Goal: Book appointment/travel/reservation

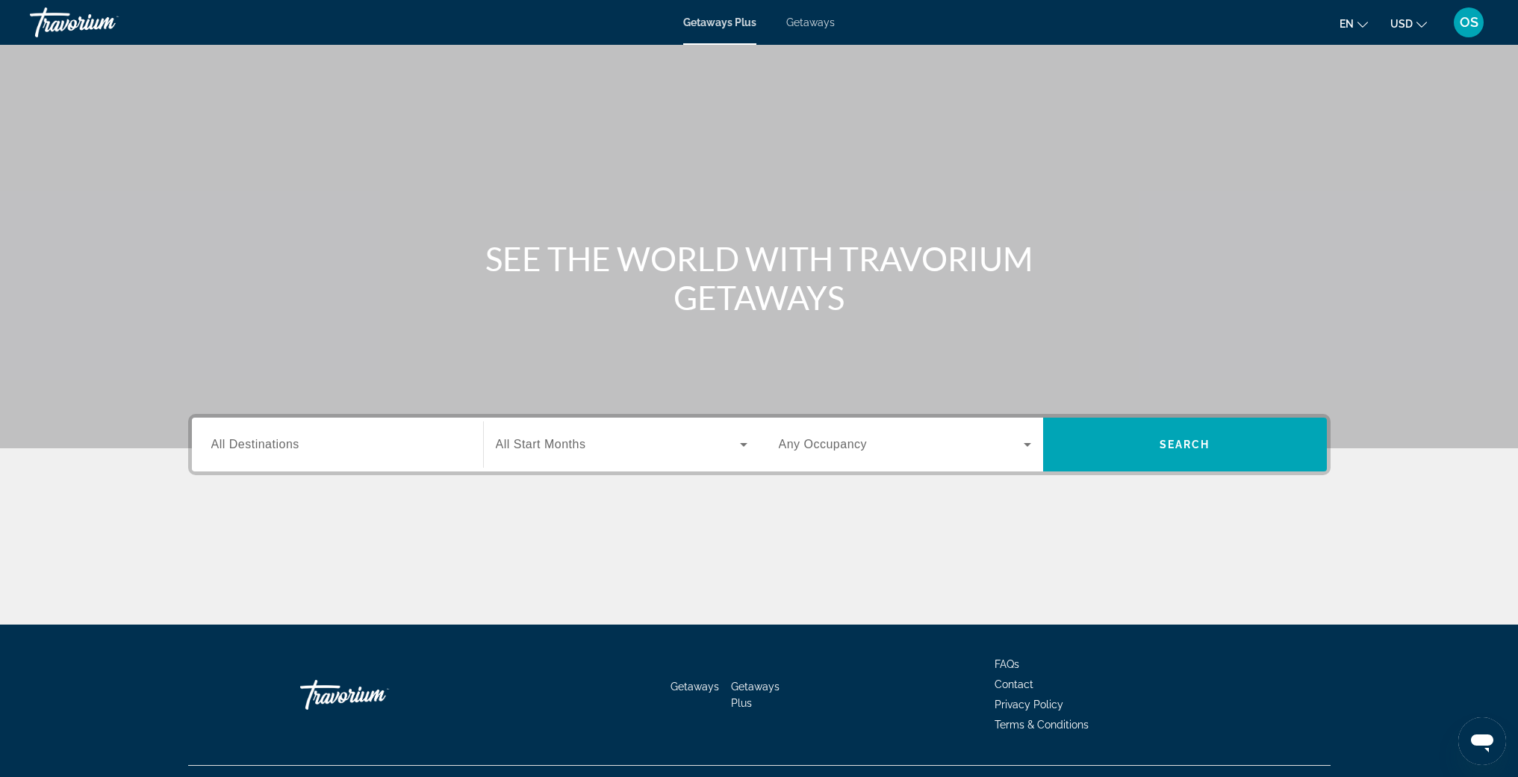
click at [354, 446] on input "Destination All Destinations" at bounding box center [337, 445] width 252 height 18
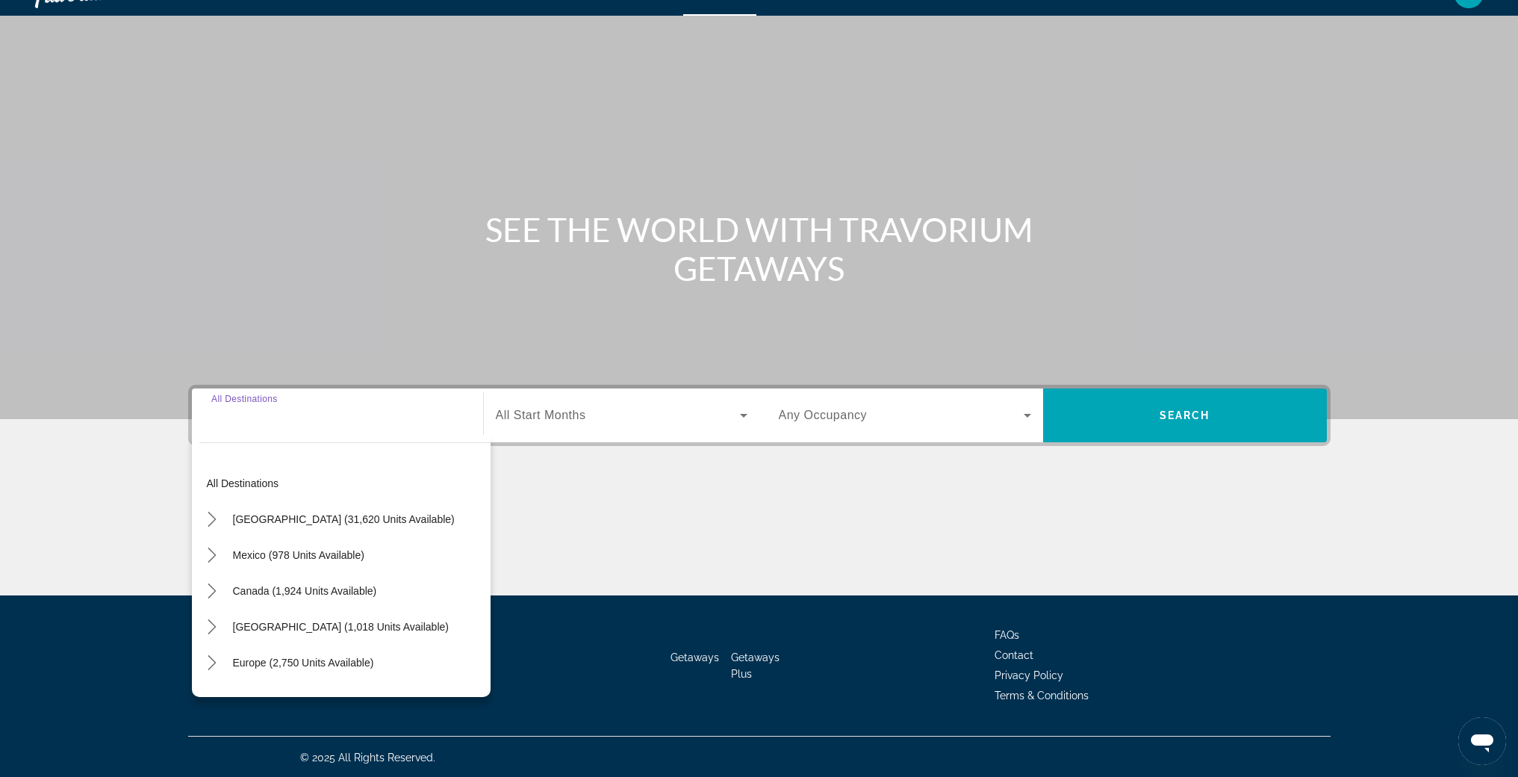
scroll to position [31, 0]
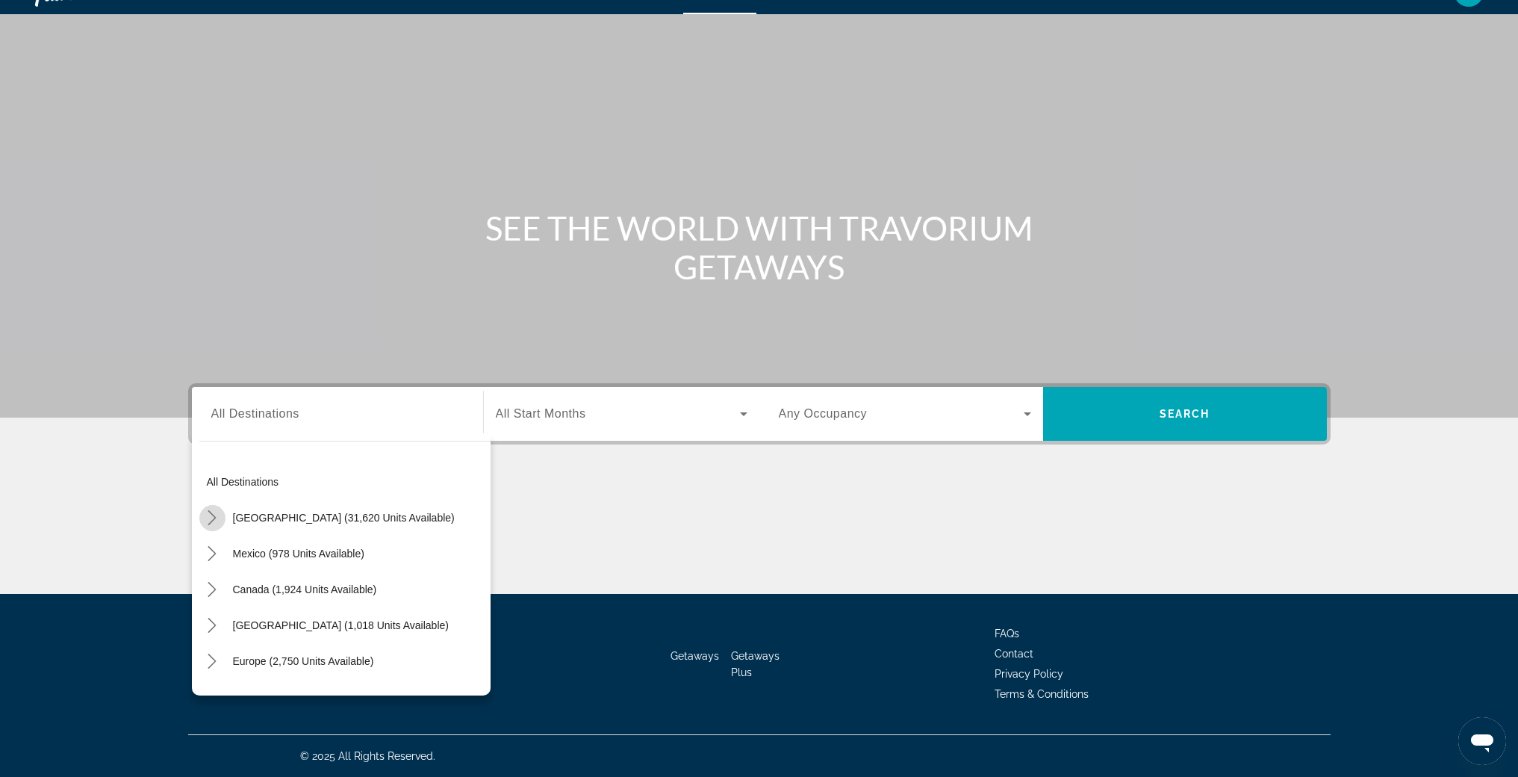
click at [202, 522] on mat-icon "Toggle United States (31,620 units available) submenu" at bounding box center [212, 518] width 26 height 26
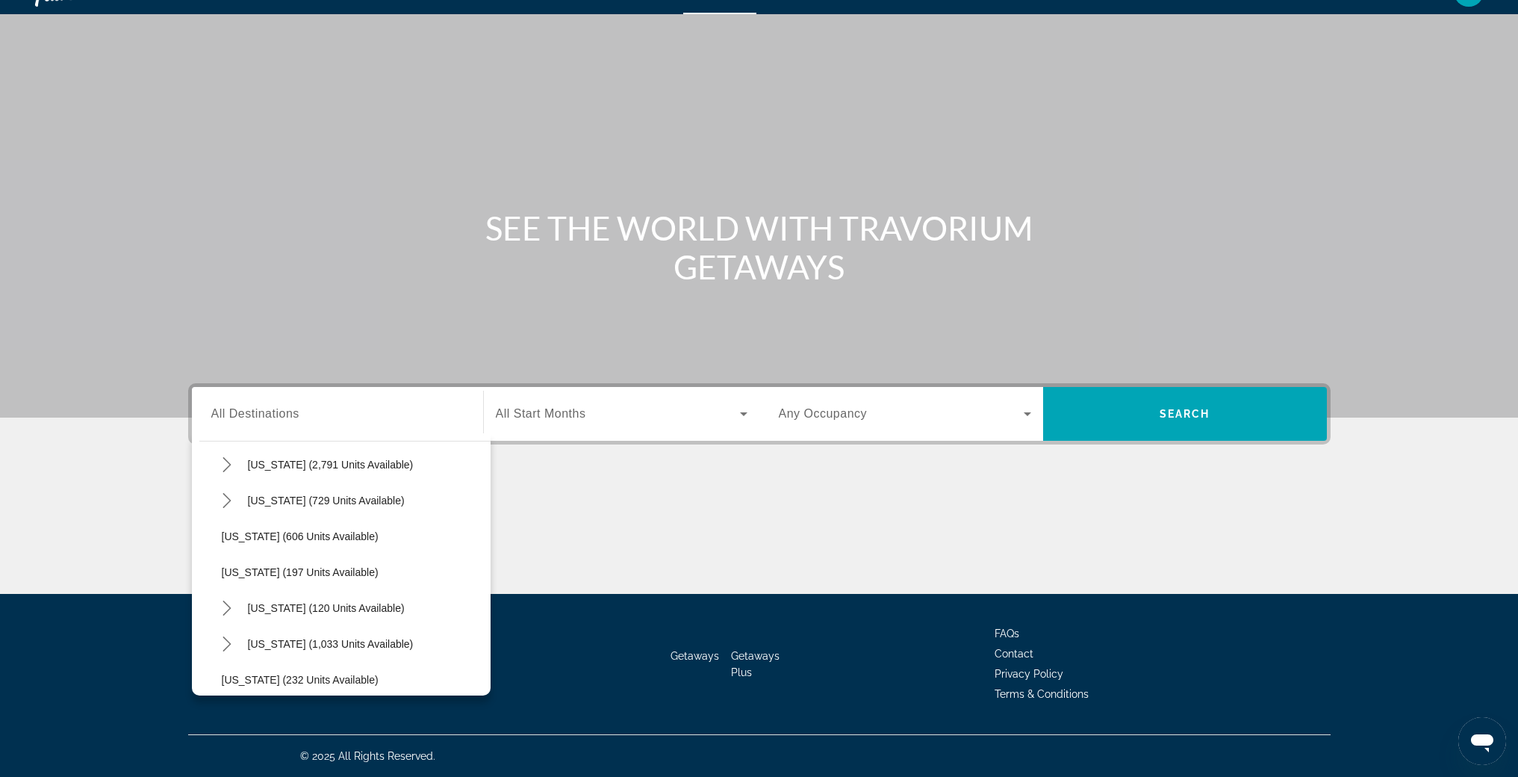
scroll to position [0, 0]
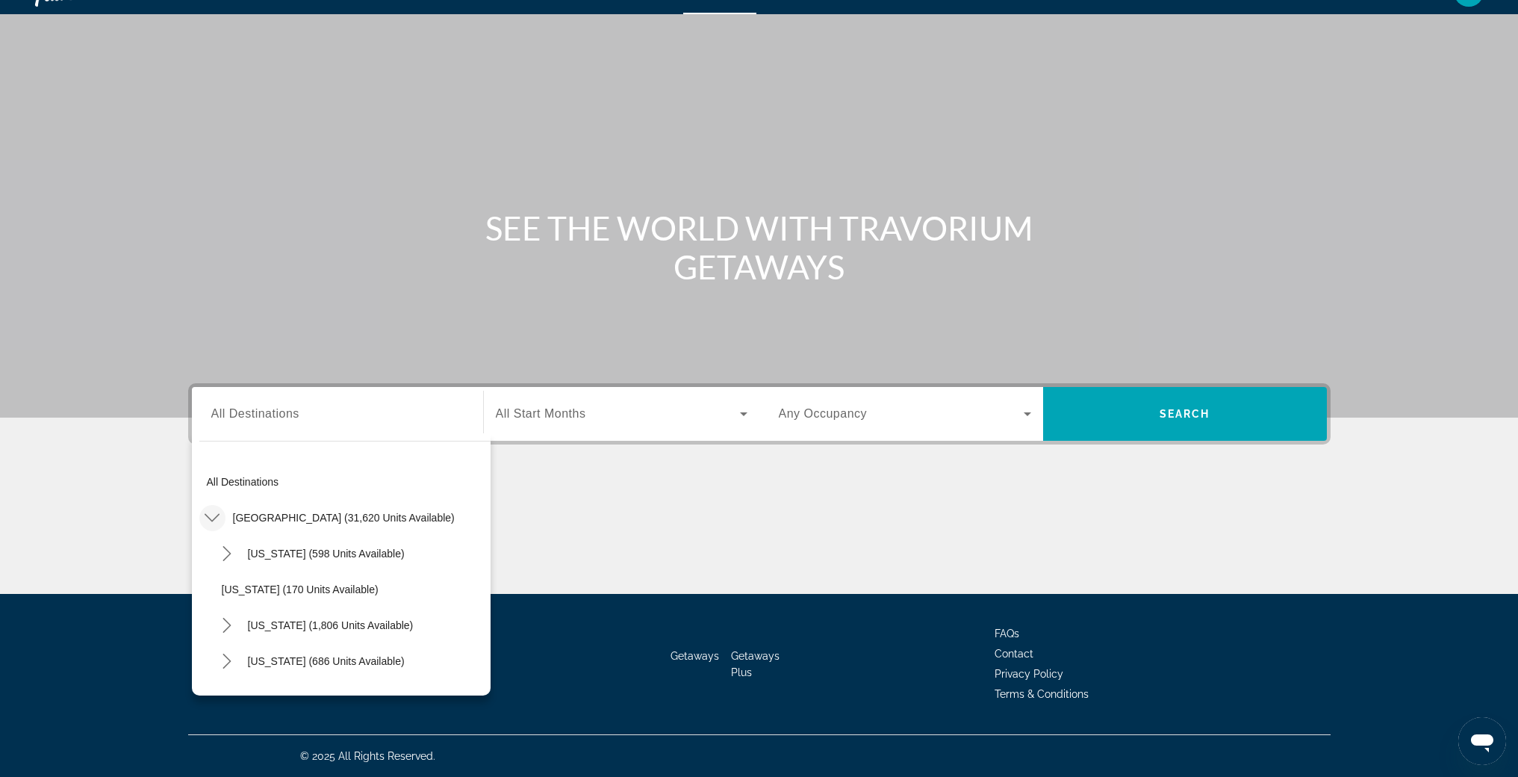
click at [281, 423] on div "Search widget" at bounding box center [337, 414] width 252 height 43
click at [221, 518] on mat-icon "Toggle United States (31,620 units available) submenu" at bounding box center [212, 518] width 26 height 26
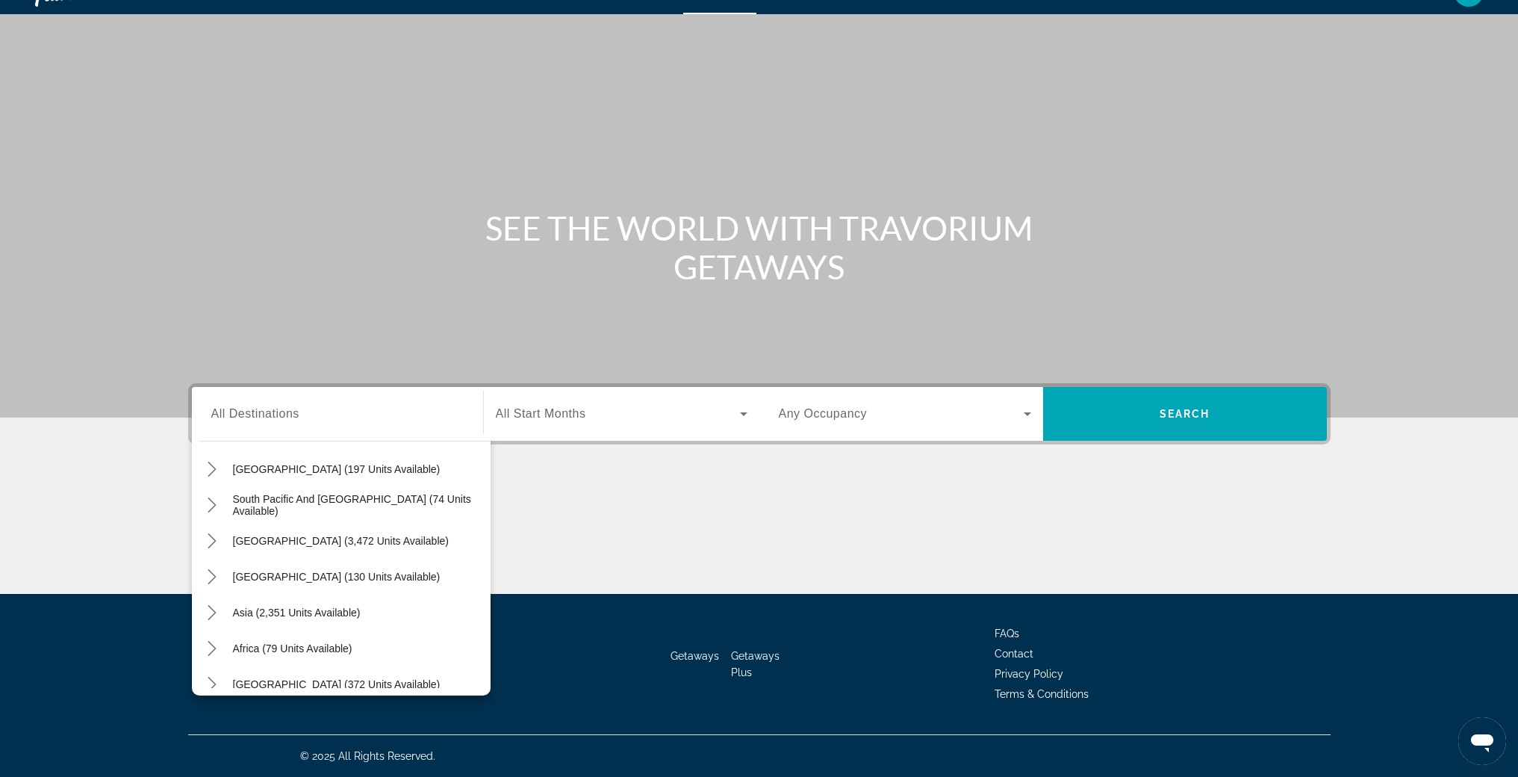
scroll to position [1604, 0]
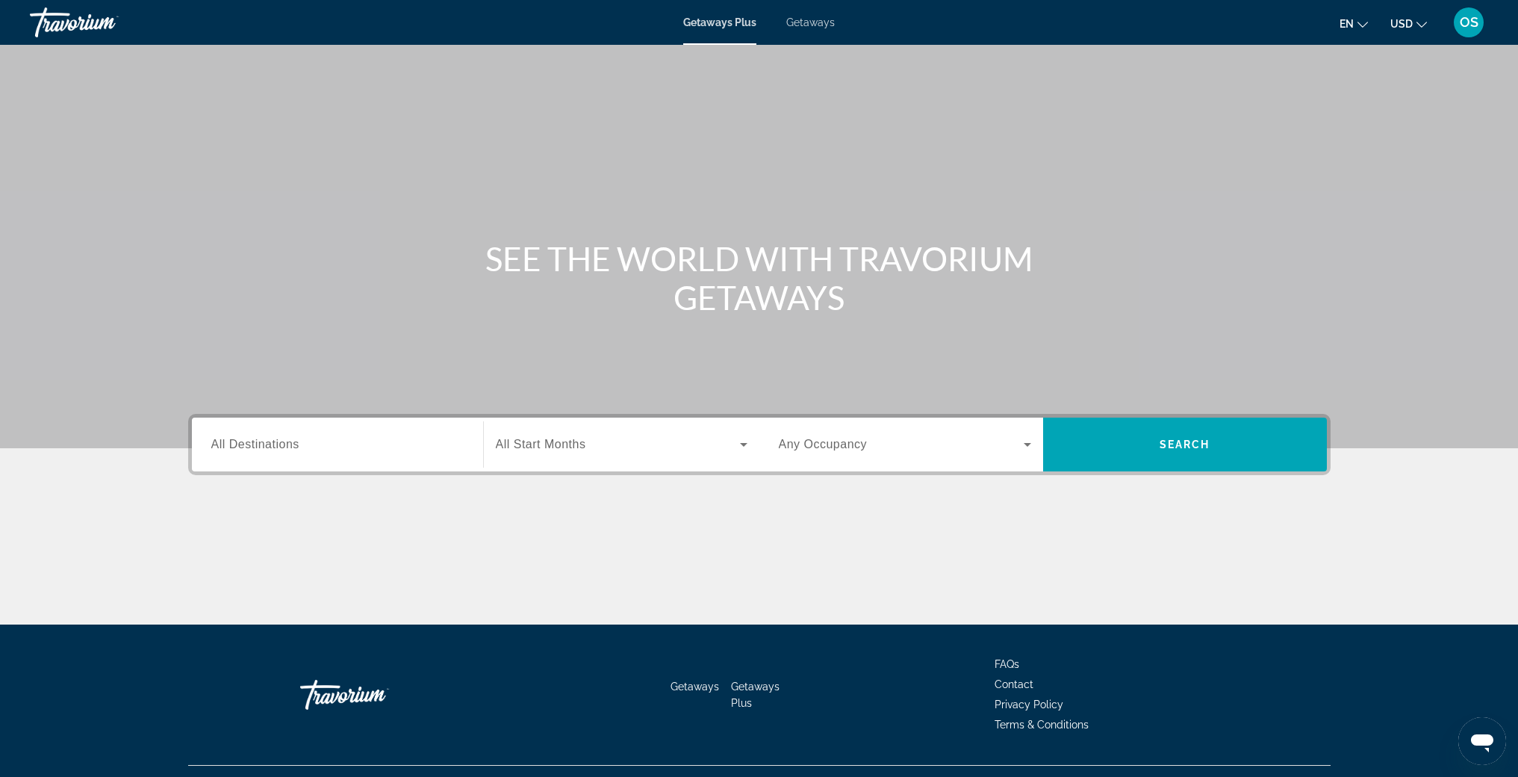
click at [815, 19] on span "Getaways" at bounding box center [811, 22] width 49 height 12
click at [272, 441] on span "All Destinations" at bounding box center [255, 444] width 88 height 13
click at [272, 441] on input "Destination All Destinations" at bounding box center [337, 445] width 252 height 18
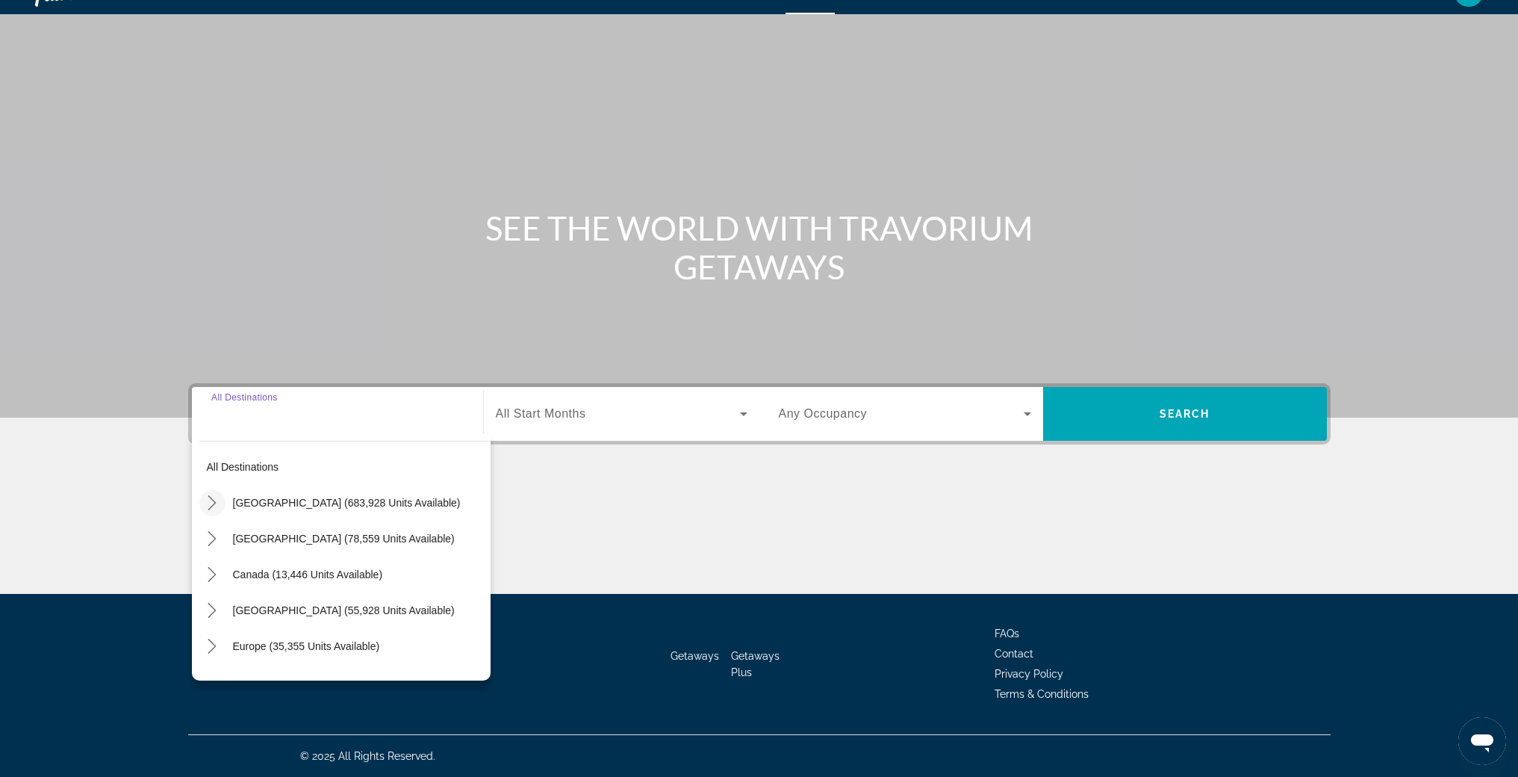
click at [211, 502] on icon "Toggle United States (683,928 units available) submenu" at bounding box center [212, 502] width 15 height 15
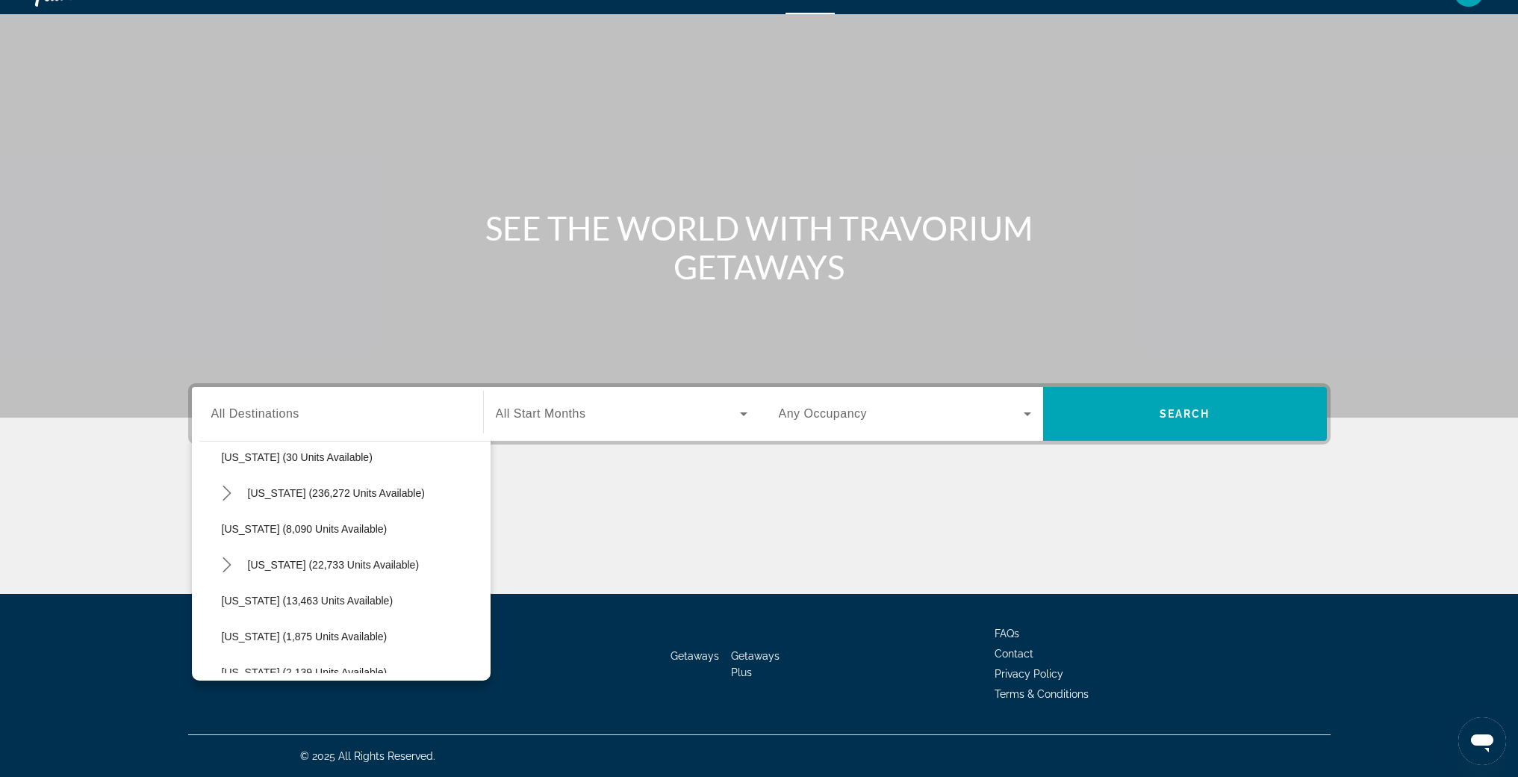
scroll to position [232, 0]
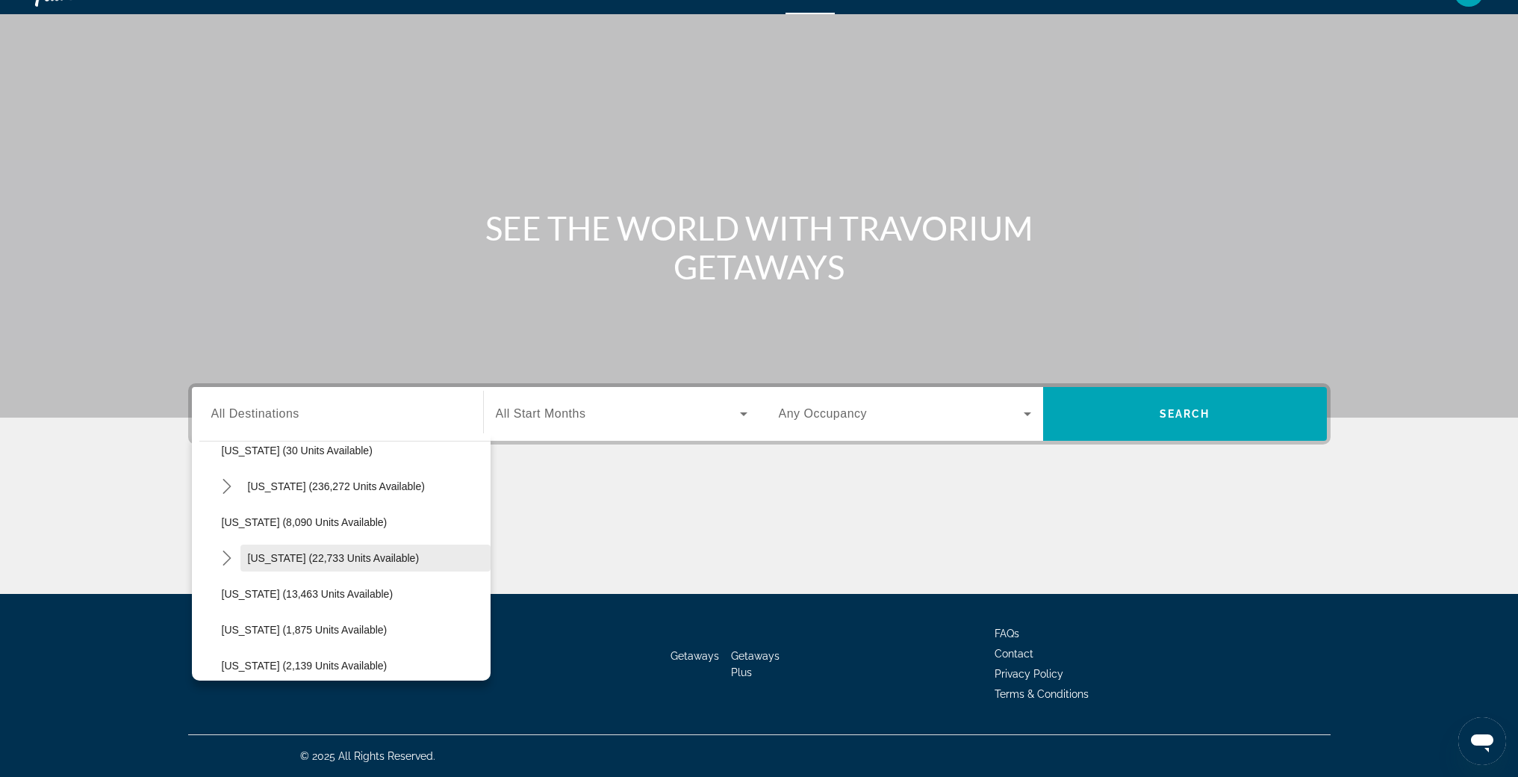
click at [335, 562] on span "[US_STATE] (22,733 units available)" at bounding box center [334, 558] width 172 height 12
type input "**********"
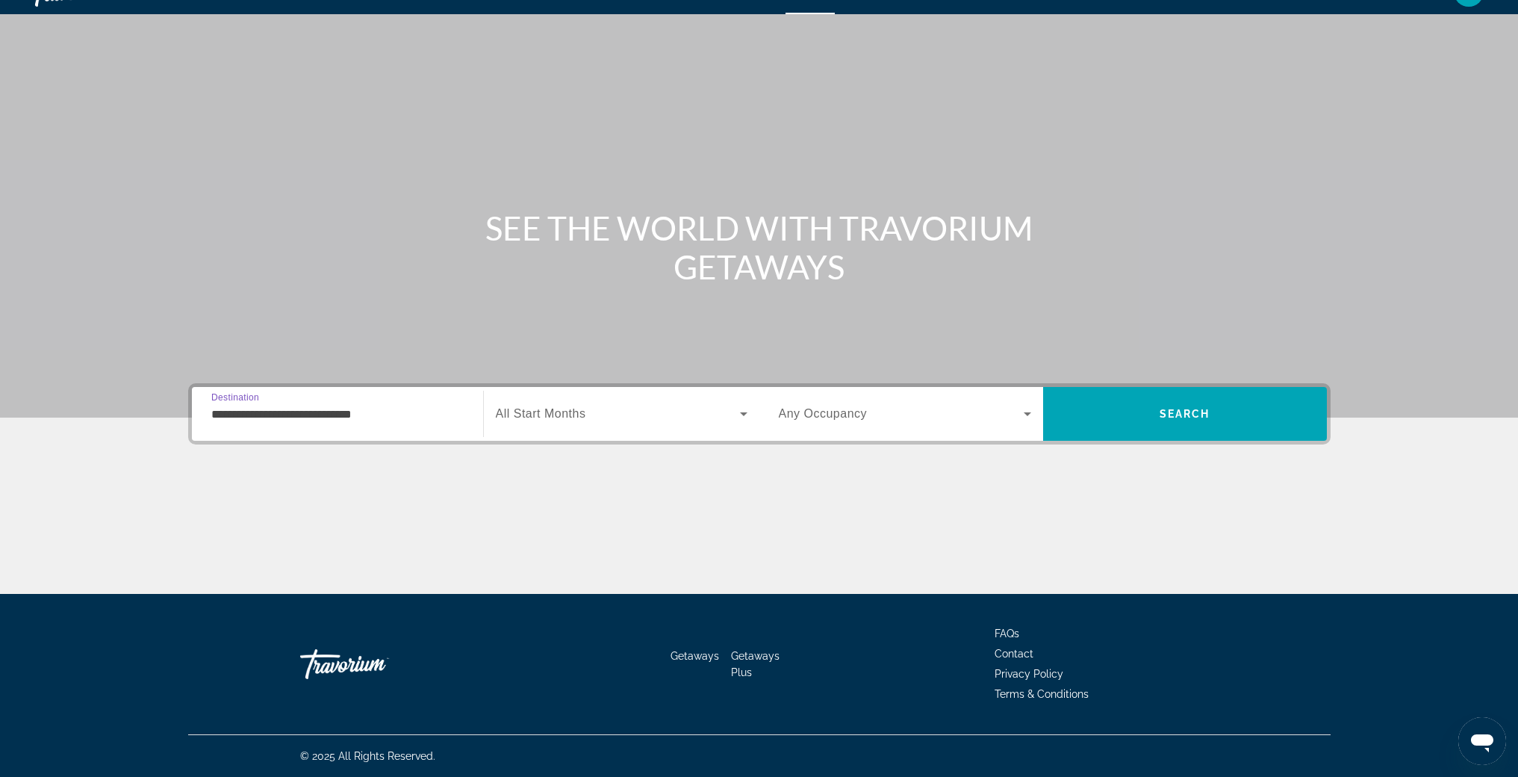
click at [575, 410] on span "All Start Months" at bounding box center [541, 413] width 90 height 13
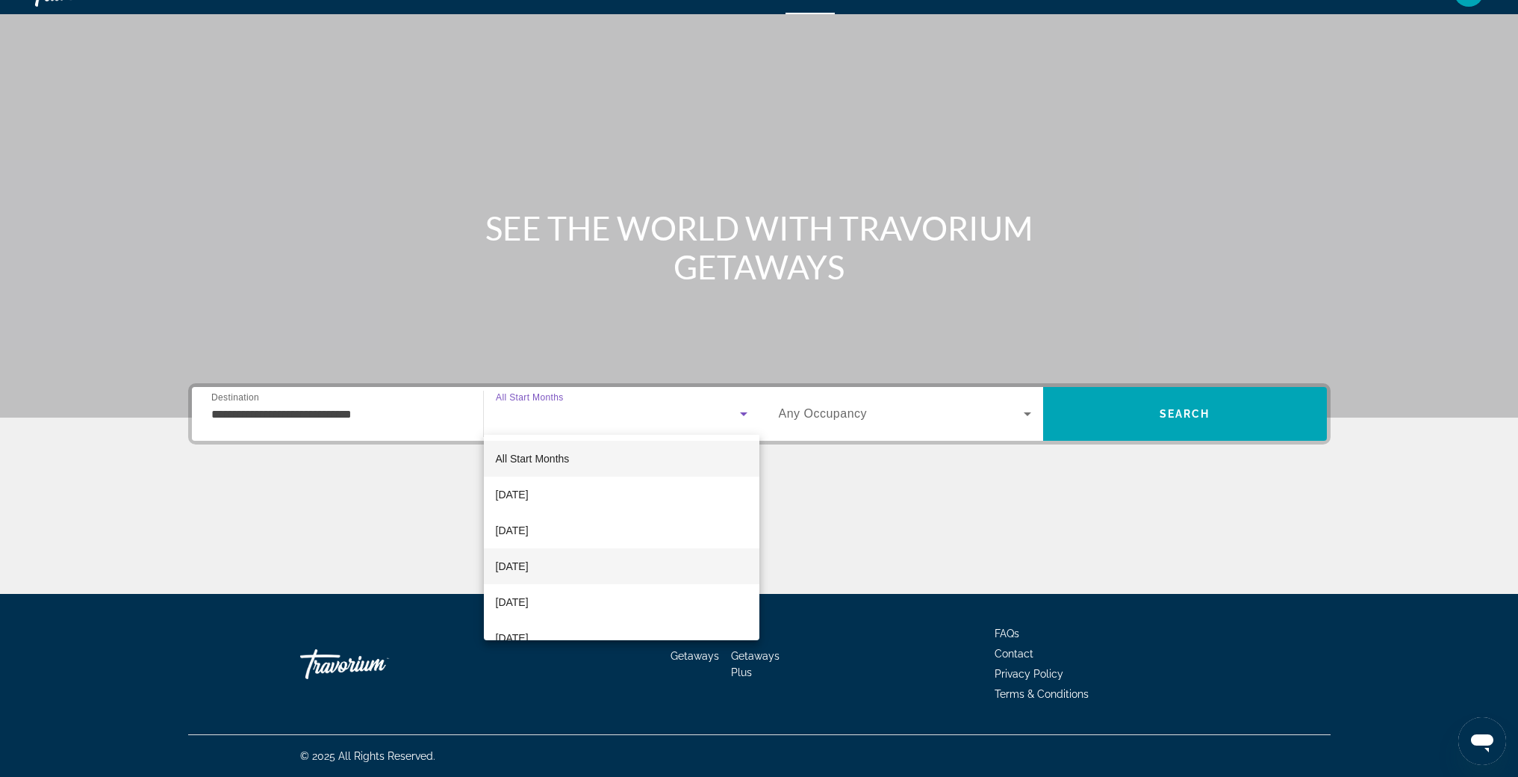
click at [544, 575] on mat-option "[DATE]" at bounding box center [622, 566] width 276 height 36
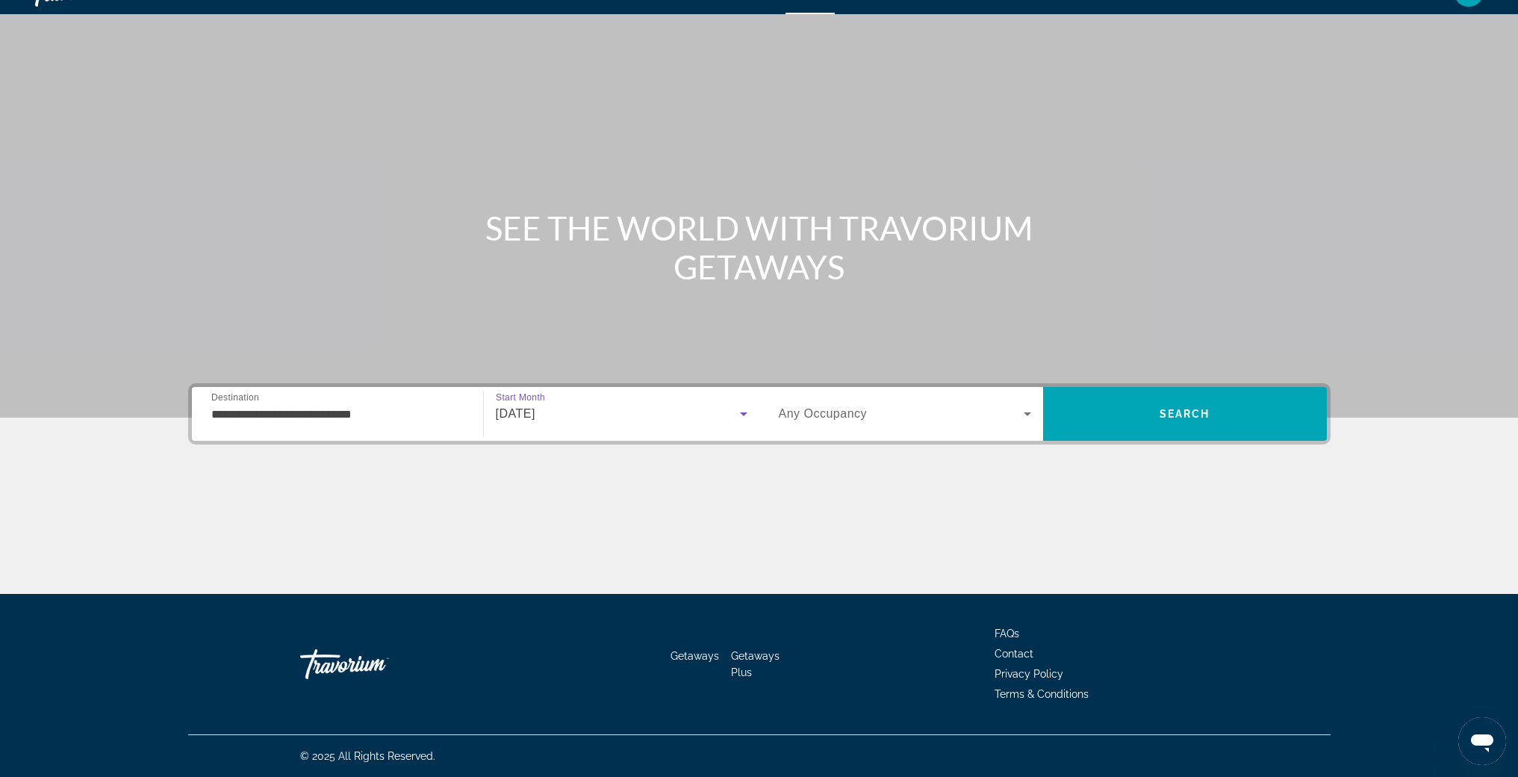
click at [903, 423] on div "Search widget" at bounding box center [905, 414] width 252 height 42
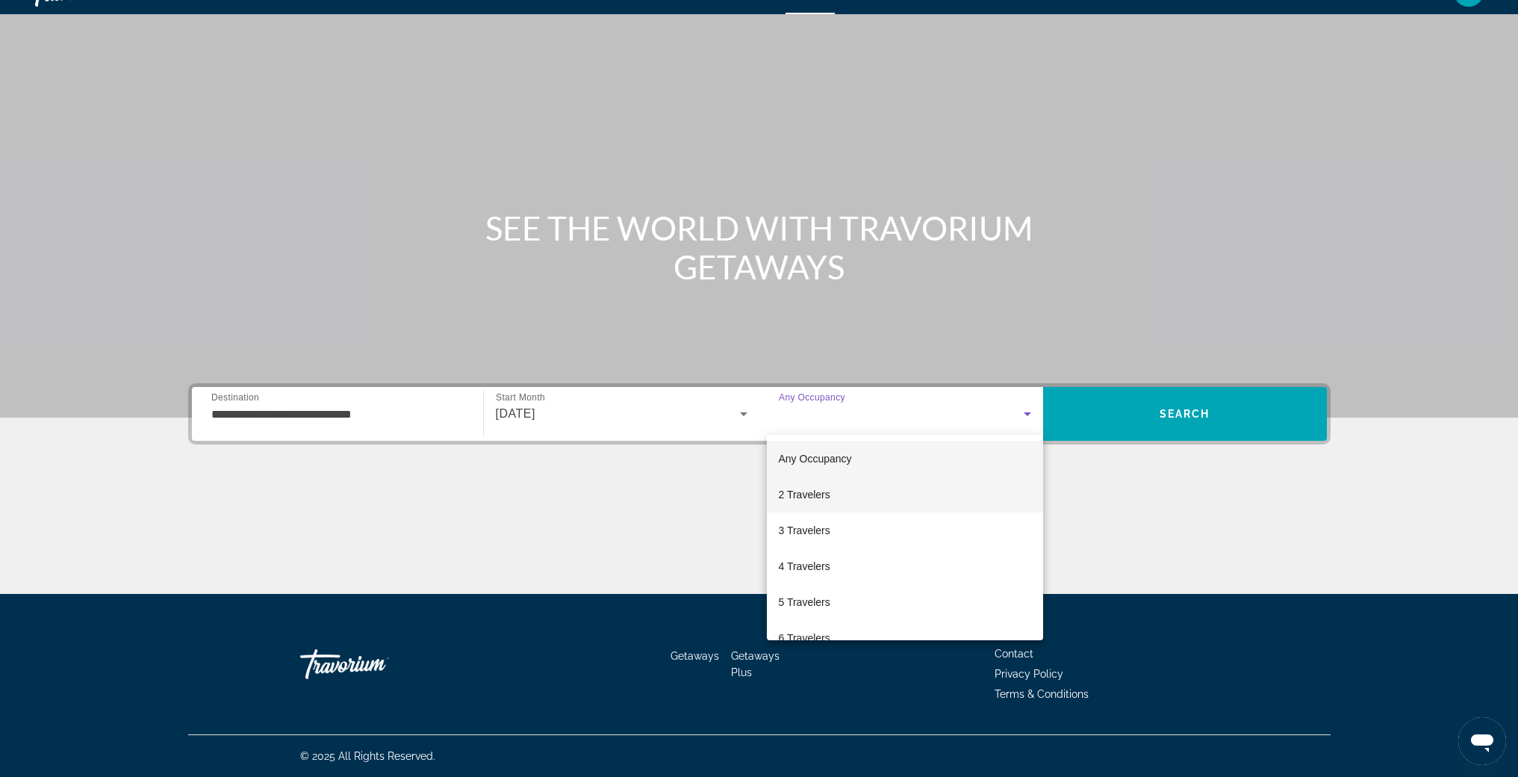
click at [855, 498] on mat-option "2 Travelers" at bounding box center [905, 495] width 276 height 36
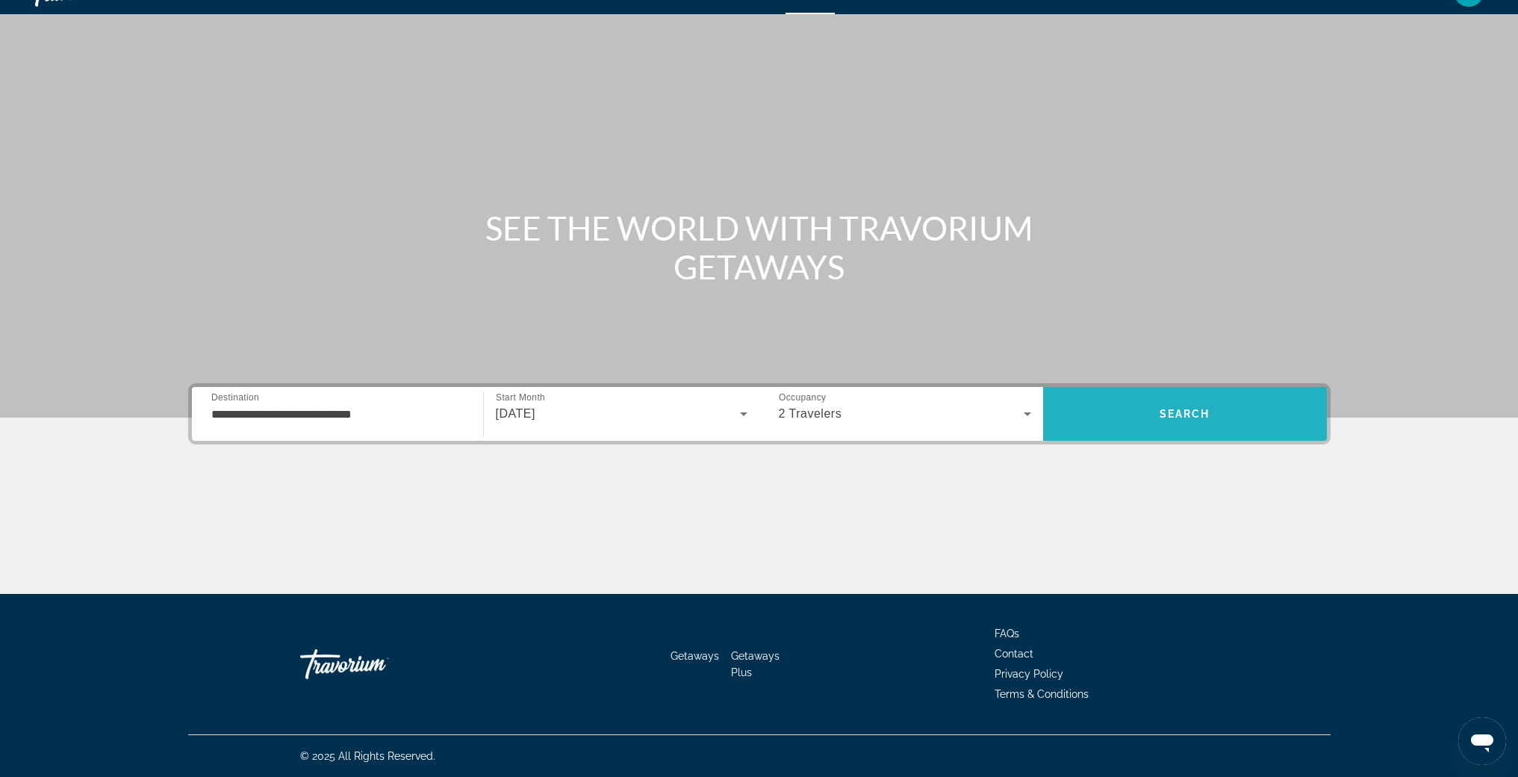
click at [1218, 426] on span "Search" at bounding box center [1185, 414] width 284 height 36
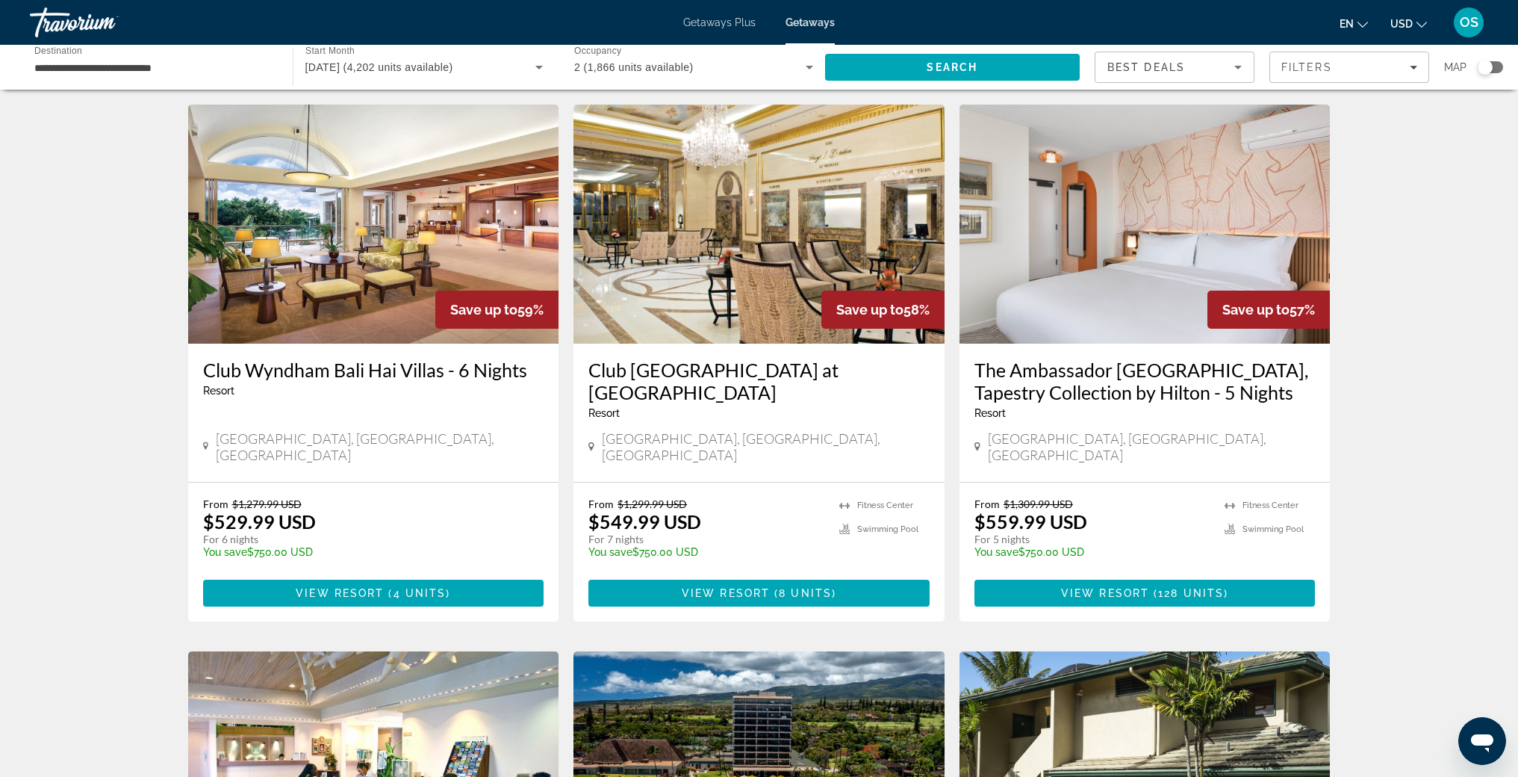
scroll to position [1166, 0]
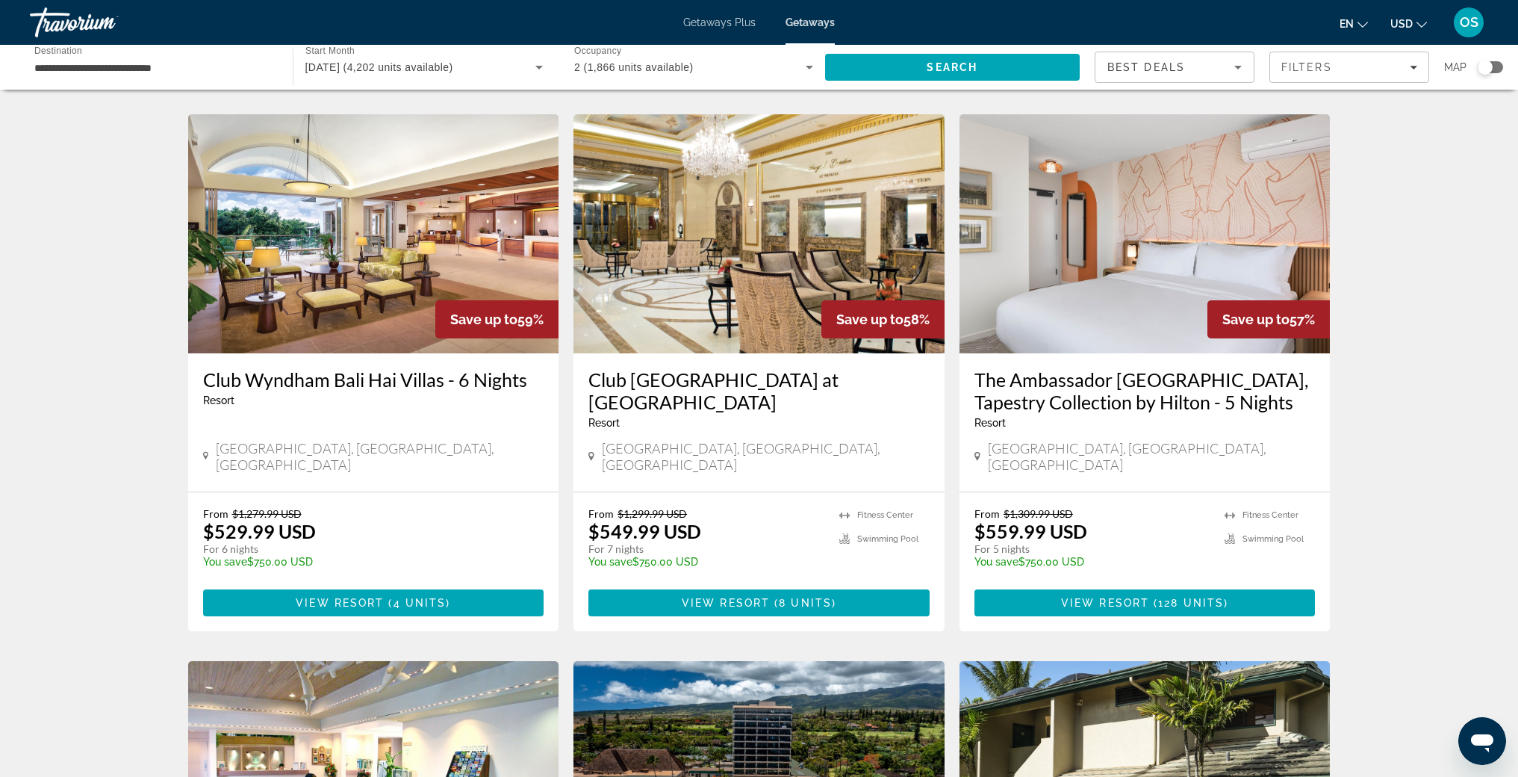
click at [716, 213] on img "Main content" at bounding box center [759, 233] width 371 height 239
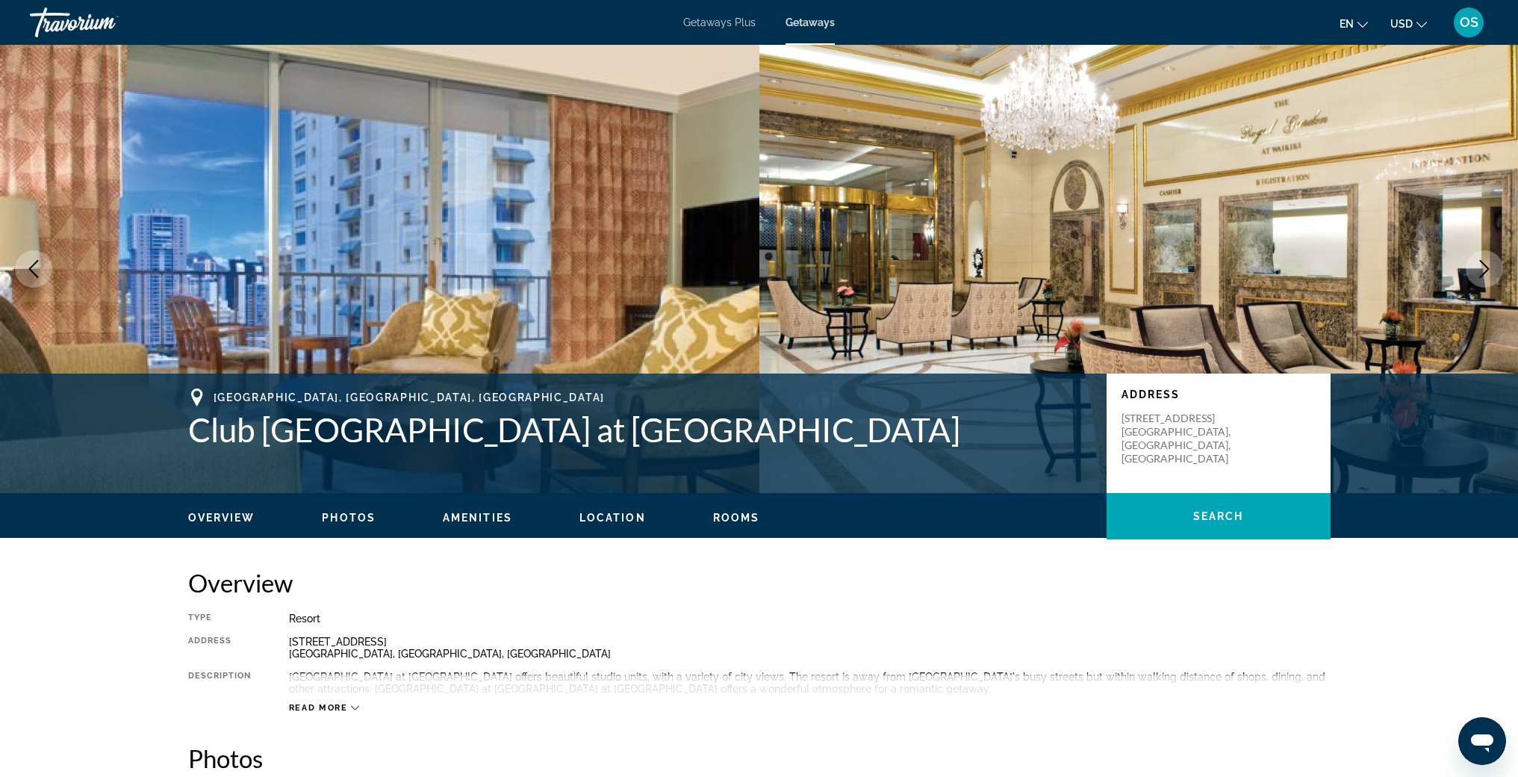
click at [1495, 270] on button "Next image" at bounding box center [1484, 268] width 37 height 37
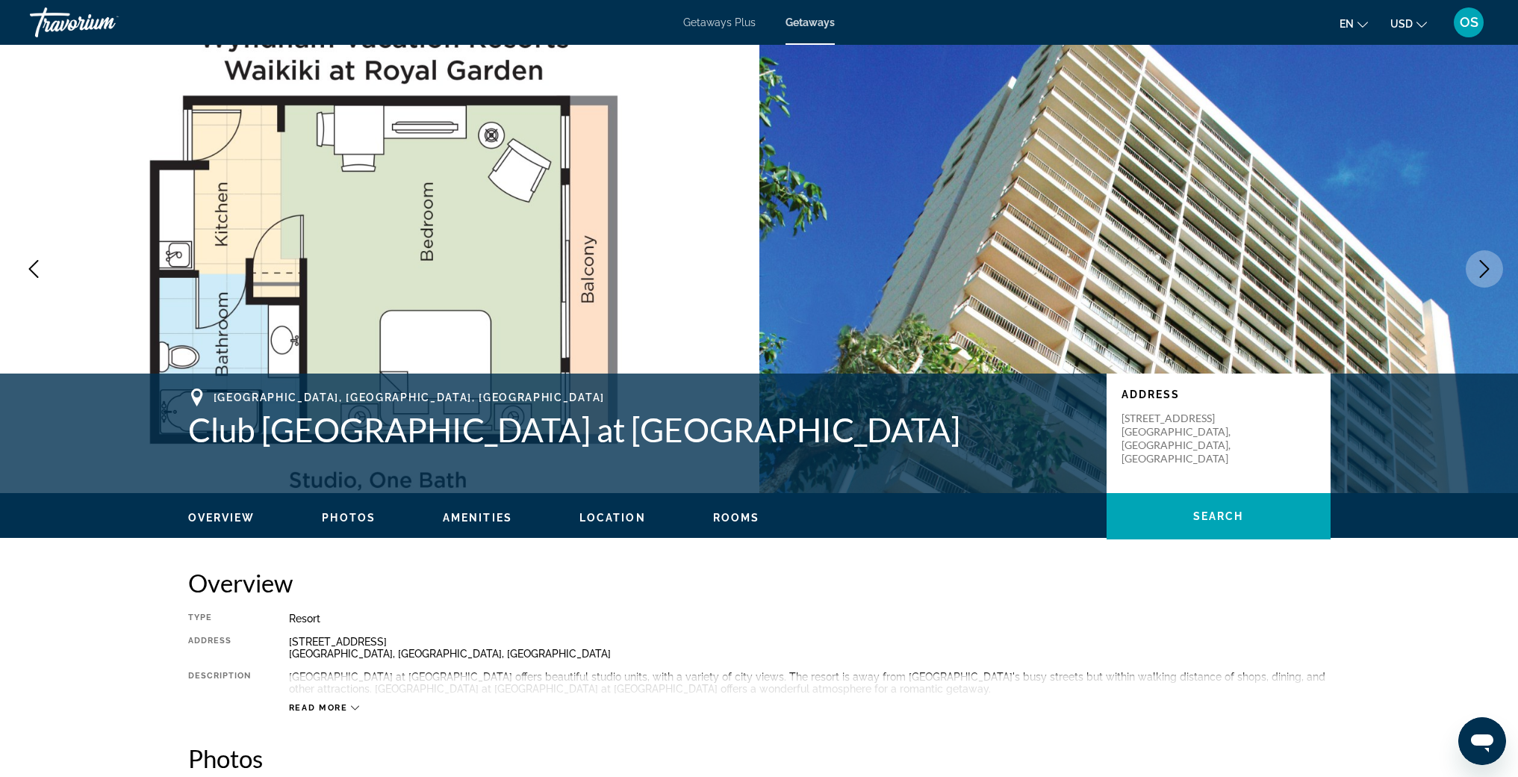
click at [1495, 270] on button "Next image" at bounding box center [1484, 268] width 37 height 37
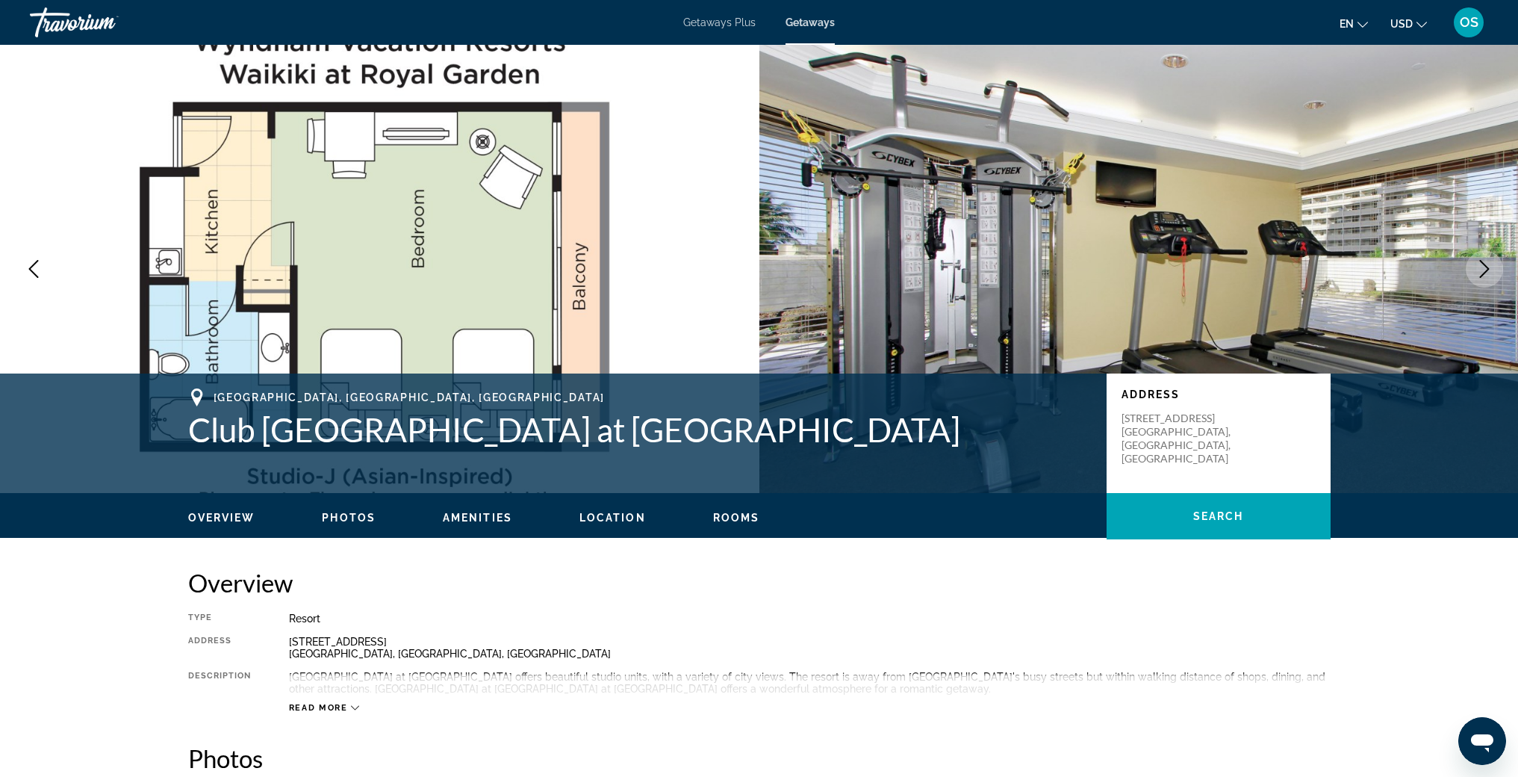
click at [1495, 270] on button "Next image" at bounding box center [1484, 268] width 37 height 37
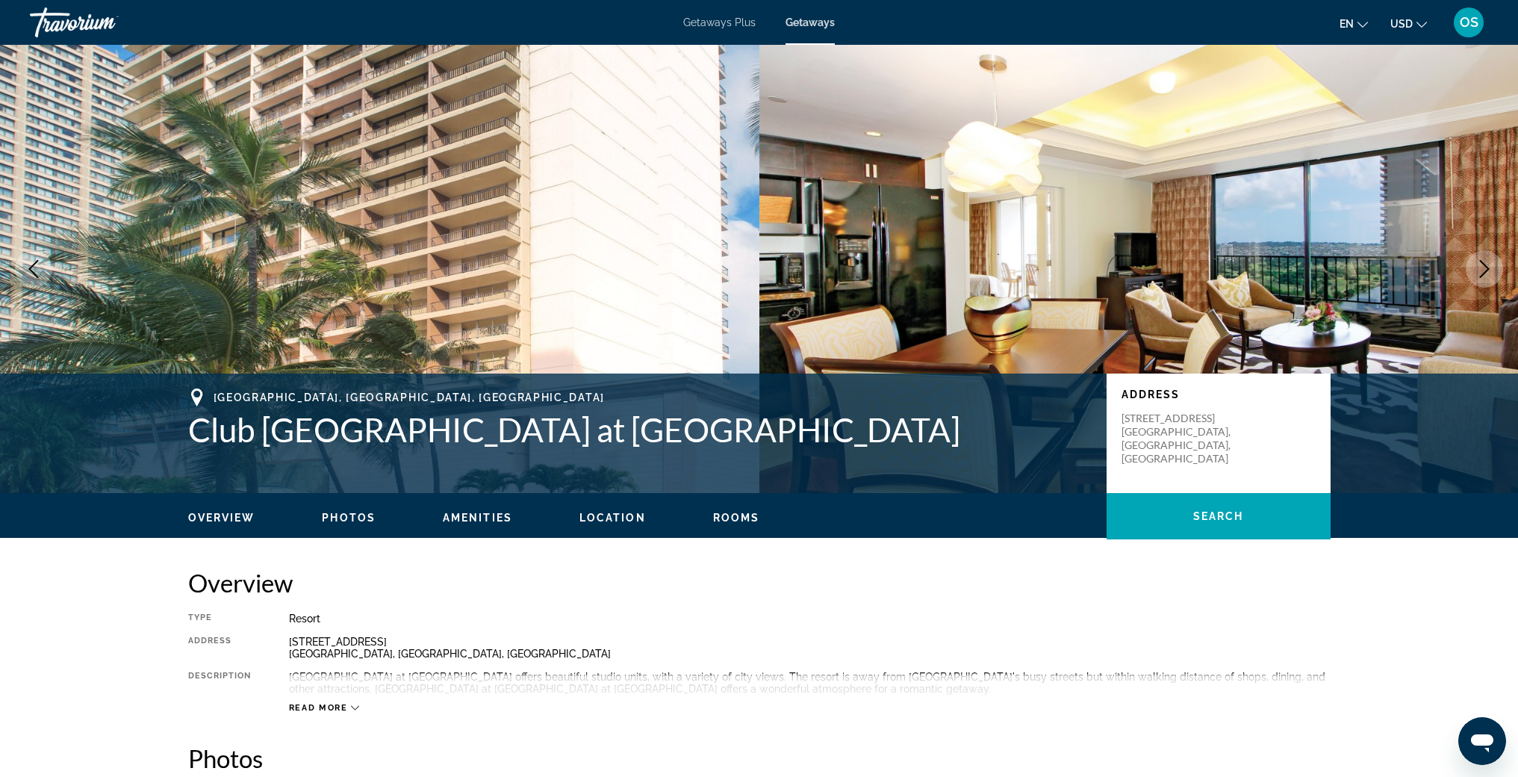
click at [1495, 270] on button "Next image" at bounding box center [1484, 268] width 37 height 37
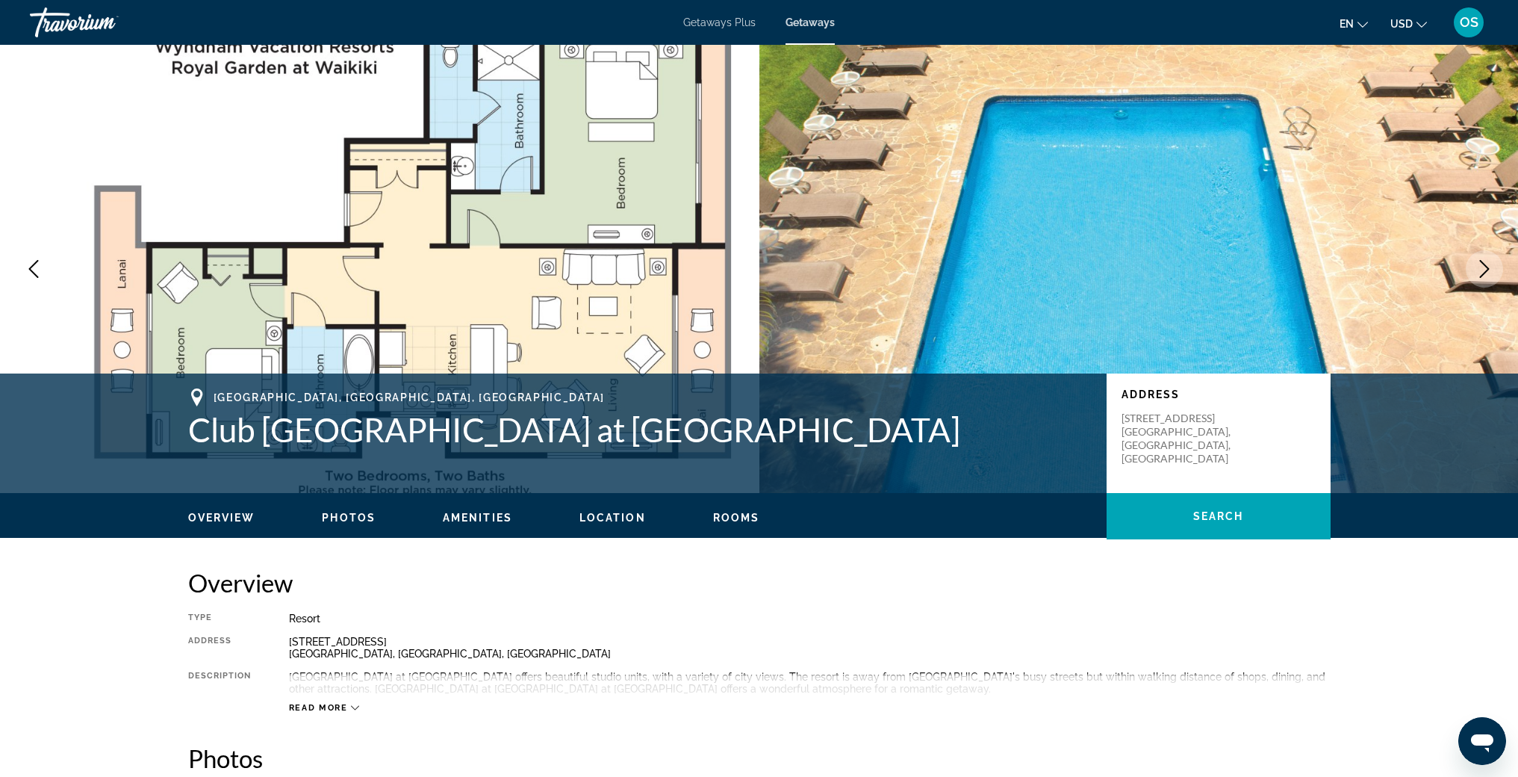
click at [1495, 270] on button "Next image" at bounding box center [1484, 268] width 37 height 37
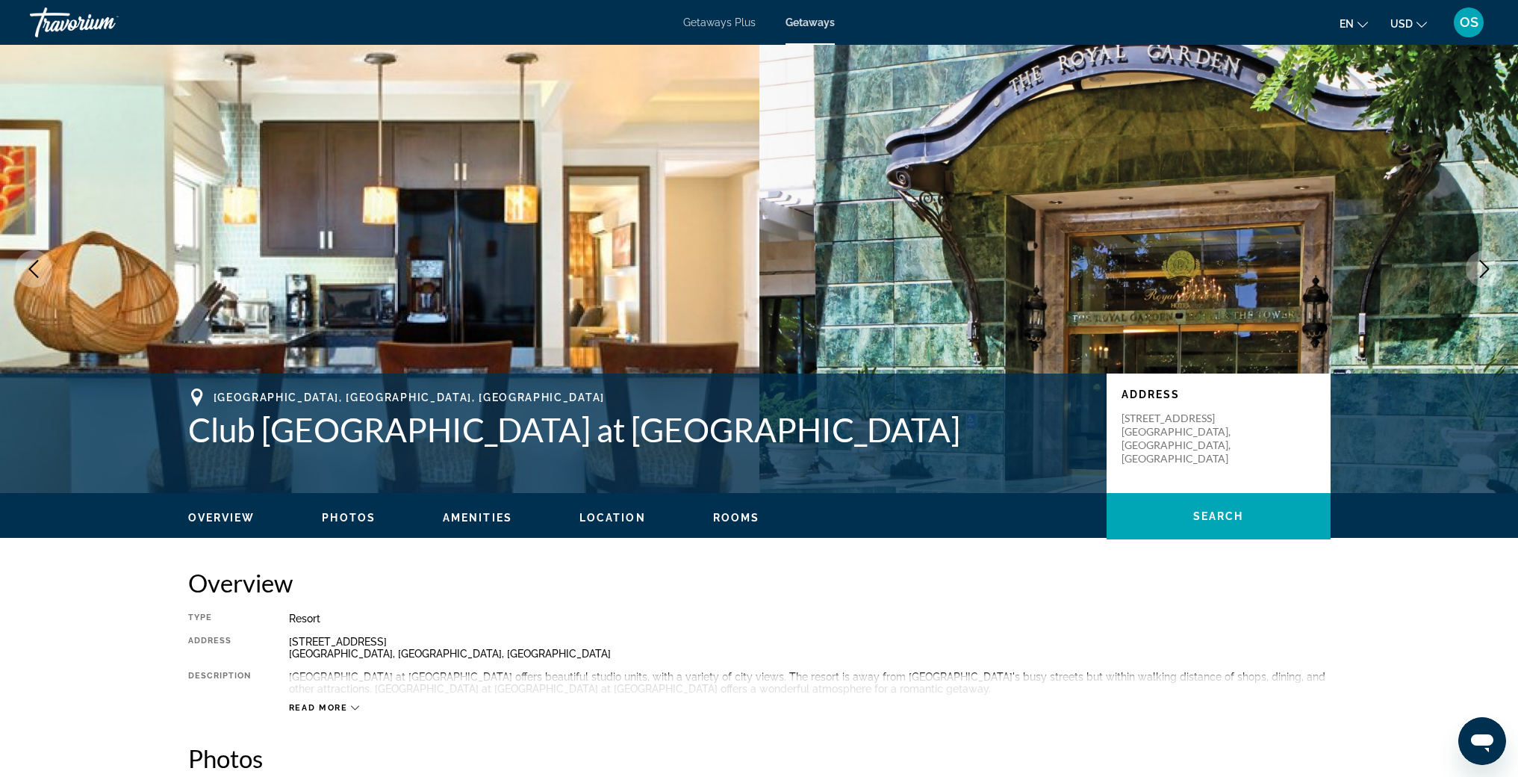
click at [1495, 270] on button "Next image" at bounding box center [1484, 268] width 37 height 37
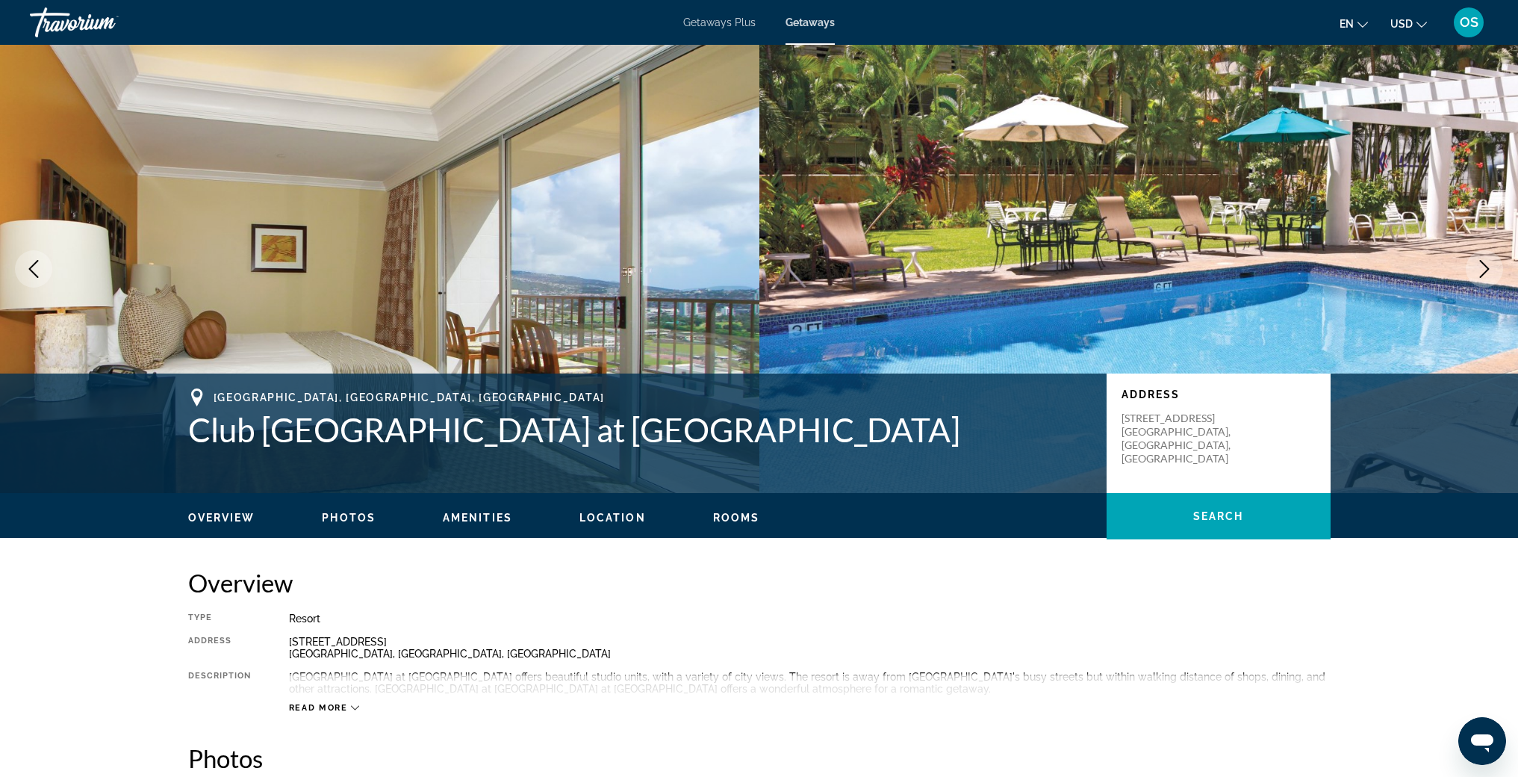
click at [1495, 270] on button "Next image" at bounding box center [1484, 268] width 37 height 37
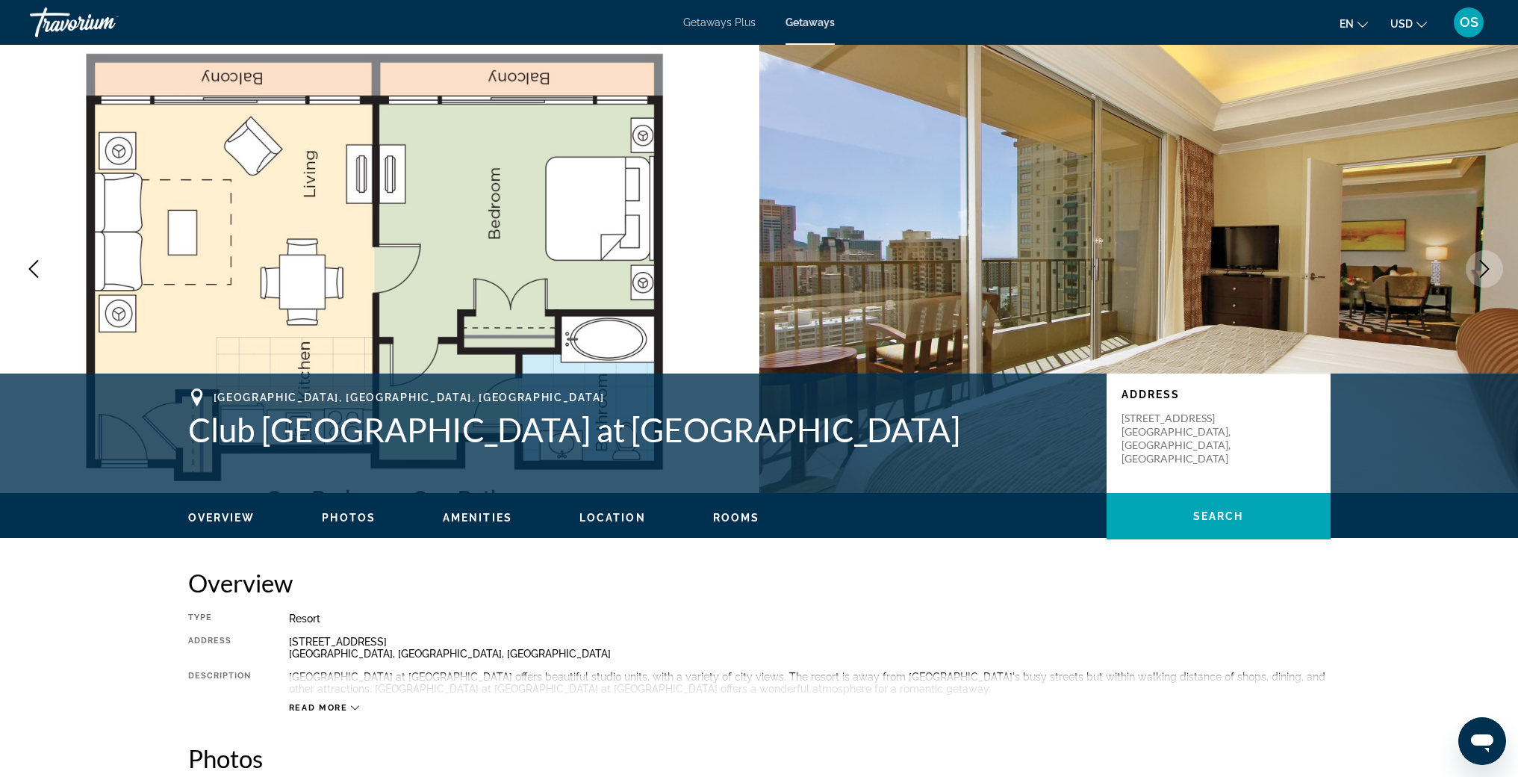
click at [1495, 270] on button "Next image" at bounding box center [1484, 268] width 37 height 37
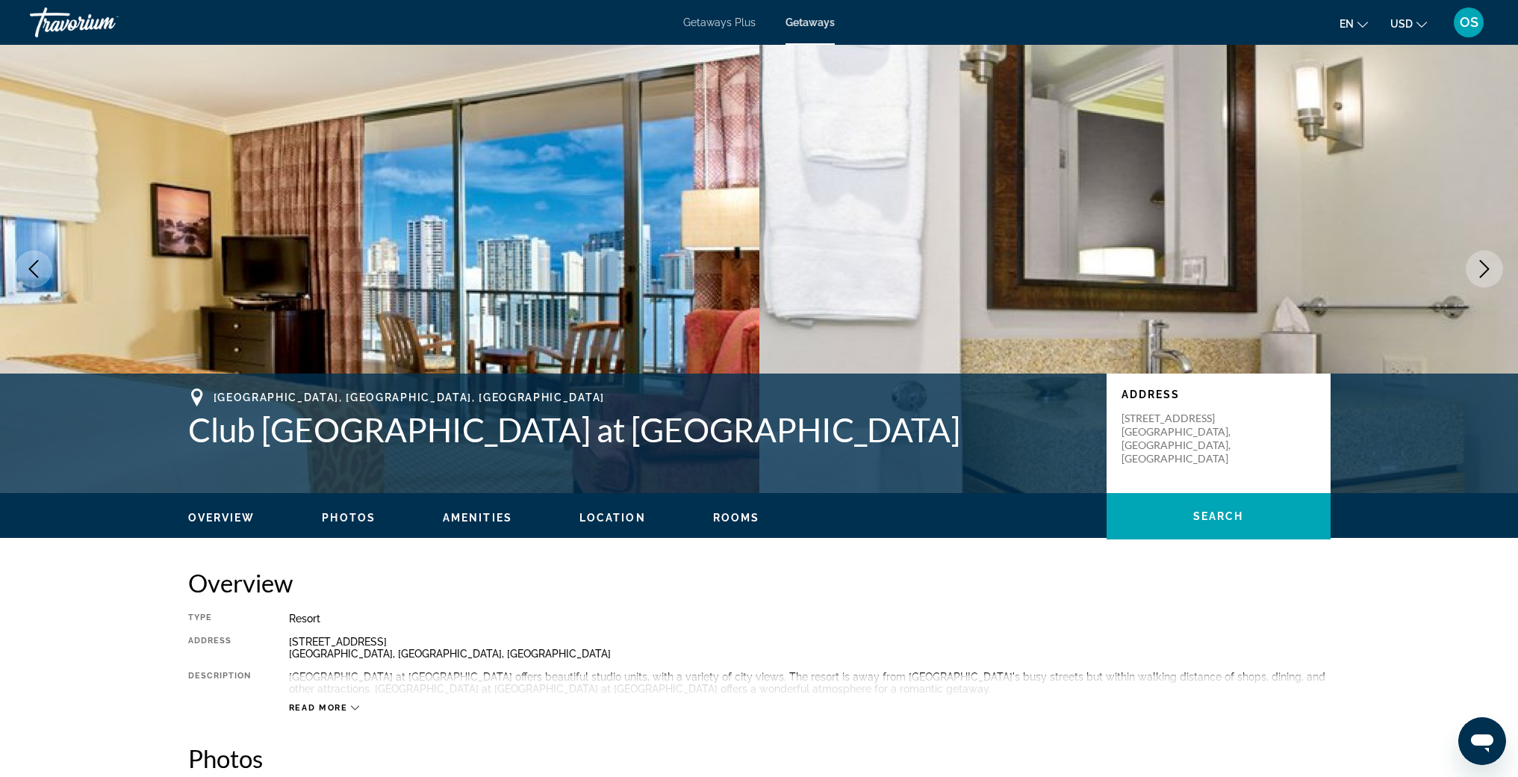
click at [1495, 270] on button "Next image" at bounding box center [1484, 268] width 37 height 37
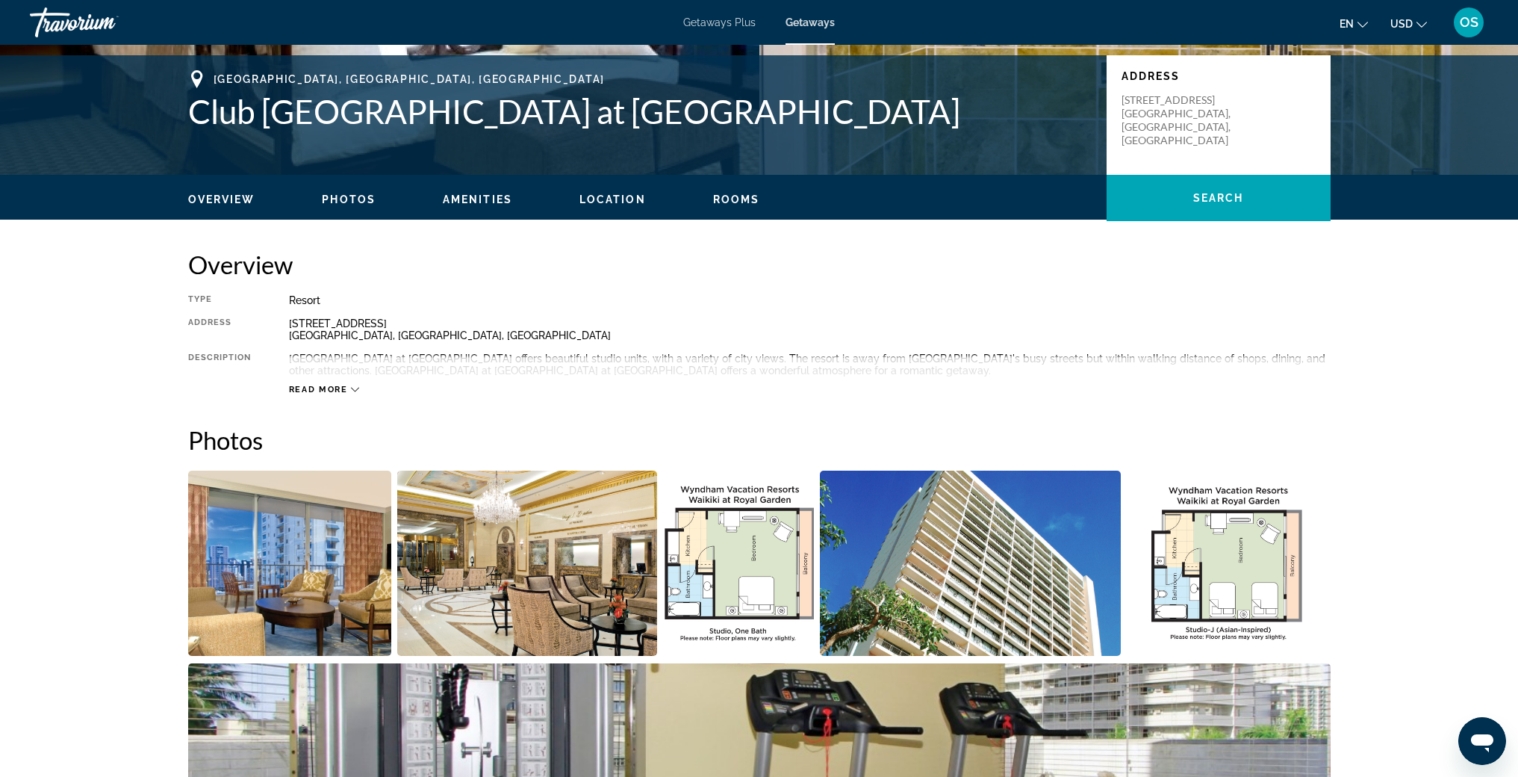
scroll to position [359, 0]
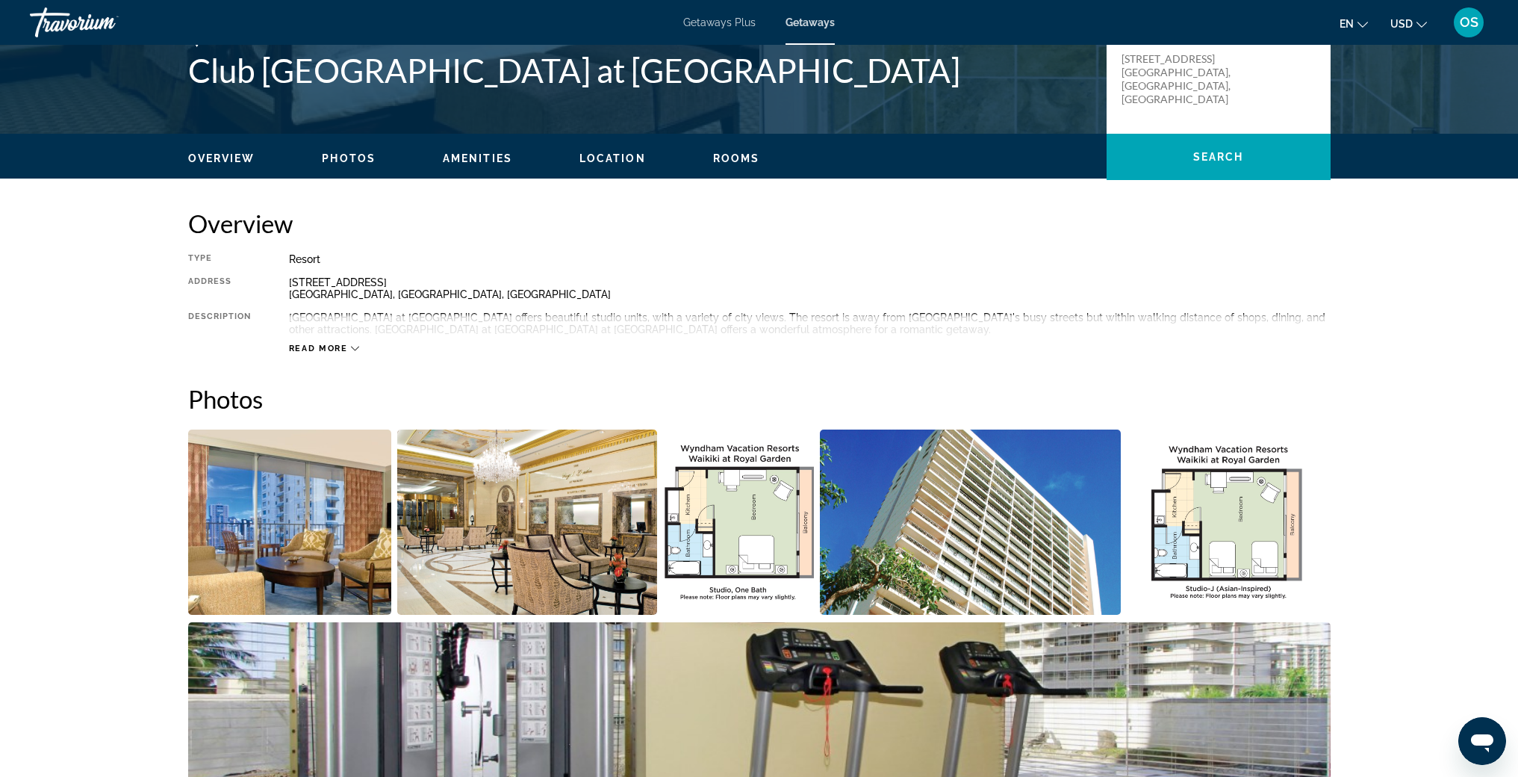
click at [331, 347] on span "Read more" at bounding box center [318, 349] width 59 height 10
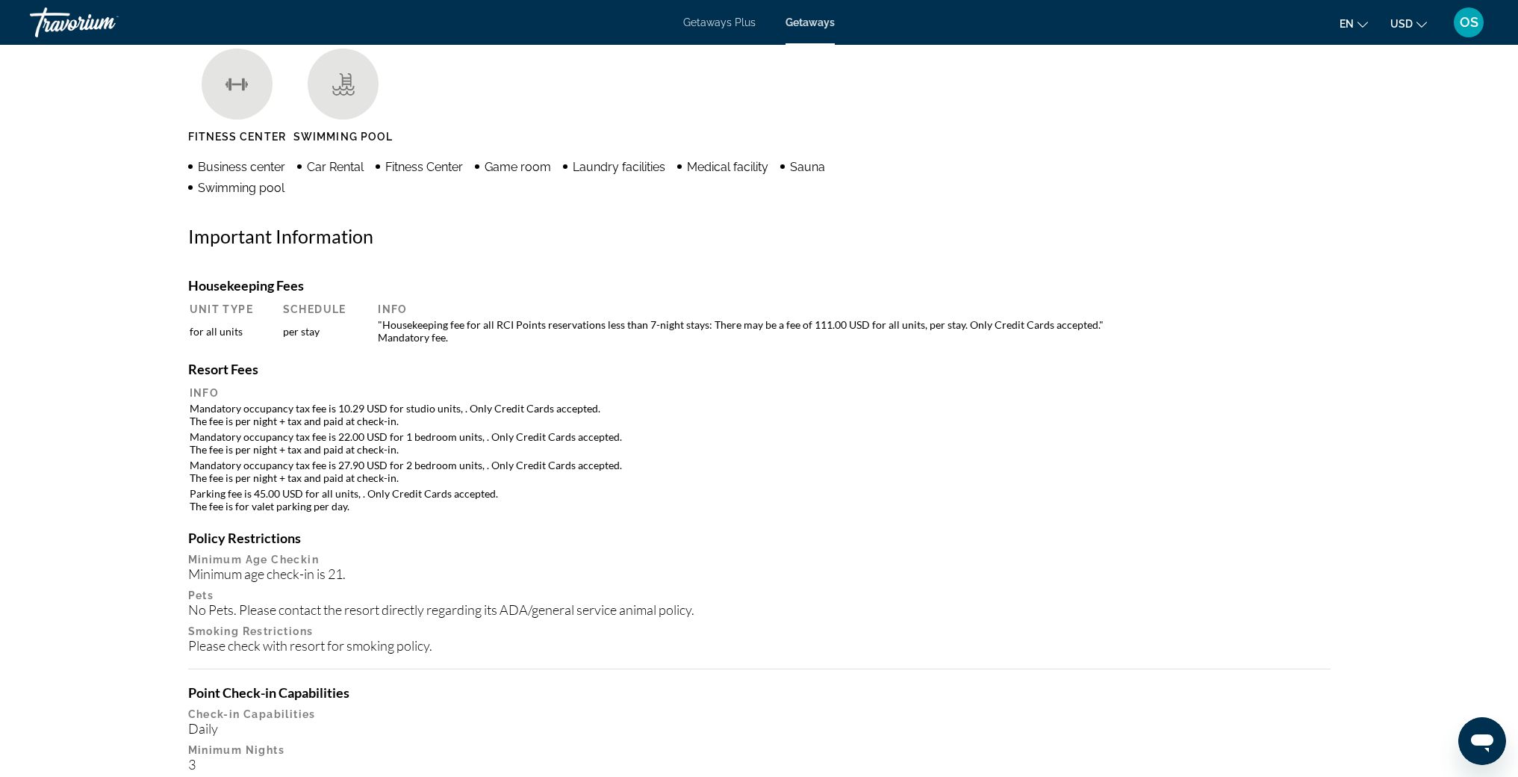
scroll to position [1321, 0]
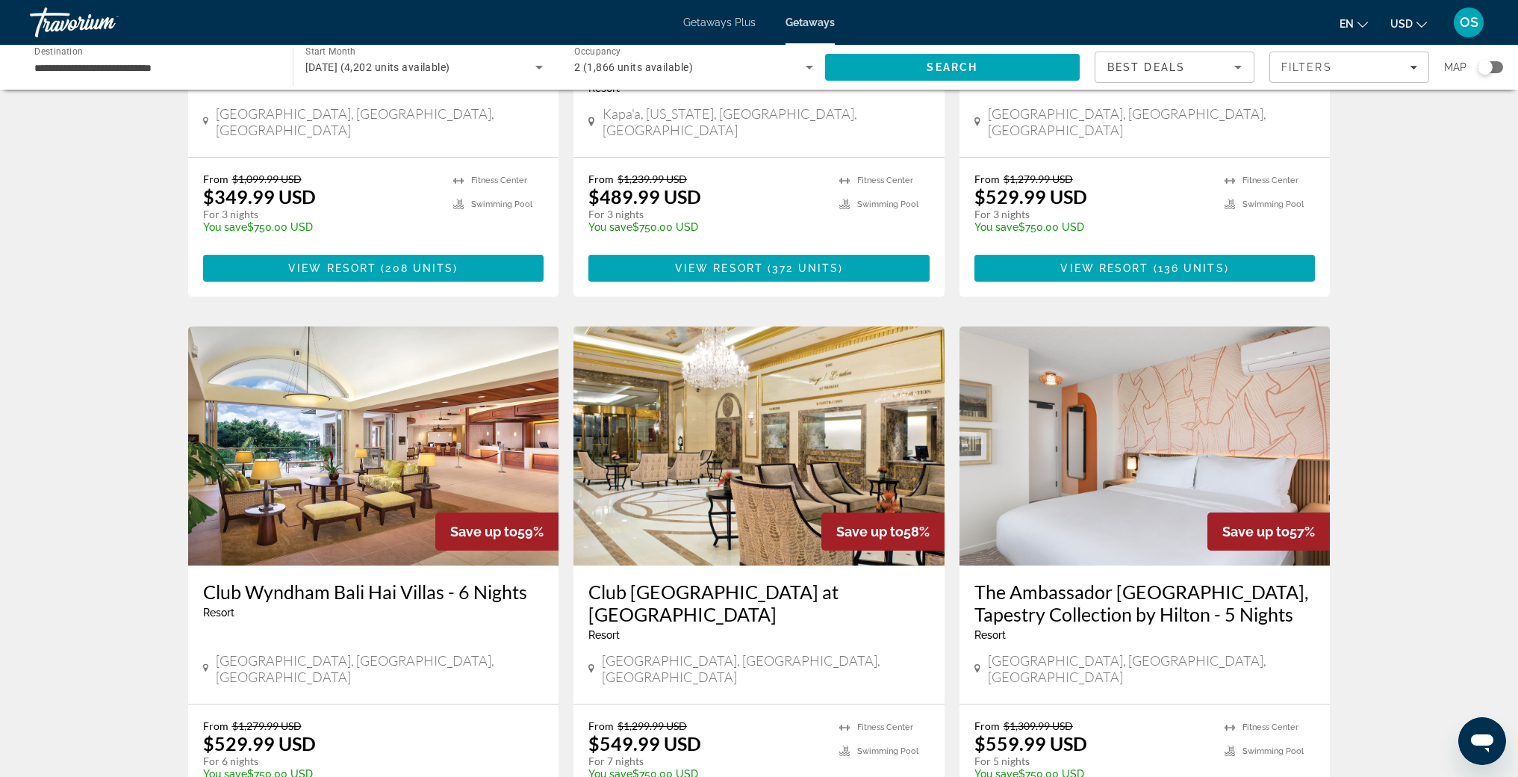
scroll to position [999, 0]
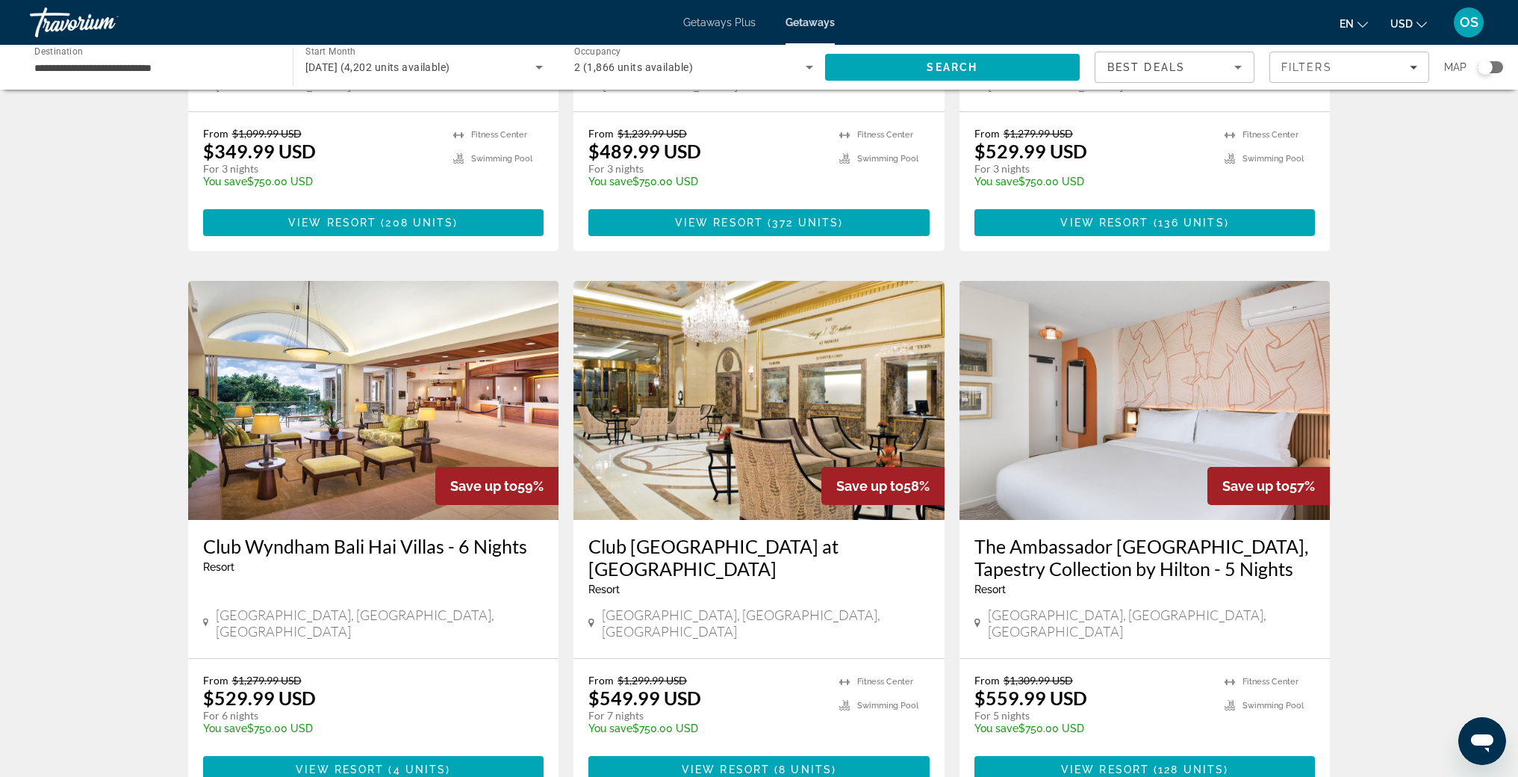
click at [1161, 323] on img "Main content" at bounding box center [1145, 400] width 371 height 239
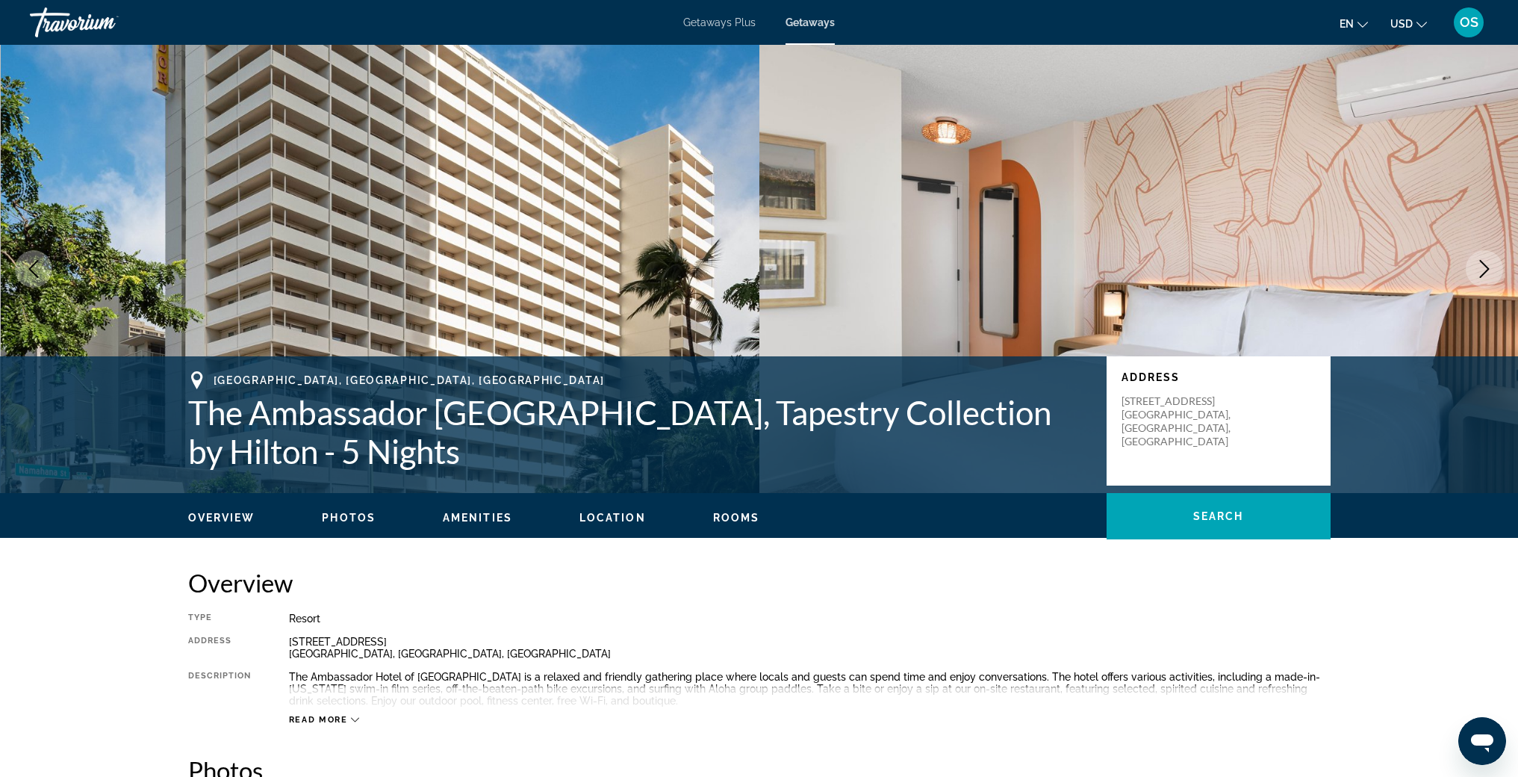
click at [1482, 273] on icon "Next image" at bounding box center [1485, 269] width 18 height 18
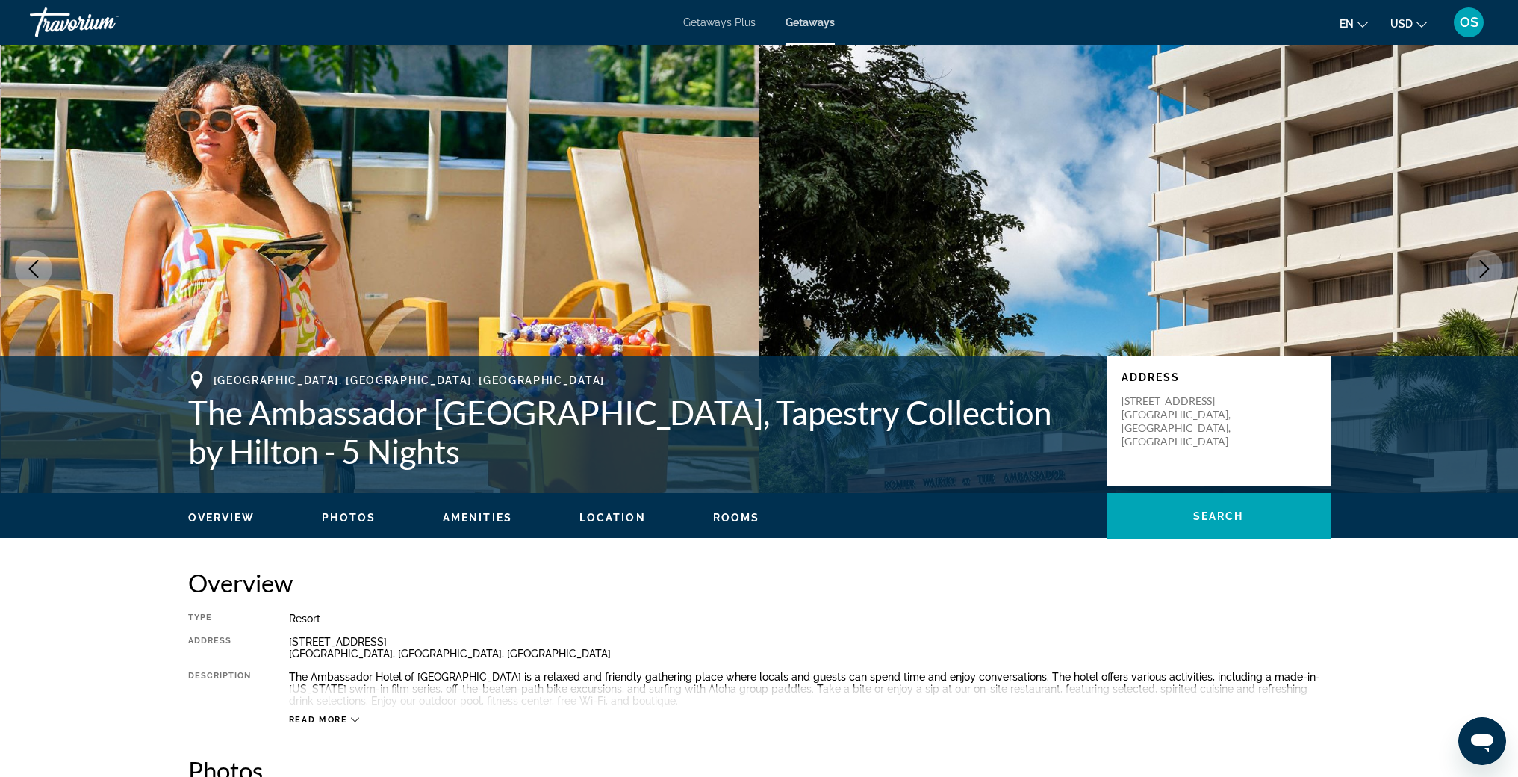
click at [1482, 273] on icon "Next image" at bounding box center [1485, 269] width 18 height 18
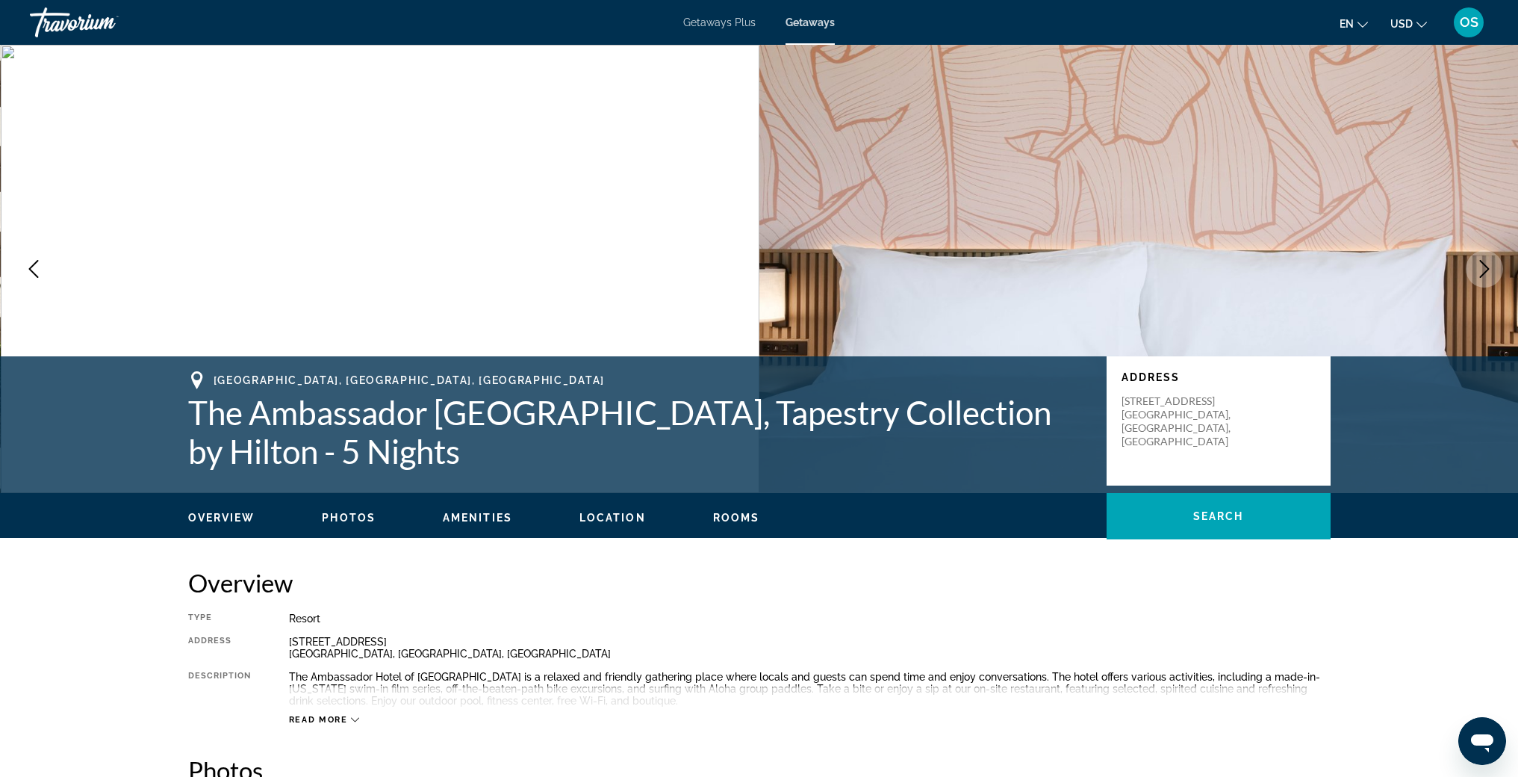
click at [1482, 273] on icon "Next image" at bounding box center [1485, 269] width 18 height 18
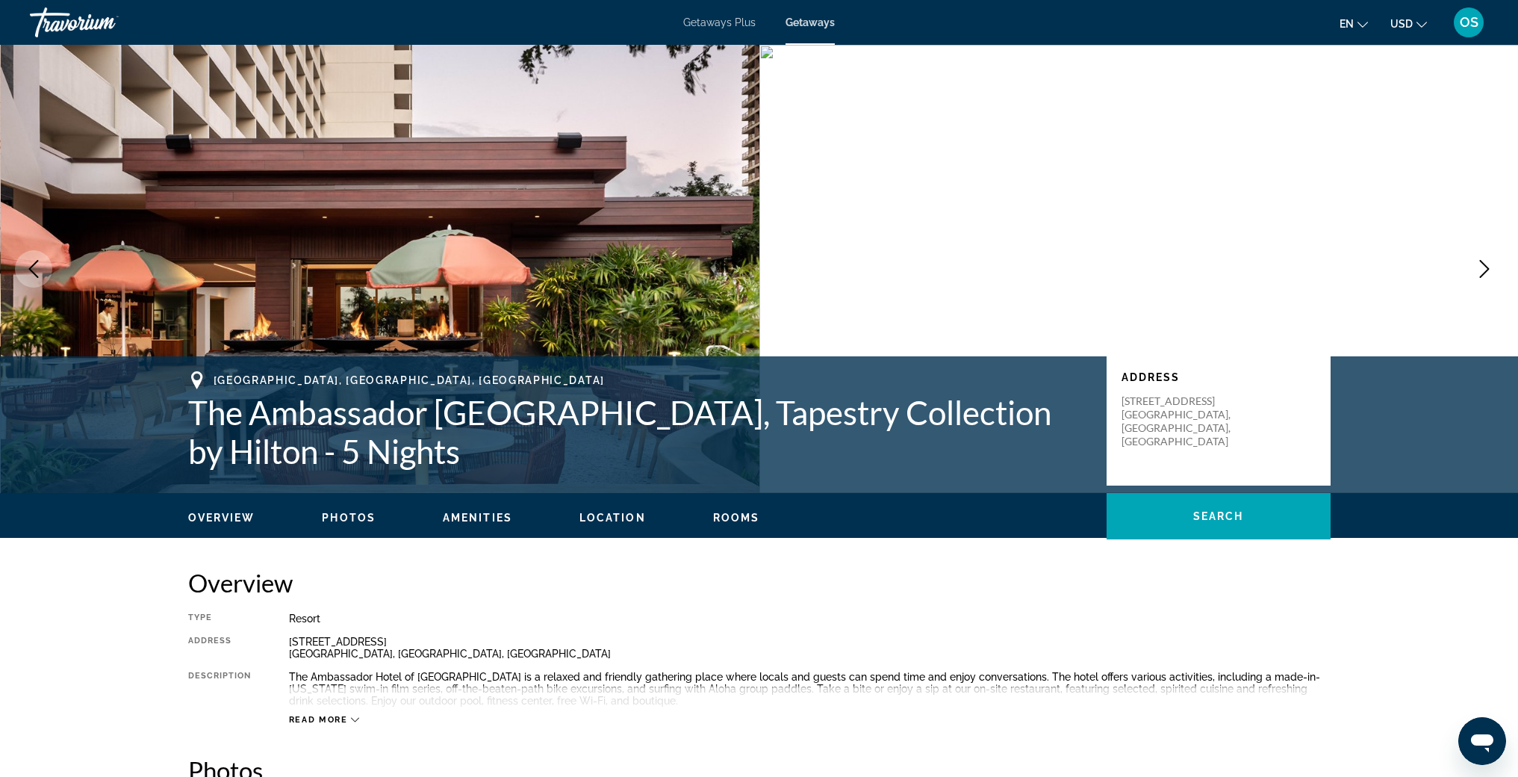
click at [1482, 273] on icon "Next image" at bounding box center [1485, 269] width 18 height 18
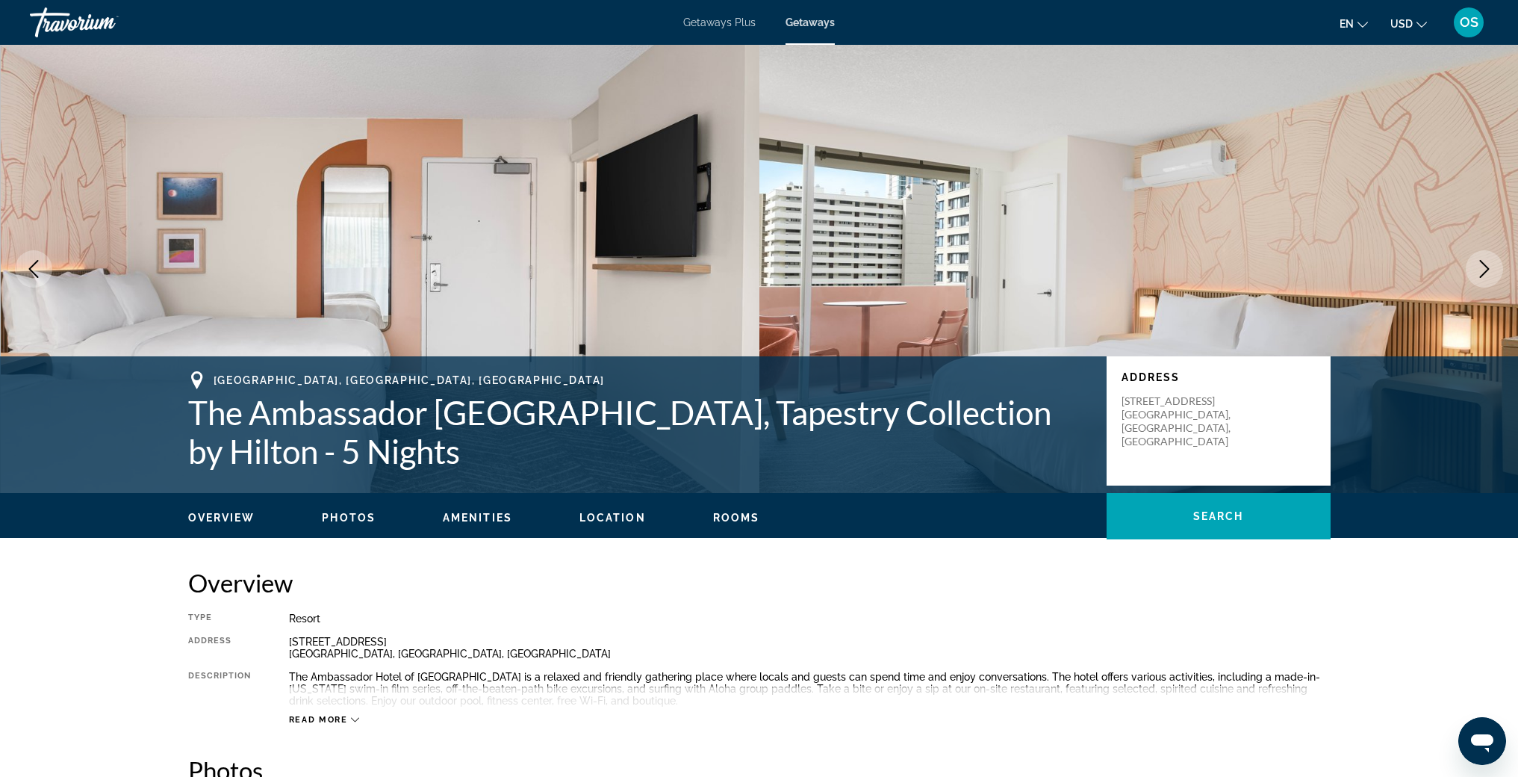
click at [1482, 273] on icon "Next image" at bounding box center [1485, 269] width 18 height 18
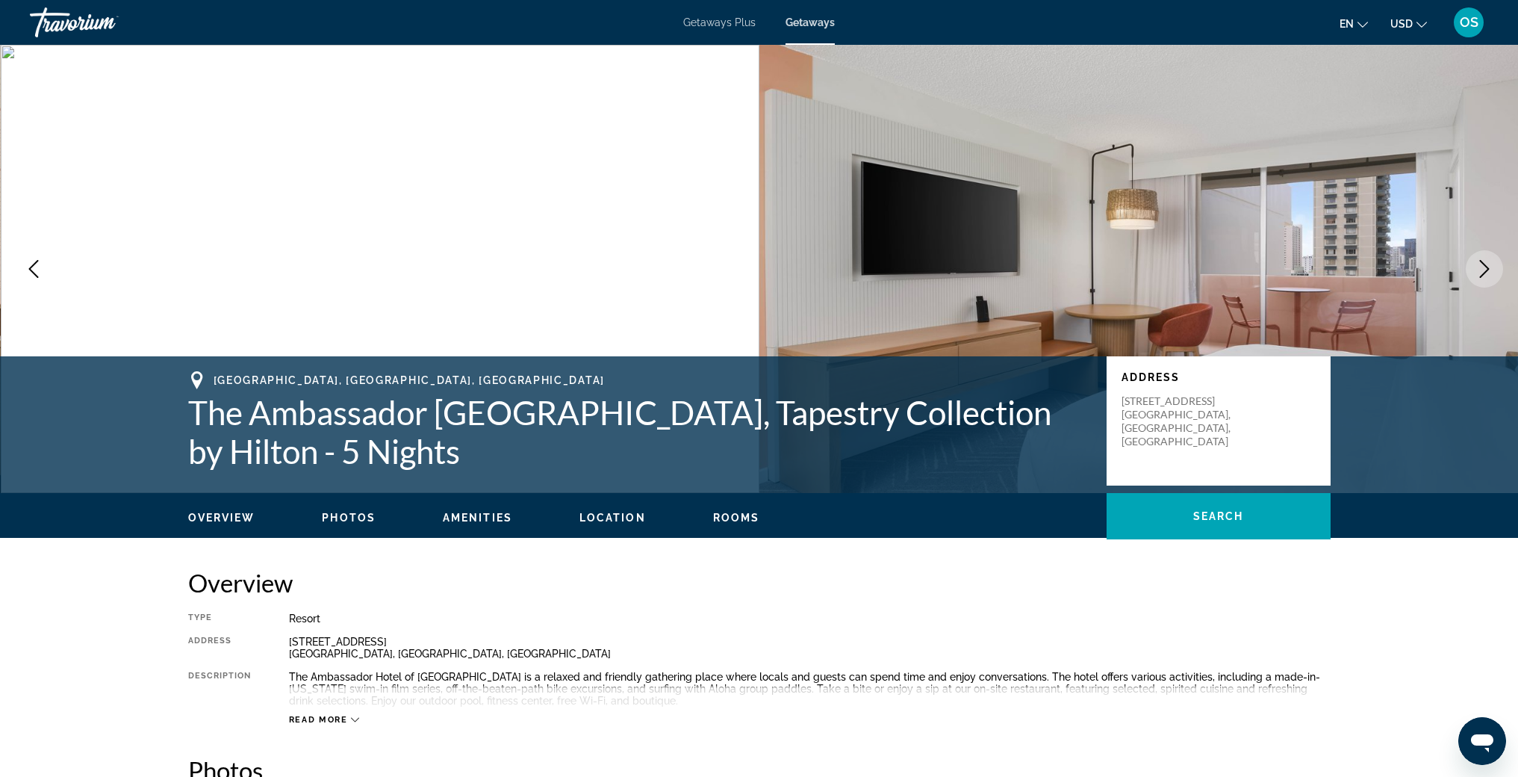
click at [1482, 273] on icon "Next image" at bounding box center [1485, 269] width 18 height 18
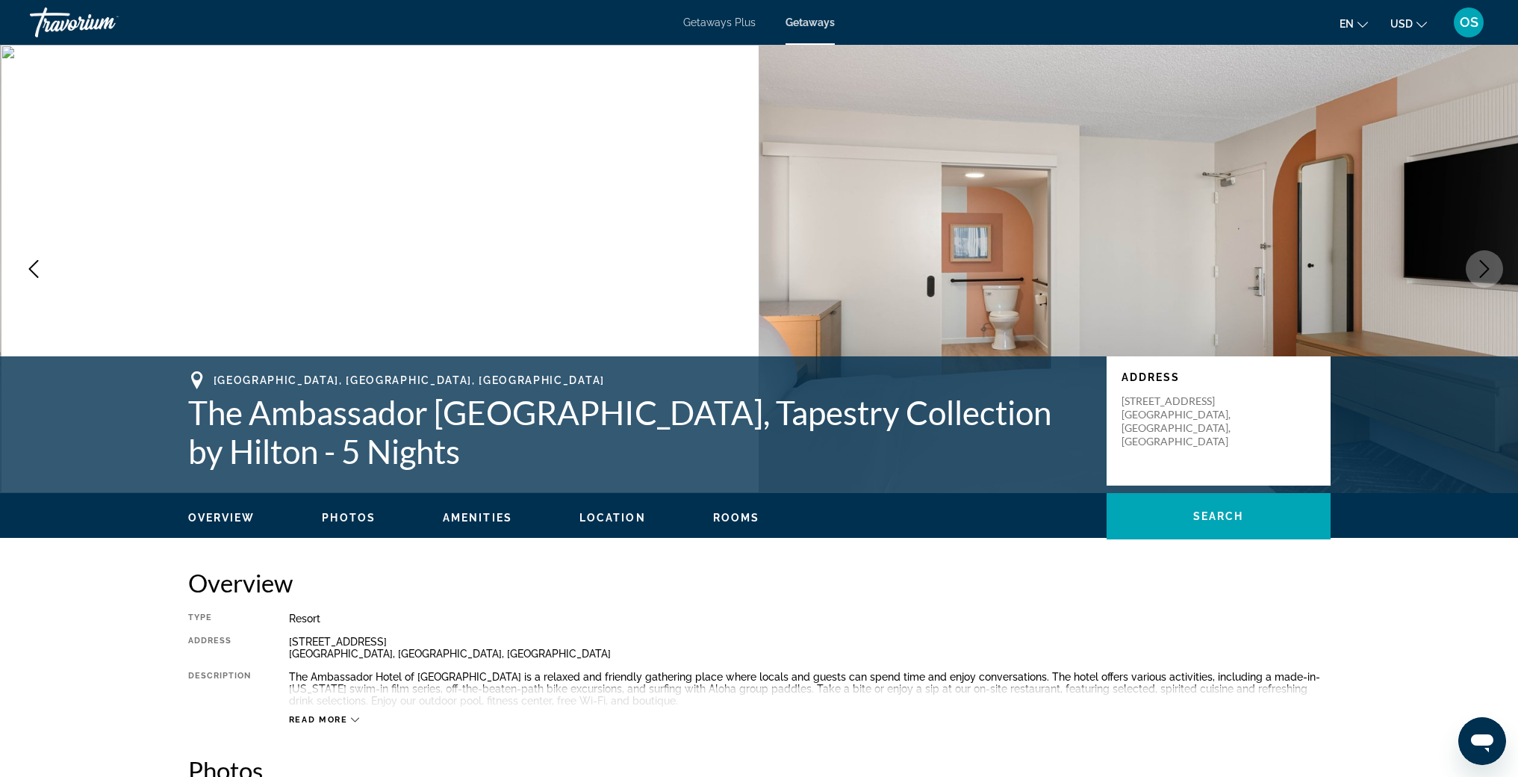
click at [1482, 273] on icon "Next image" at bounding box center [1485, 269] width 18 height 18
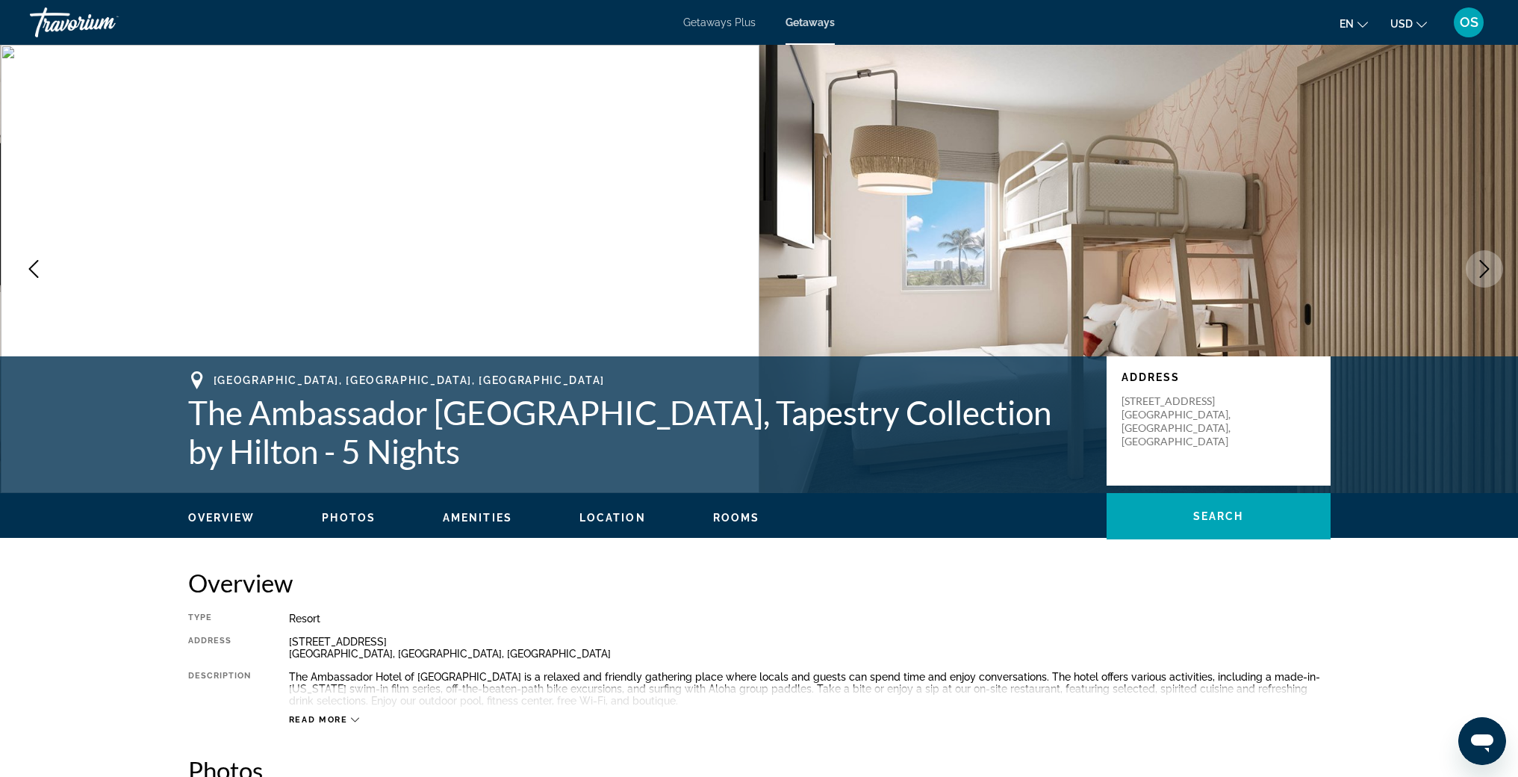
click at [1482, 273] on icon "Next image" at bounding box center [1485, 269] width 18 height 18
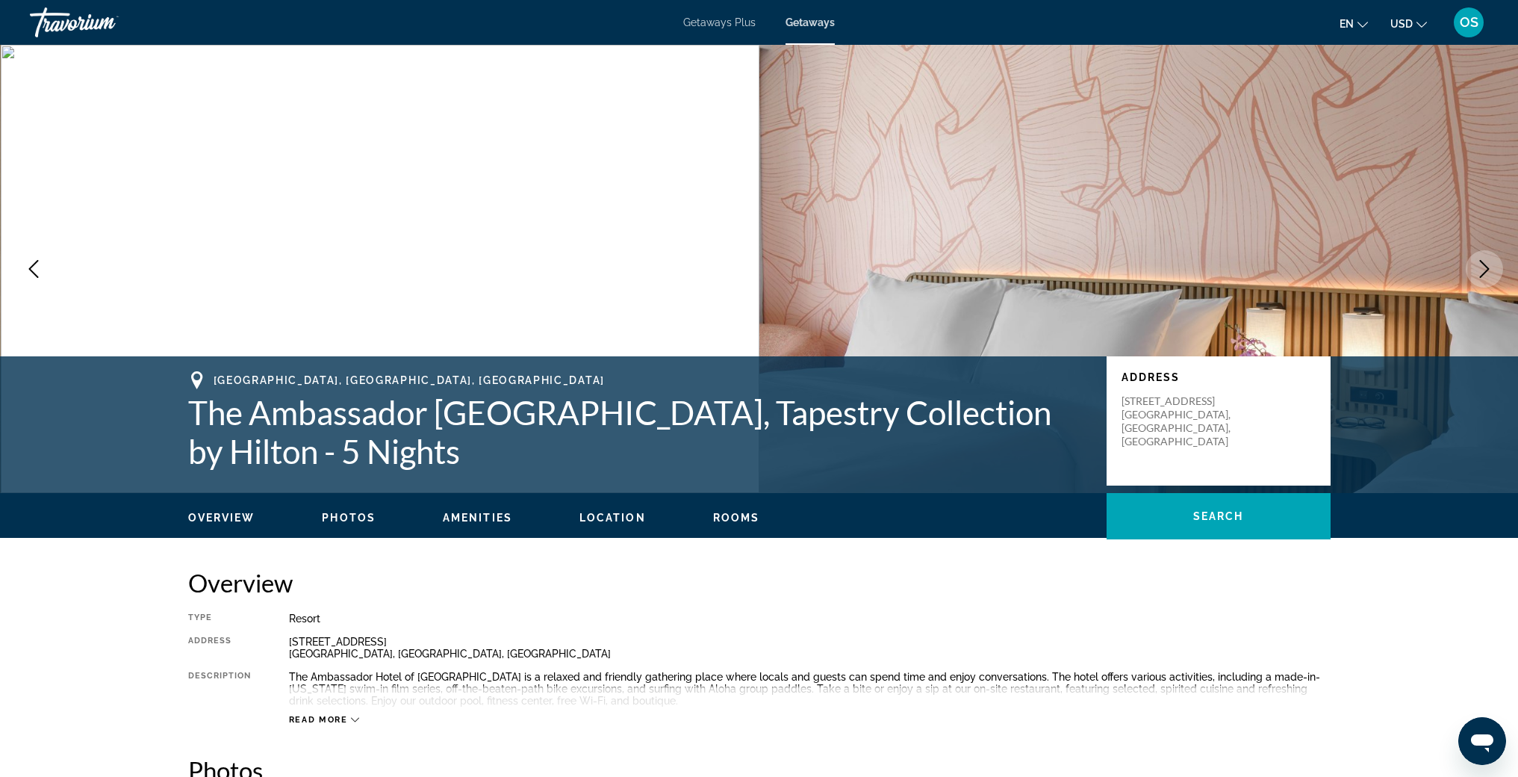
click at [1482, 273] on icon "Next image" at bounding box center [1485, 269] width 18 height 18
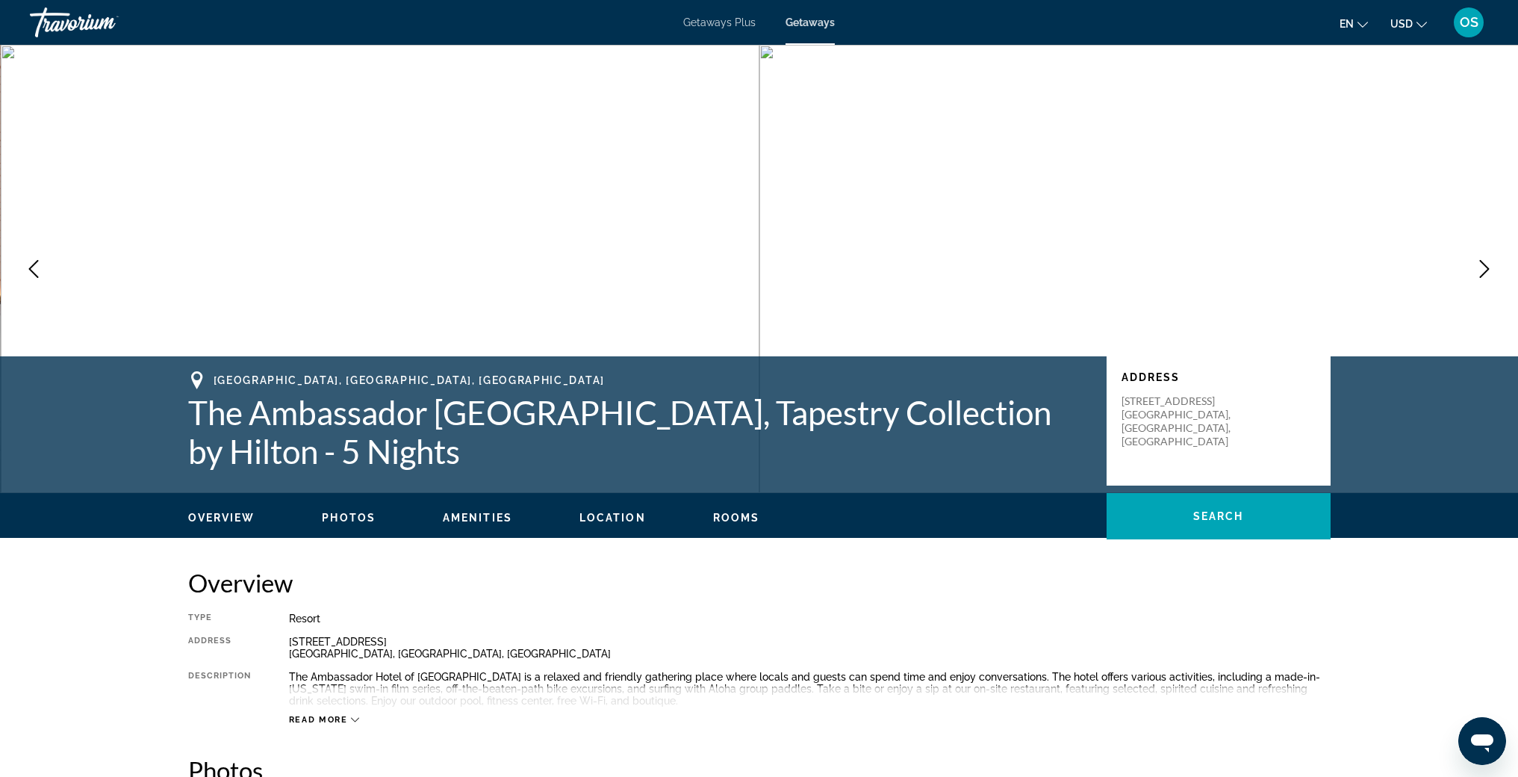
click at [1482, 273] on icon "Next image" at bounding box center [1485, 269] width 18 height 18
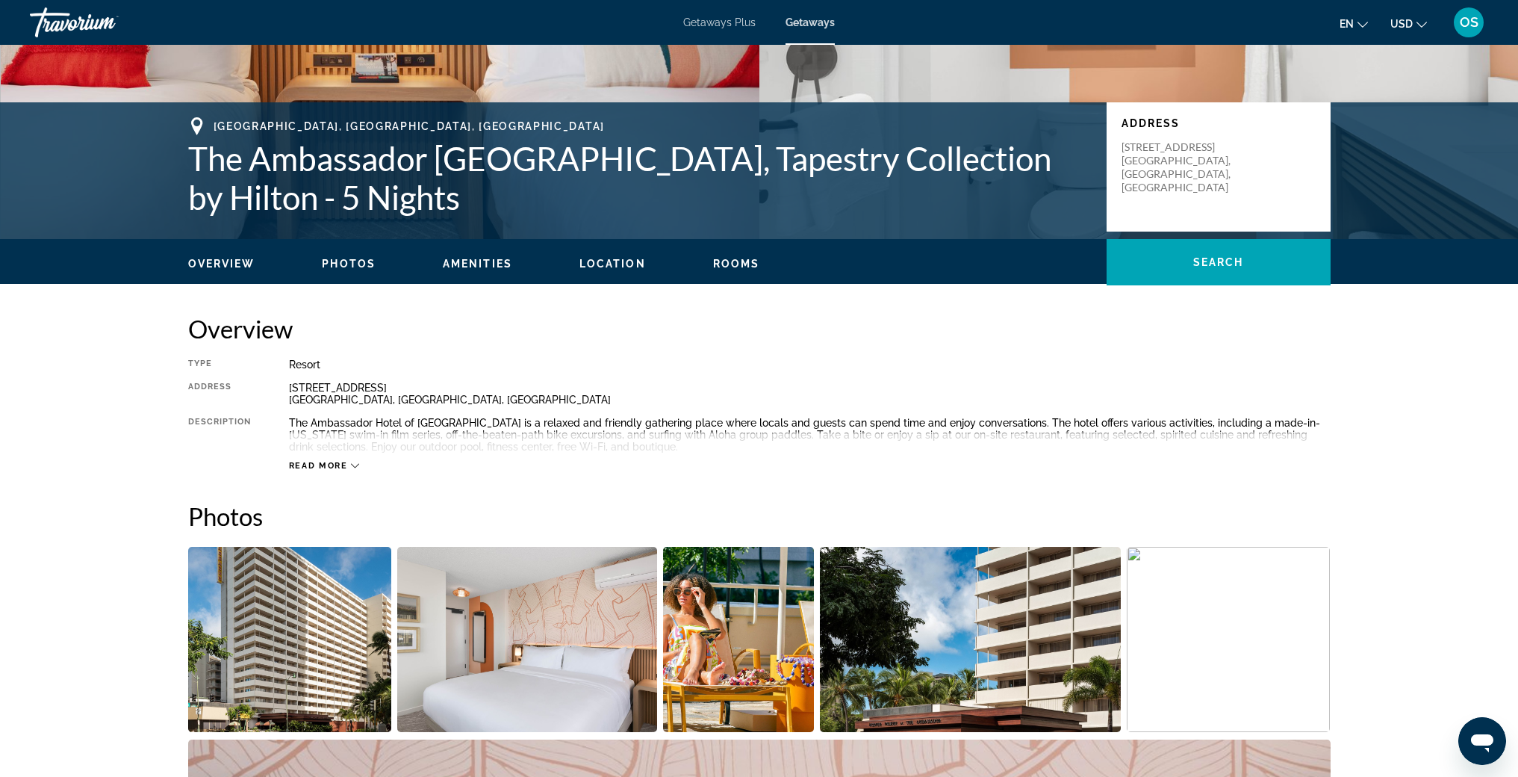
scroll to position [326, 0]
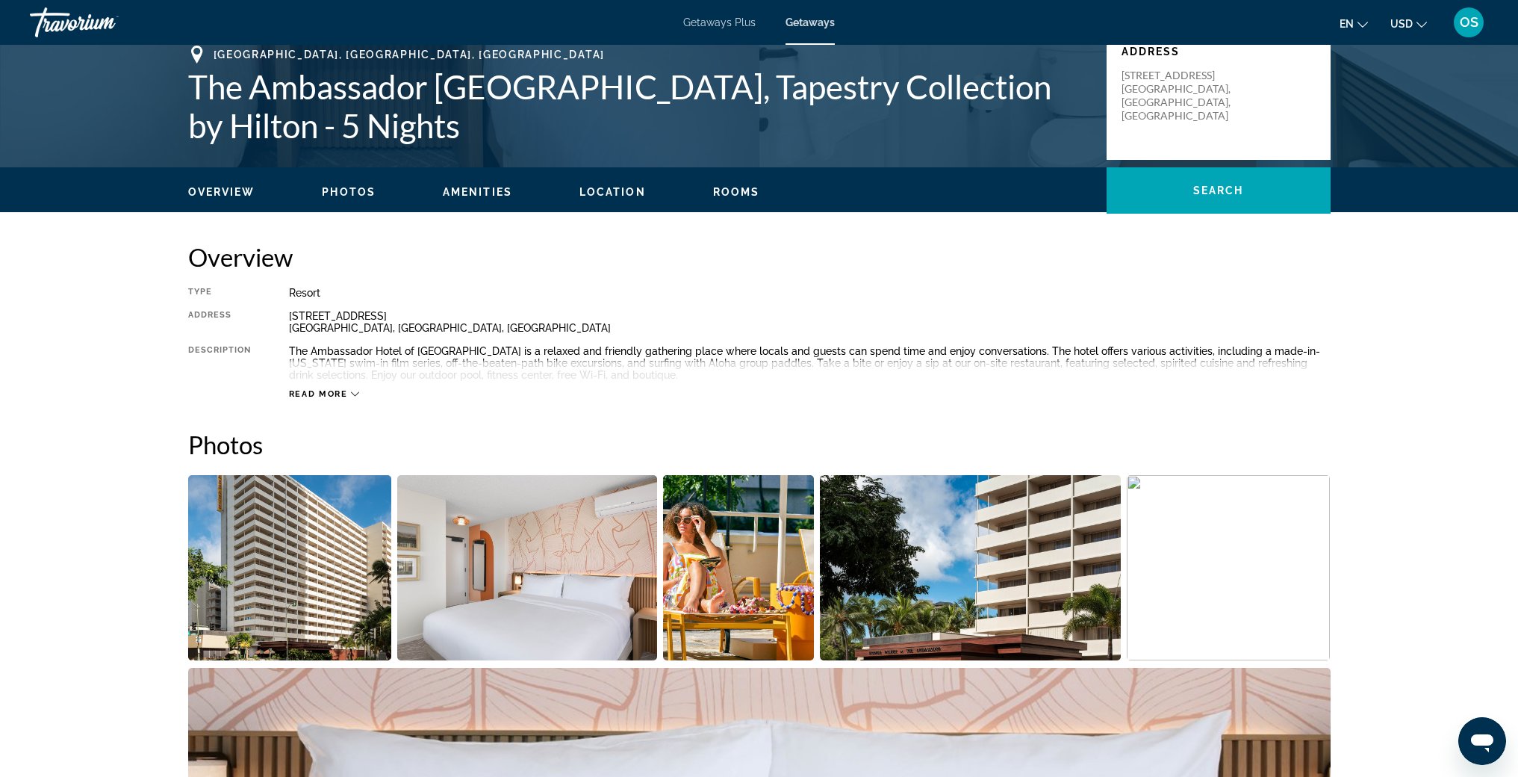
click at [320, 394] on span "Read more" at bounding box center [318, 394] width 59 height 10
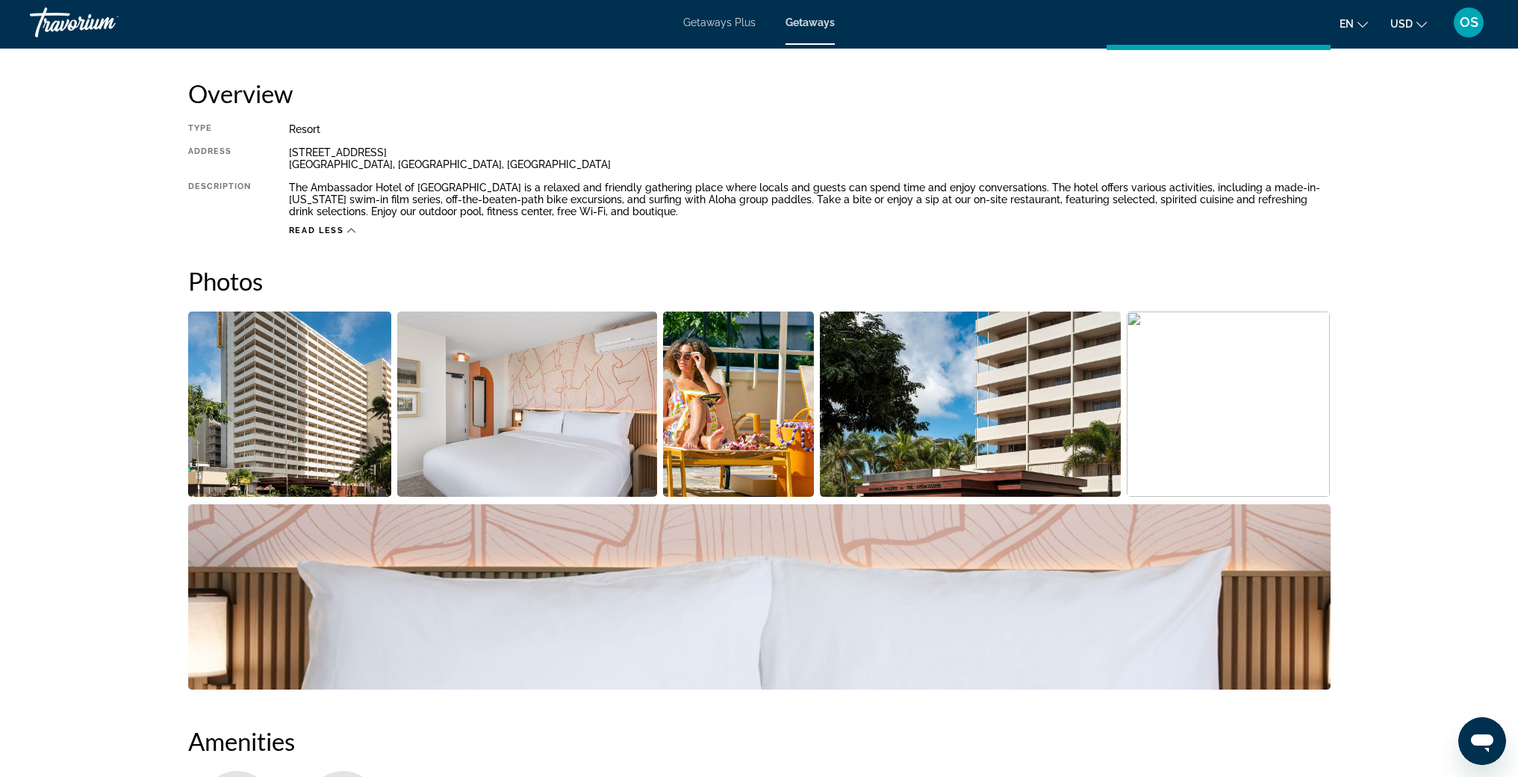
scroll to position [0, 0]
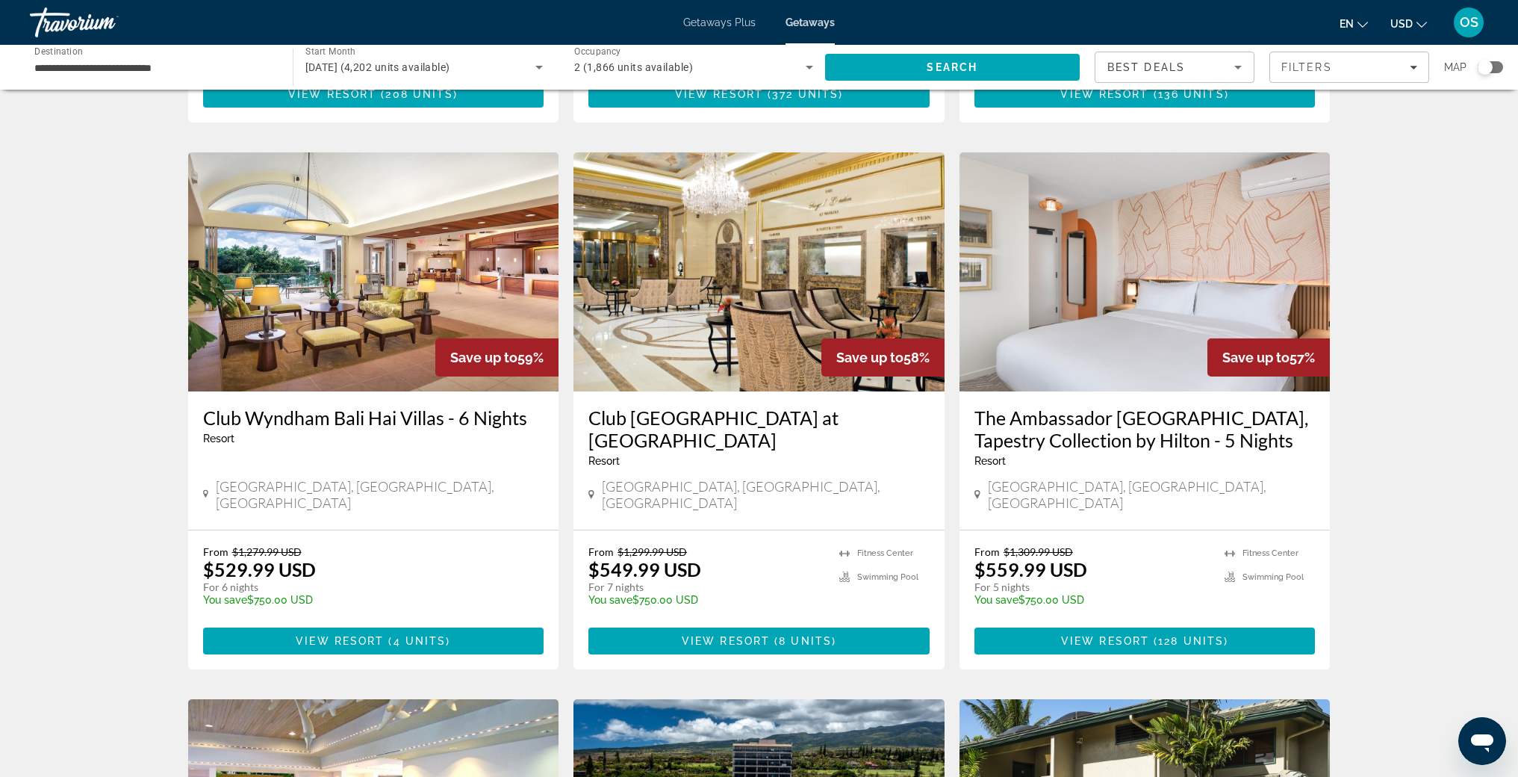
scroll to position [1120, 0]
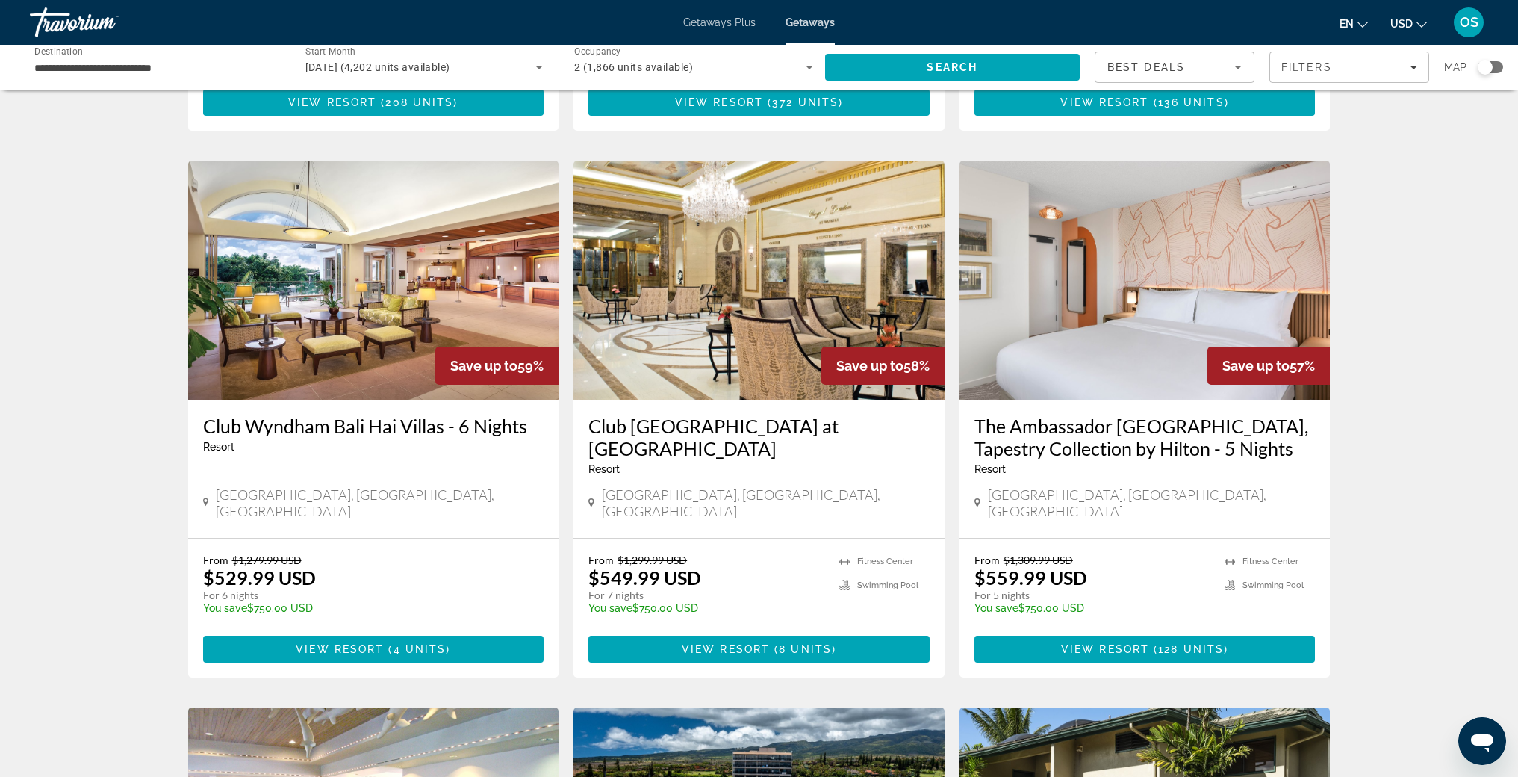
click at [378, 208] on img "Main content" at bounding box center [373, 280] width 371 height 239
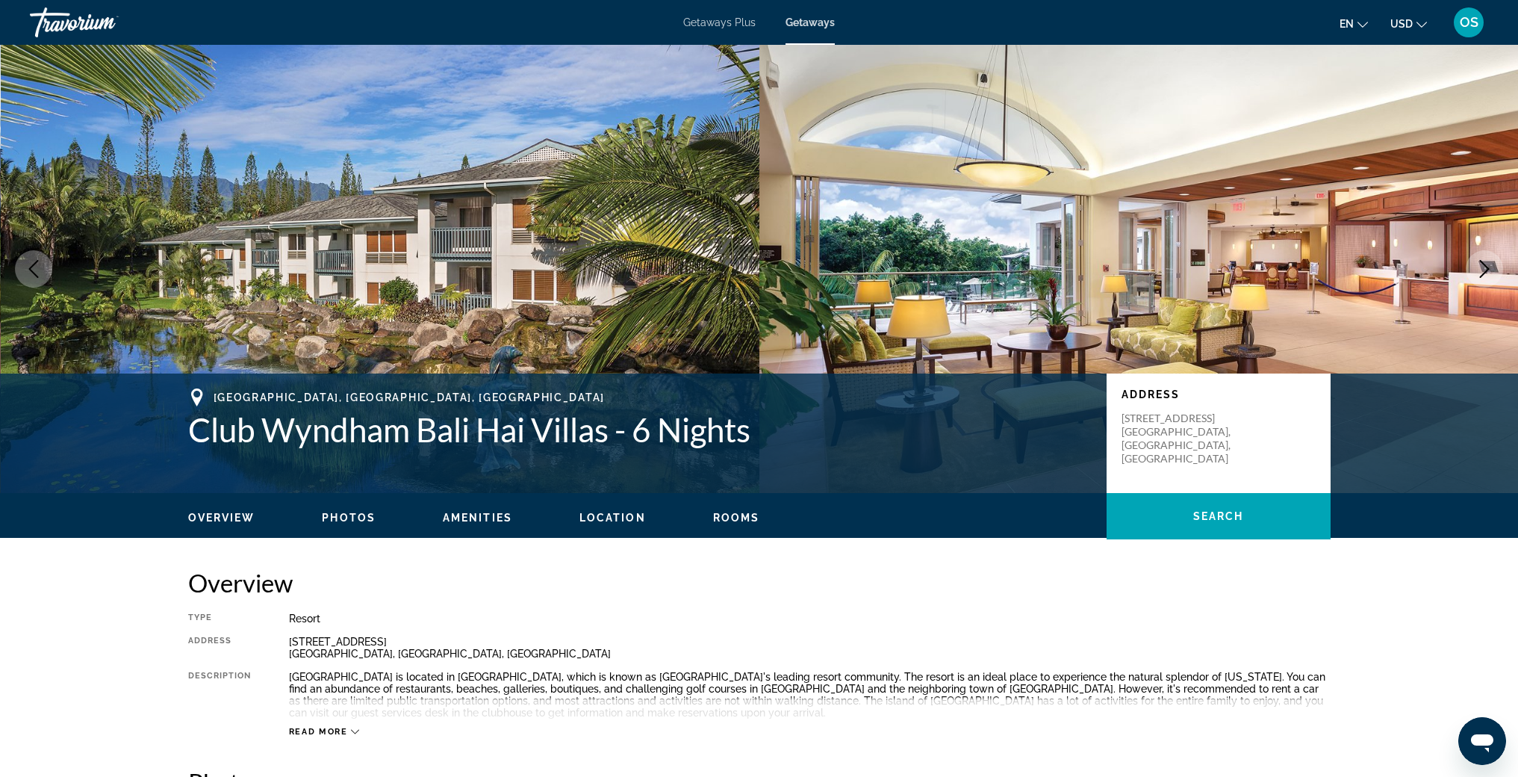
click at [471, 256] on img "Main content" at bounding box center [381, 269] width 760 height 448
click at [1488, 275] on icon "Next image" at bounding box center [1485, 269] width 18 height 18
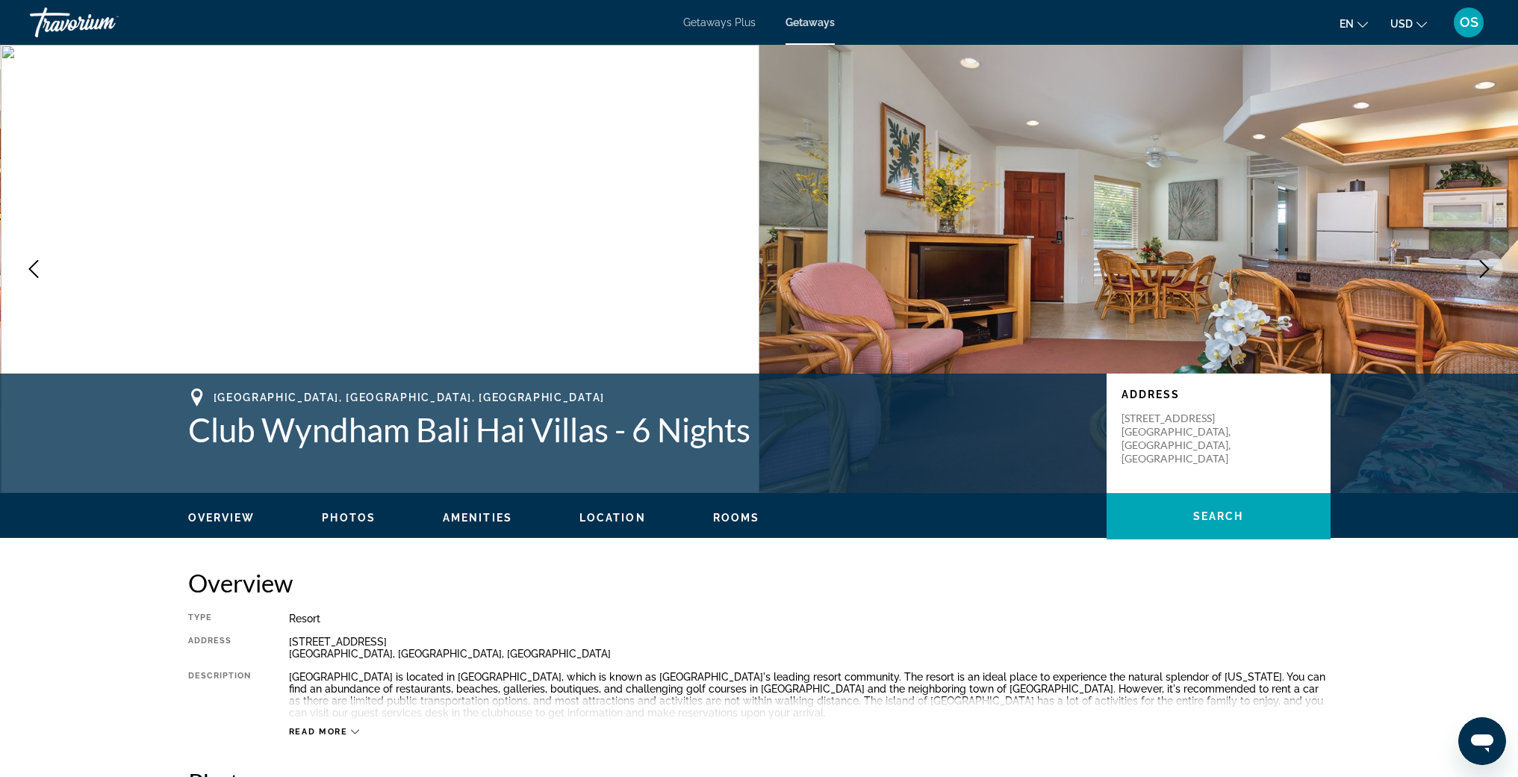
click at [1488, 275] on icon "Next image" at bounding box center [1485, 269] width 18 height 18
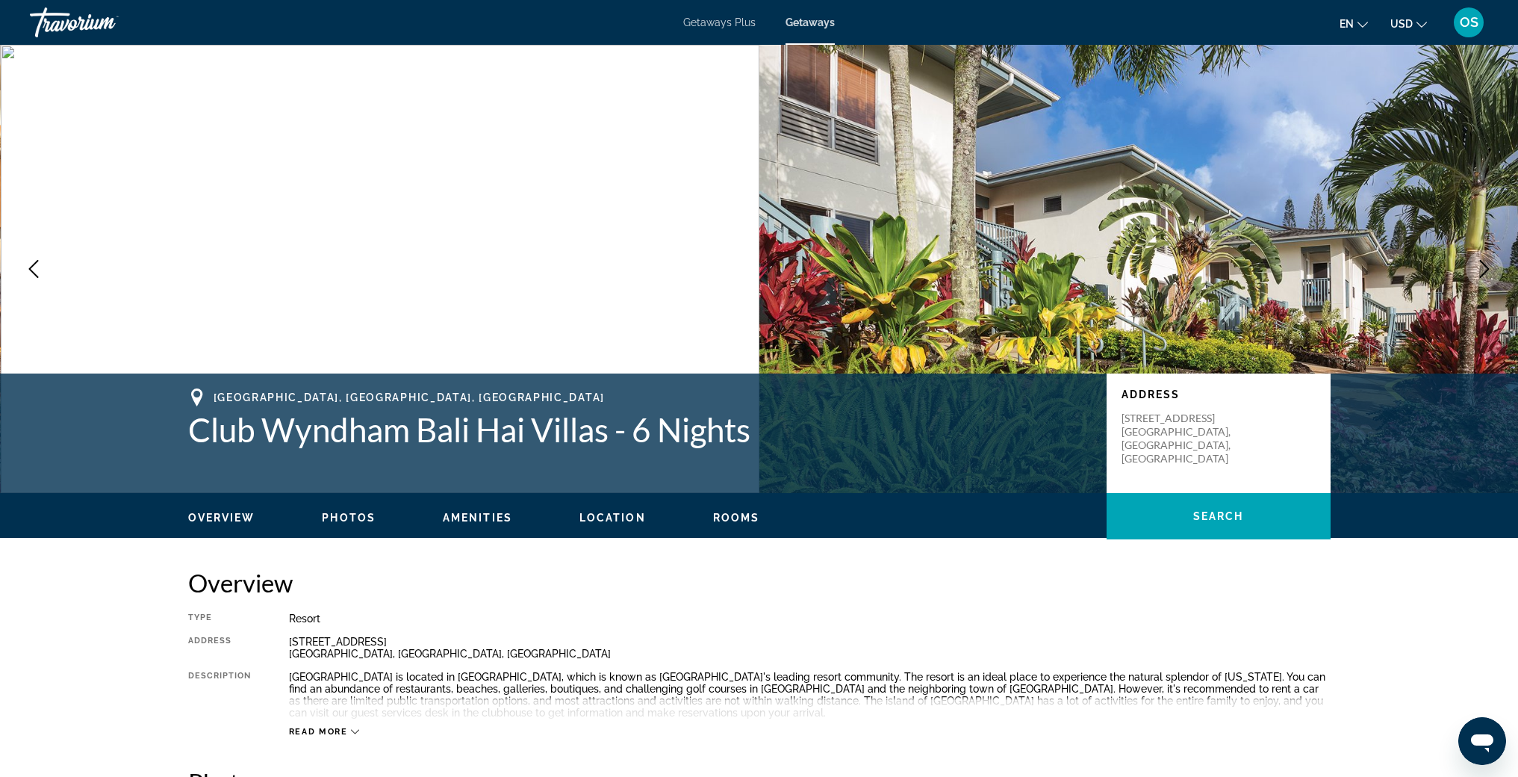
click at [1488, 275] on icon "Next image" at bounding box center [1485, 269] width 18 height 18
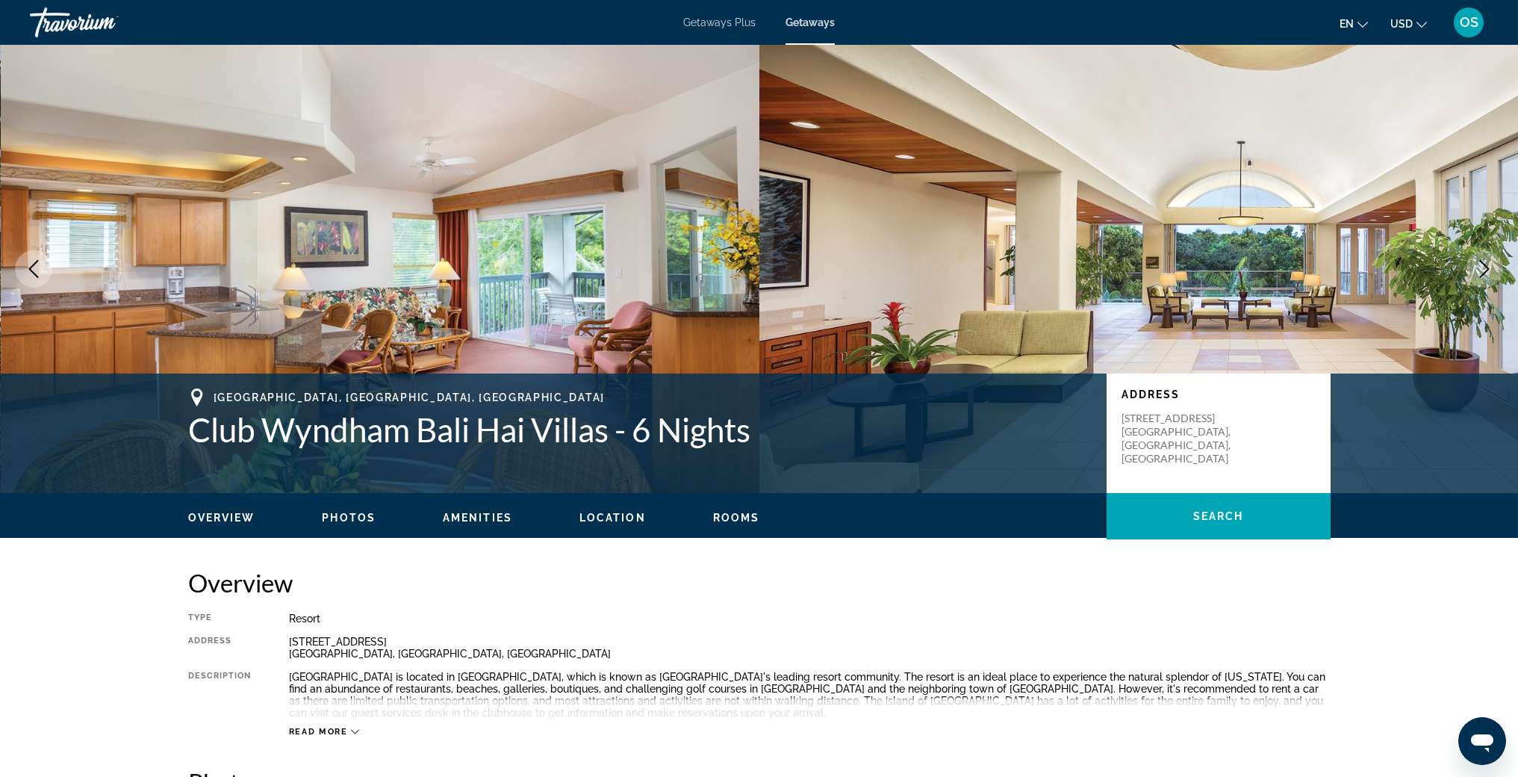
click at [1488, 275] on icon "Next image" at bounding box center [1485, 269] width 18 height 18
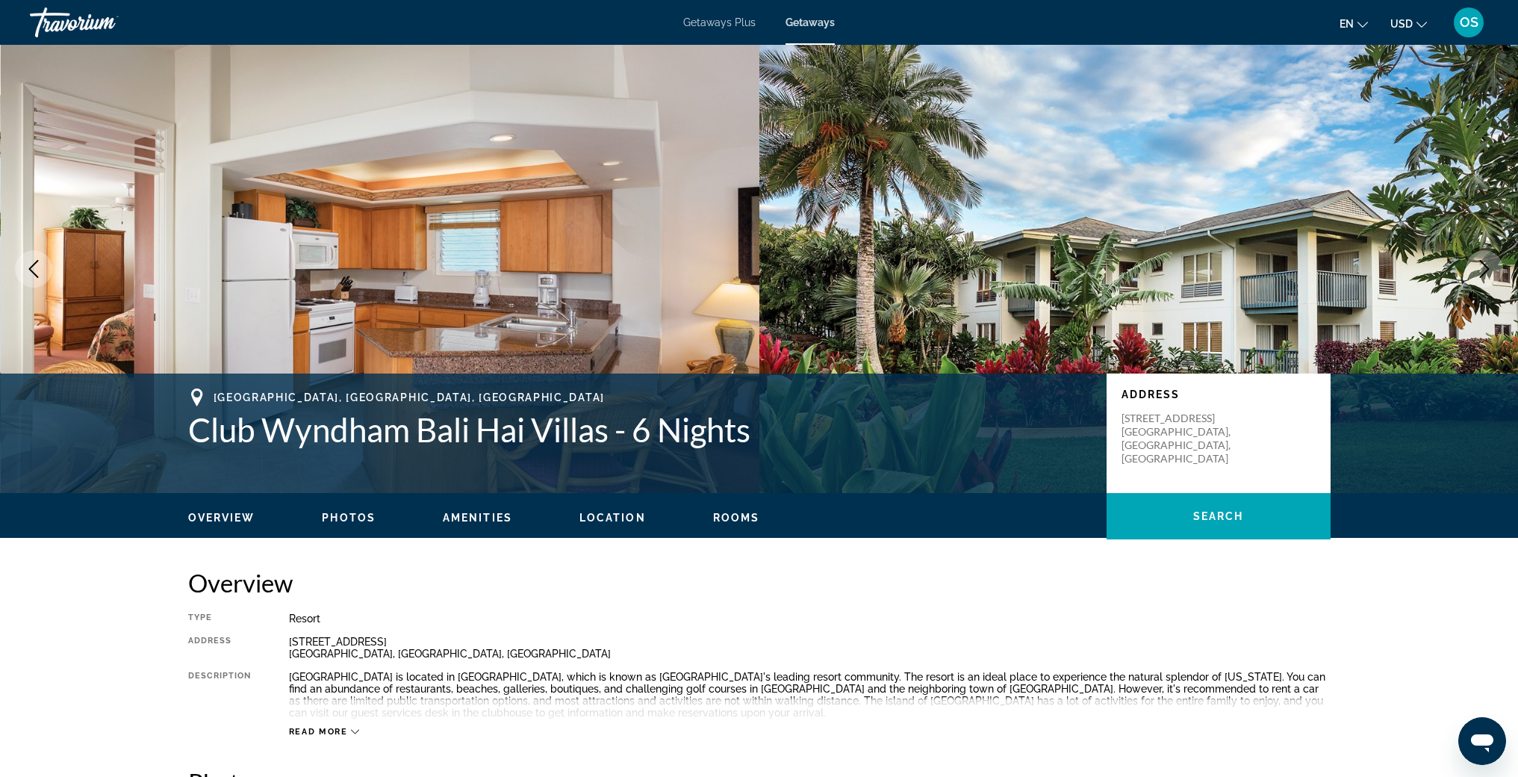
click at [1488, 275] on icon "Next image" at bounding box center [1485, 269] width 18 height 18
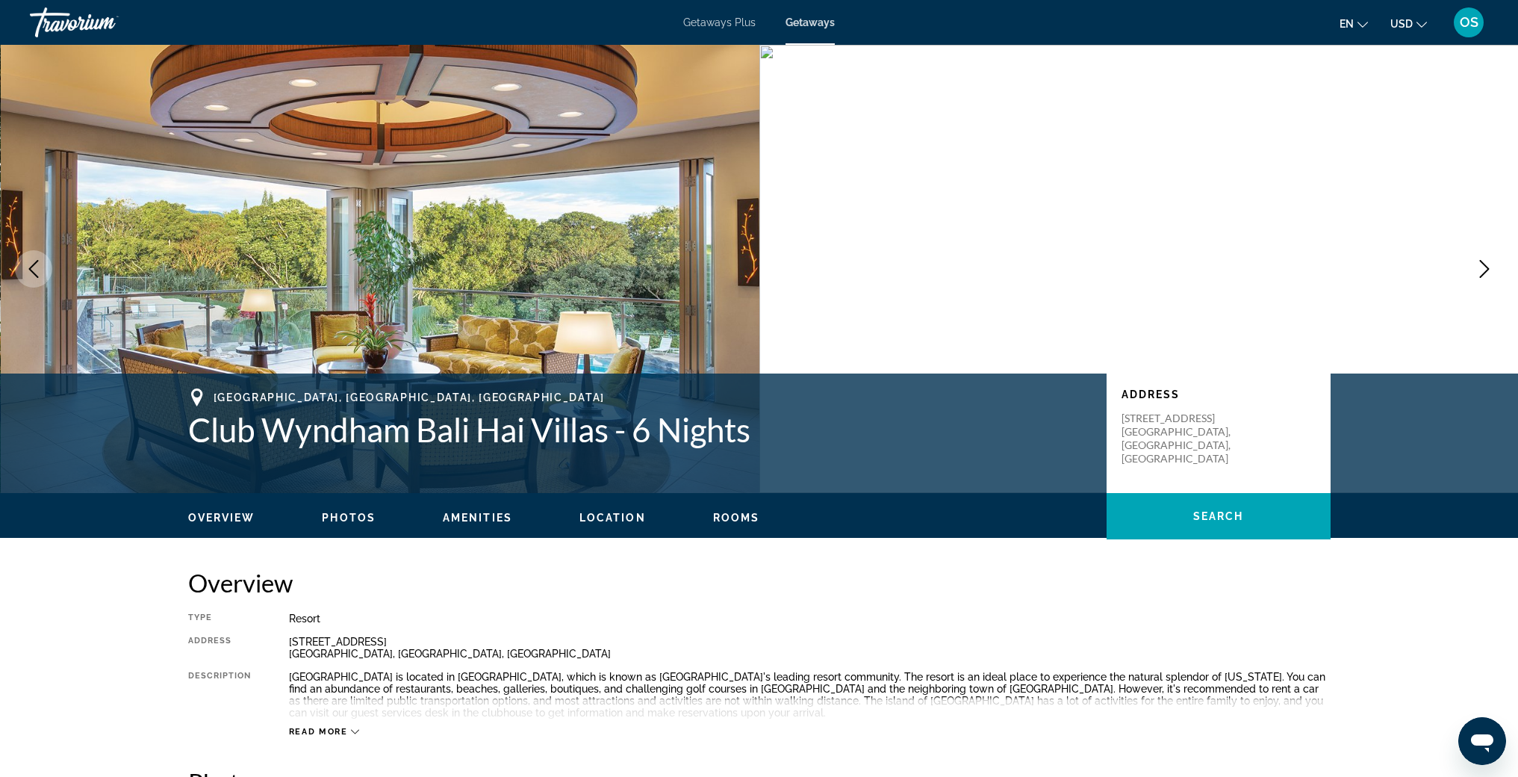
click at [1488, 275] on icon "Next image" at bounding box center [1485, 269] width 18 height 18
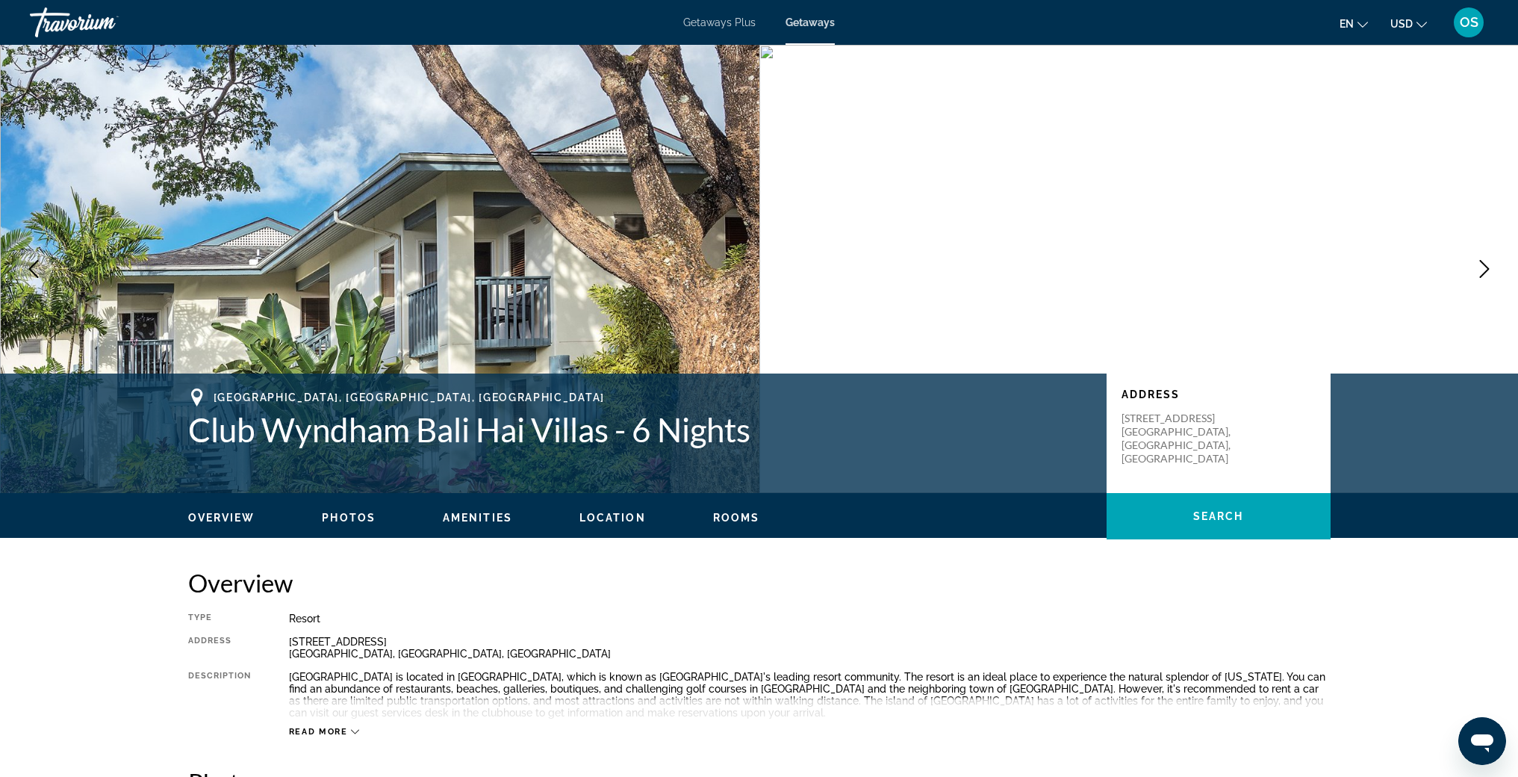
click at [1488, 275] on icon "Next image" at bounding box center [1485, 269] width 18 height 18
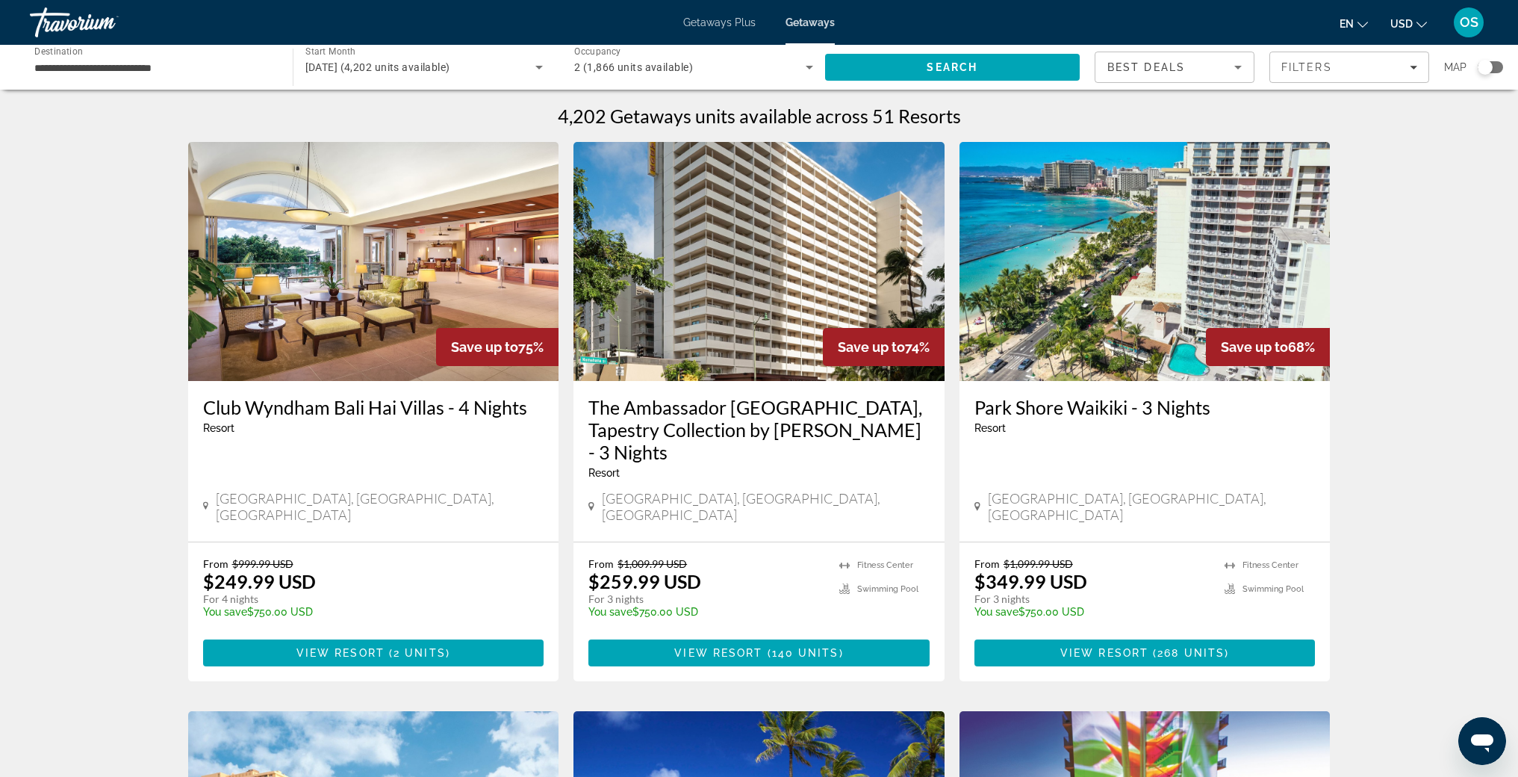
click at [776, 282] on img "Main content" at bounding box center [759, 261] width 371 height 239
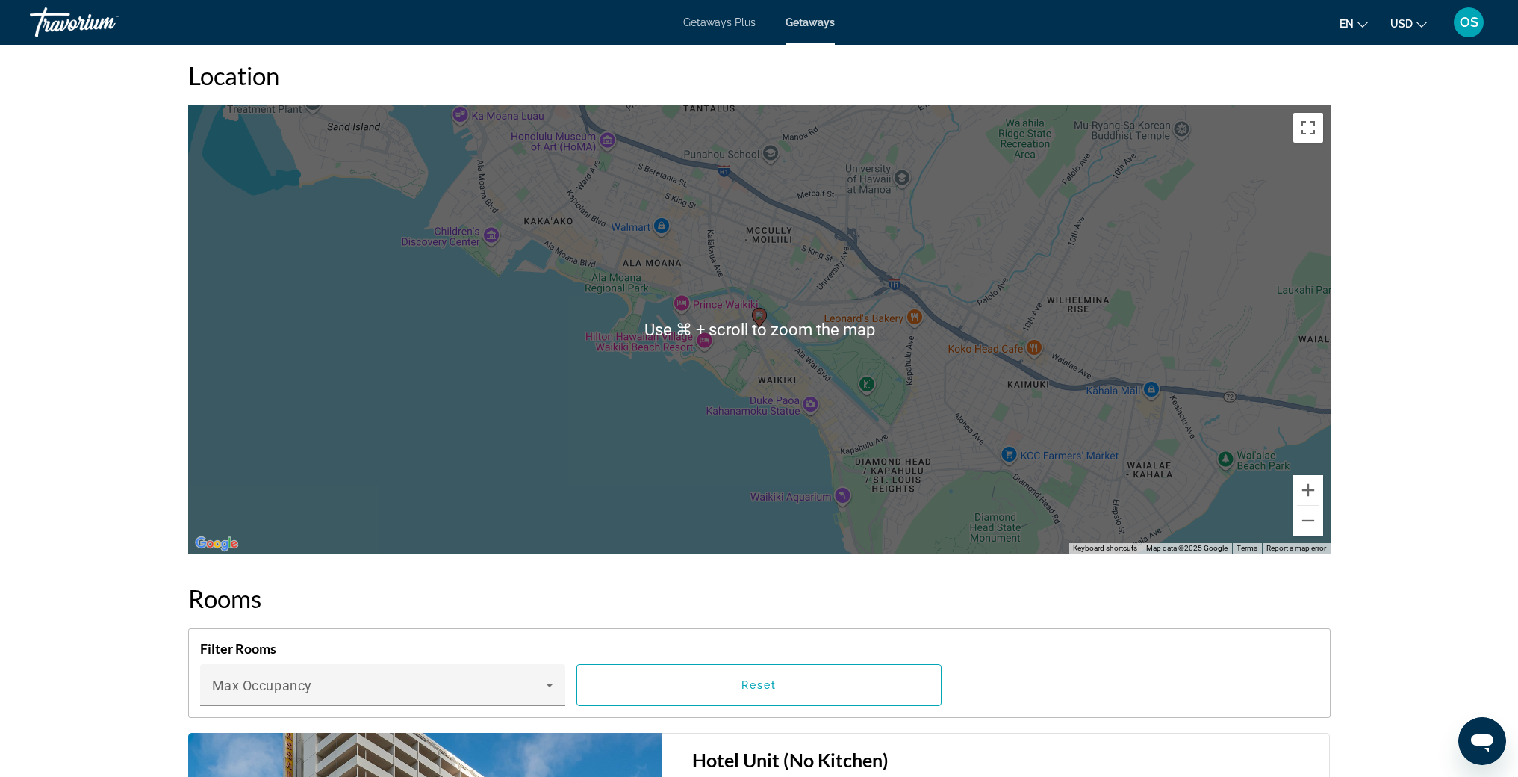
scroll to position [1789, 0]
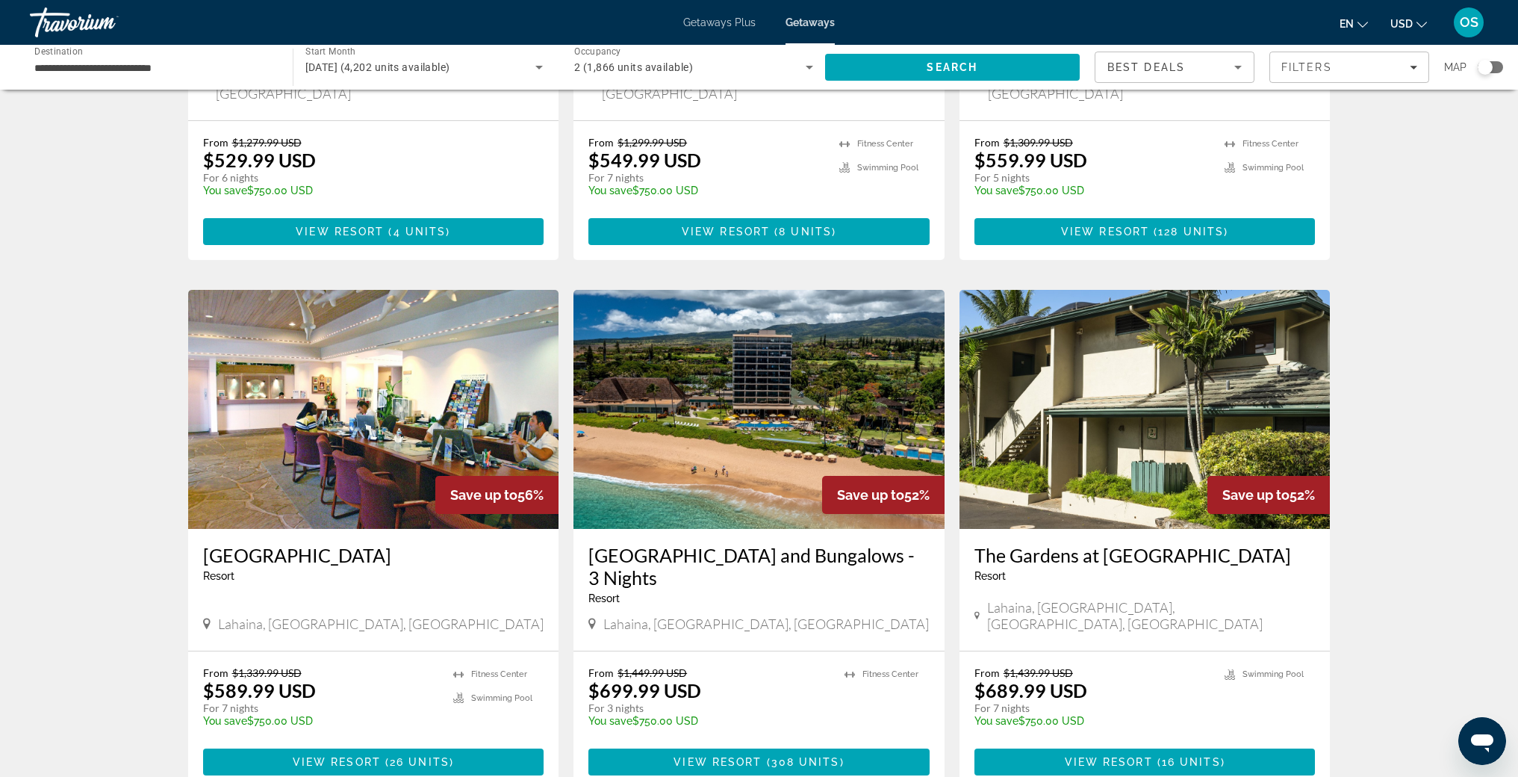
scroll to position [1729, 0]
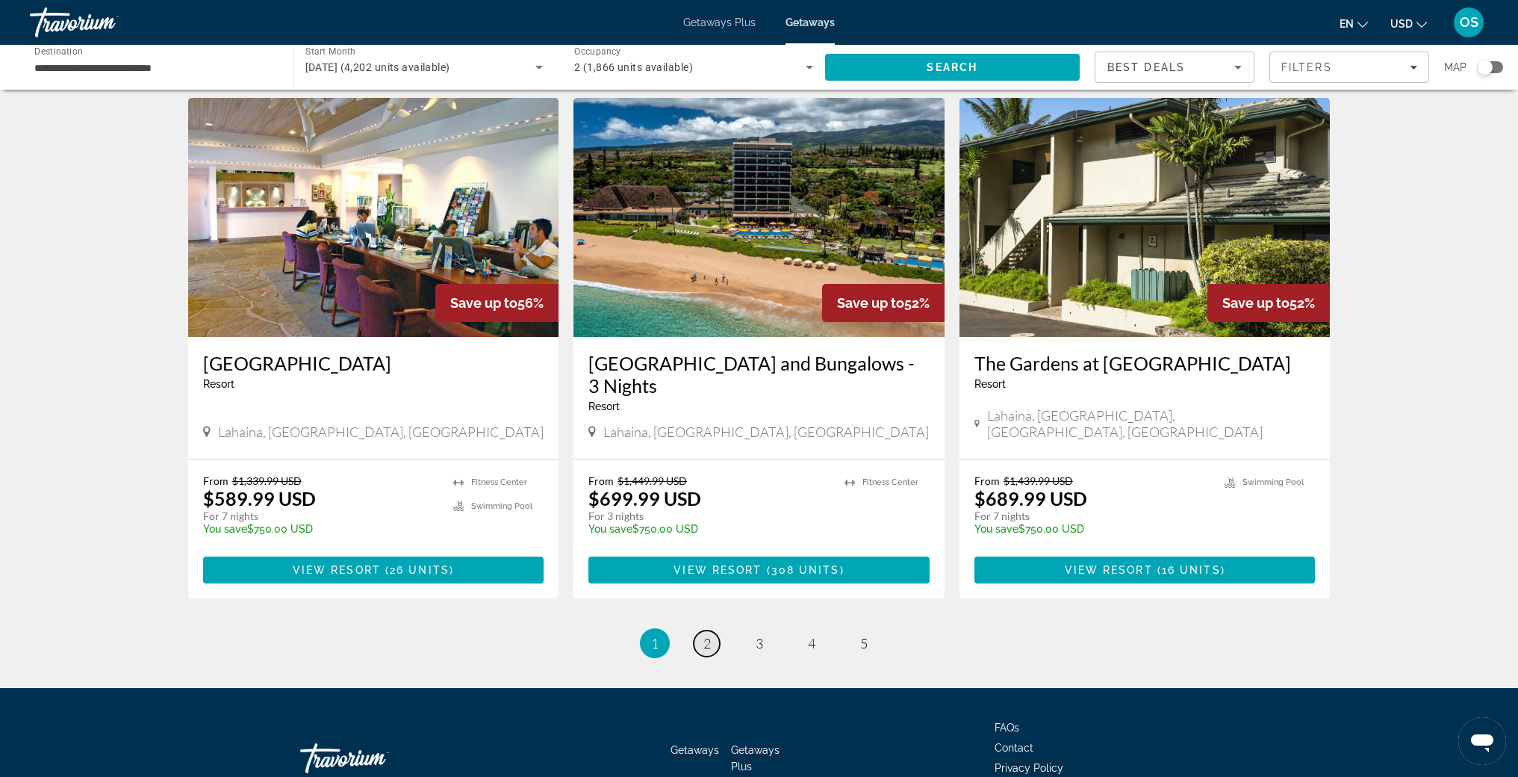
click at [706, 635] on span "2" at bounding box center [707, 643] width 7 height 16
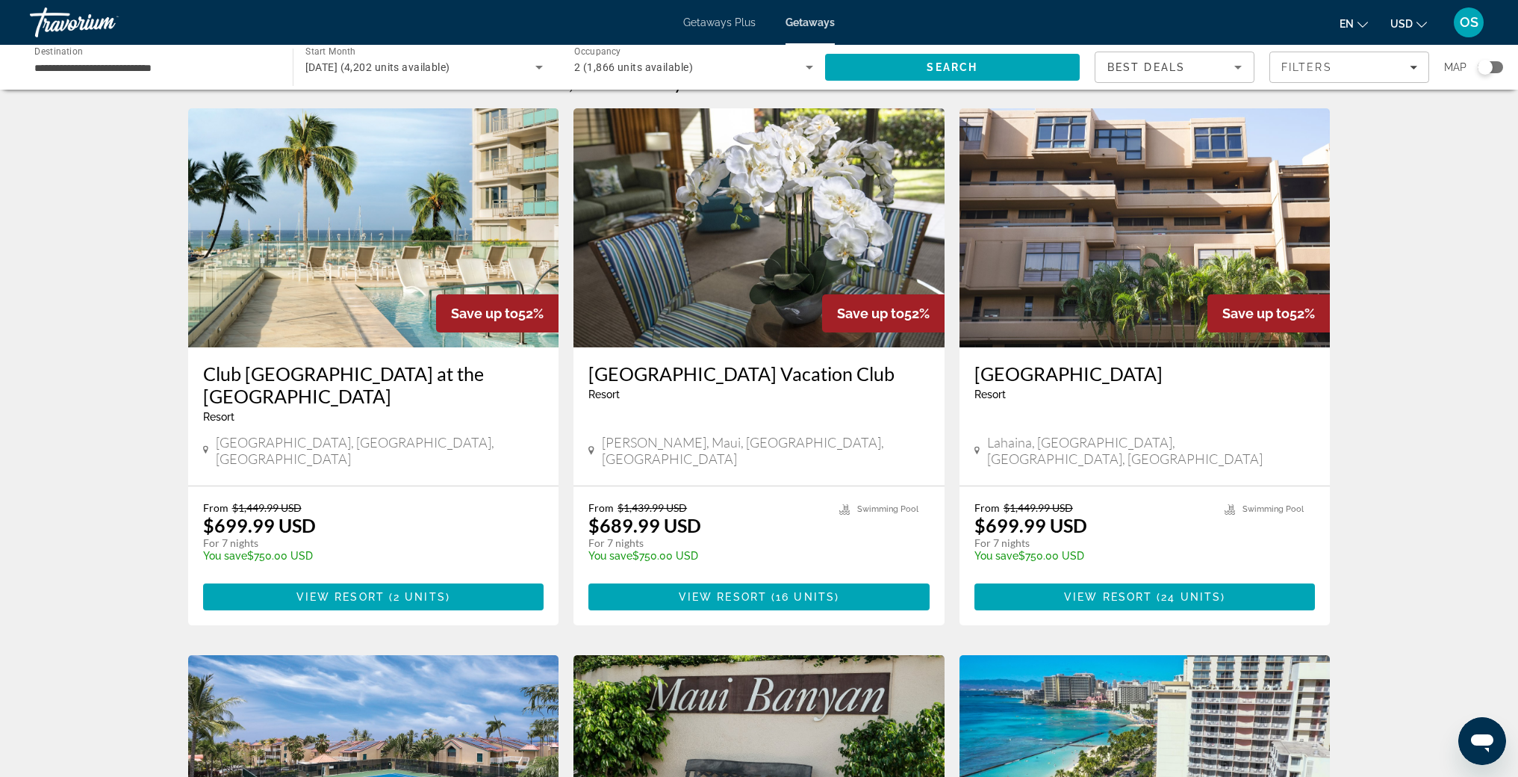
scroll to position [29, 0]
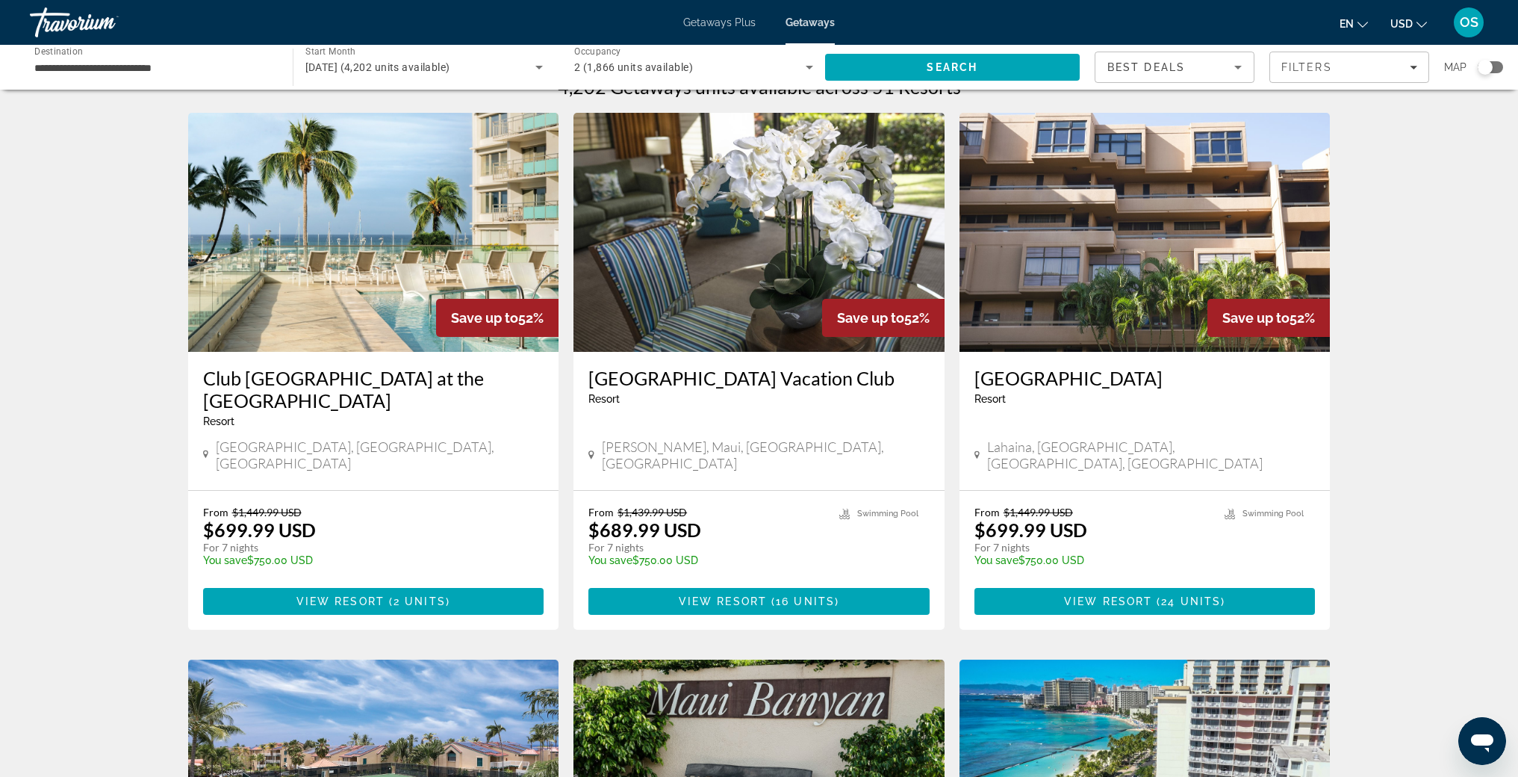
click at [388, 248] on img "Main content" at bounding box center [373, 232] width 371 height 239
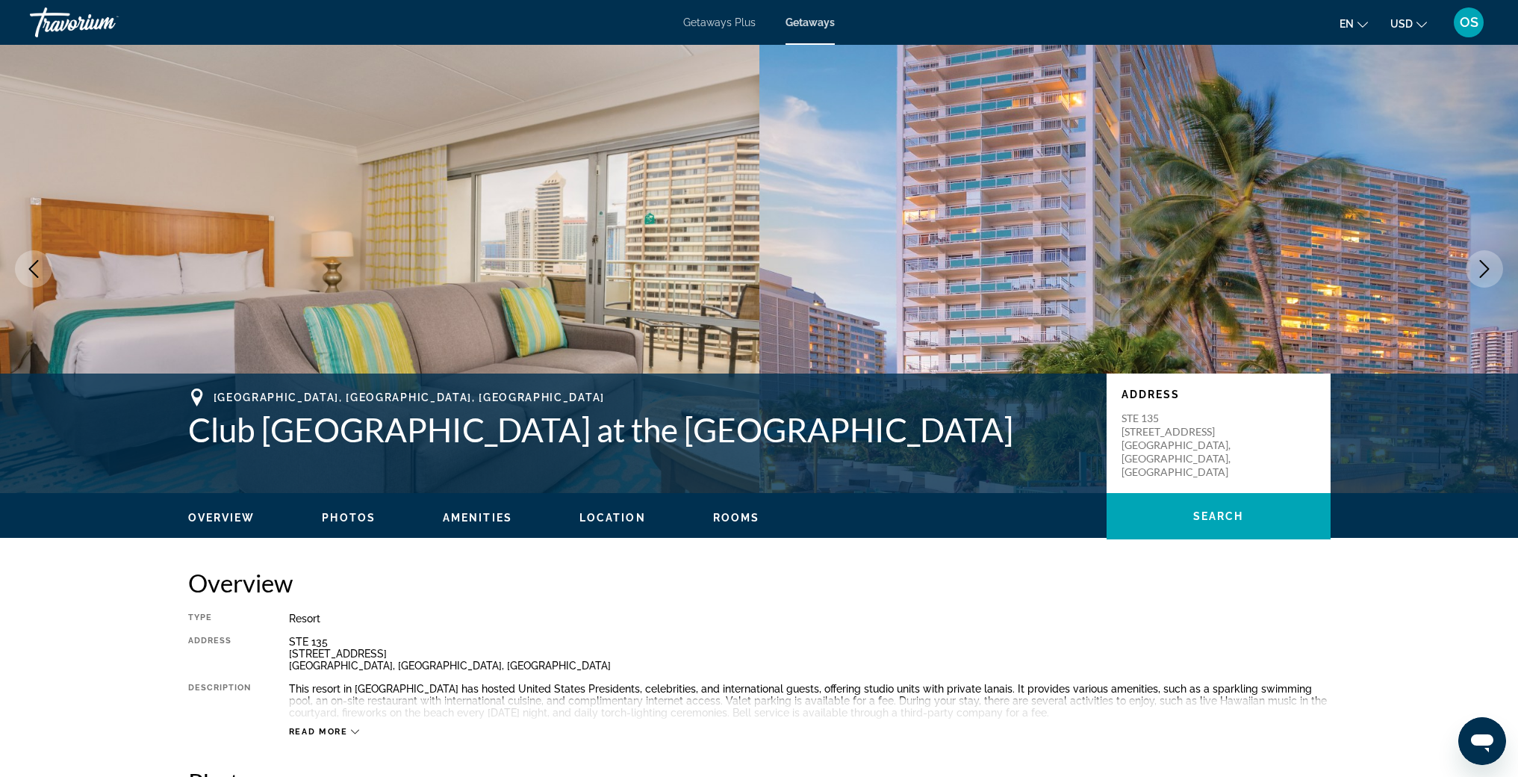
click at [1482, 267] on icon "Next image" at bounding box center [1485, 269] width 18 height 18
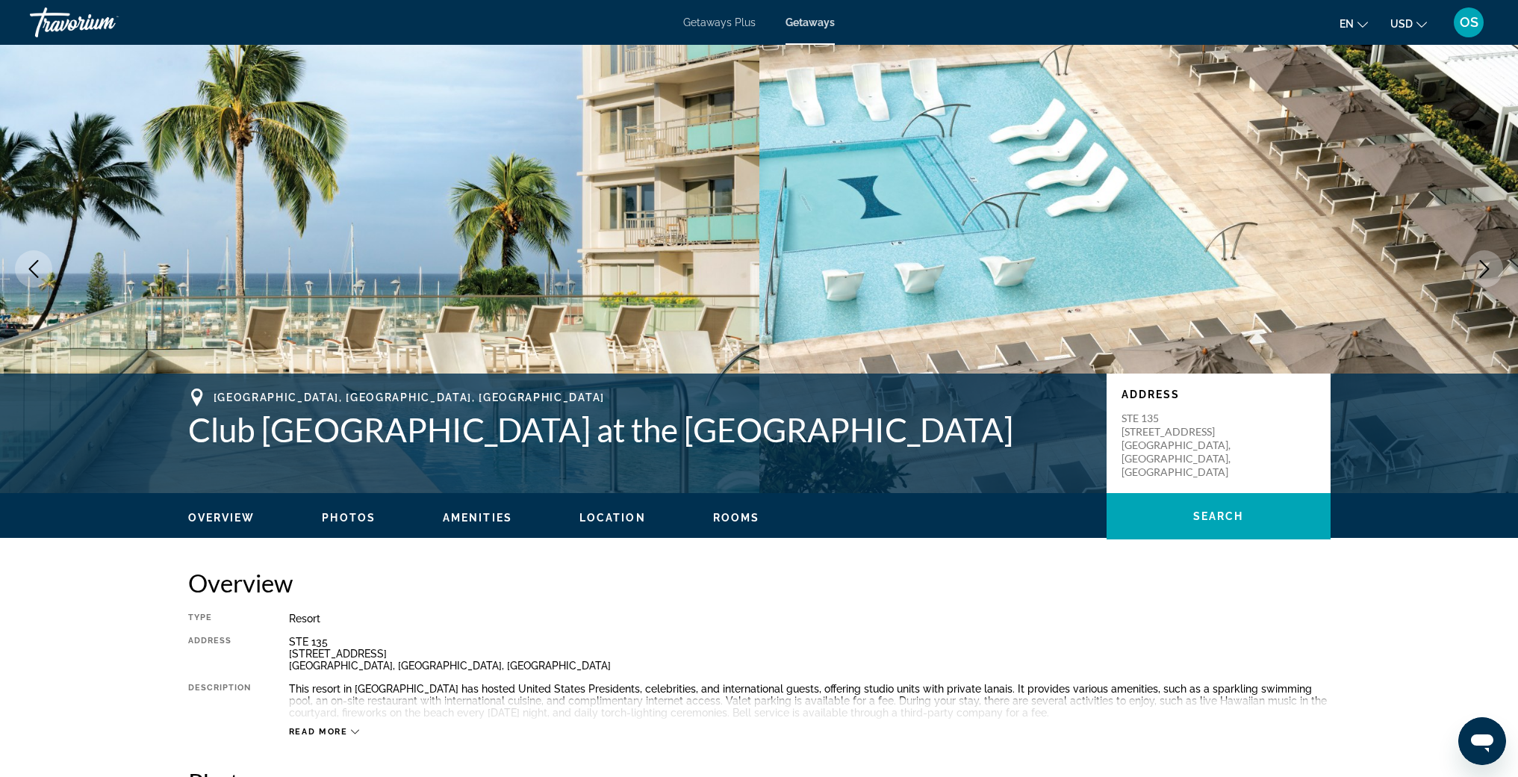
click at [1482, 267] on icon "Next image" at bounding box center [1485, 269] width 18 height 18
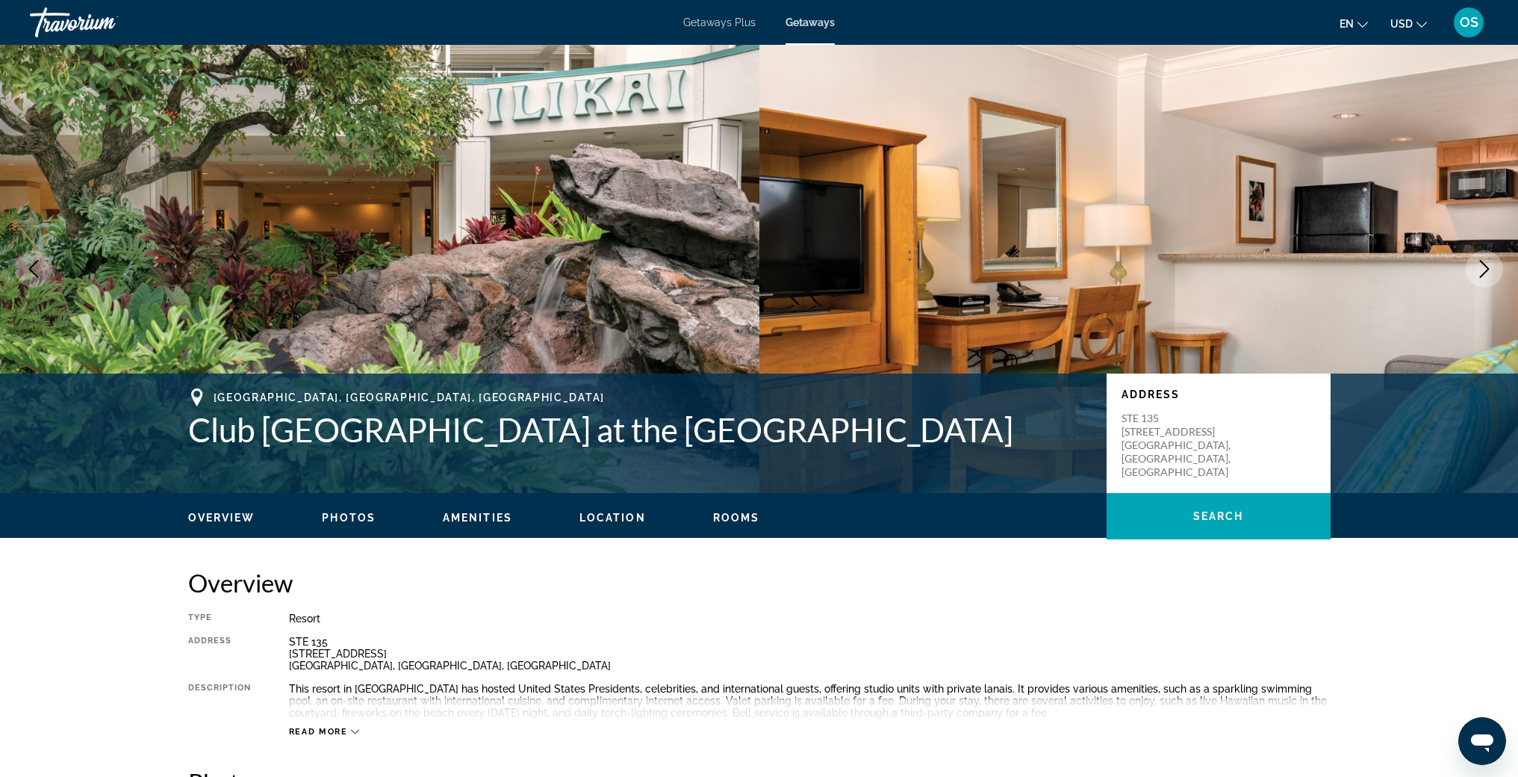
click at [1482, 267] on icon "Next image" at bounding box center [1485, 269] width 18 height 18
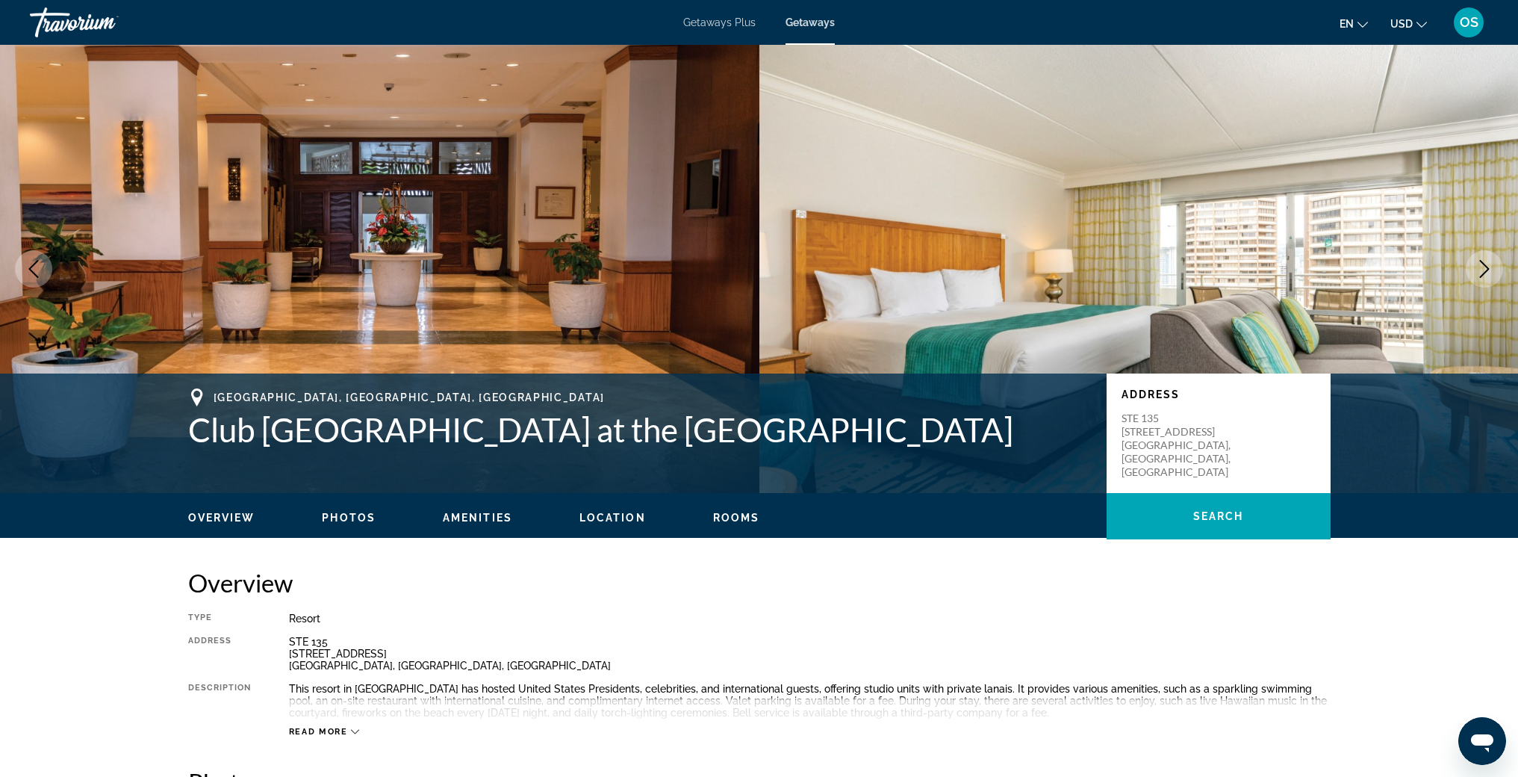
click at [1481, 267] on icon "Next image" at bounding box center [1485, 269] width 18 height 18
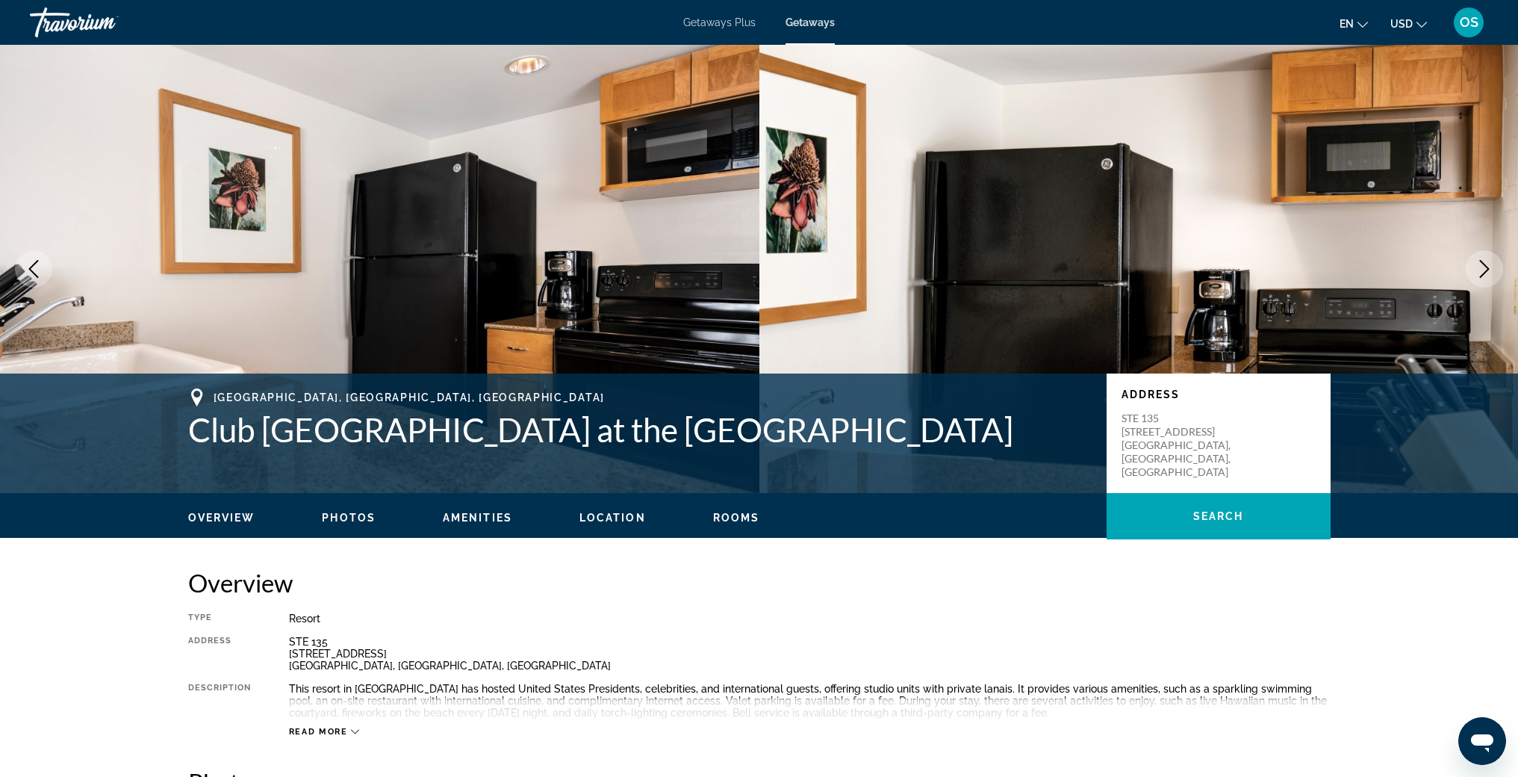
click at [1480, 267] on icon "Next image" at bounding box center [1485, 269] width 18 height 18
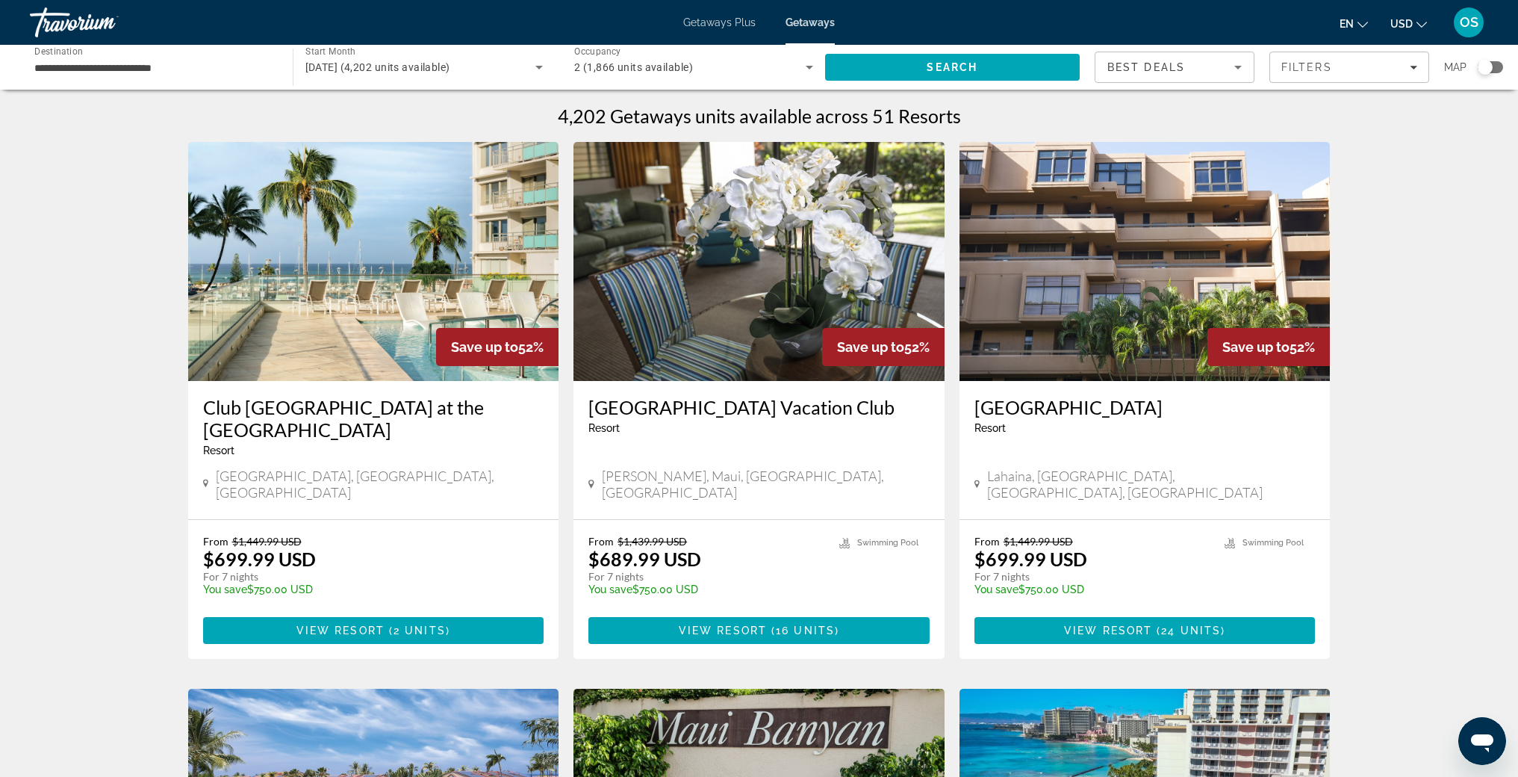
click at [711, 29] on div "Getaways Plus Getaways en English Español Français Italiano Português русский U…" at bounding box center [759, 22] width 1518 height 39
click at [713, 25] on span "Getaways Plus" at bounding box center [719, 22] width 72 height 12
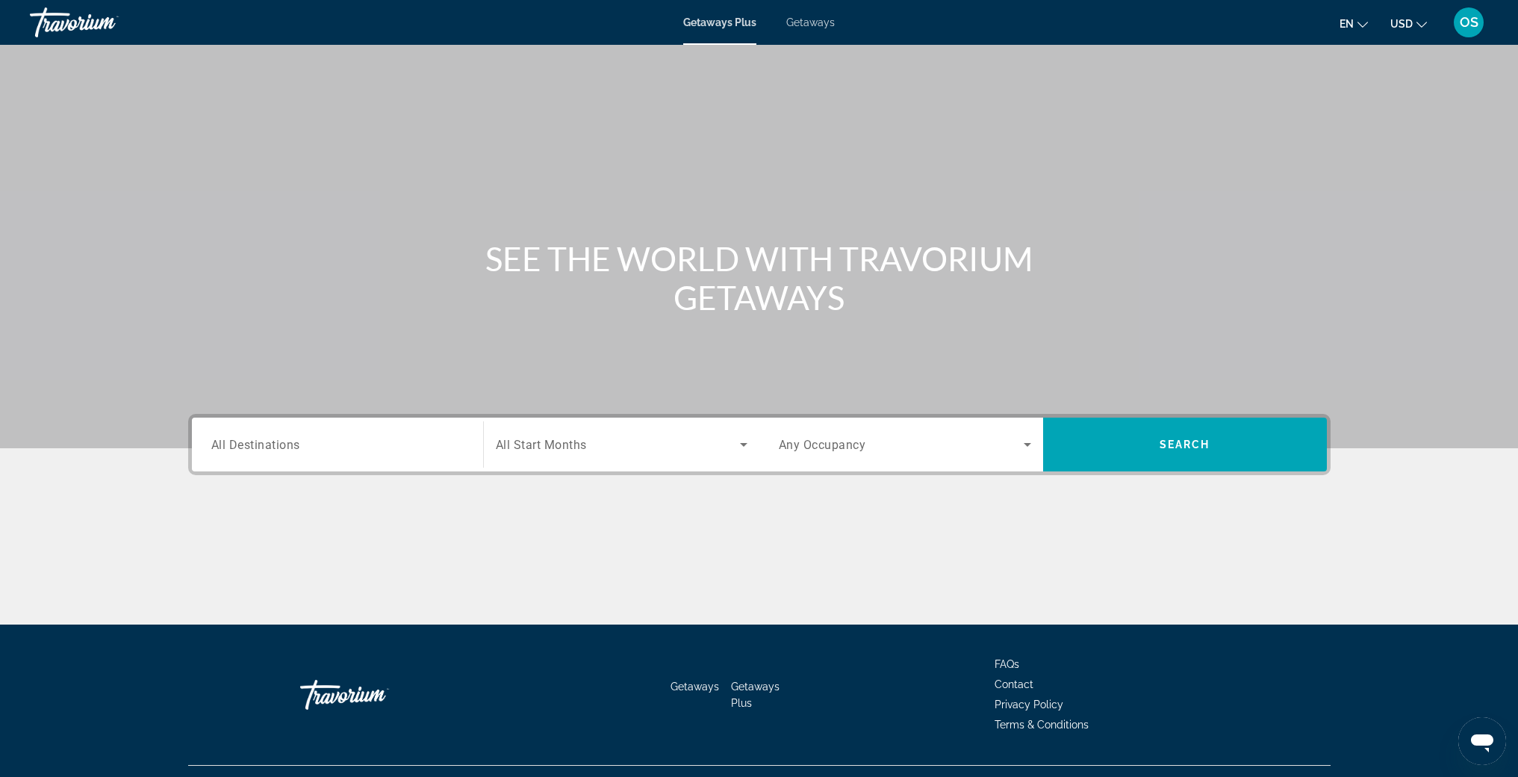
click at [276, 445] on span "All Destinations" at bounding box center [255, 444] width 89 height 14
click at [276, 445] on input "Destination All Destinations" at bounding box center [337, 445] width 252 height 18
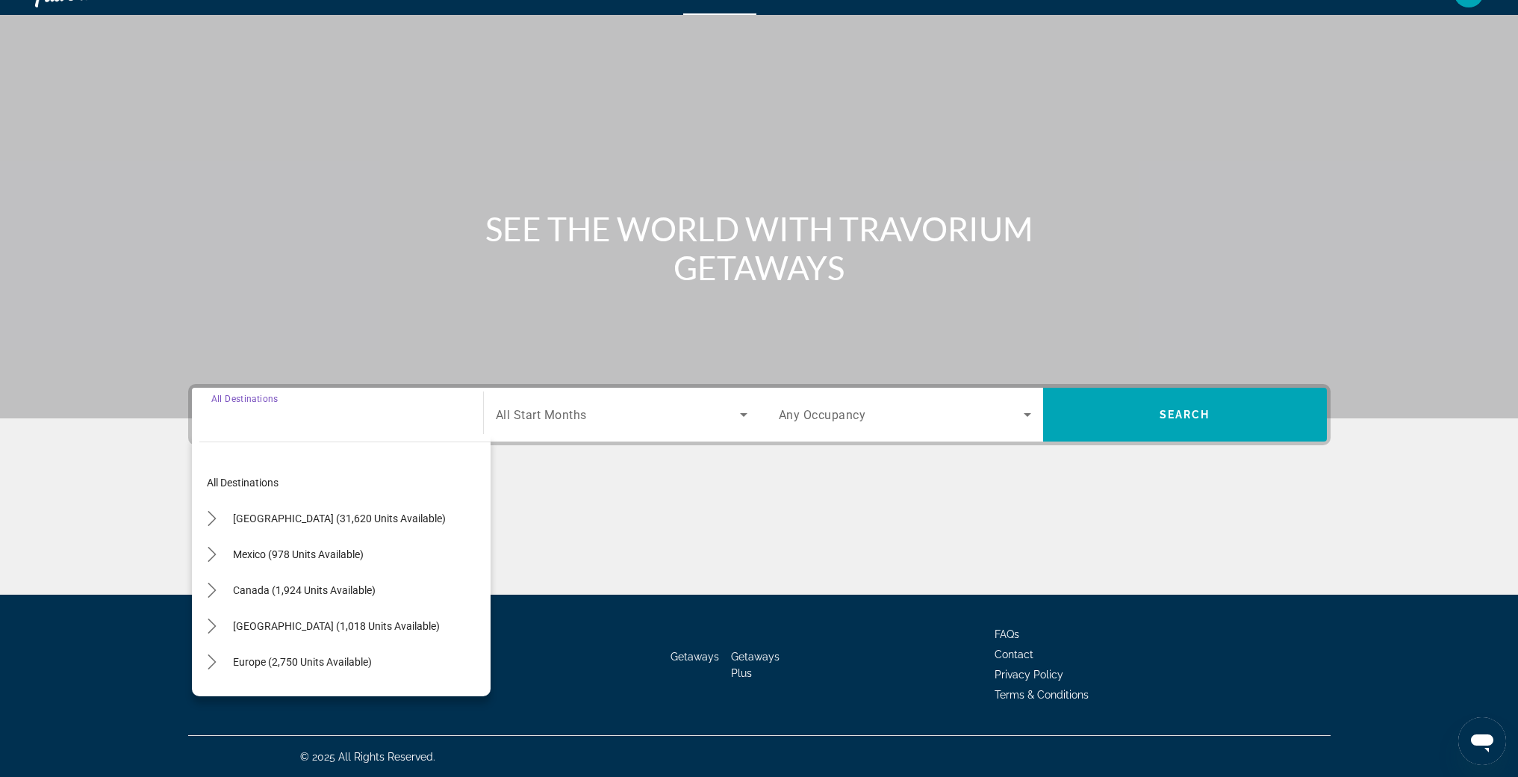
scroll to position [31, 0]
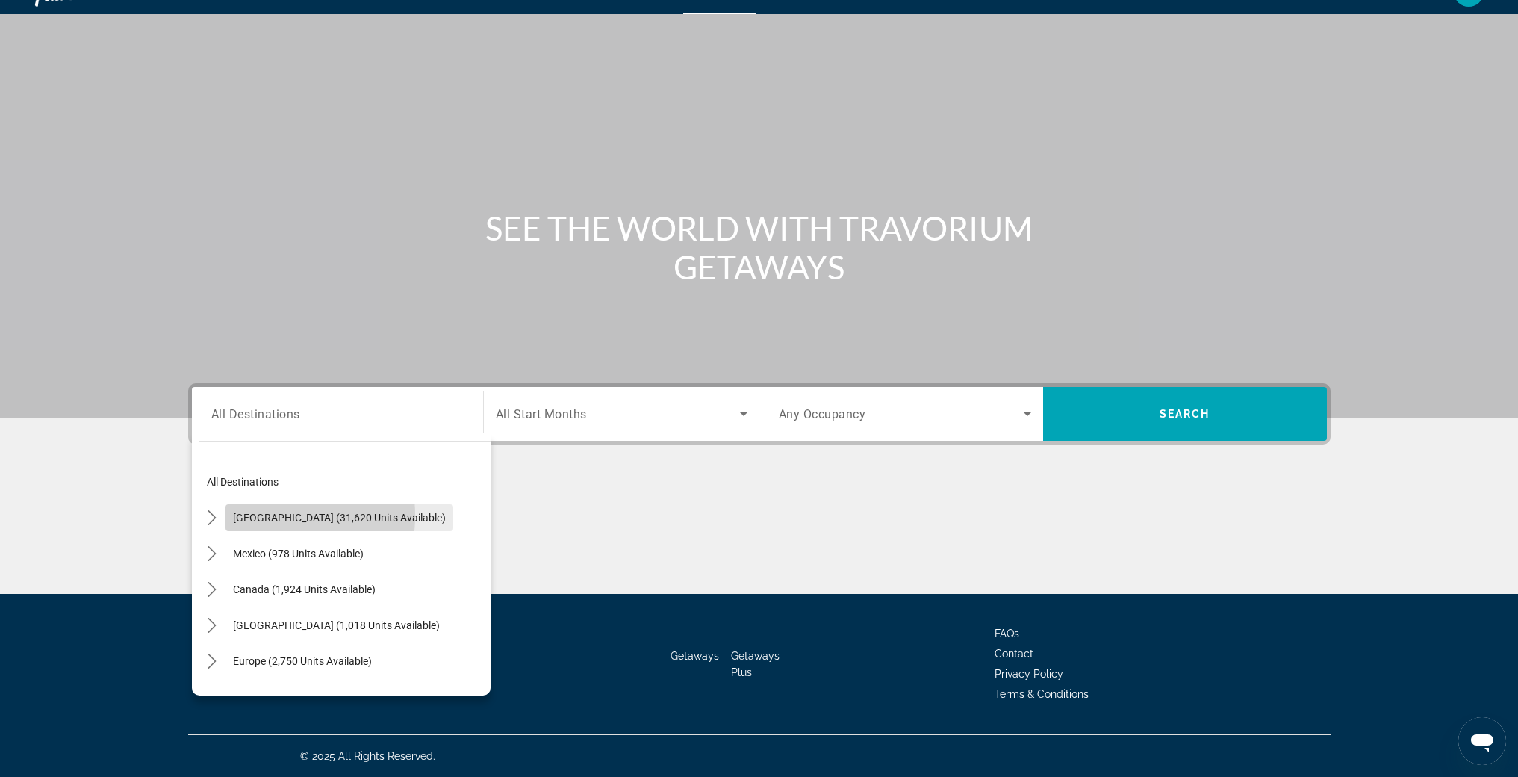
click at [248, 515] on span "[GEOGRAPHIC_DATA] (31,620 units available)" at bounding box center [339, 518] width 213 height 12
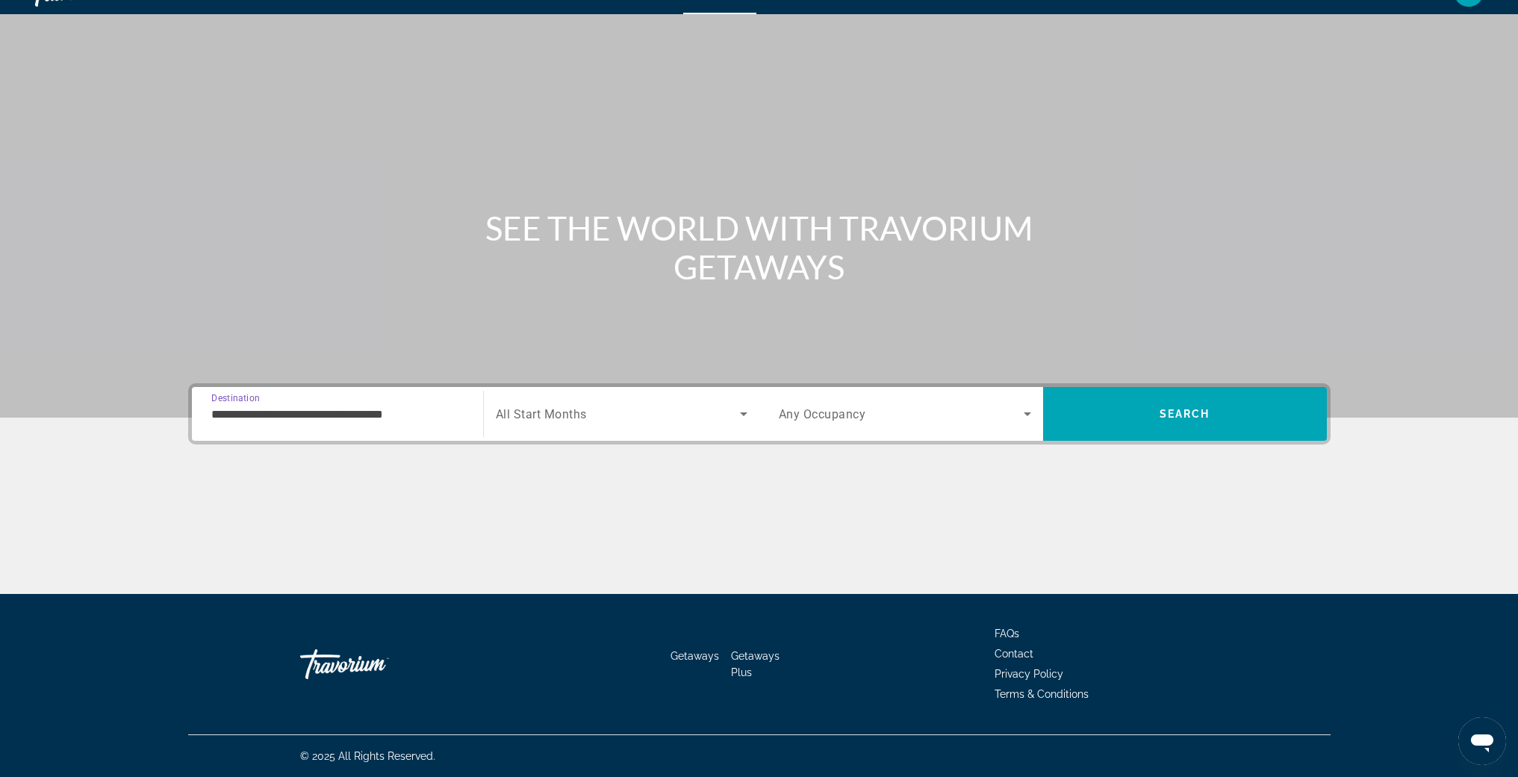
click at [366, 423] on div "**********" at bounding box center [337, 414] width 252 height 43
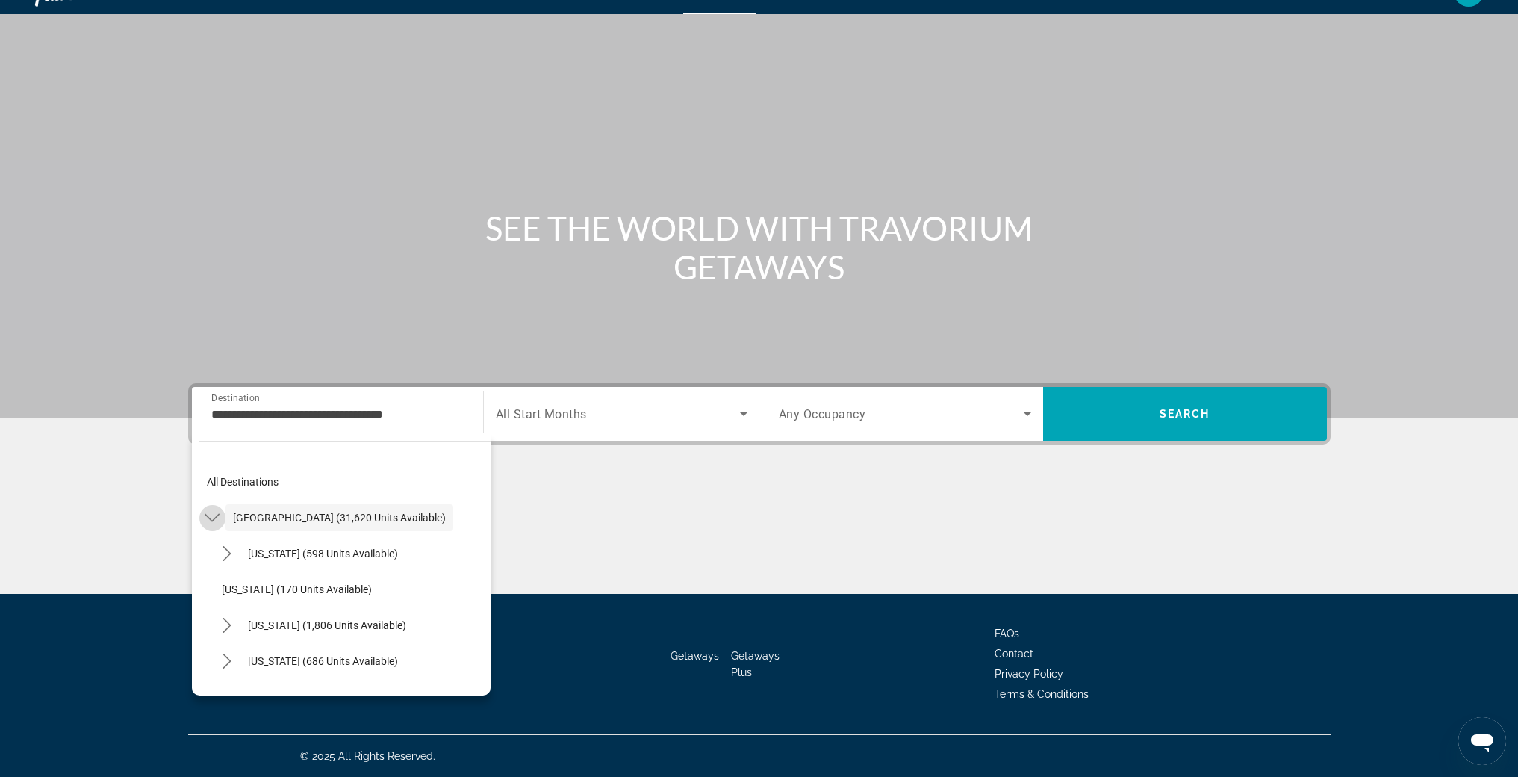
click at [215, 517] on icon "Toggle United States (31,620 units available) submenu" at bounding box center [212, 518] width 15 height 8
click at [213, 513] on icon "Toggle United States (31,620 units available) submenu" at bounding box center [212, 517] width 15 height 15
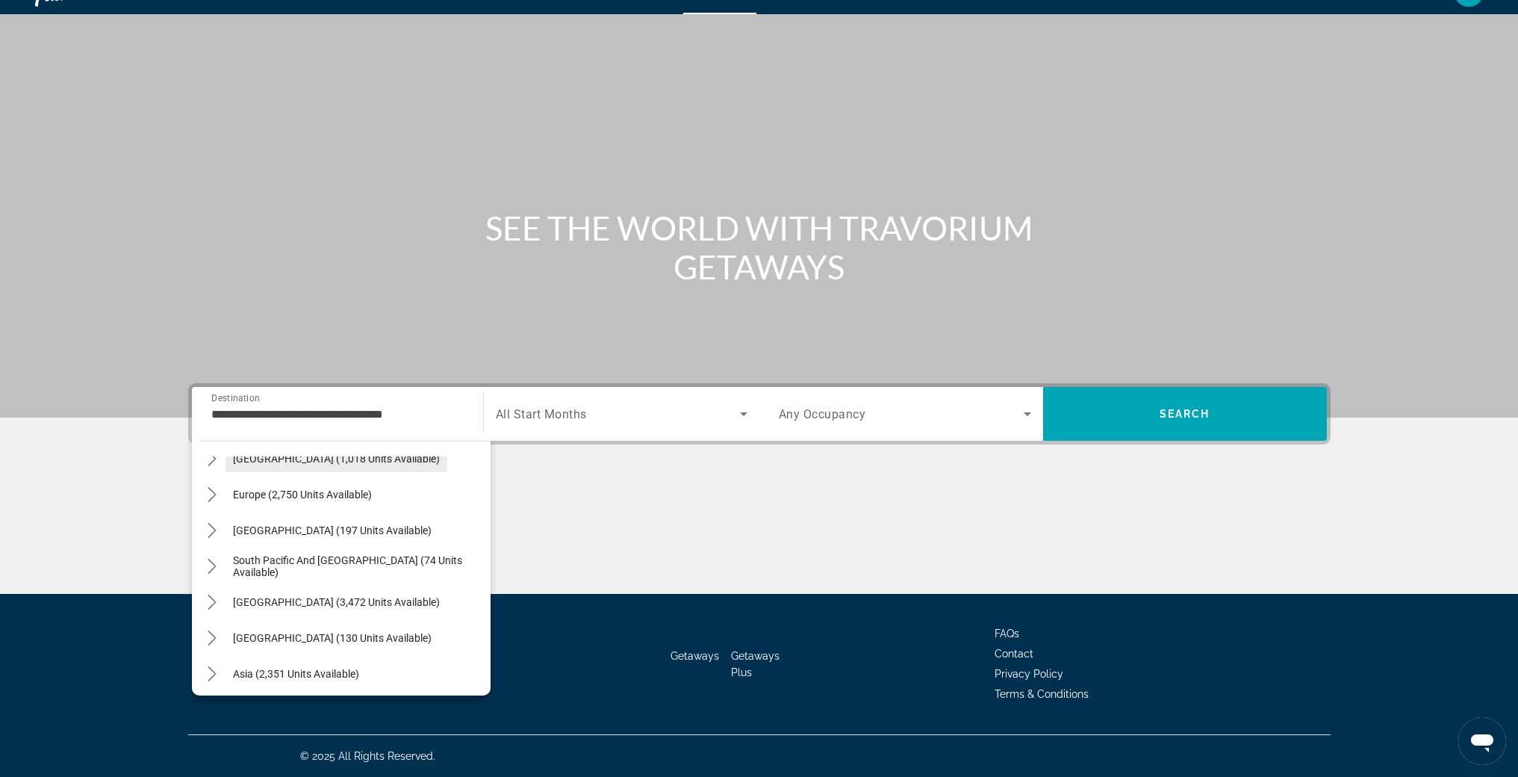
scroll to position [1530, 0]
click at [213, 459] on icon "Toggle Caribbean & Atlantic Islands (1,018 units available) submenu" at bounding box center [212, 457] width 8 height 15
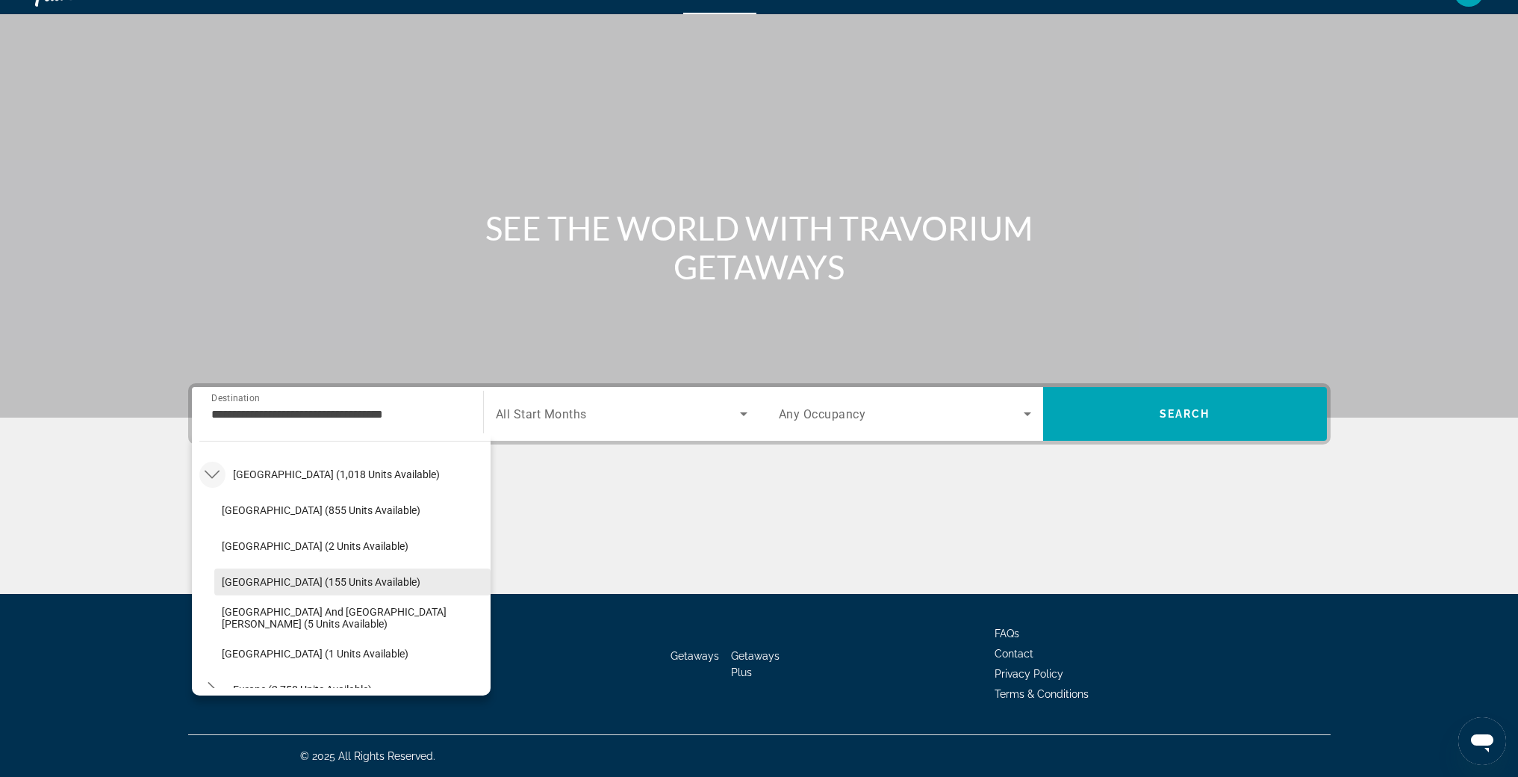
click at [282, 592] on span "Select destination: Dominican Republic (155 units available)" at bounding box center [352, 582] width 276 height 36
type input "**********"
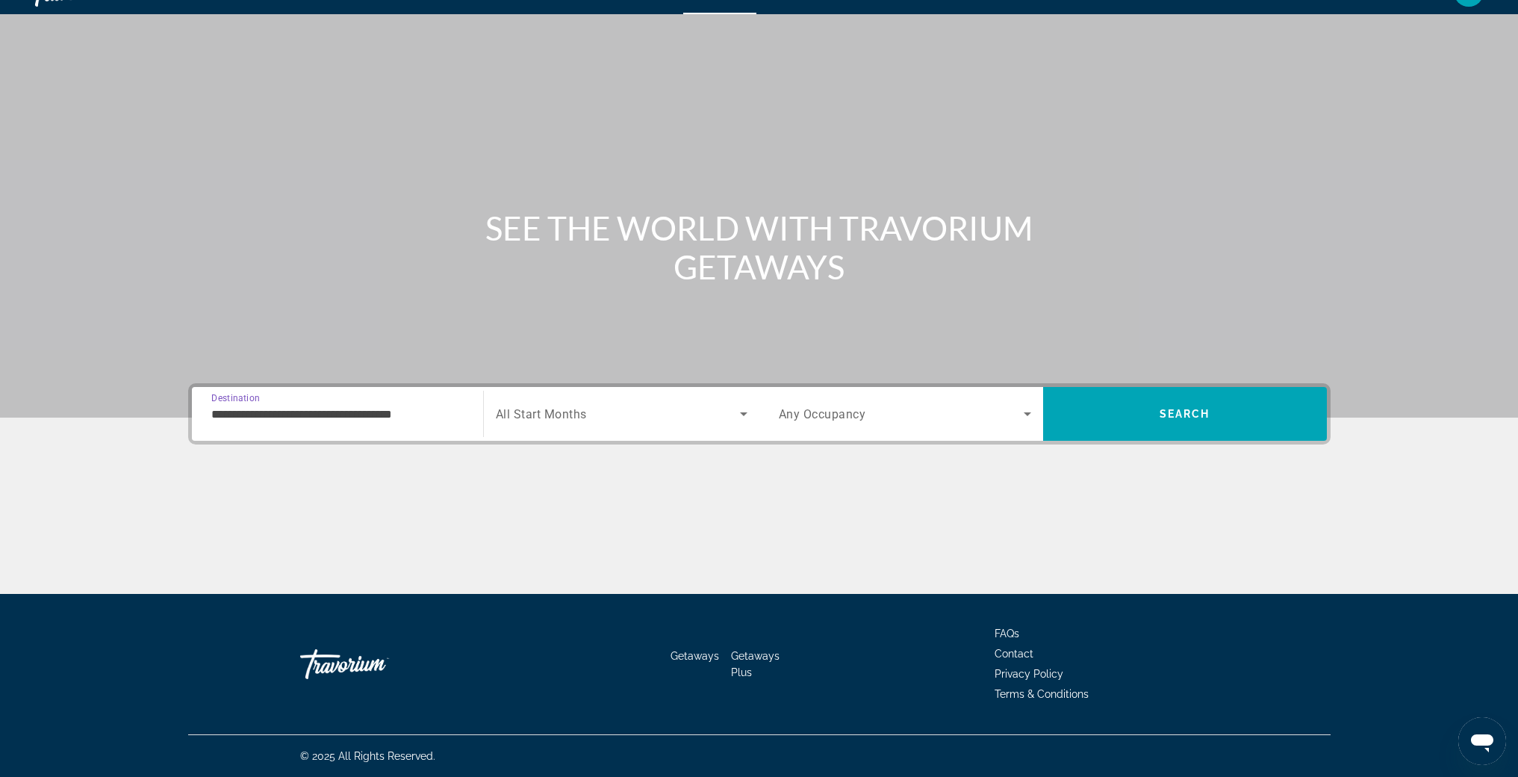
click at [583, 425] on div "Search widget" at bounding box center [622, 414] width 252 height 42
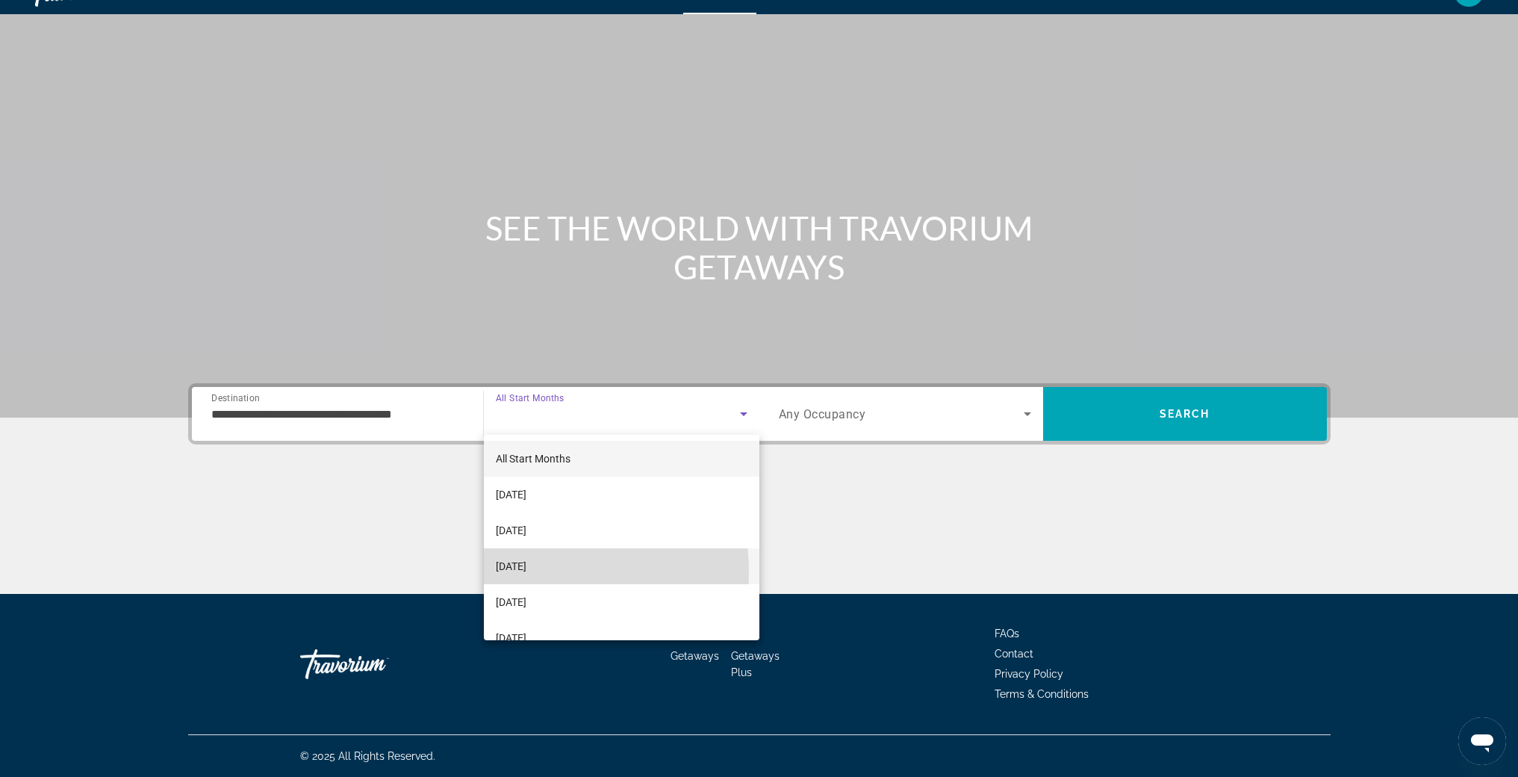
click at [522, 572] on span "[DATE]" at bounding box center [511, 566] width 31 height 18
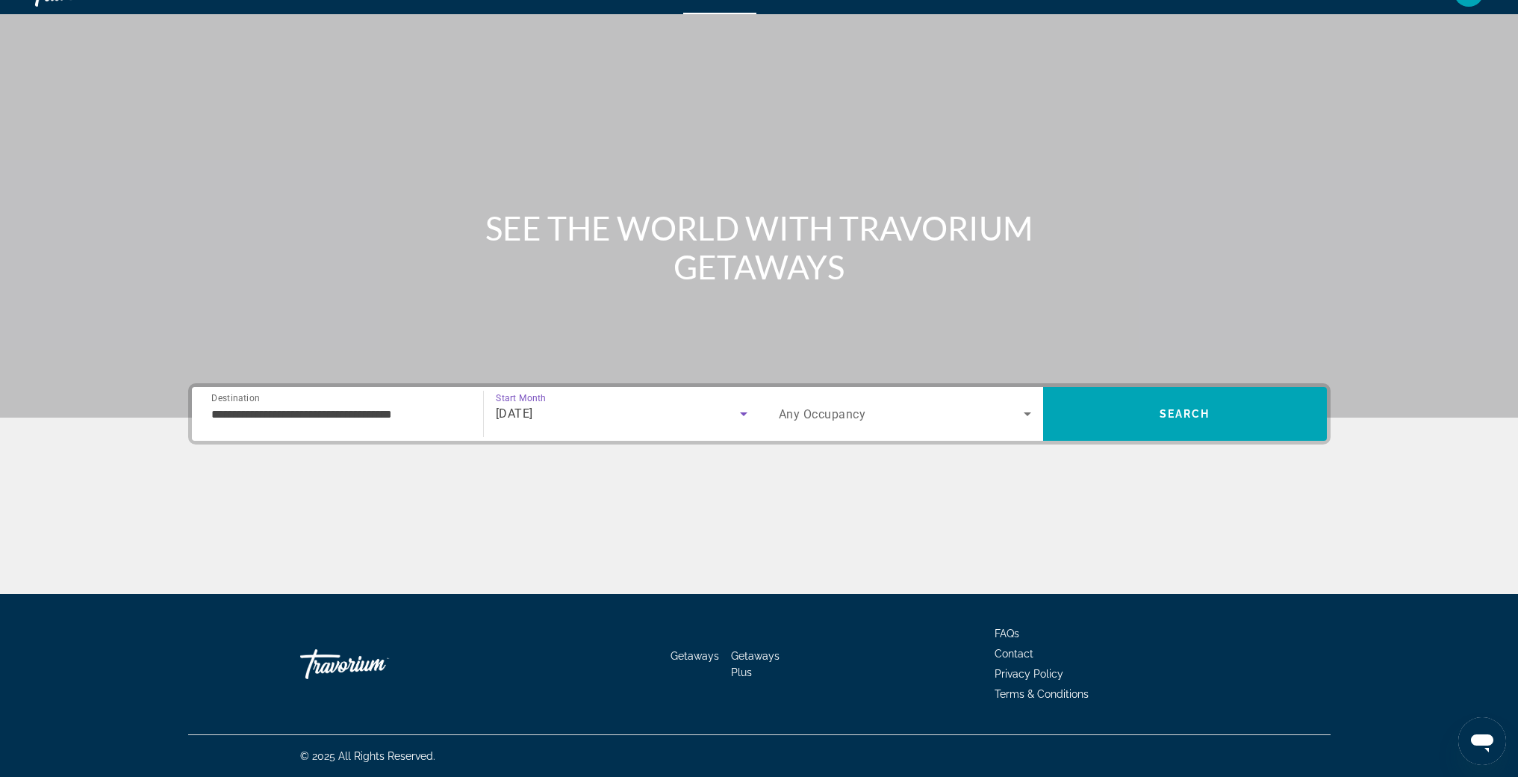
click at [1028, 415] on icon "Search widget" at bounding box center [1028, 414] width 18 height 18
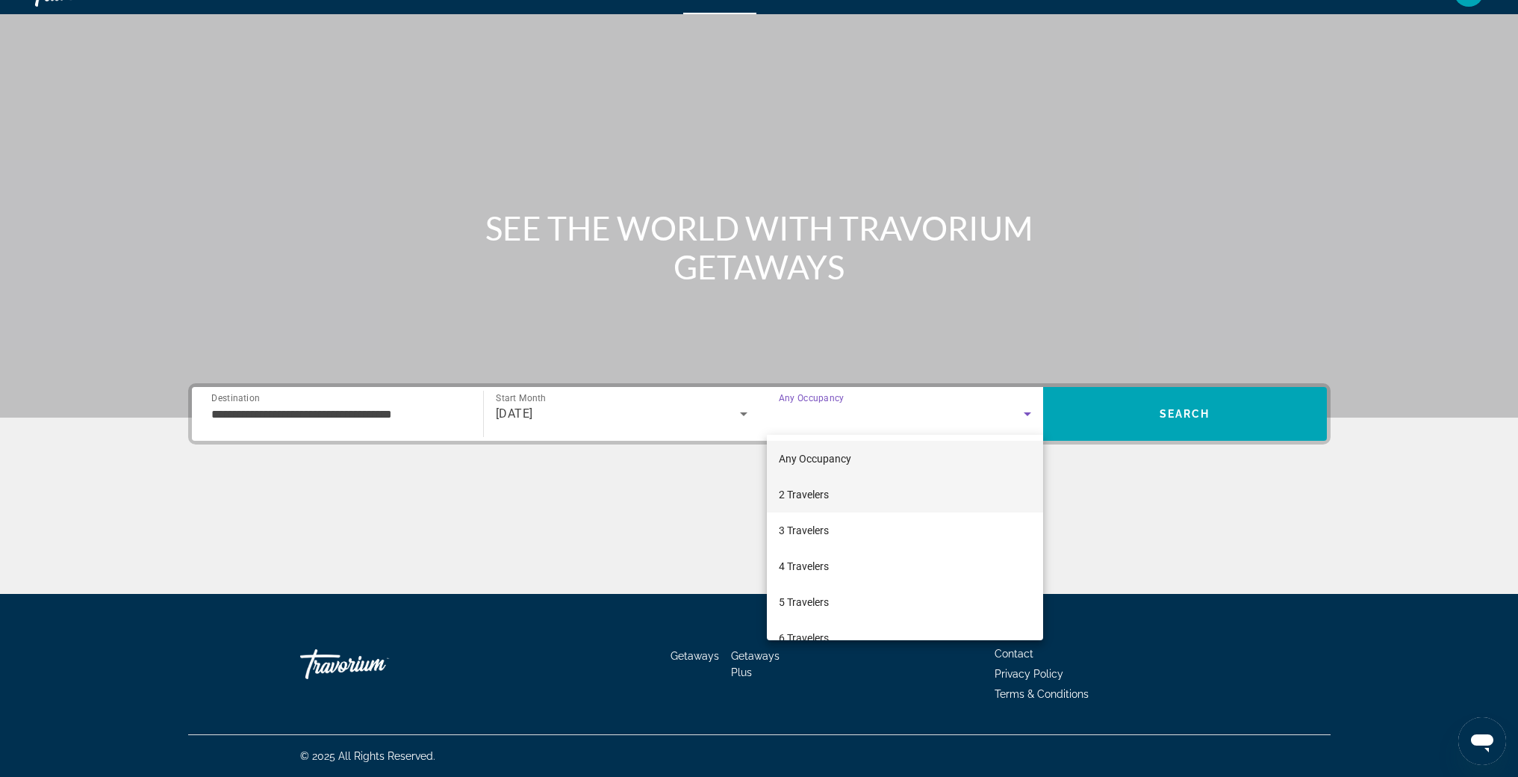
click at [812, 497] on span "2 Travelers" at bounding box center [804, 495] width 50 height 18
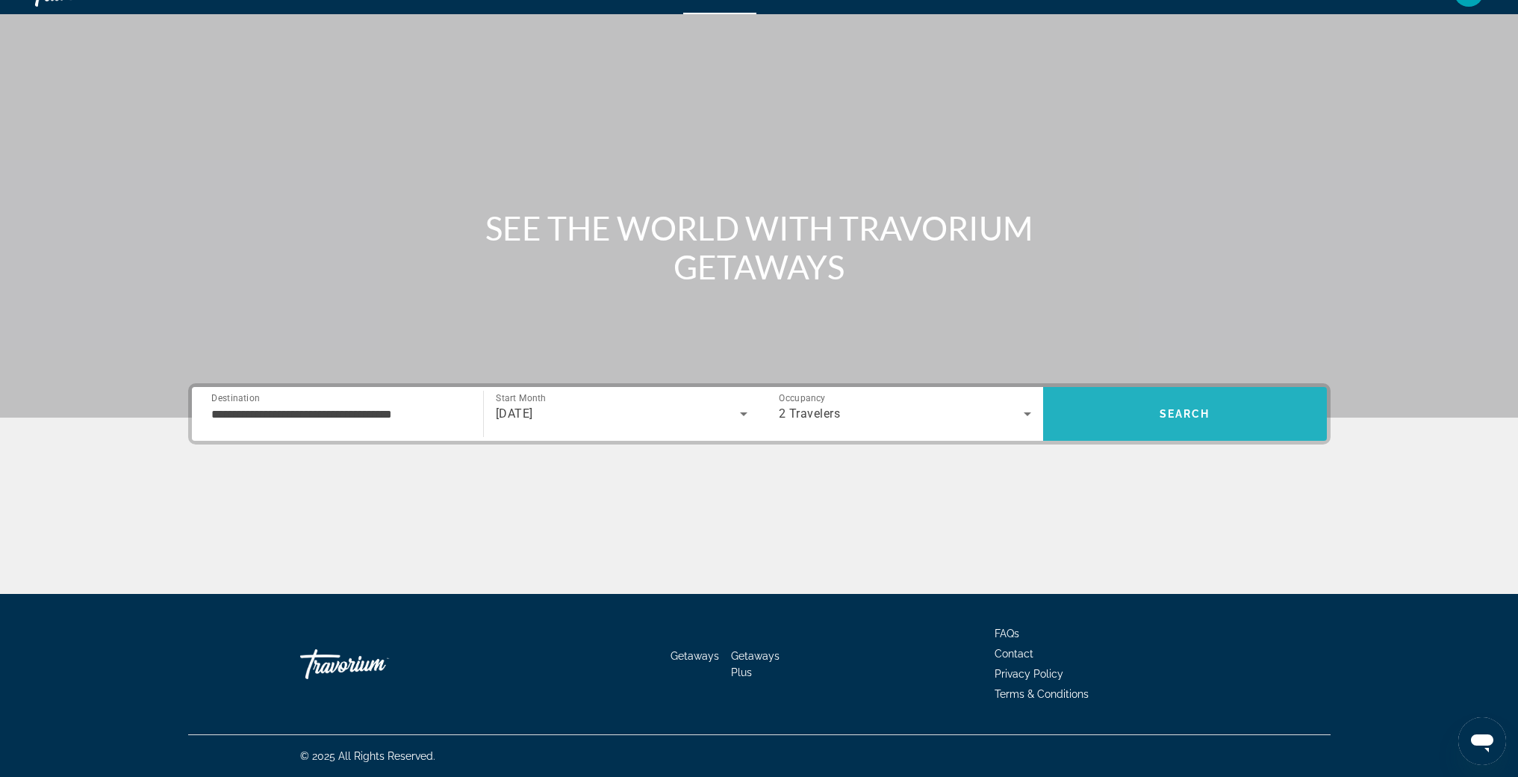
click at [1132, 432] on span "Search" at bounding box center [1185, 414] width 284 height 54
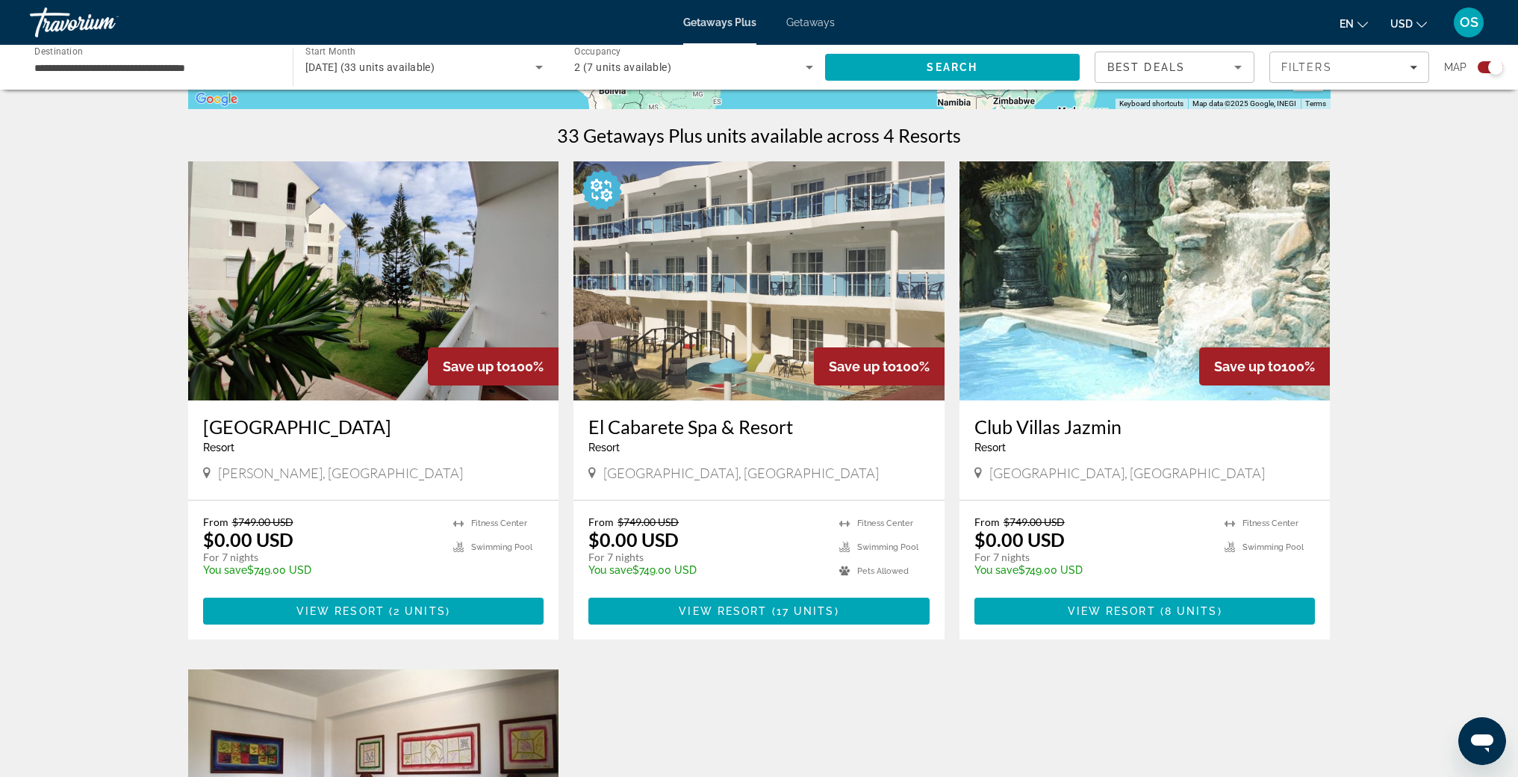
scroll to position [458, 0]
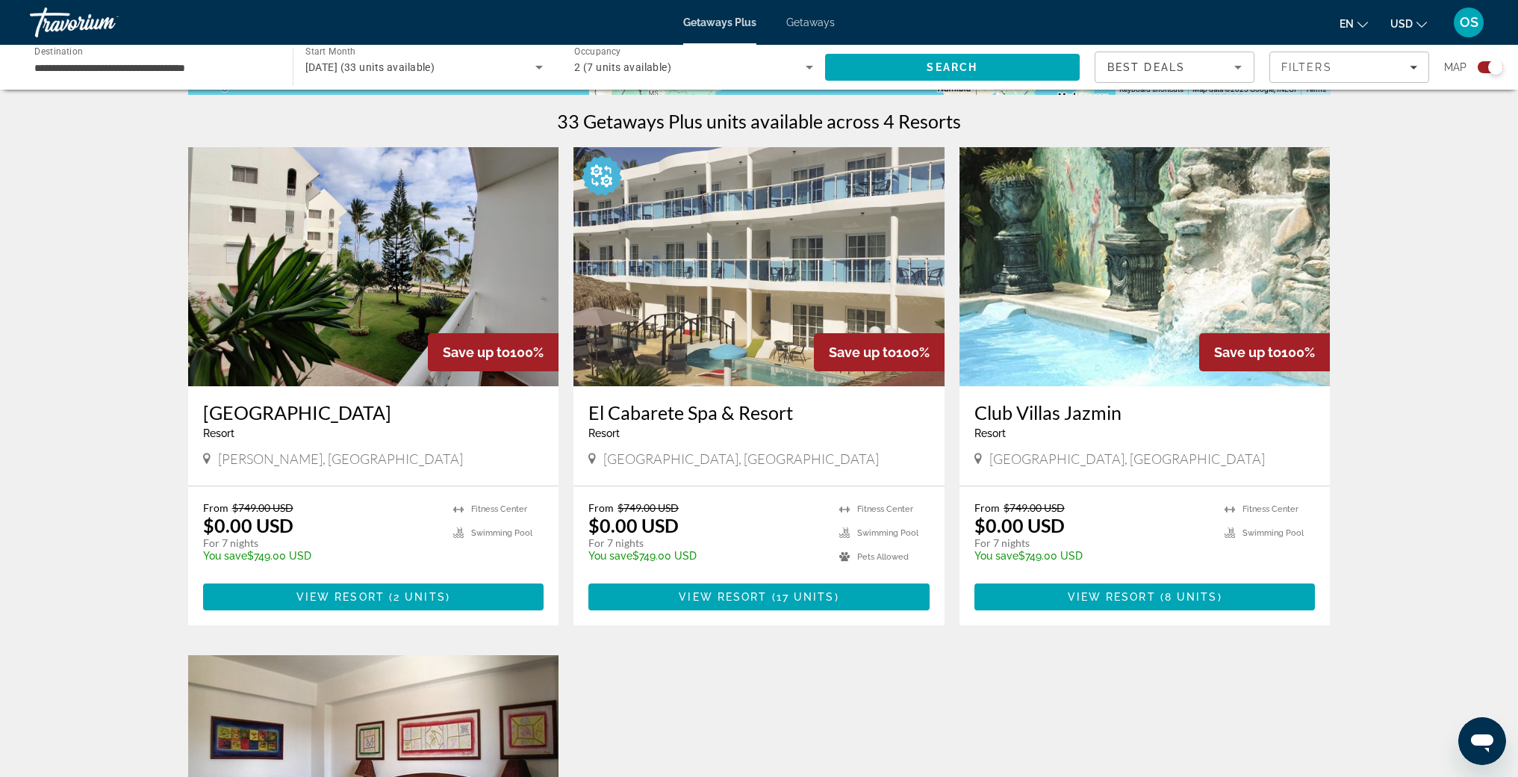
click at [1265, 400] on div "Club [GEOGRAPHIC_DATA] - This is an adults only resort [GEOGRAPHIC_DATA], [GEOG…" at bounding box center [1145, 435] width 371 height 99
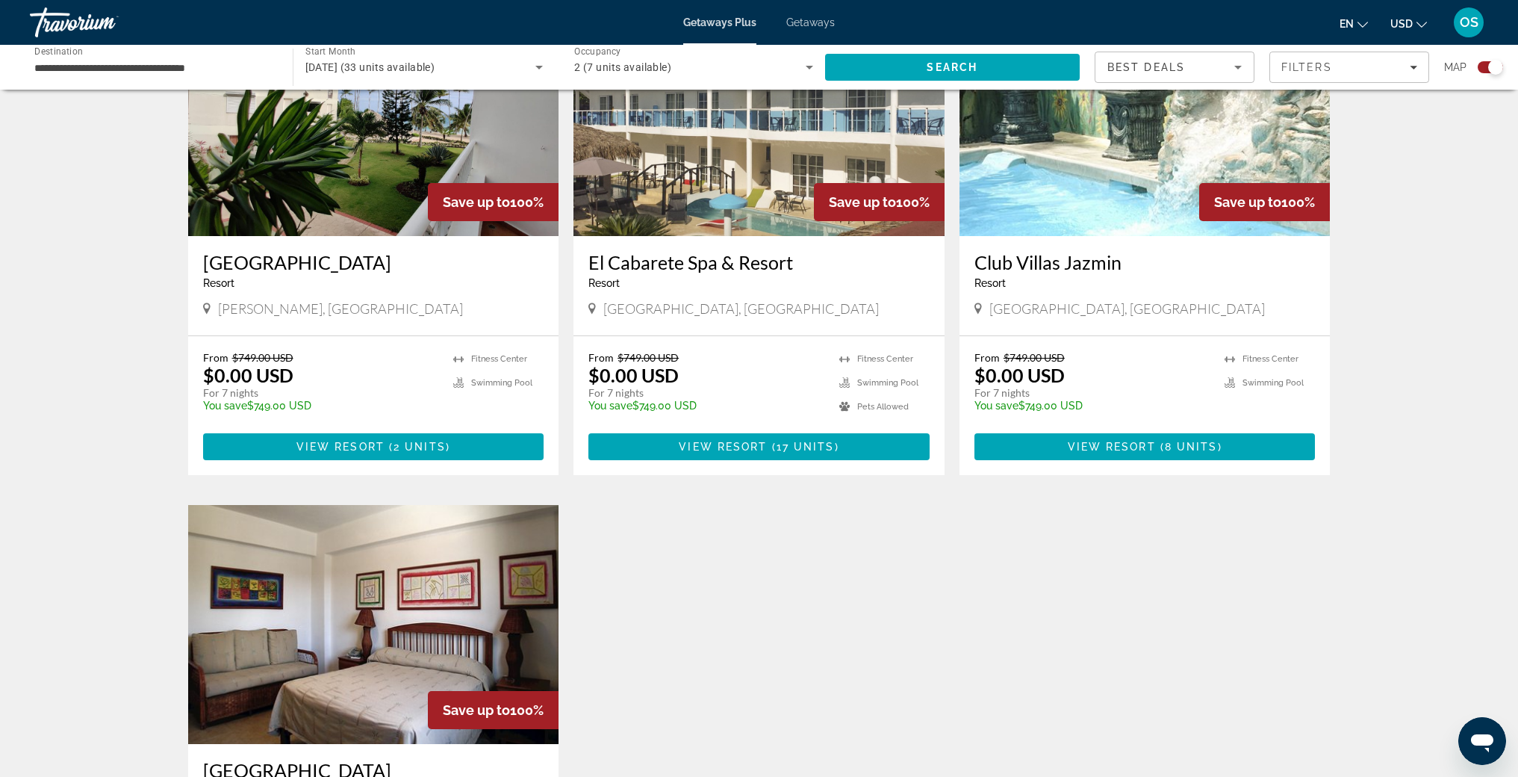
scroll to position [574, 0]
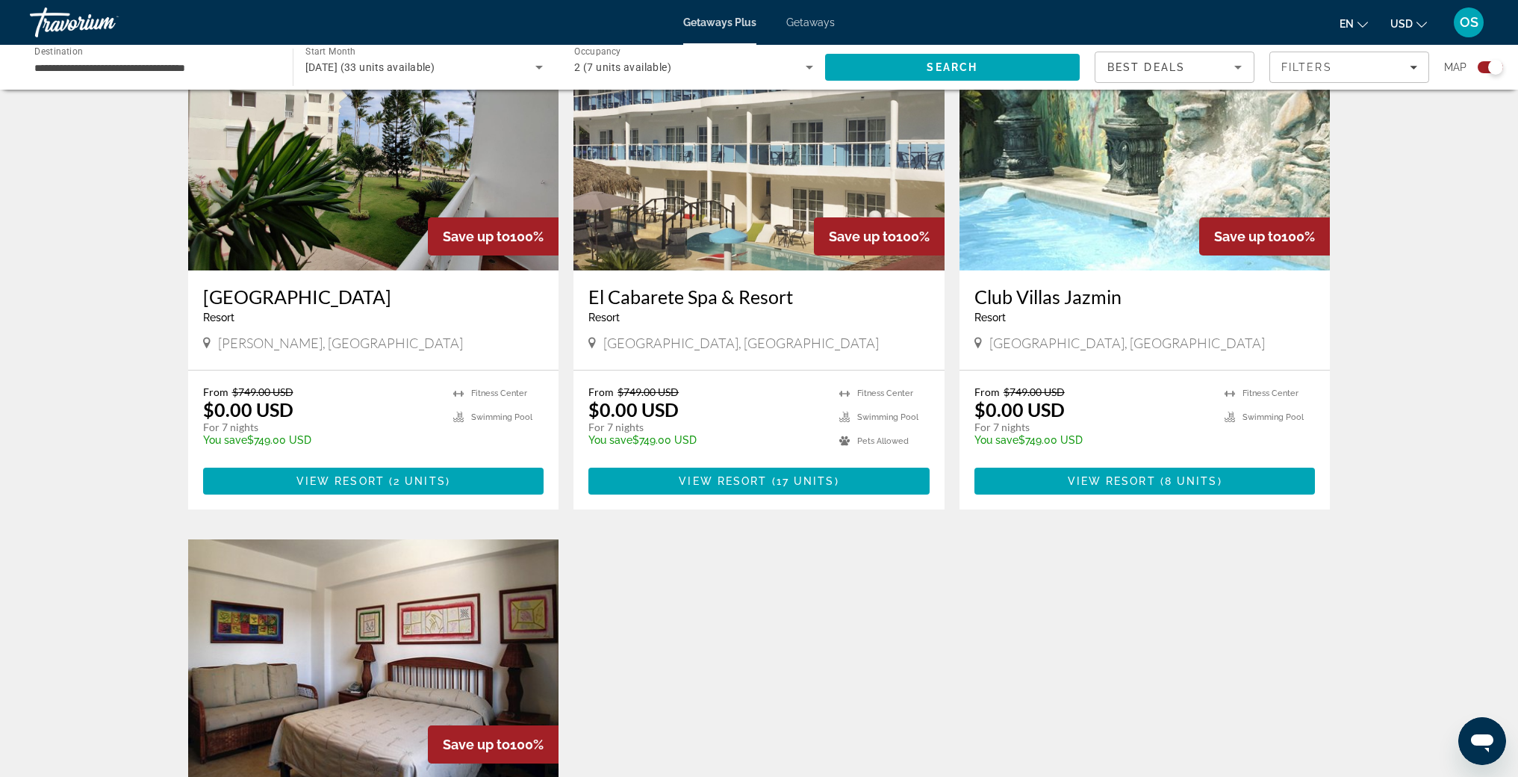
click at [371, 181] on img "Main content" at bounding box center [373, 150] width 371 height 239
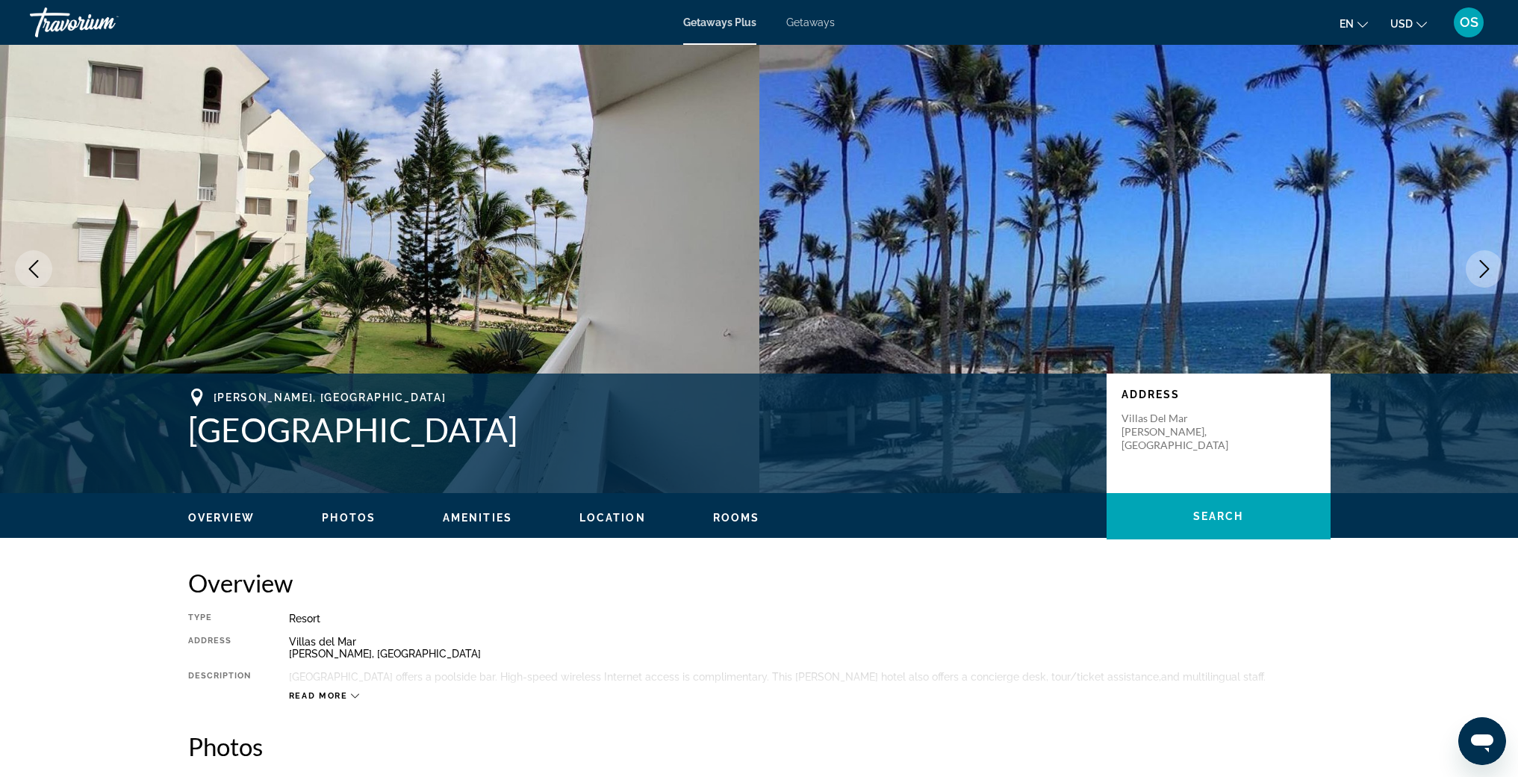
click at [1477, 268] on icon "Next image" at bounding box center [1485, 269] width 18 height 18
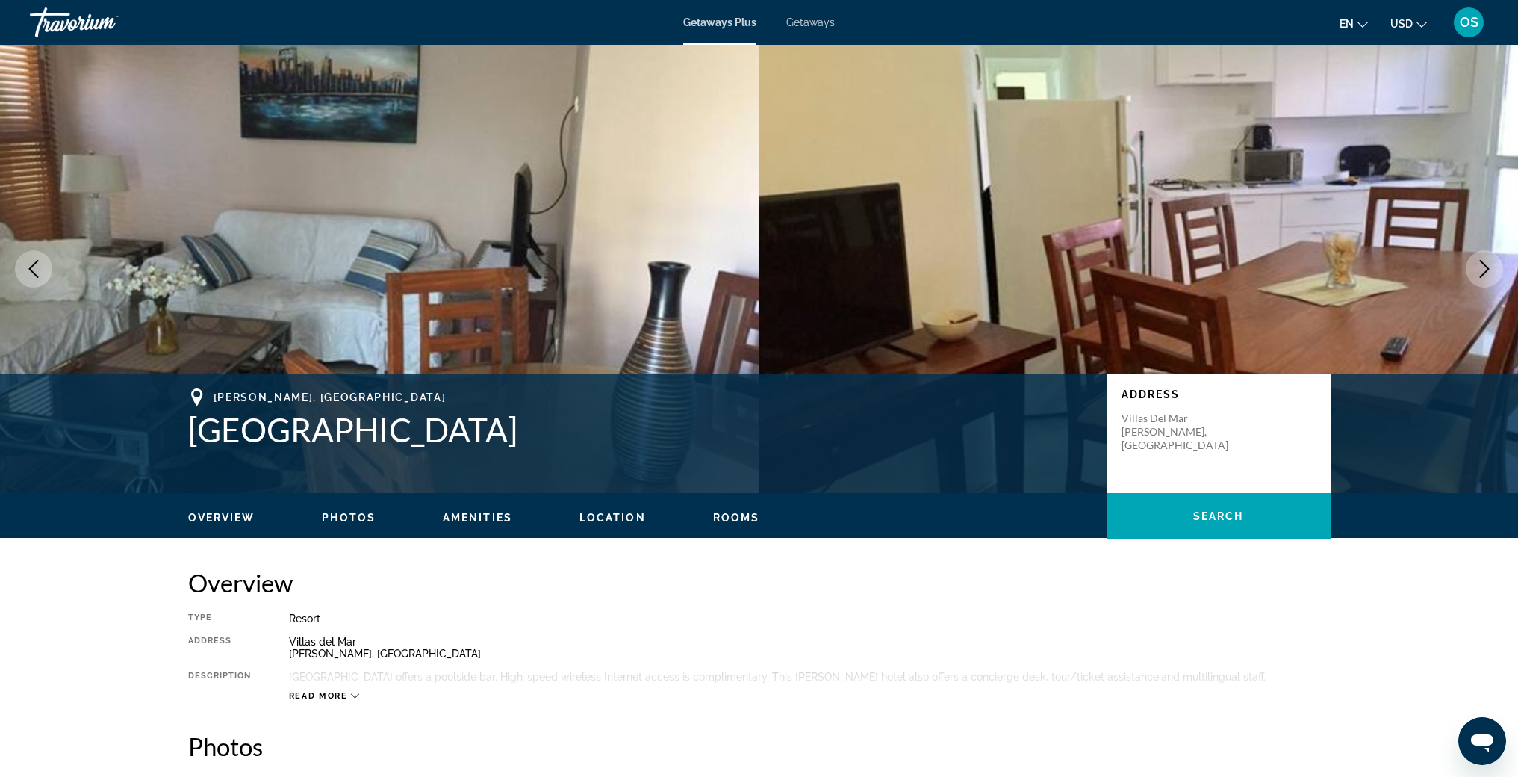
click at [1477, 268] on icon "Next image" at bounding box center [1485, 269] width 18 height 18
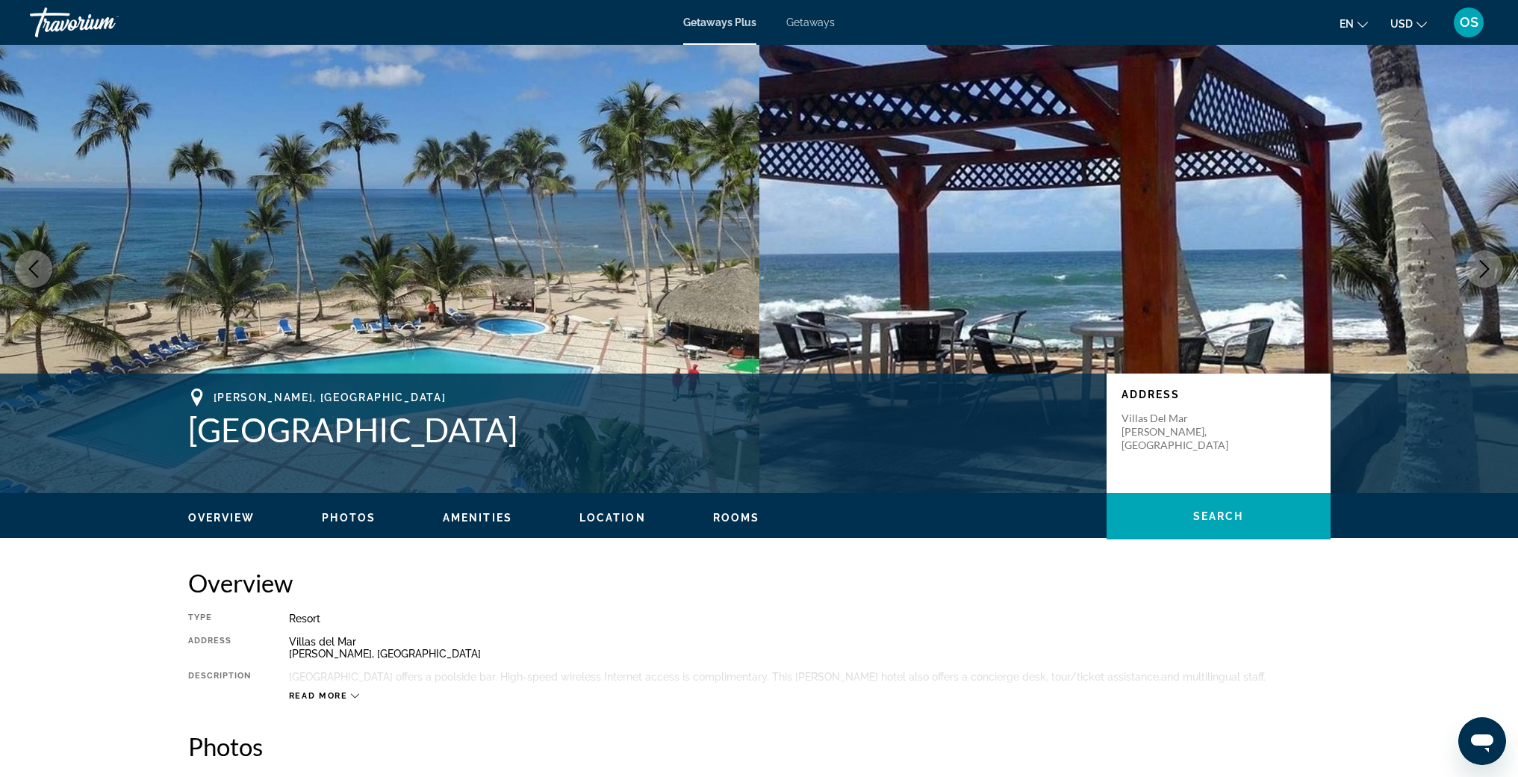
click at [1477, 268] on icon "Next image" at bounding box center [1485, 269] width 18 height 18
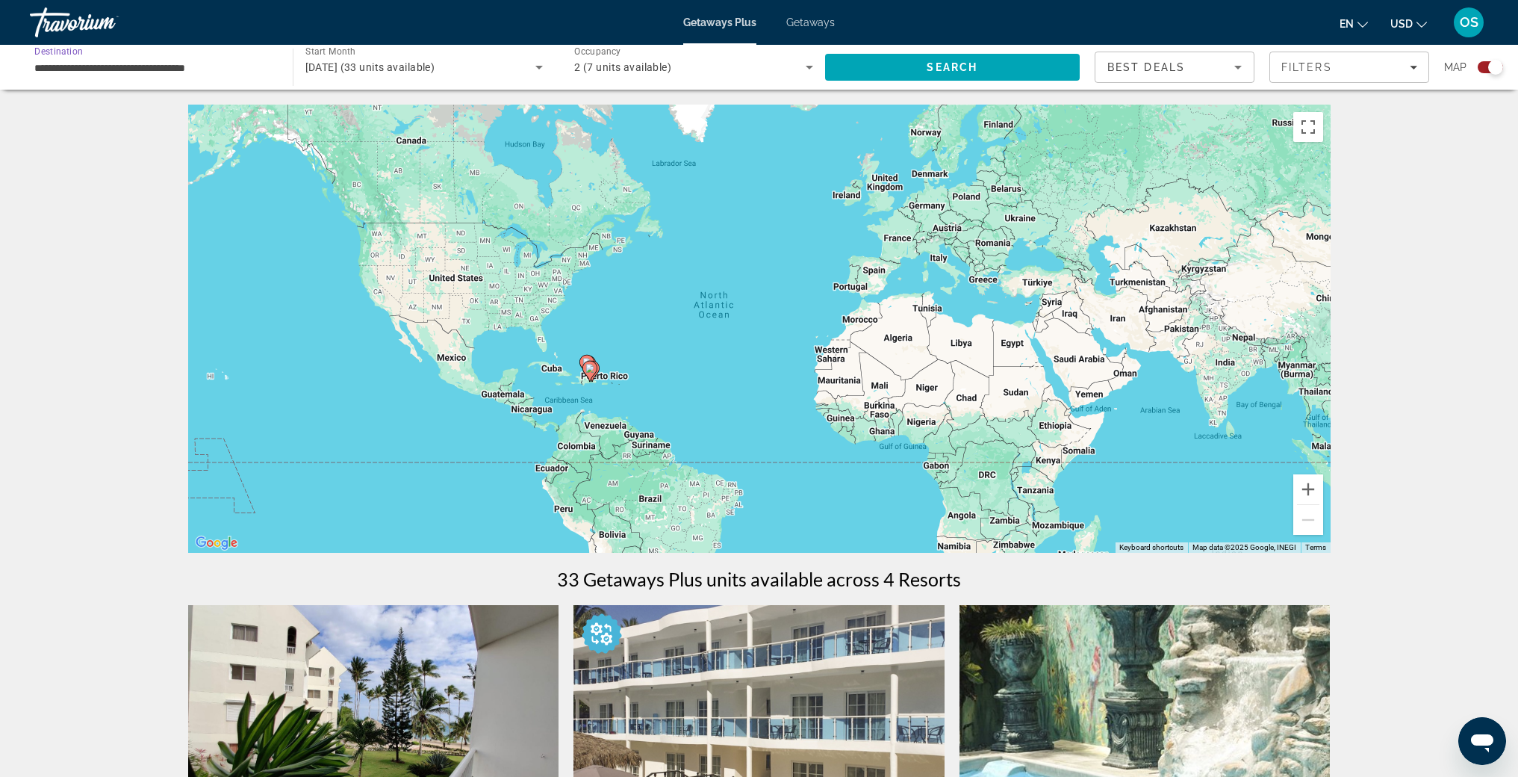
click at [139, 66] on input "**********" at bounding box center [153, 68] width 239 height 18
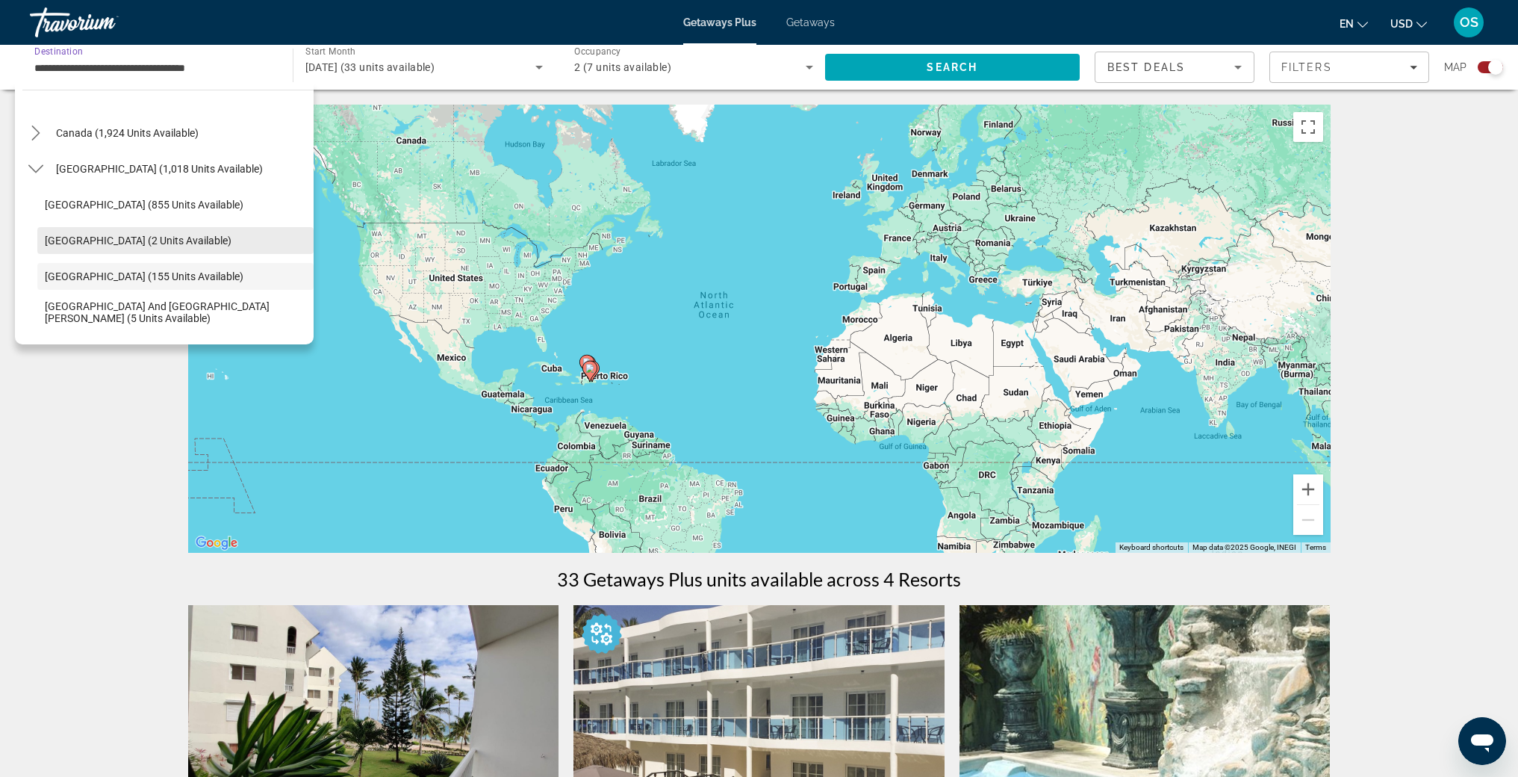
scroll to position [101, 0]
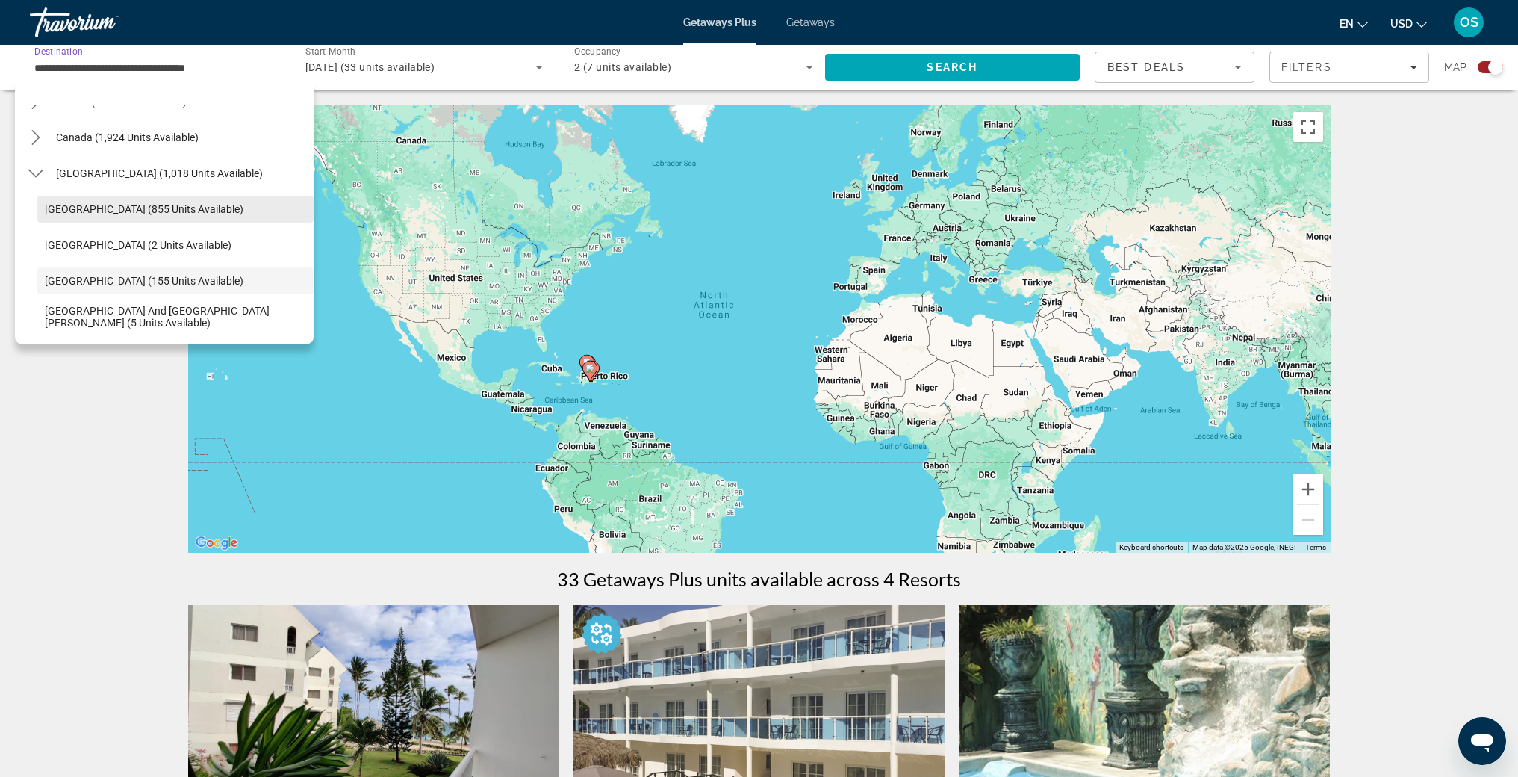
click at [135, 212] on span "[GEOGRAPHIC_DATA] (855 units available)" at bounding box center [144, 209] width 199 height 12
type input "**********"
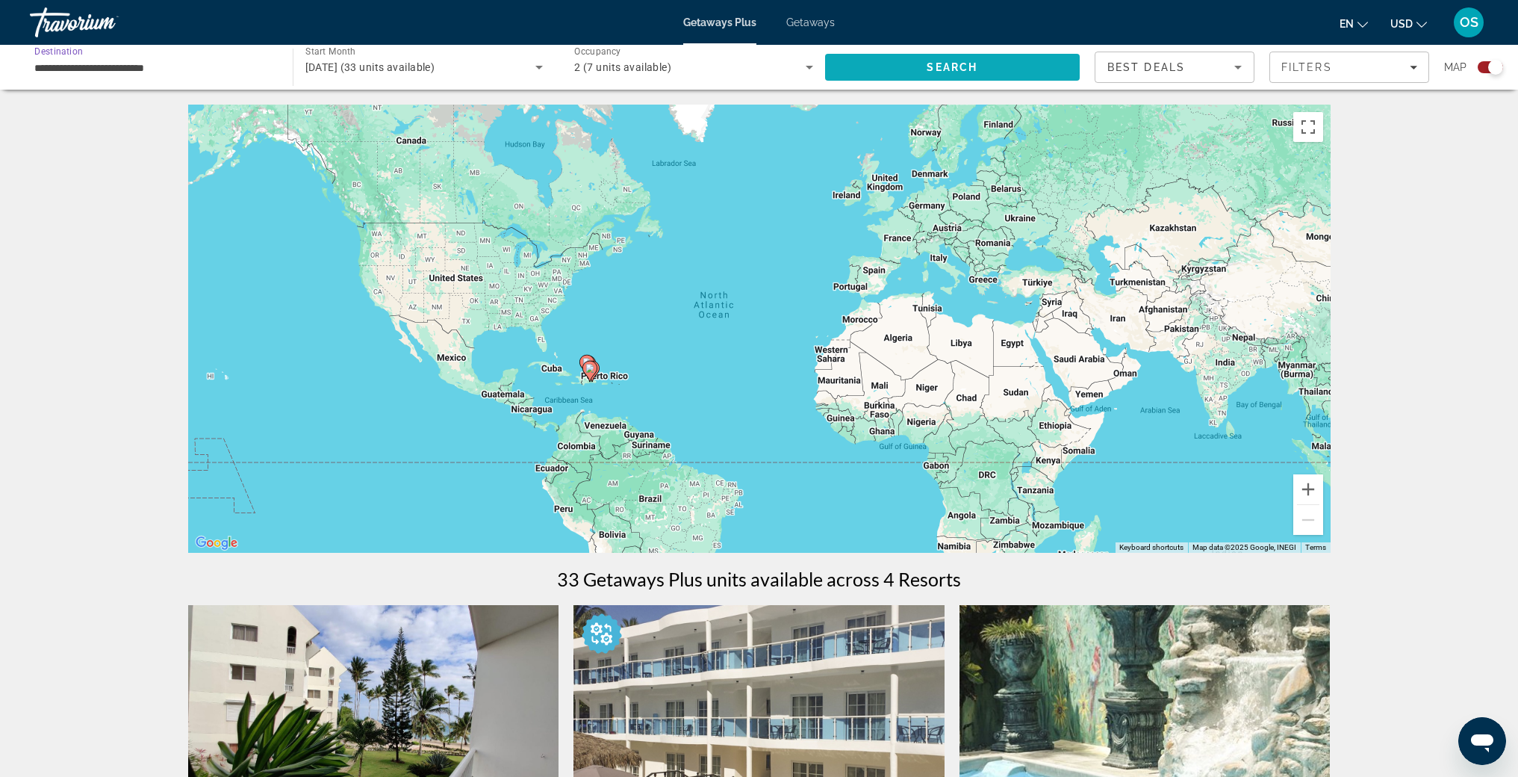
click at [963, 65] on span "Search" at bounding box center [952, 67] width 51 height 12
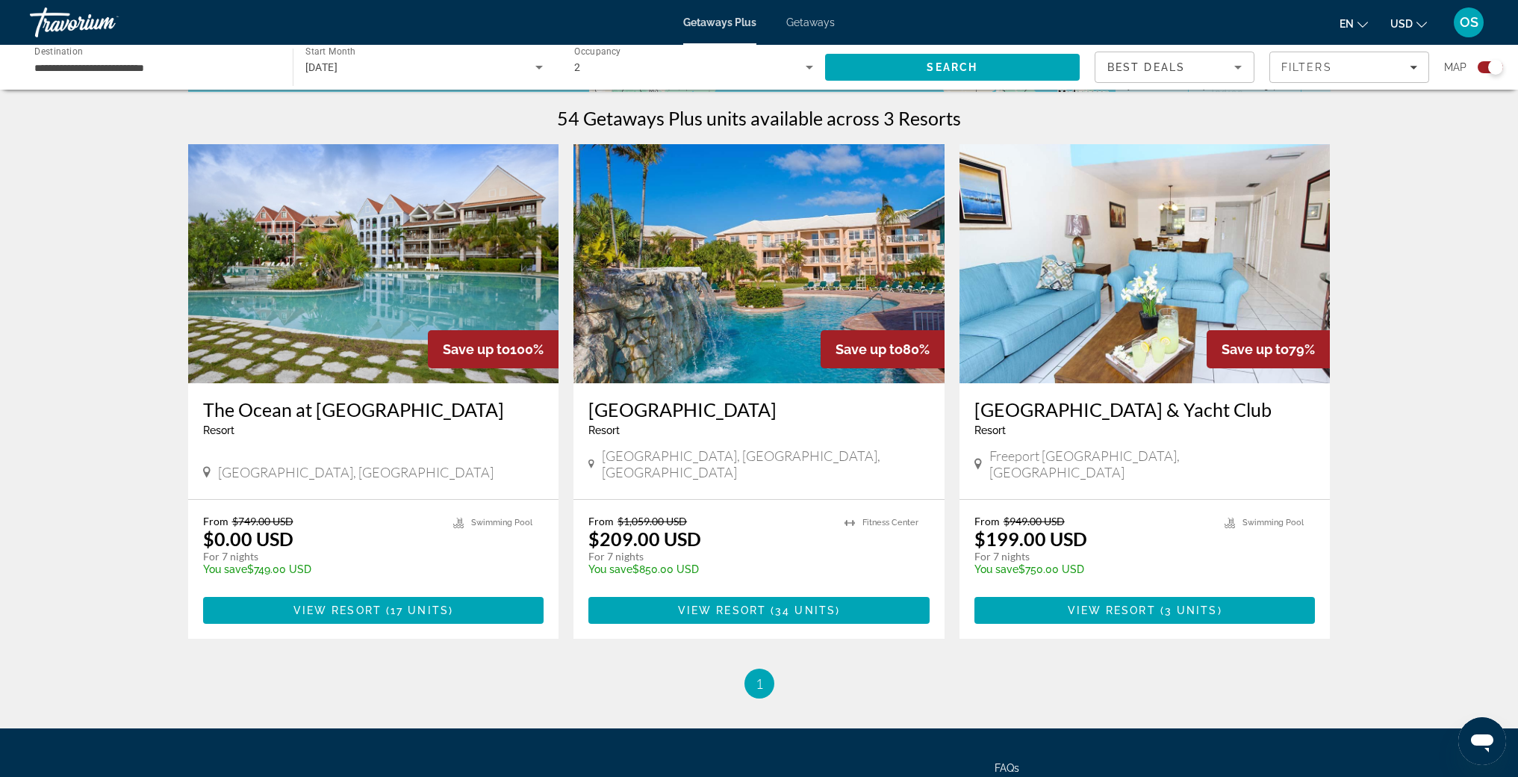
scroll to position [462, 0]
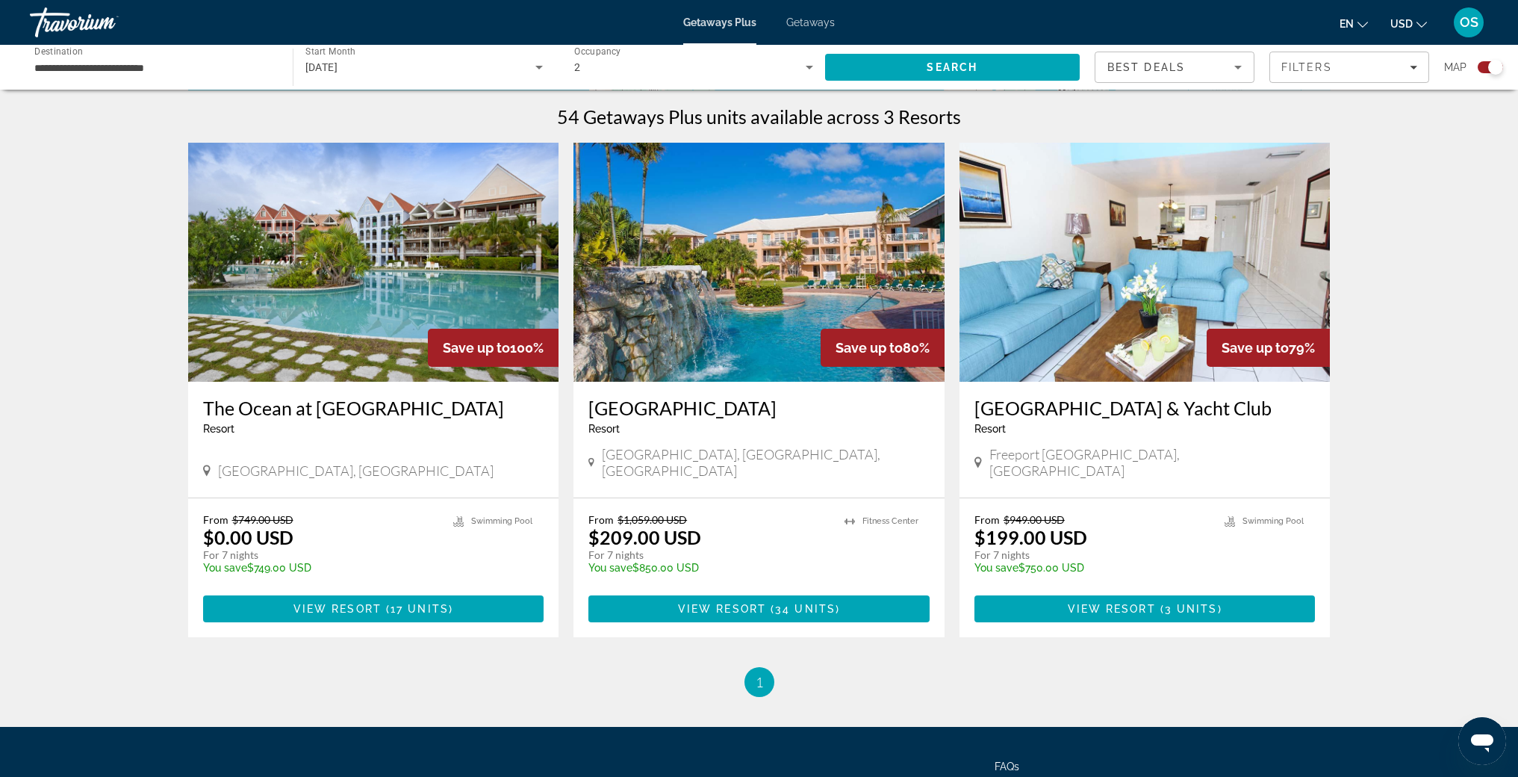
click at [771, 273] on img "Main content" at bounding box center [759, 262] width 371 height 239
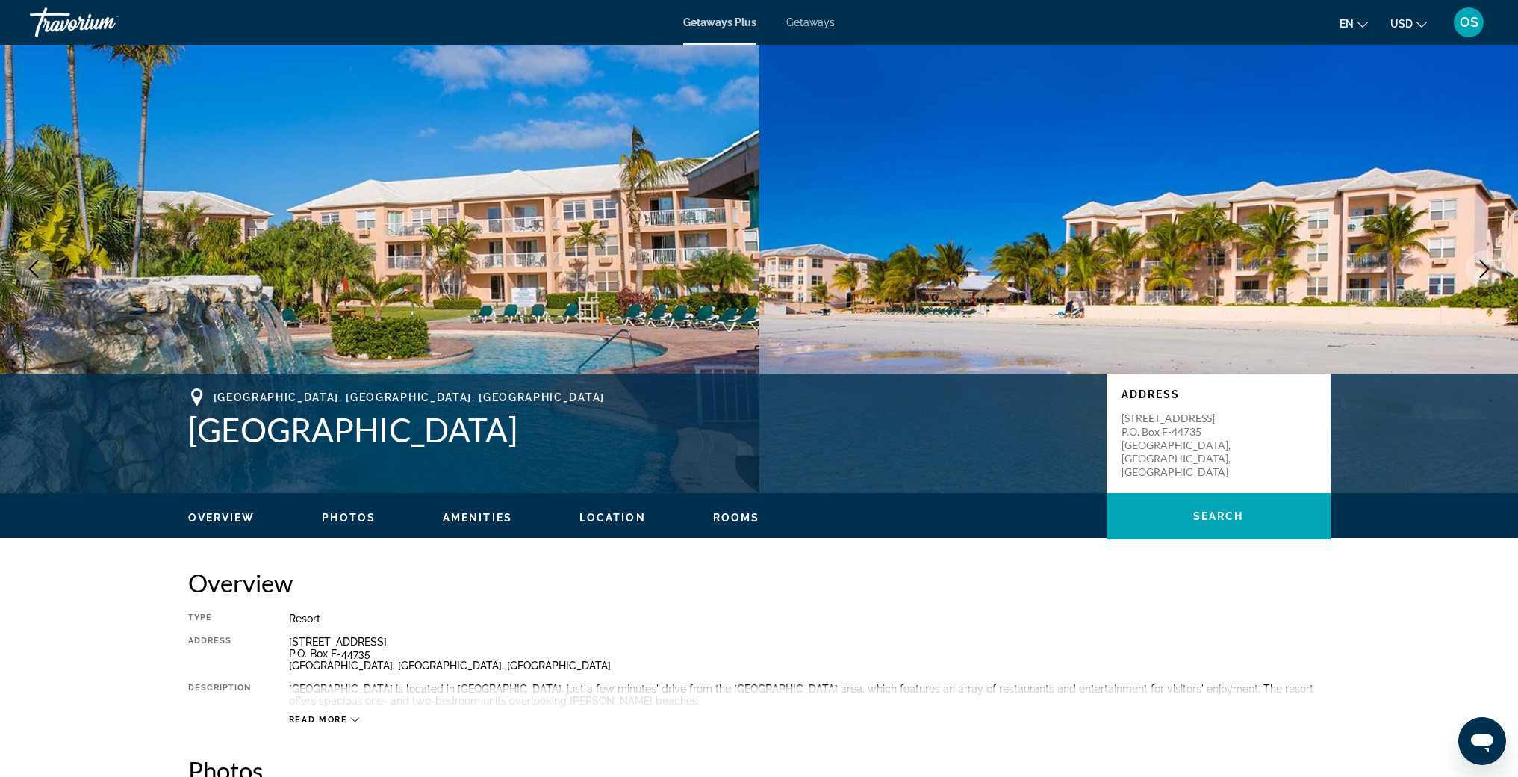
click at [1486, 269] on icon "Next image" at bounding box center [1485, 269] width 18 height 18
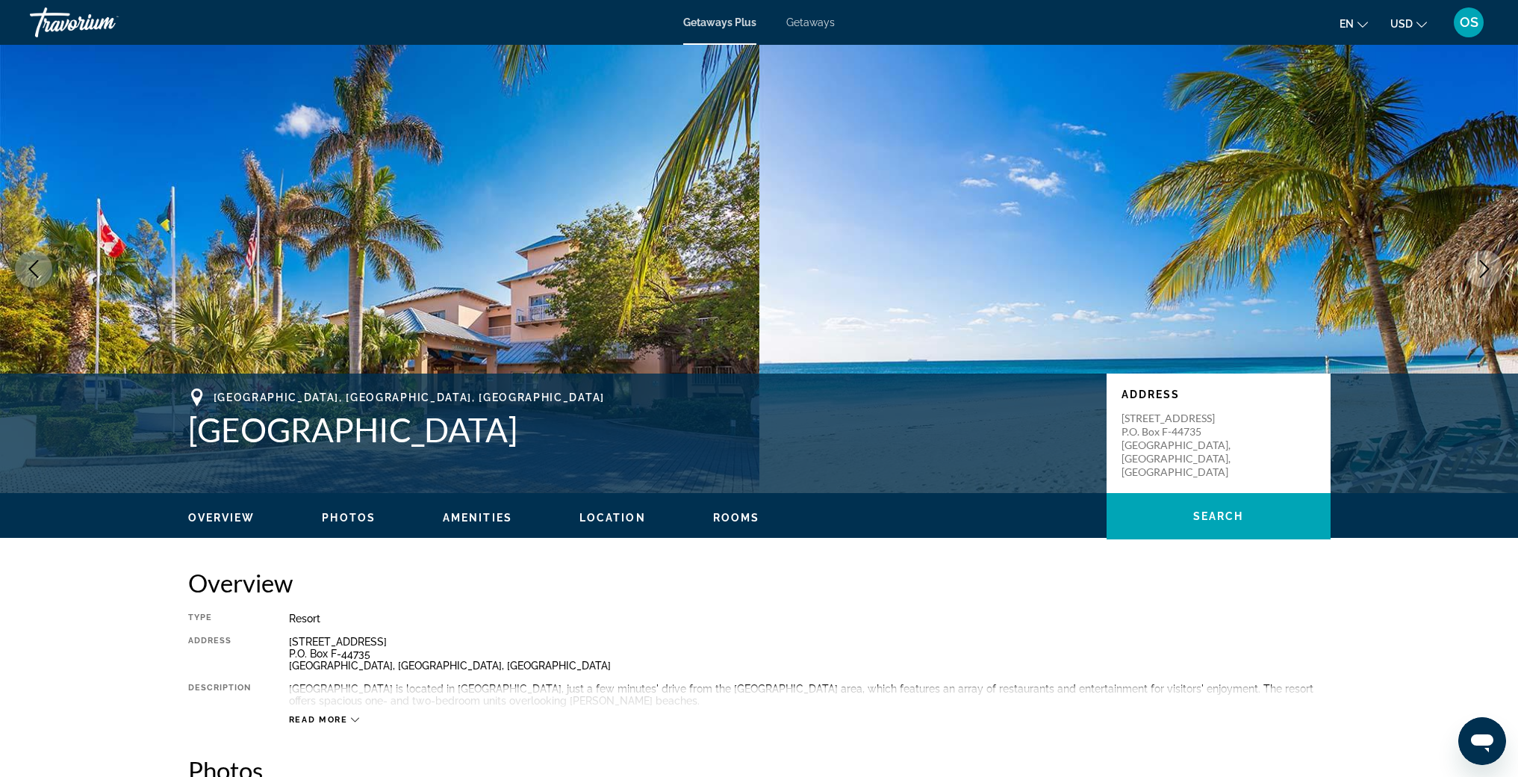
click at [1486, 269] on icon "Next image" at bounding box center [1485, 269] width 18 height 18
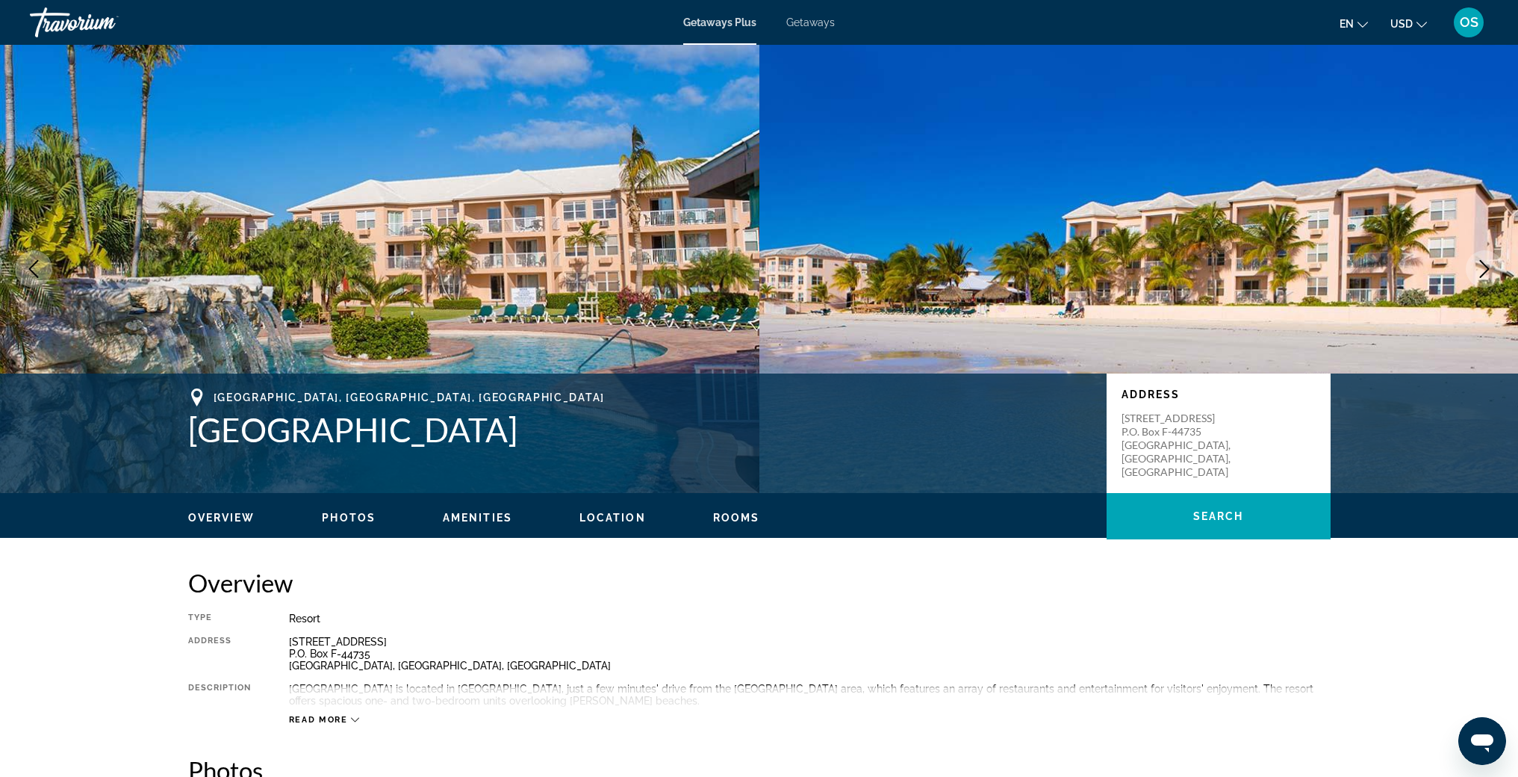
click at [1486, 269] on icon "Next image" at bounding box center [1485, 269] width 18 height 18
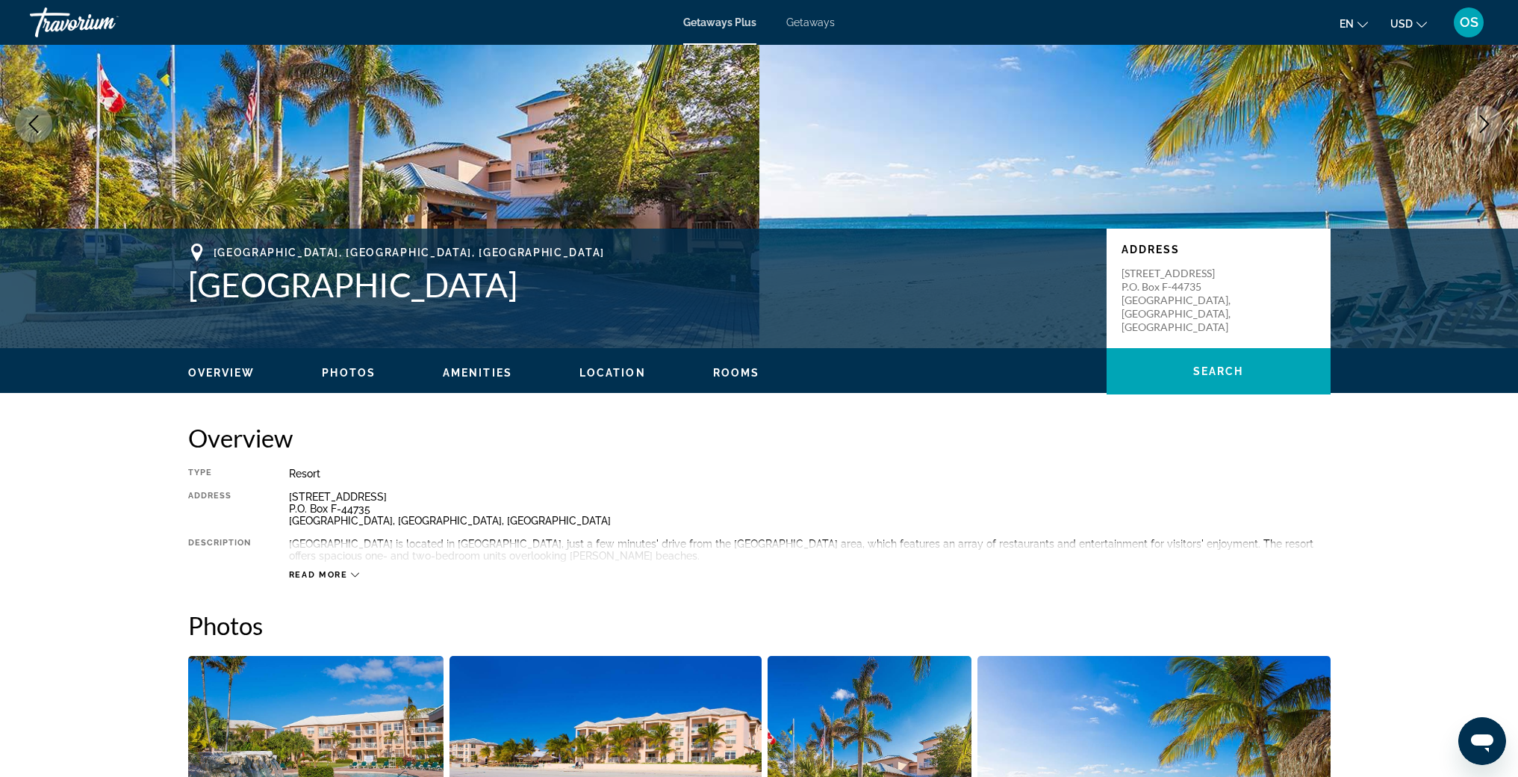
scroll to position [146, 0]
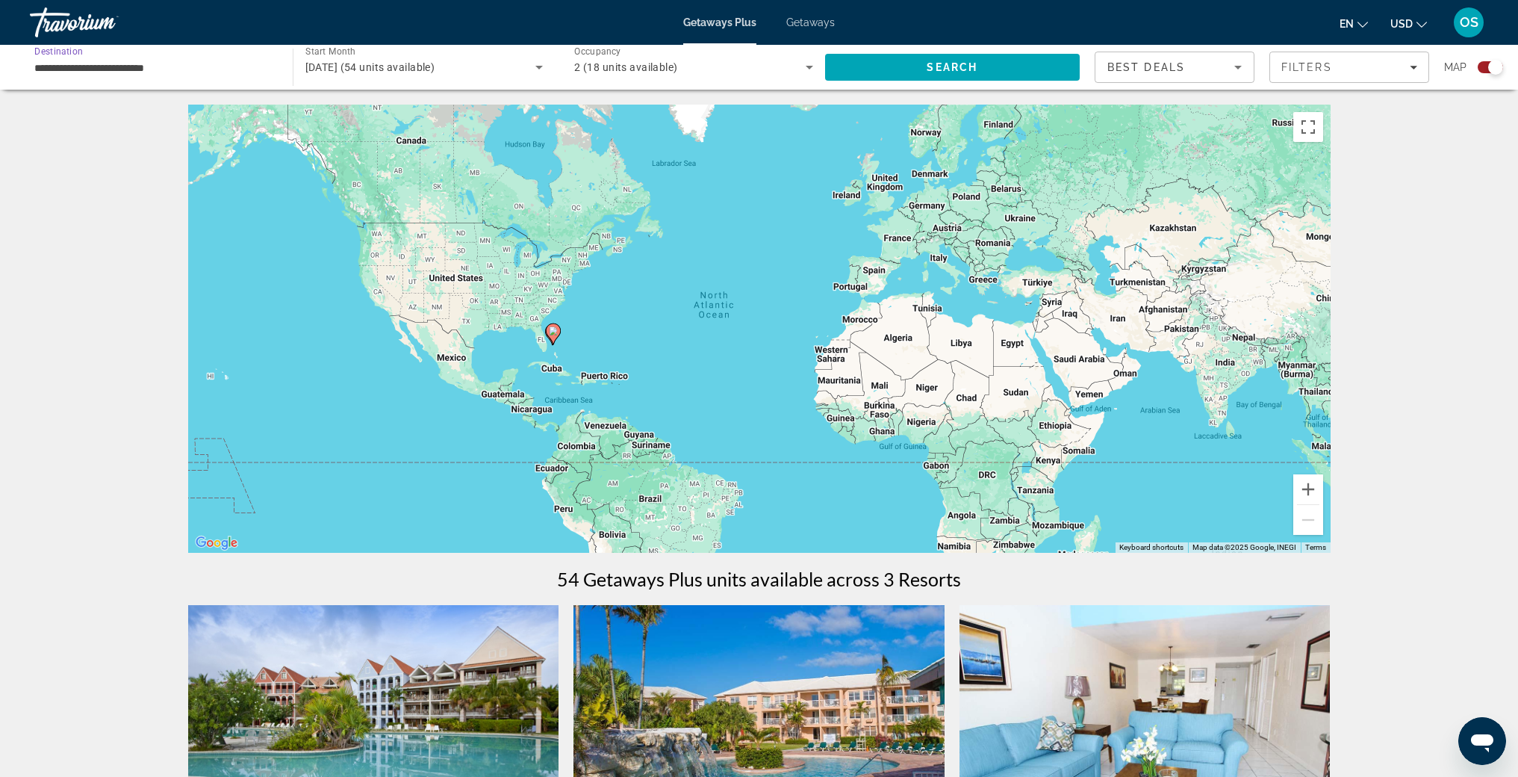
click at [86, 67] on input "**********" at bounding box center [153, 68] width 239 height 18
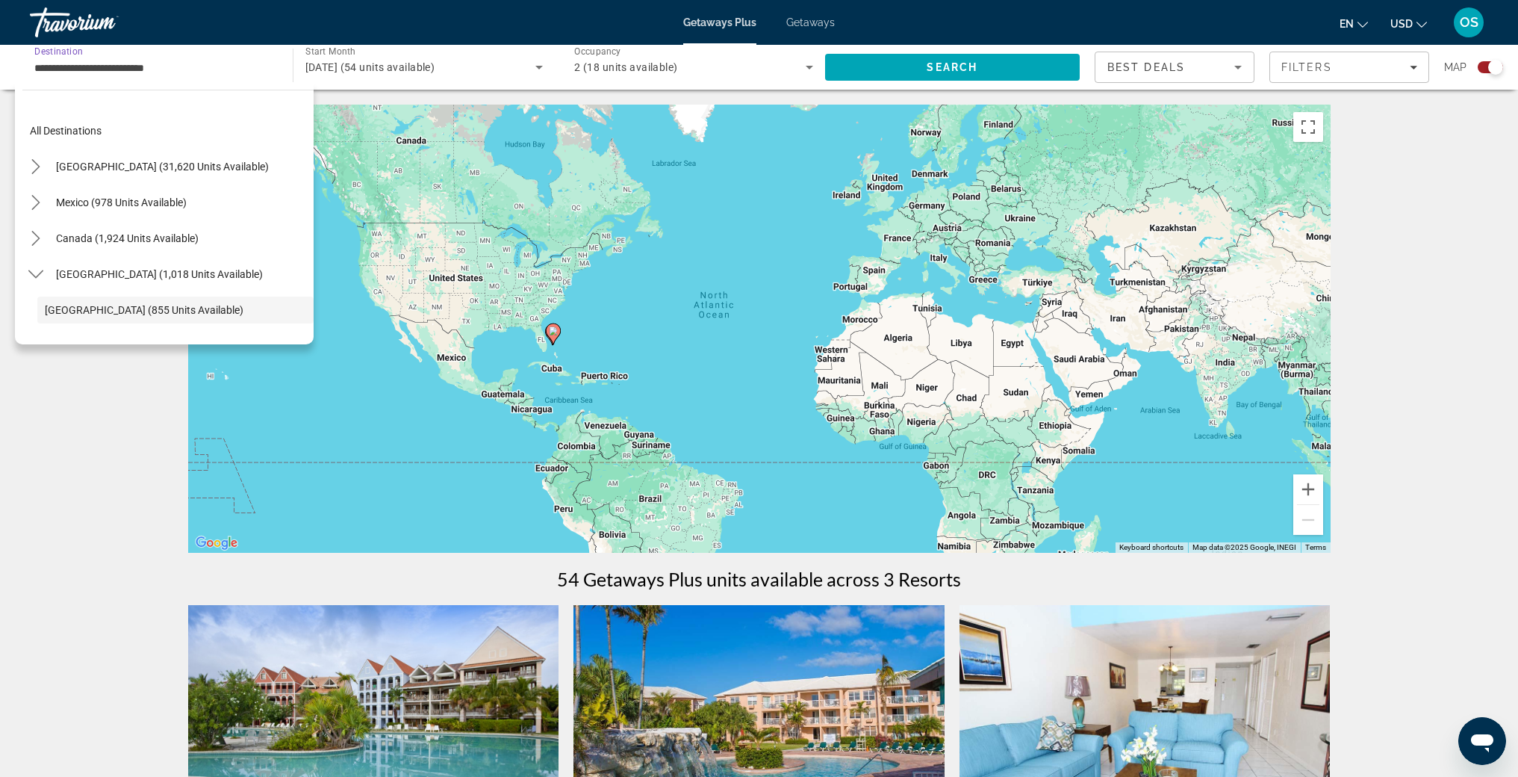
click at [816, 24] on span "Getaways" at bounding box center [811, 22] width 49 height 12
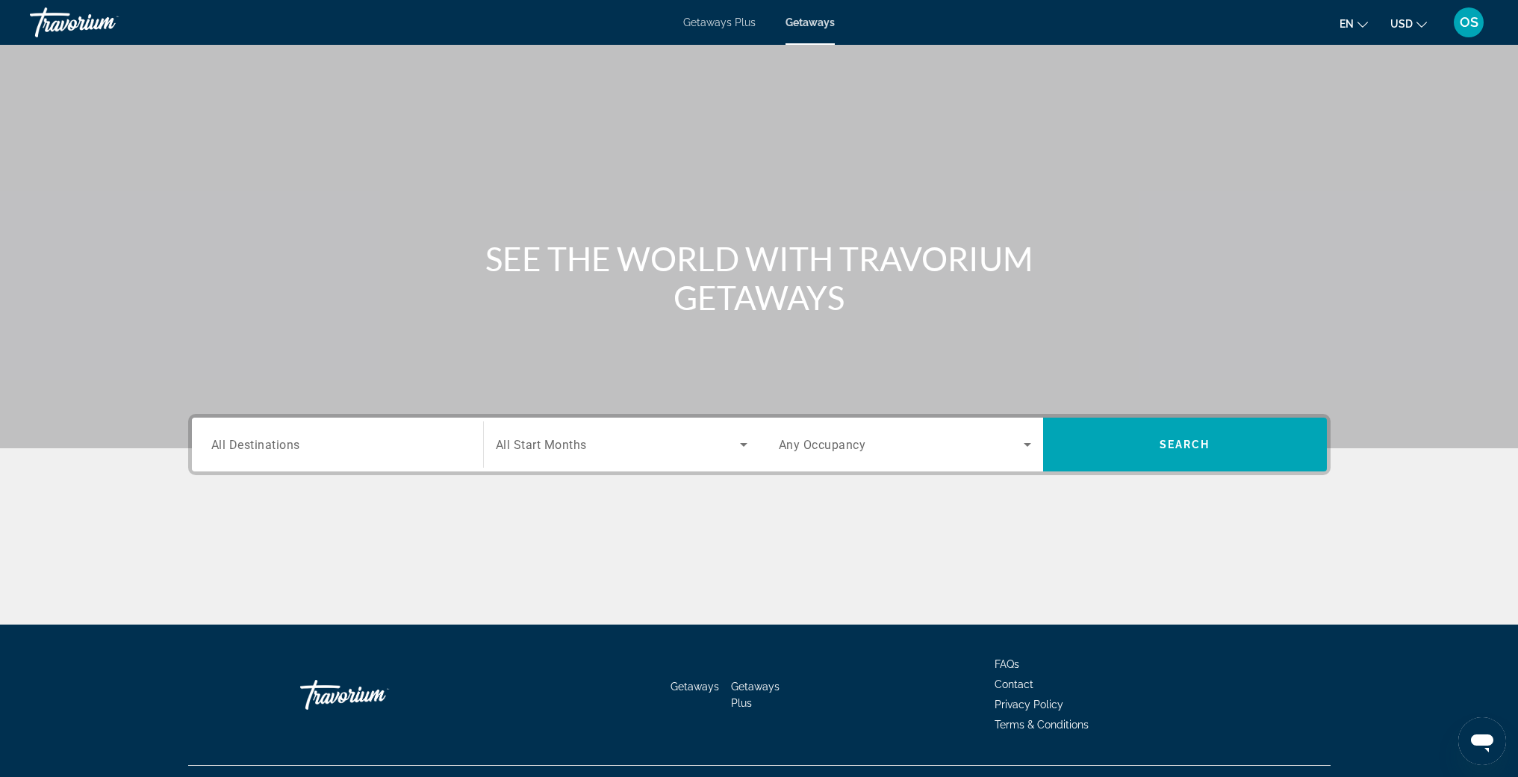
click at [281, 454] on div "Search widget" at bounding box center [337, 445] width 252 height 43
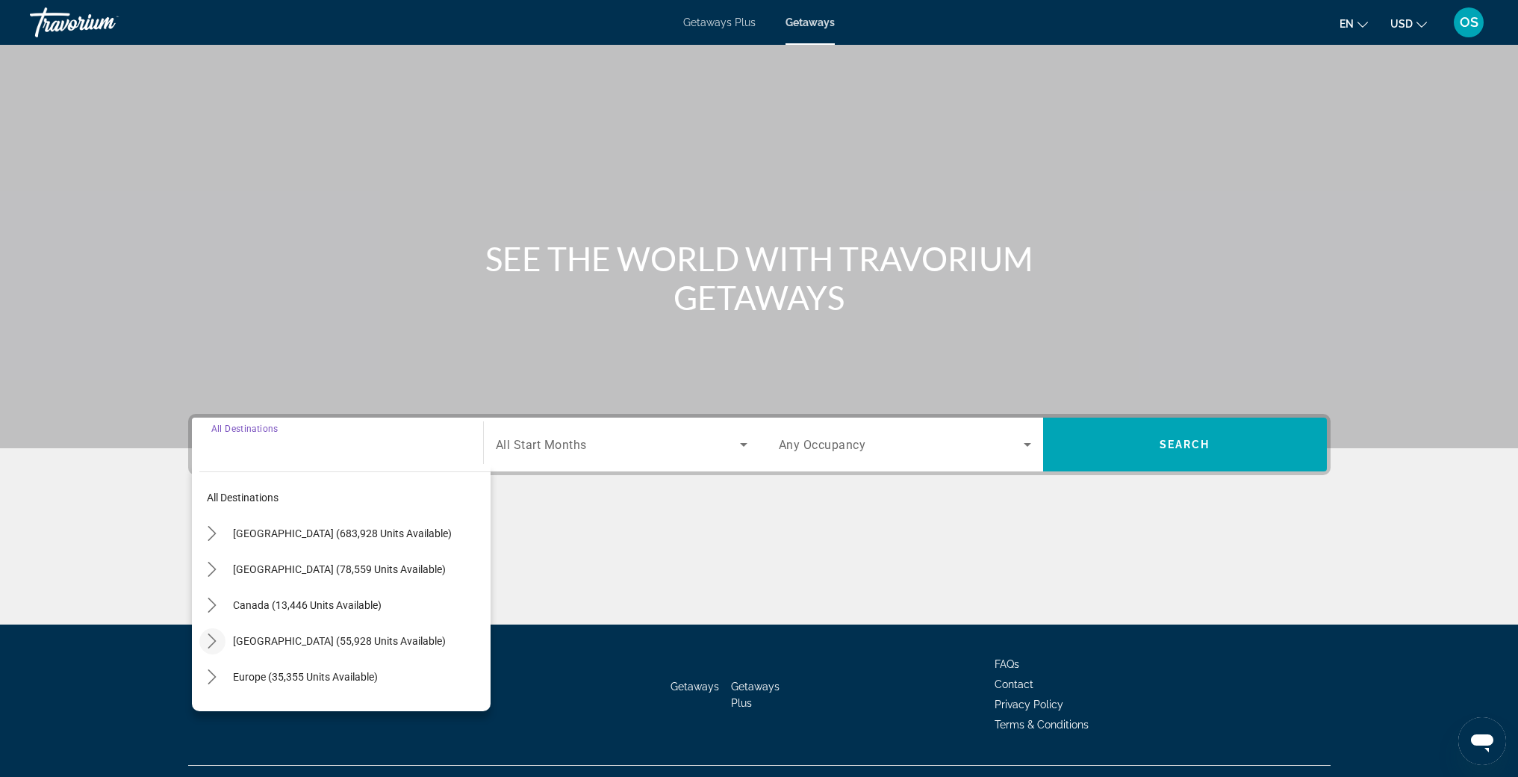
click at [208, 641] on icon "Toggle Caribbean & Atlantic Islands (55,928 units available) submenu" at bounding box center [212, 640] width 15 height 15
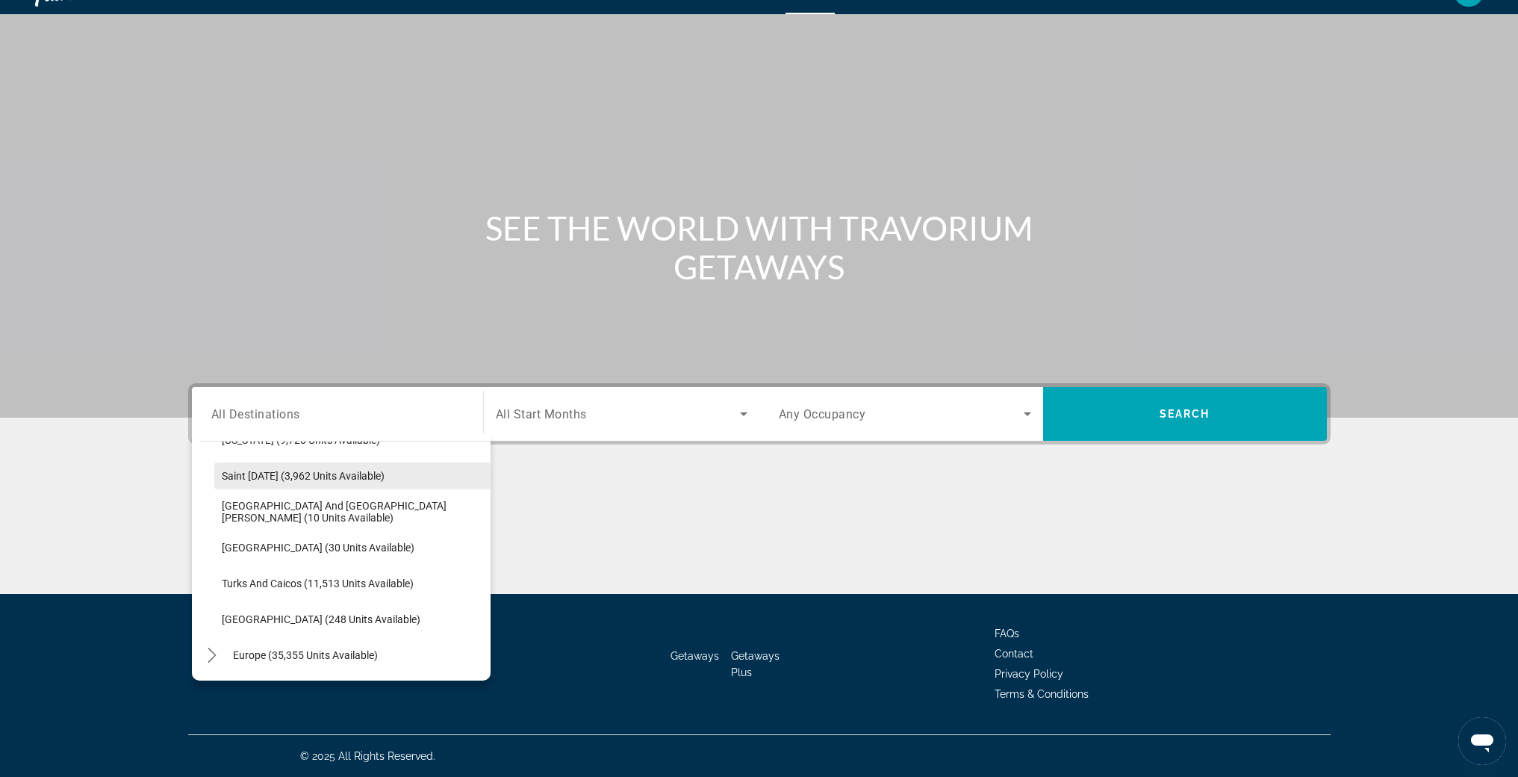
scroll to position [494, 0]
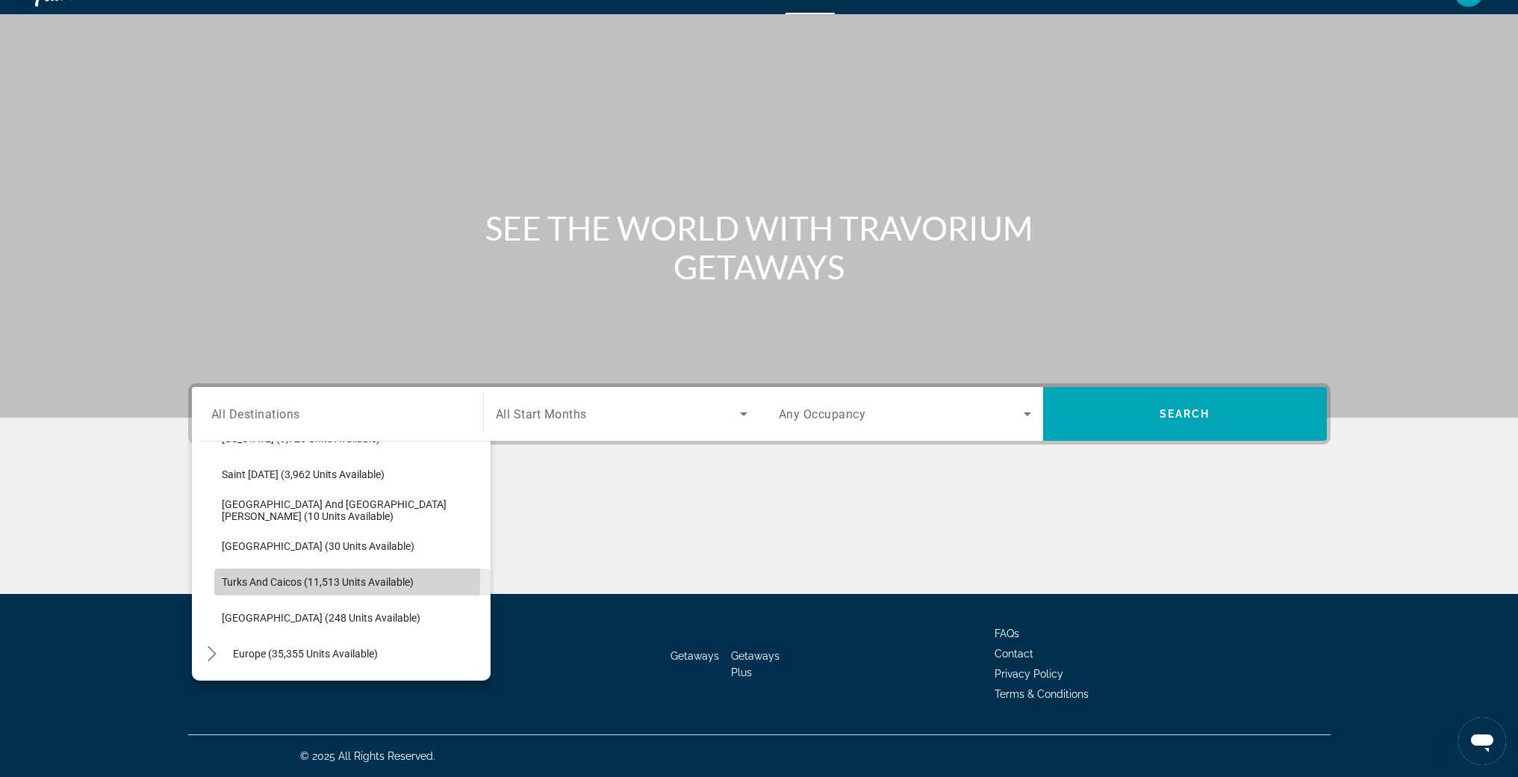
click at [326, 579] on span "Turks and Caicos (11,513 units available)" at bounding box center [318, 582] width 192 height 12
type input "**********"
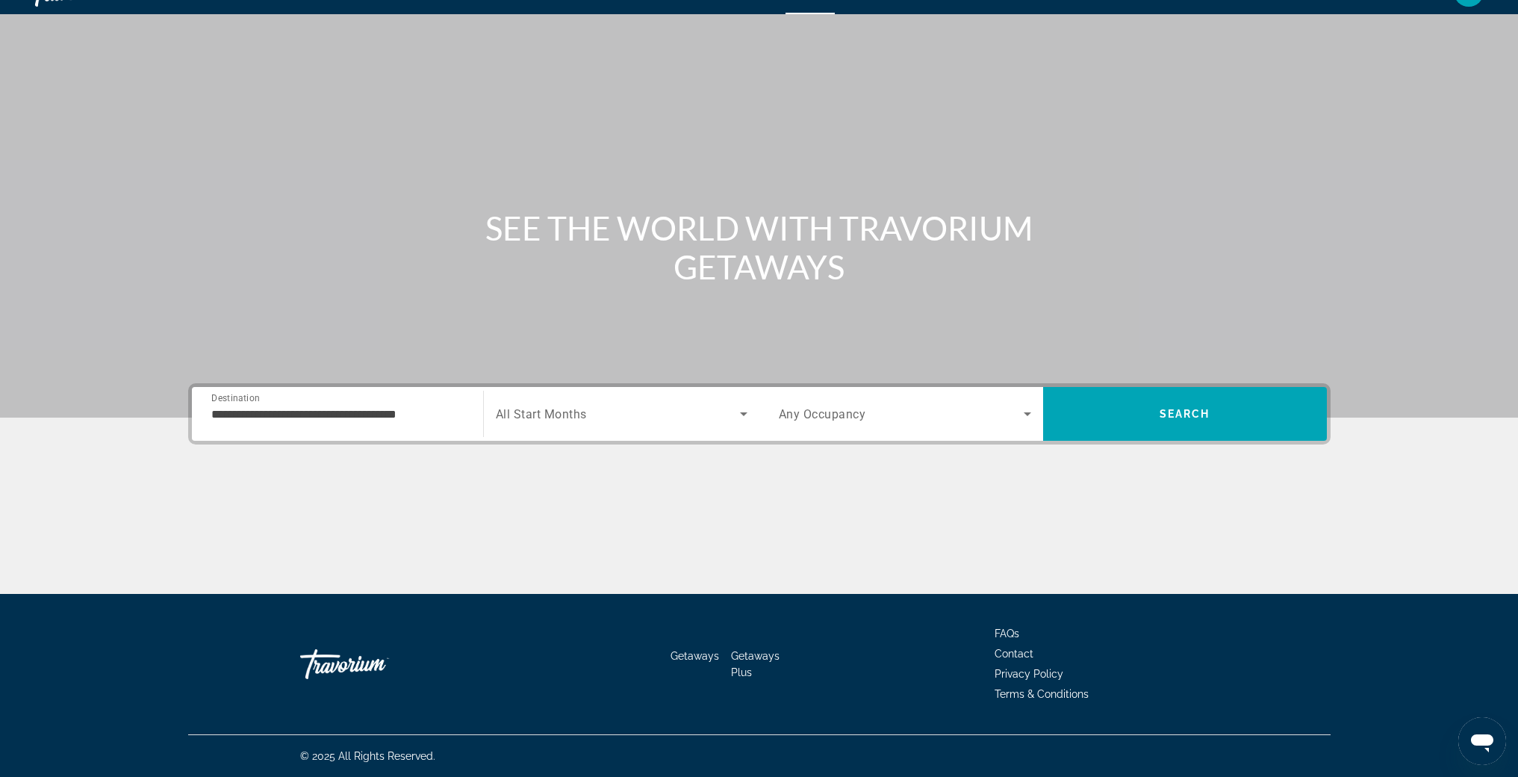
click at [649, 425] on div "Search widget" at bounding box center [622, 414] width 252 height 42
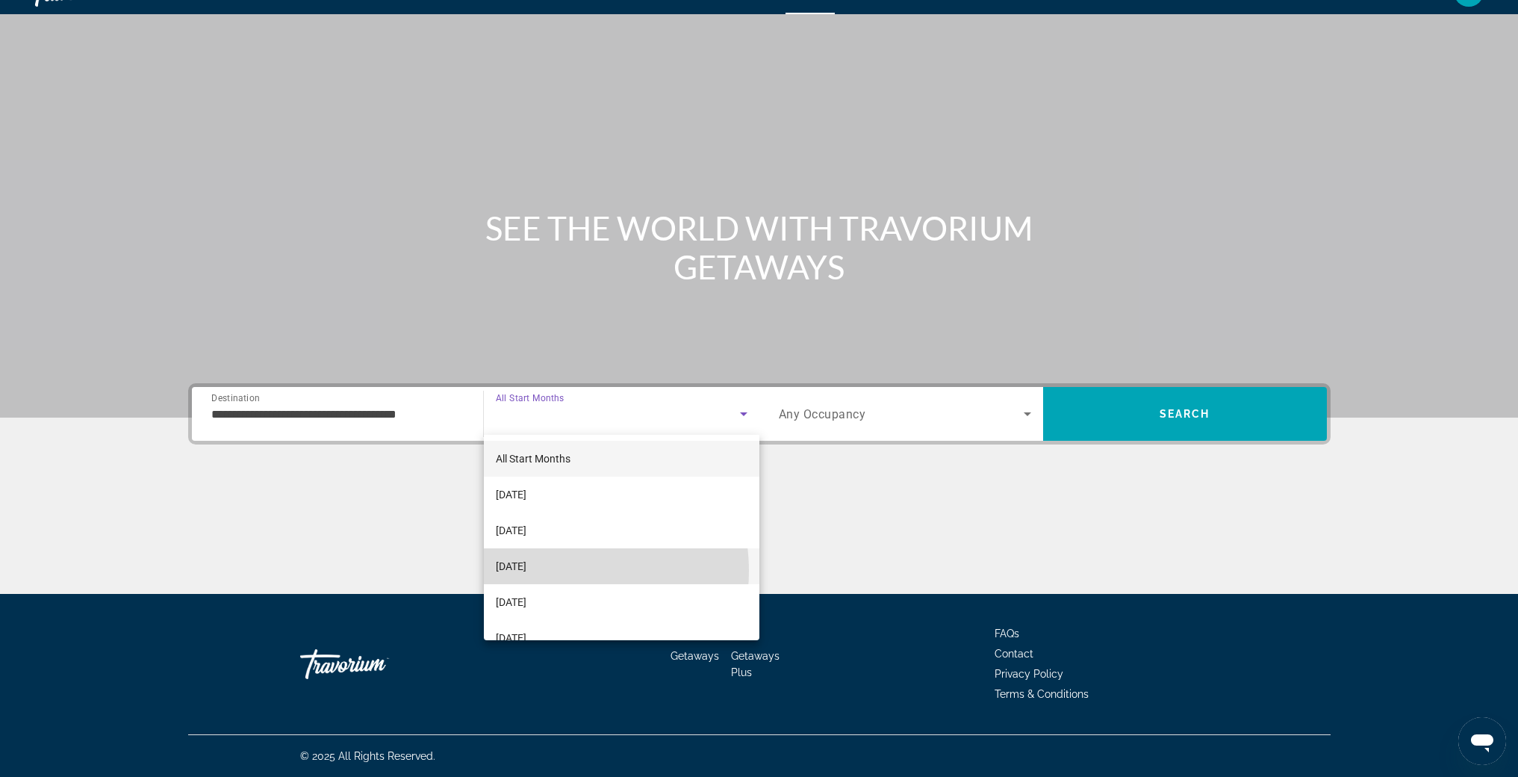
click at [527, 571] on span "[DATE]" at bounding box center [511, 566] width 31 height 18
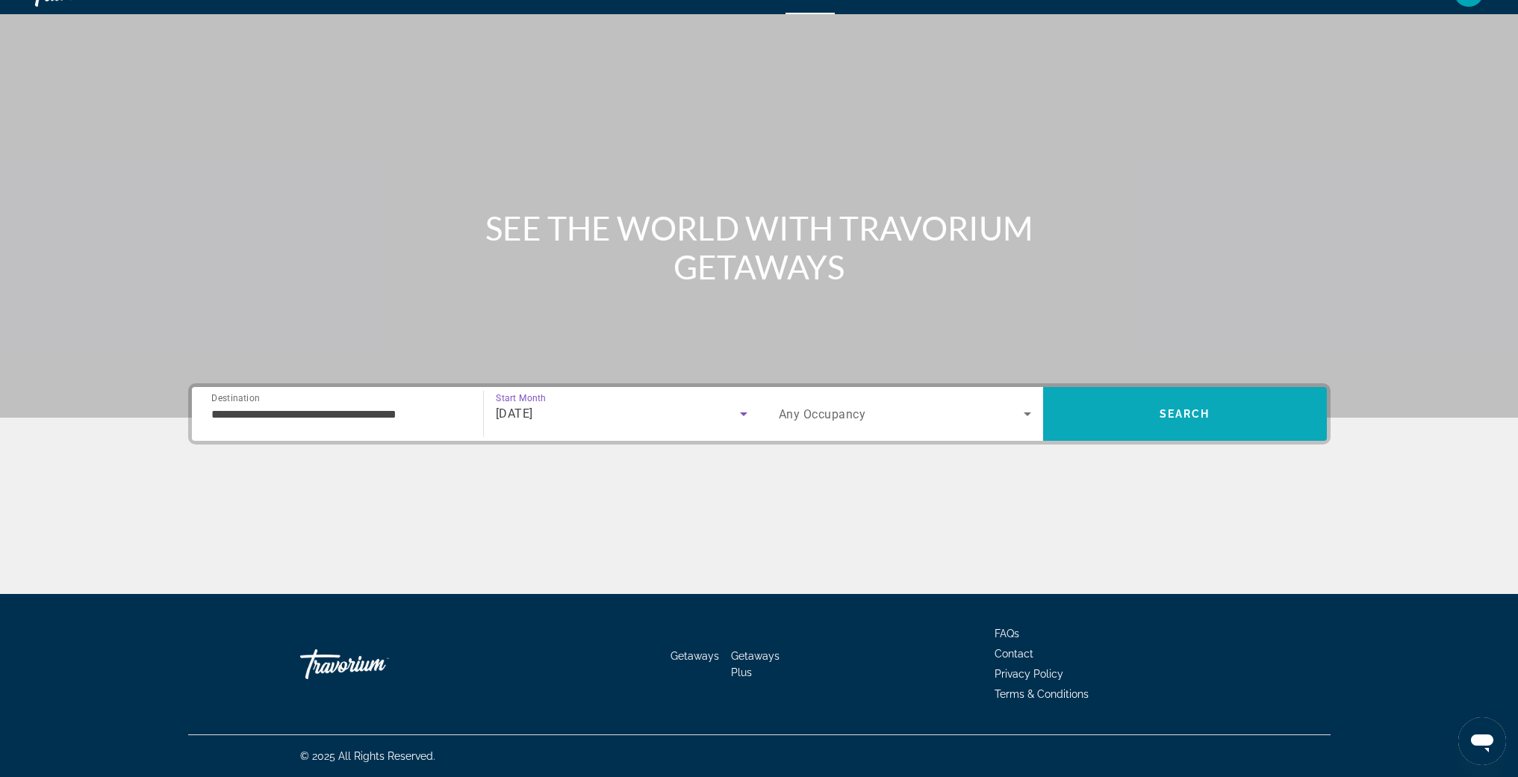
click at [1151, 413] on span "Search" at bounding box center [1185, 414] width 284 height 36
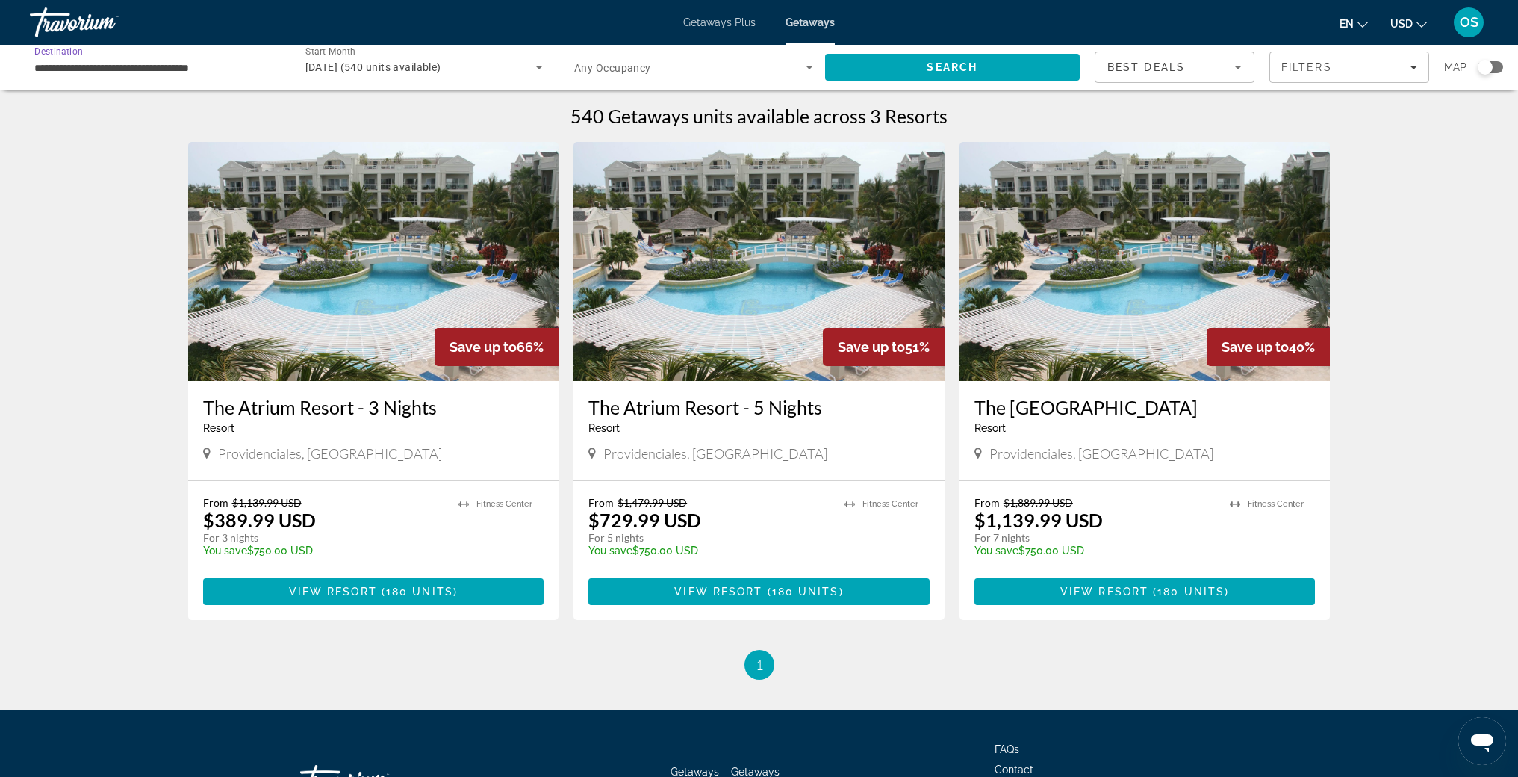
click at [117, 72] on input "**********" at bounding box center [153, 68] width 239 height 18
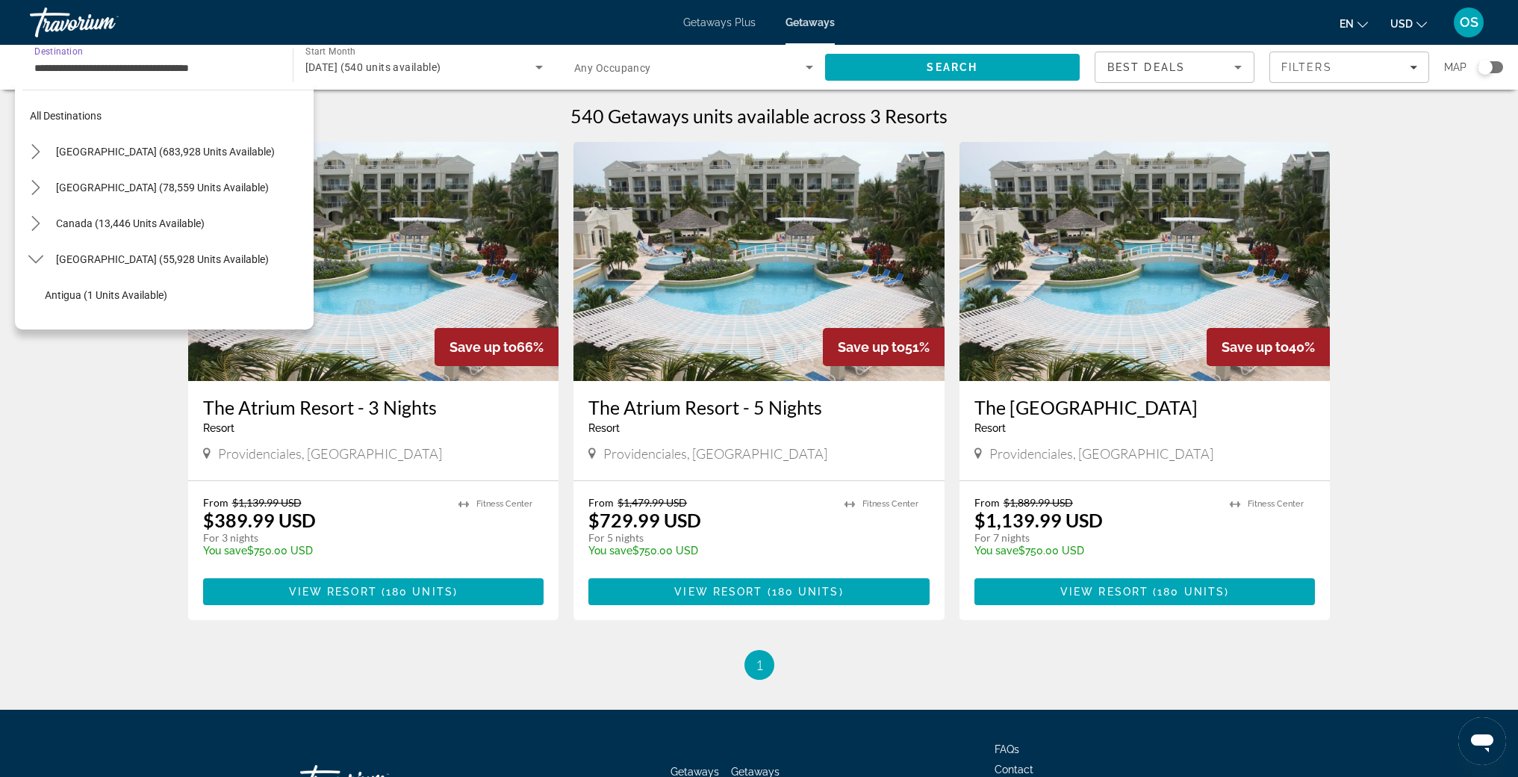
scroll to position [519, 0]
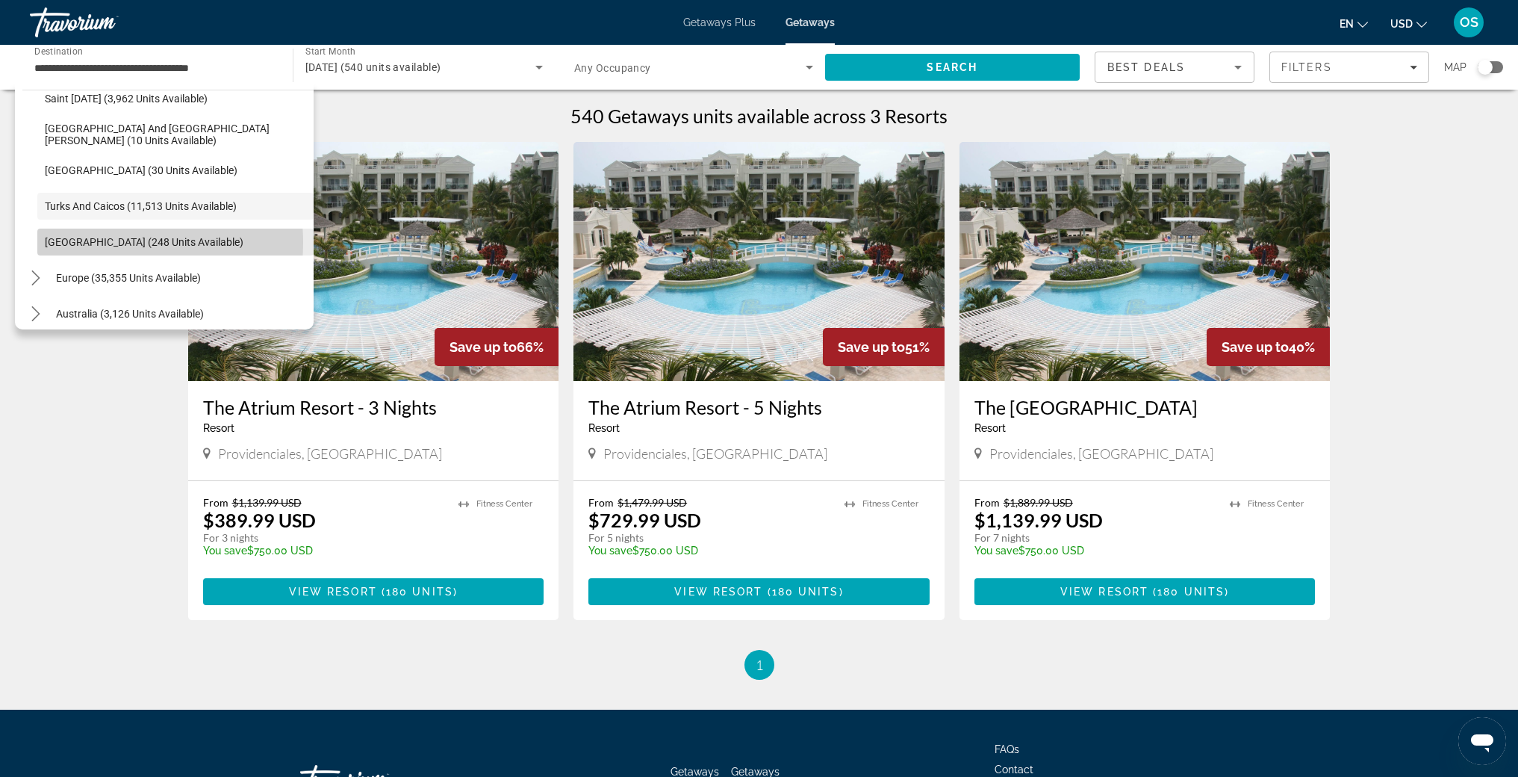
click at [104, 243] on span "[GEOGRAPHIC_DATA] (248 units available)" at bounding box center [144, 242] width 199 height 12
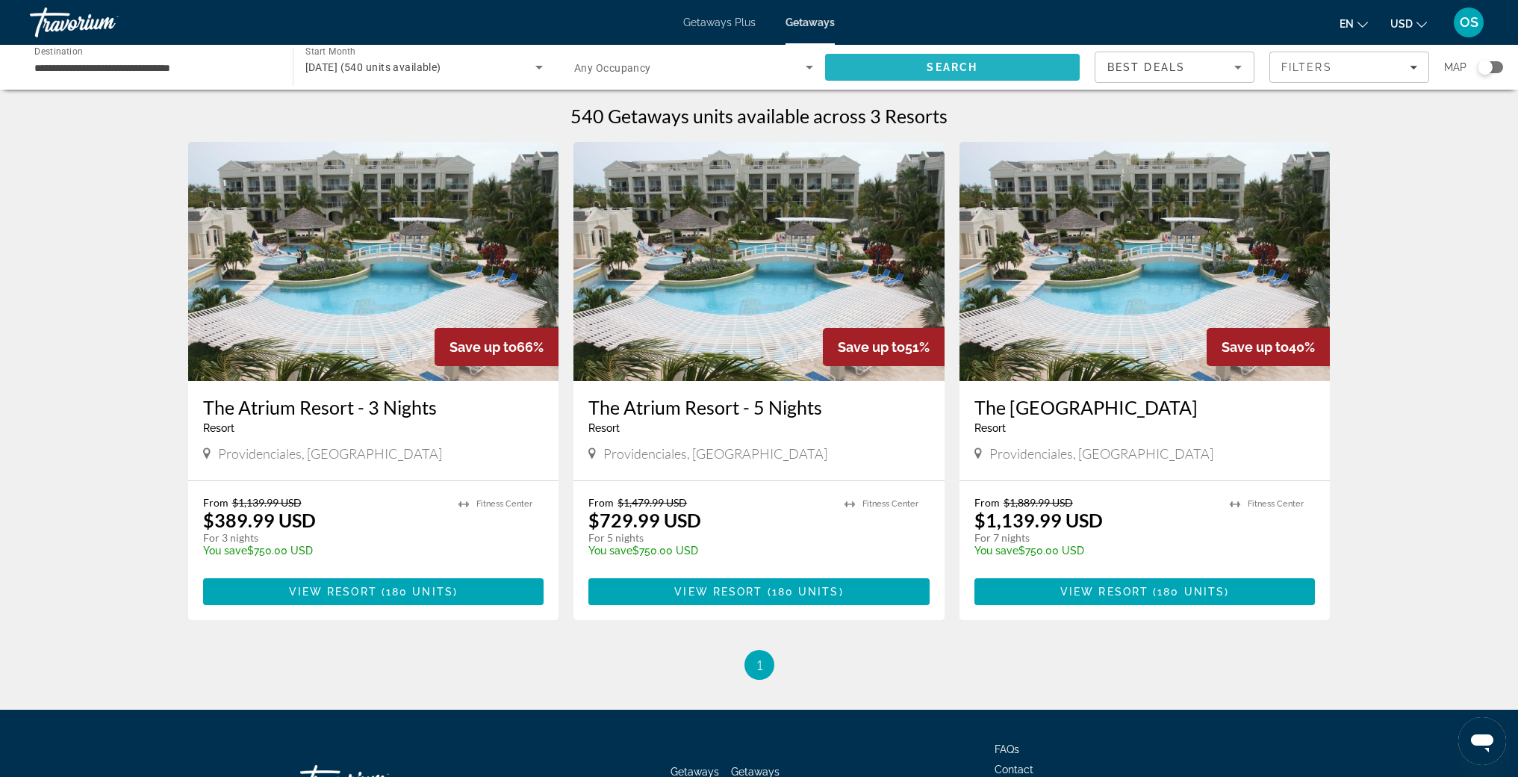
click at [901, 63] on span "Search" at bounding box center [952, 67] width 255 height 36
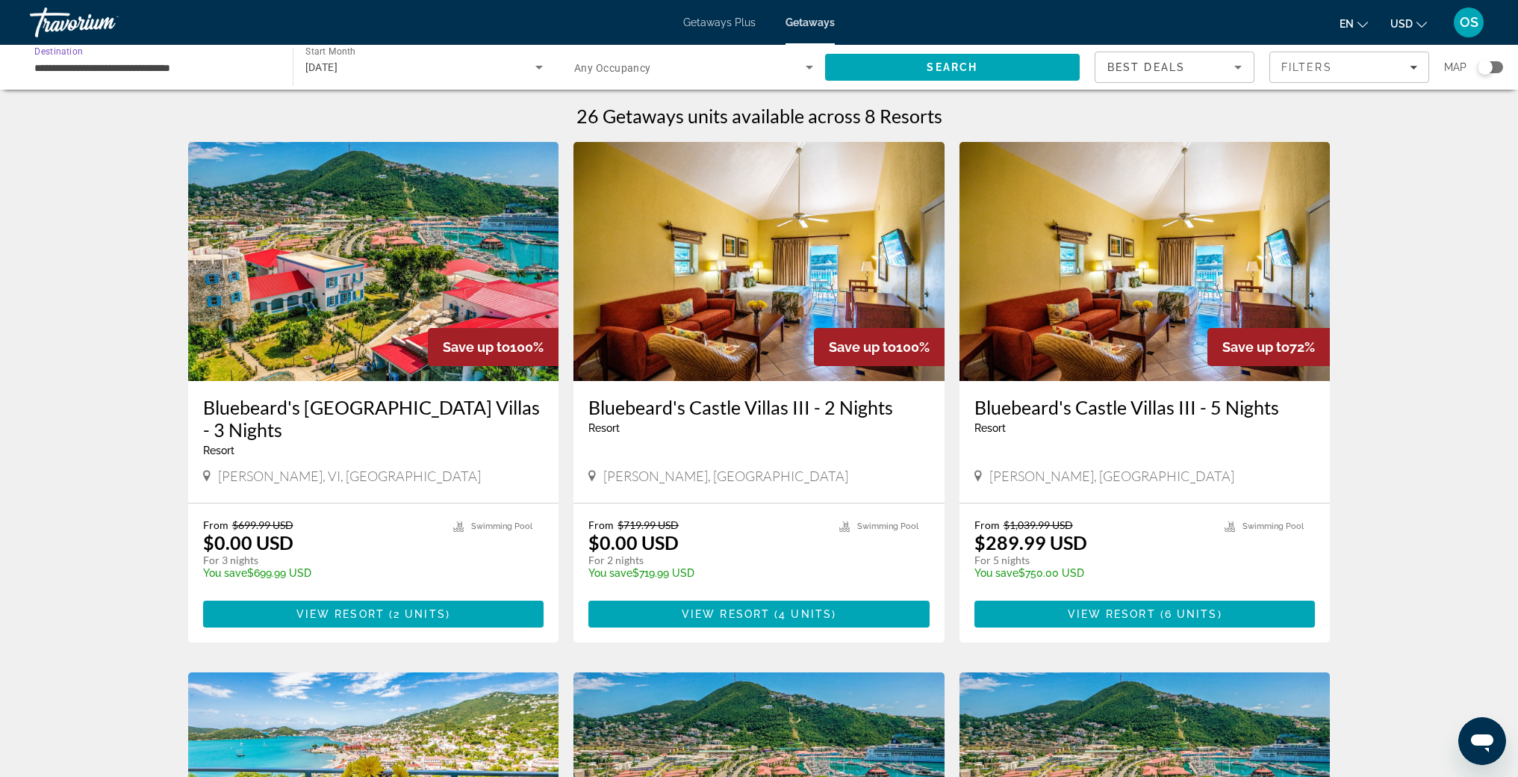
click at [77, 73] on input "**********" at bounding box center [153, 68] width 239 height 18
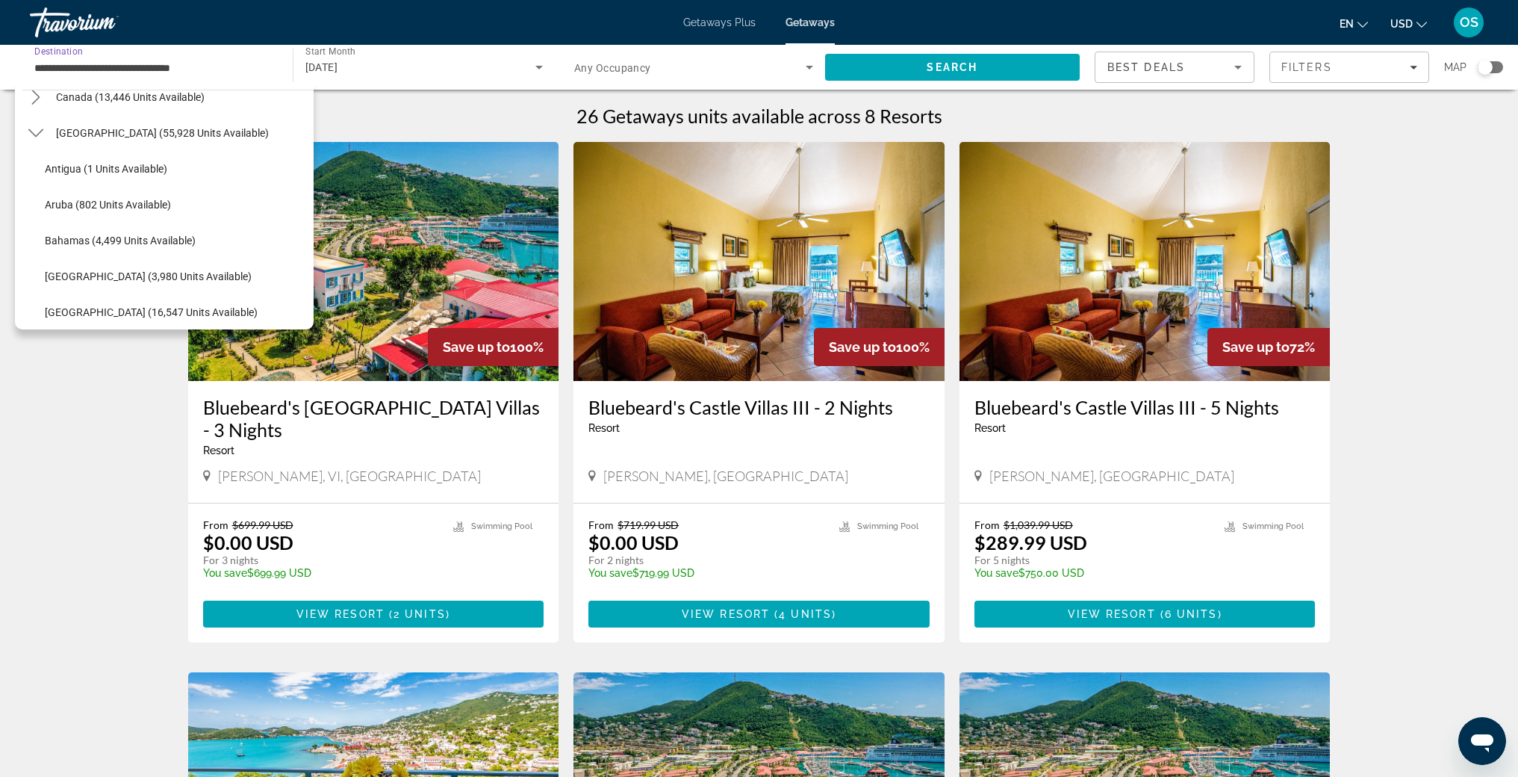
scroll to position [120, 0]
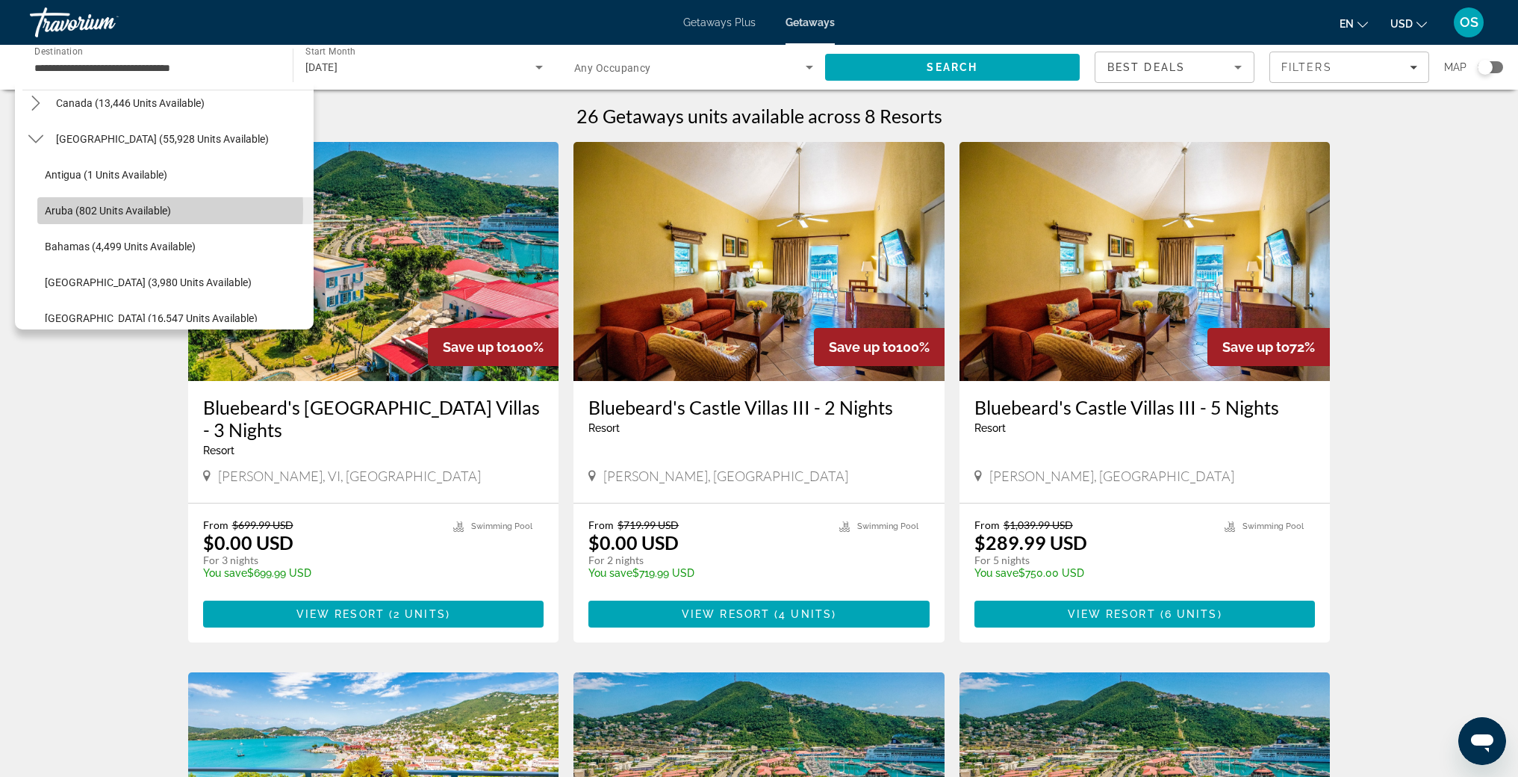
click at [109, 209] on span "Aruba (802 units available)" at bounding box center [108, 211] width 126 height 12
type input "**********"
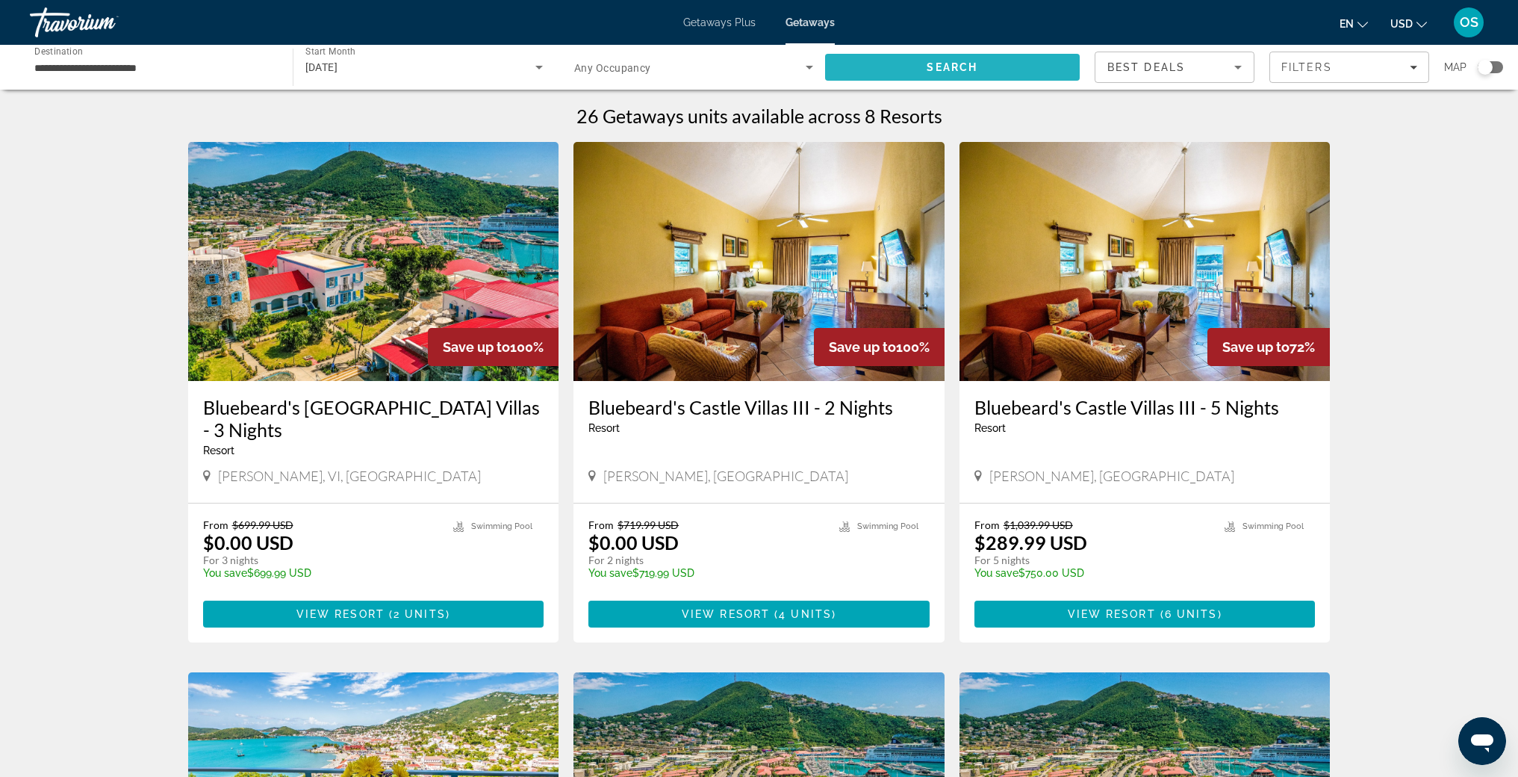
click at [928, 73] on span "Search" at bounding box center [952, 67] width 255 height 36
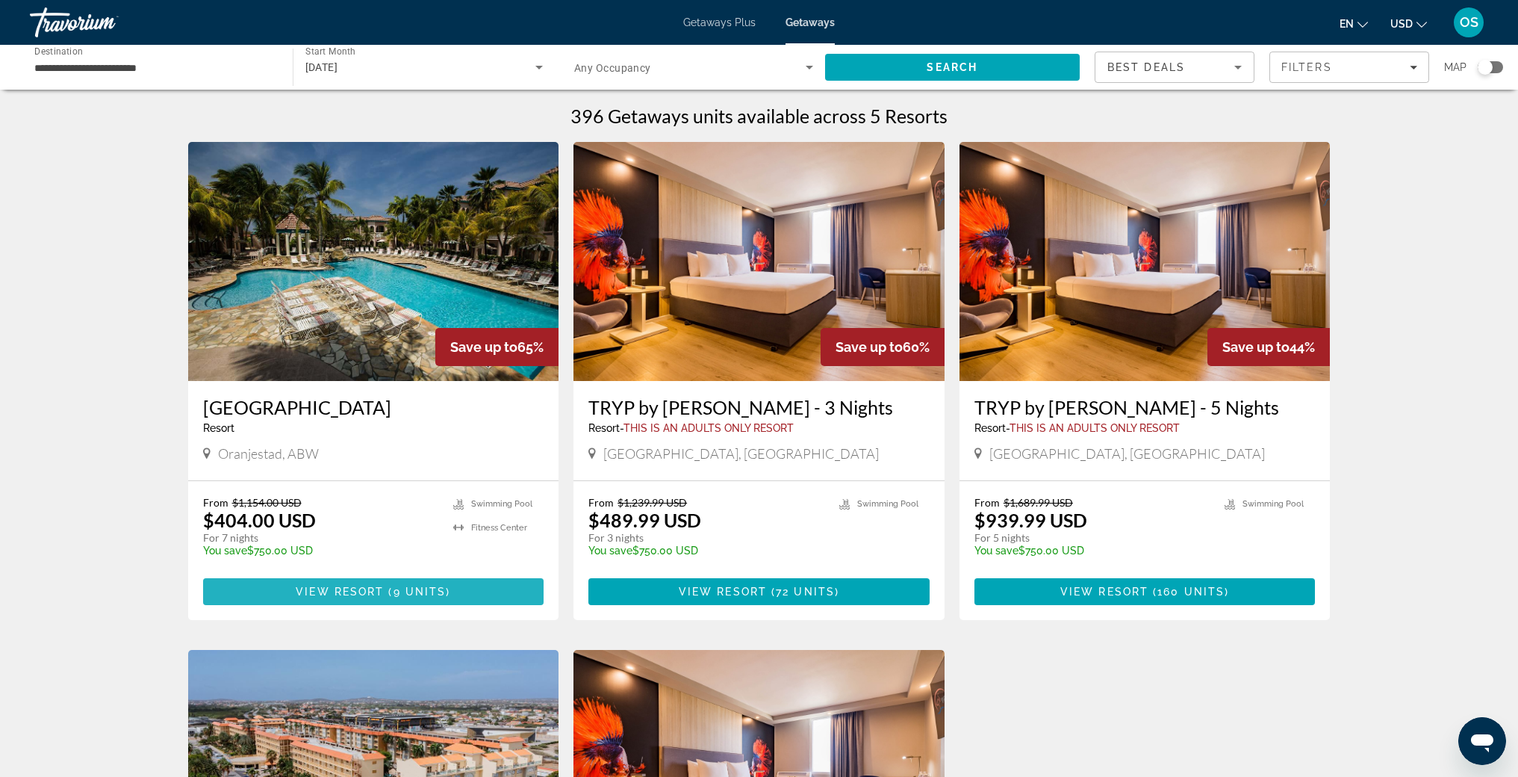
click at [345, 594] on span "View Resort" at bounding box center [340, 592] width 88 height 12
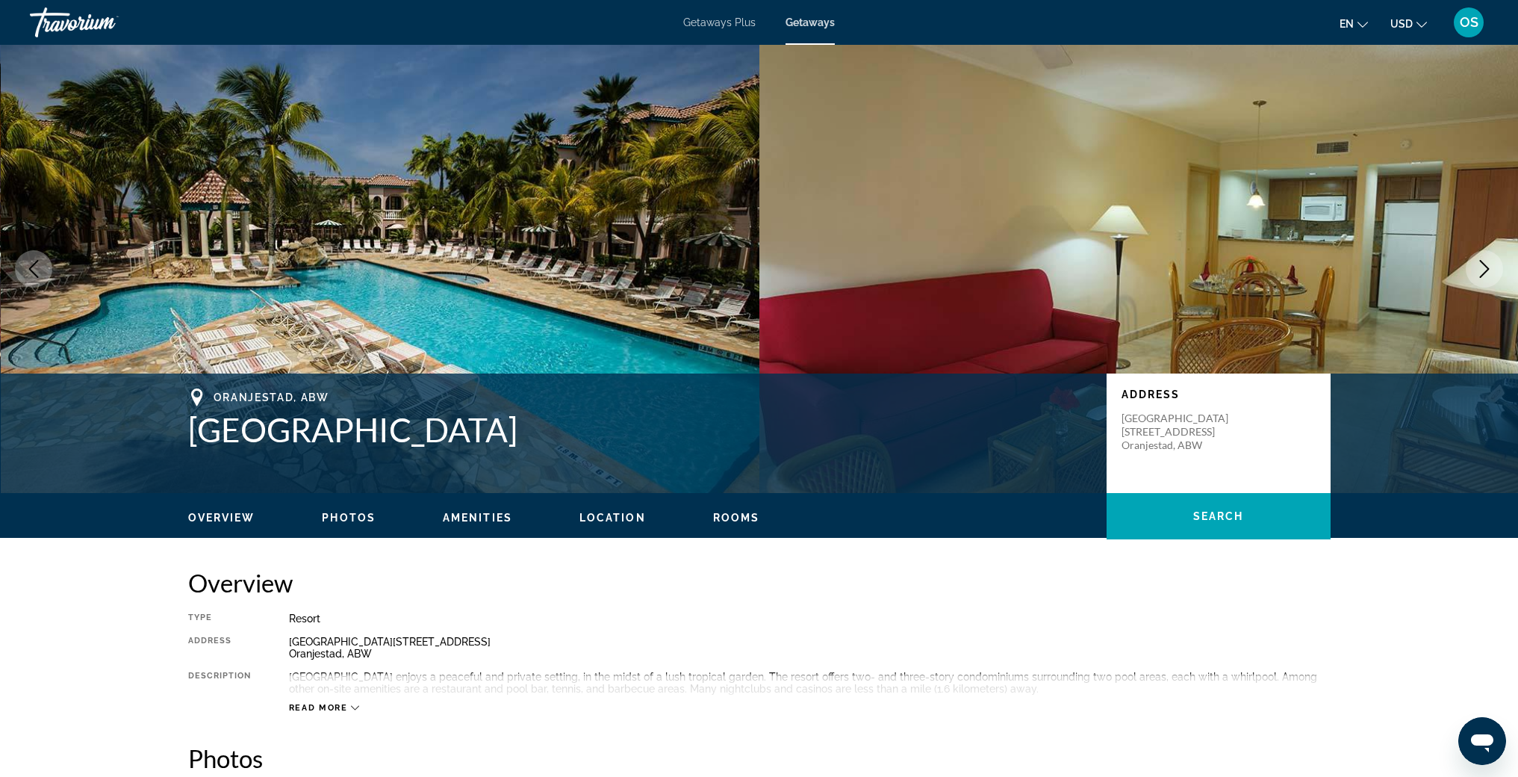
click at [1489, 273] on icon "Next image" at bounding box center [1485, 269] width 18 height 18
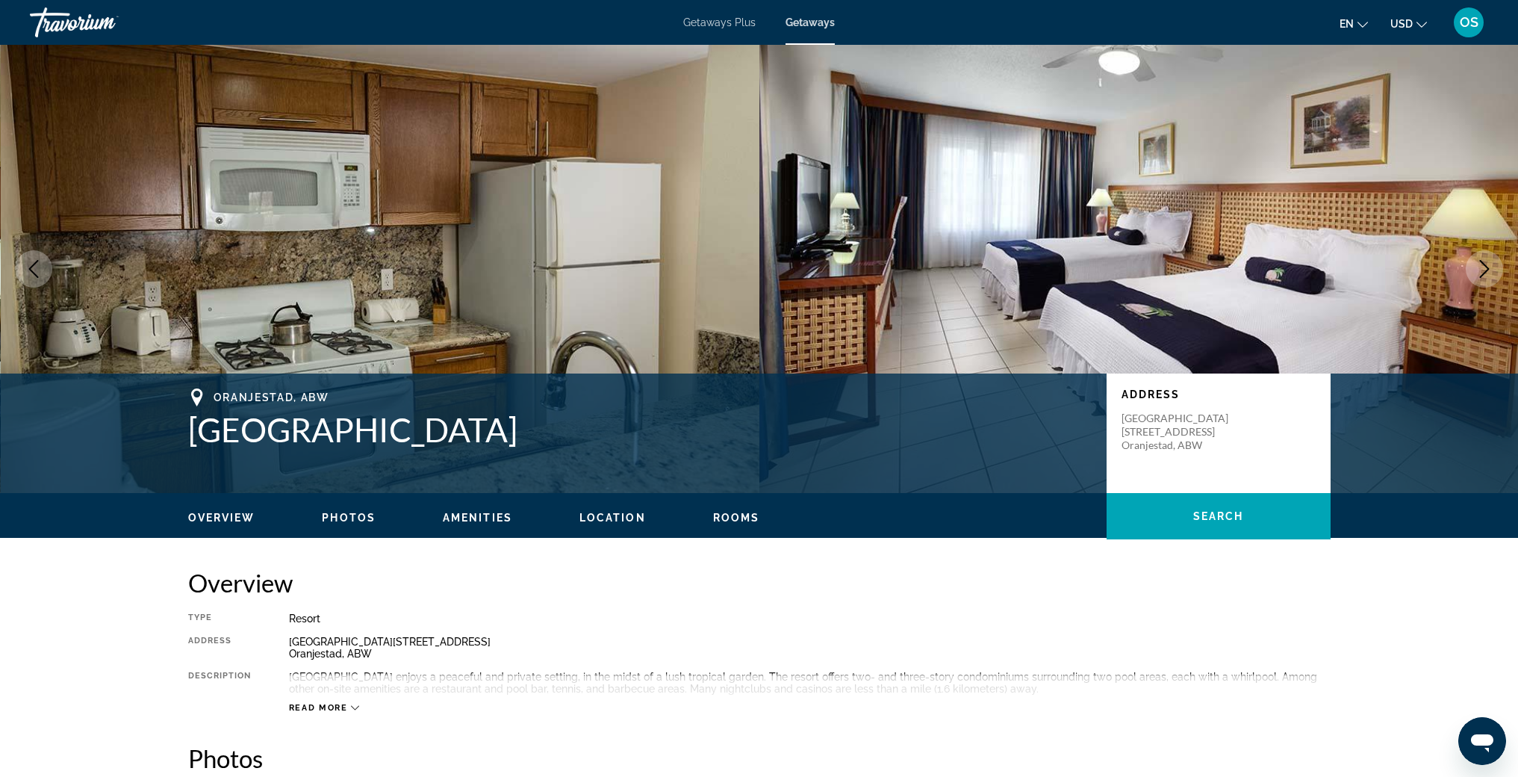
click at [1489, 273] on icon "Next image" at bounding box center [1485, 269] width 18 height 18
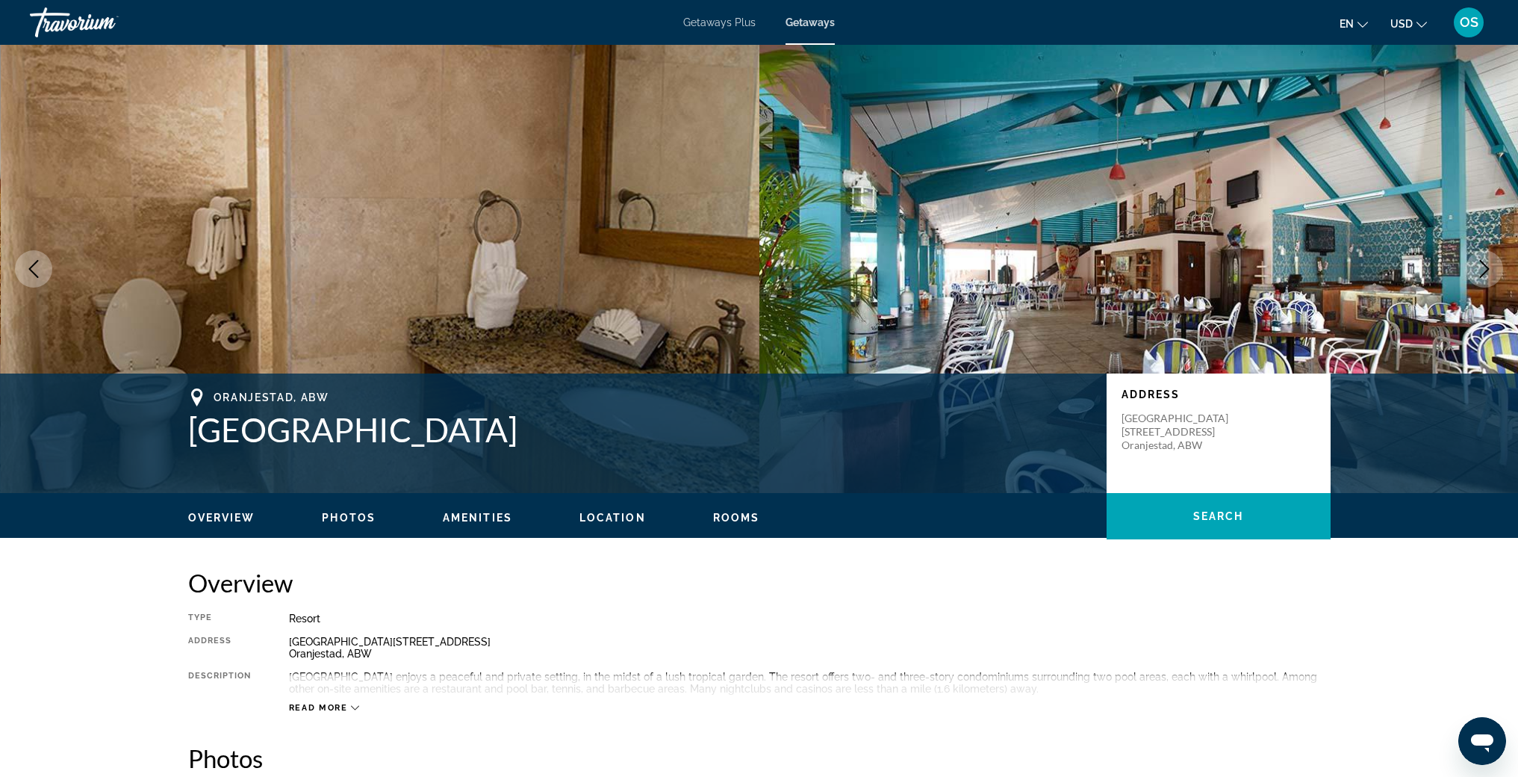
click at [1489, 273] on icon "Next image" at bounding box center [1485, 269] width 18 height 18
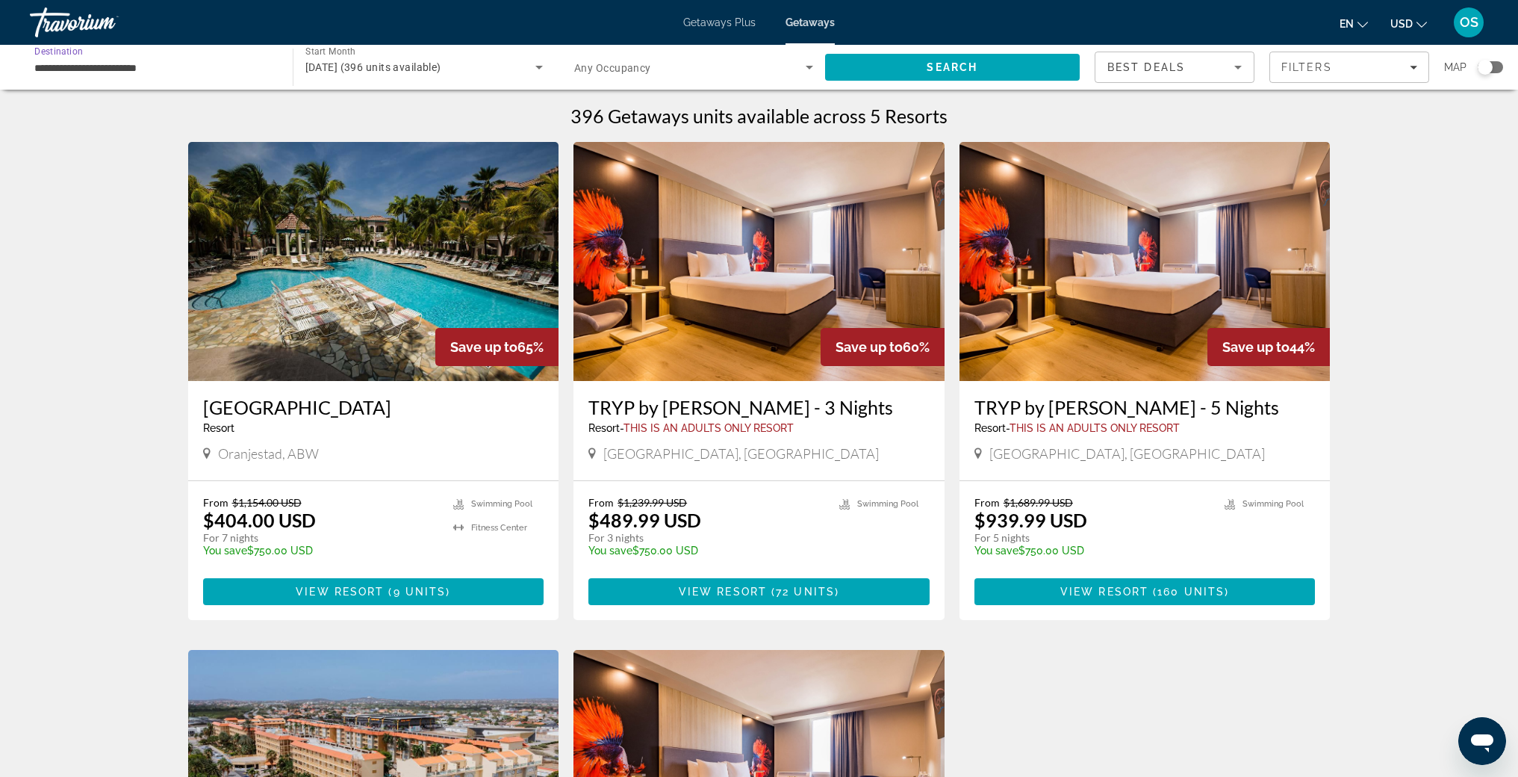
click at [73, 66] on input "**********" at bounding box center [153, 68] width 239 height 18
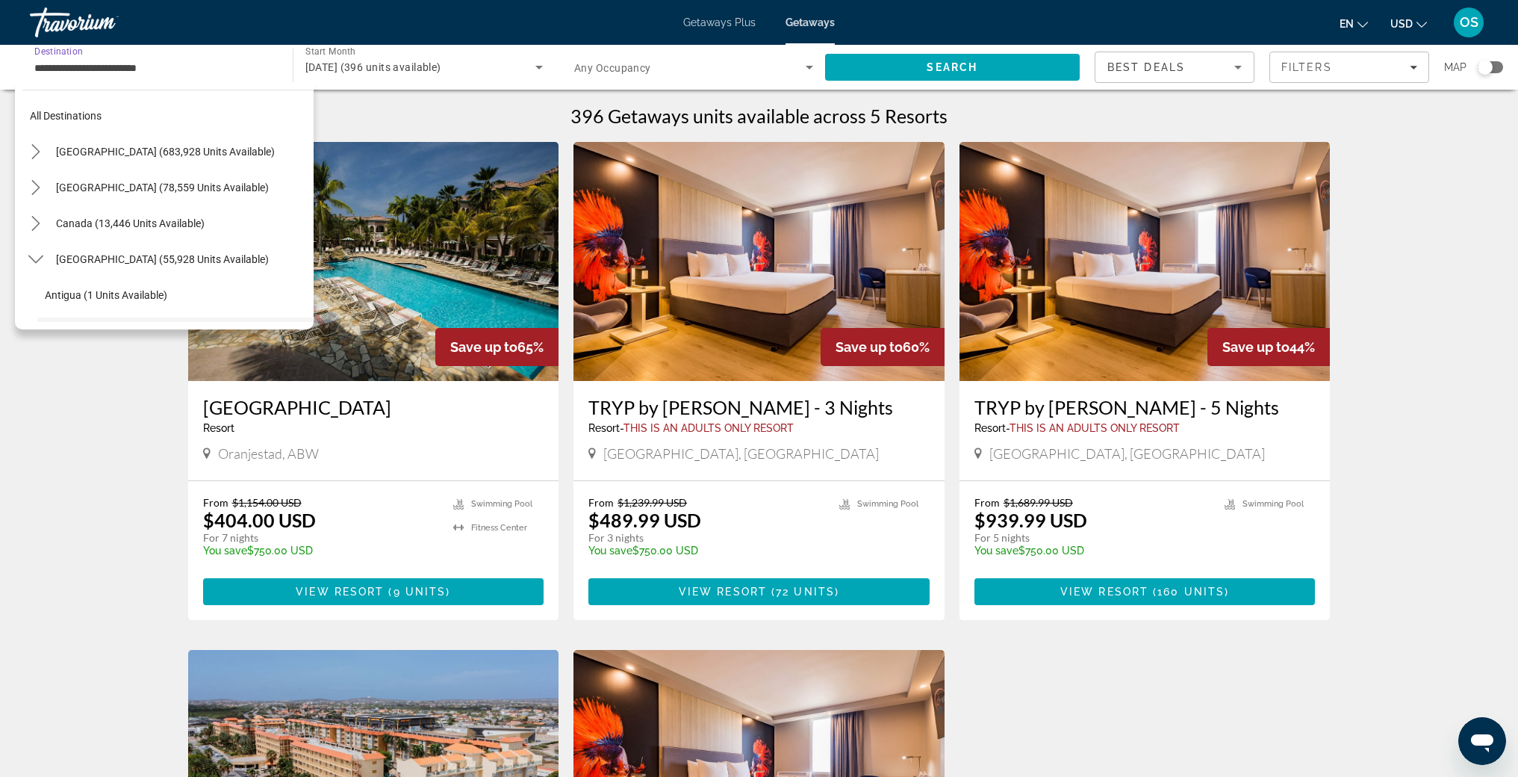
scroll to position [125, 0]
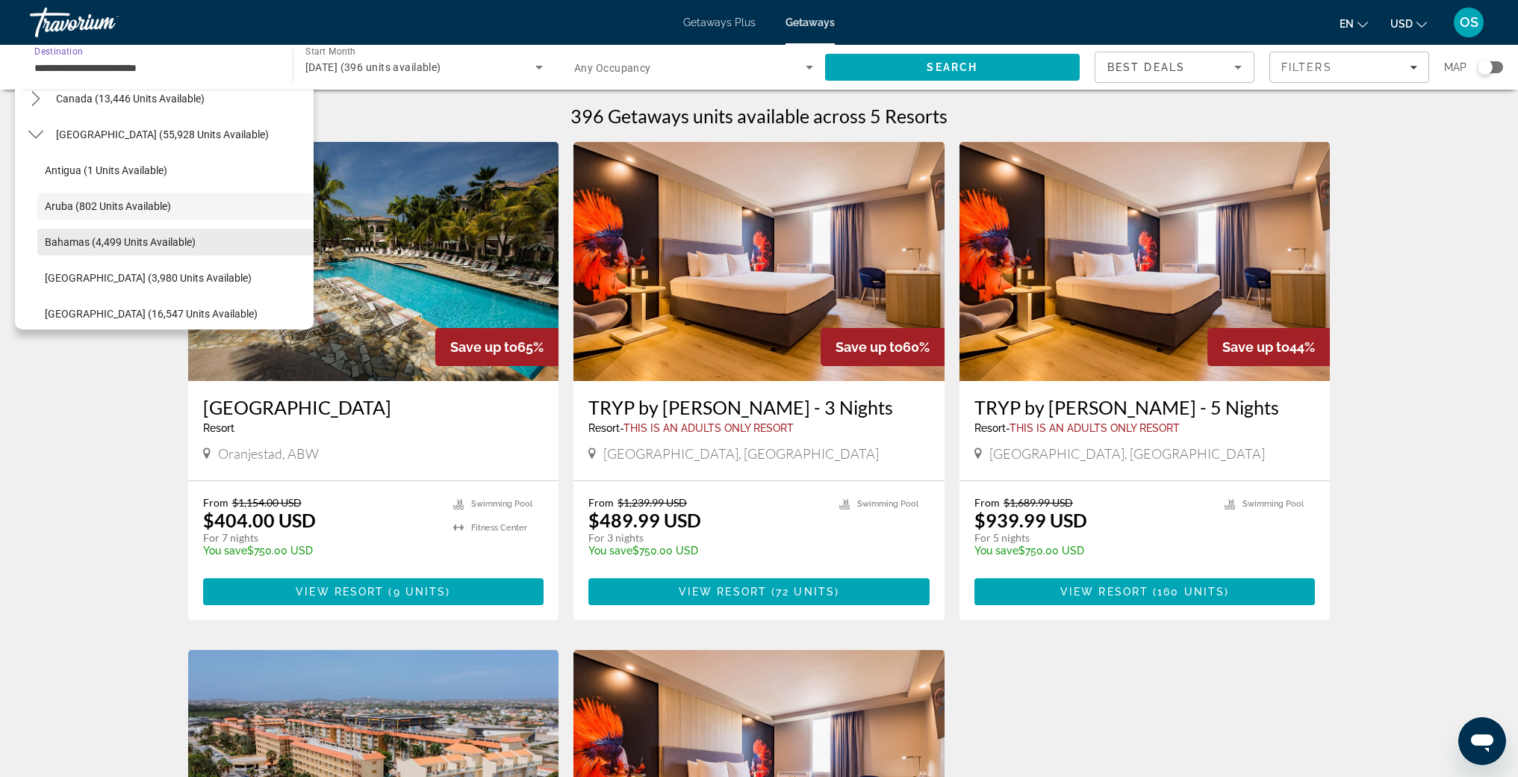
click at [114, 246] on span "Bahamas (4,499 units available)" at bounding box center [120, 242] width 151 height 12
type input "**********"
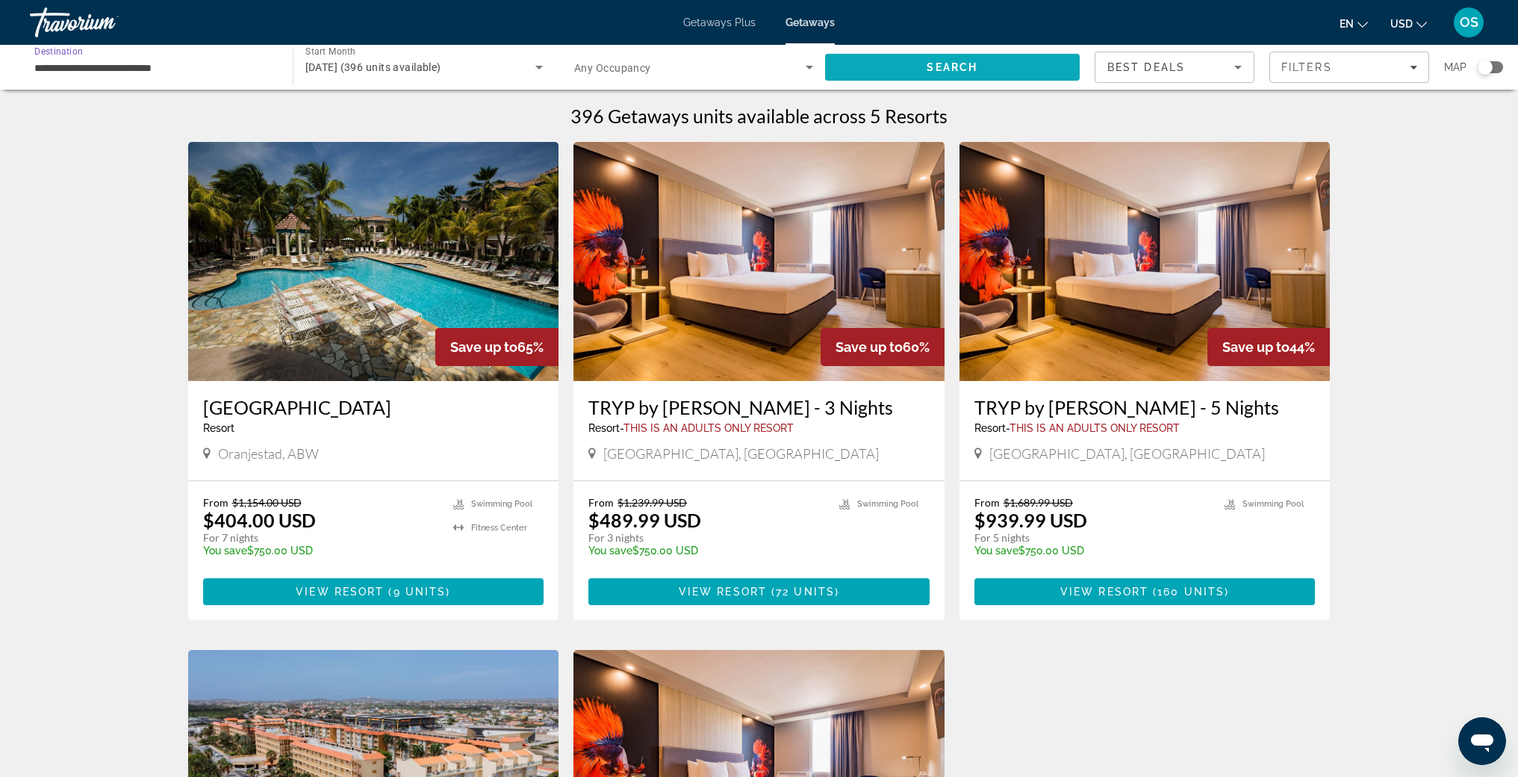
click at [927, 66] on span "Search" at bounding box center [952, 67] width 51 height 12
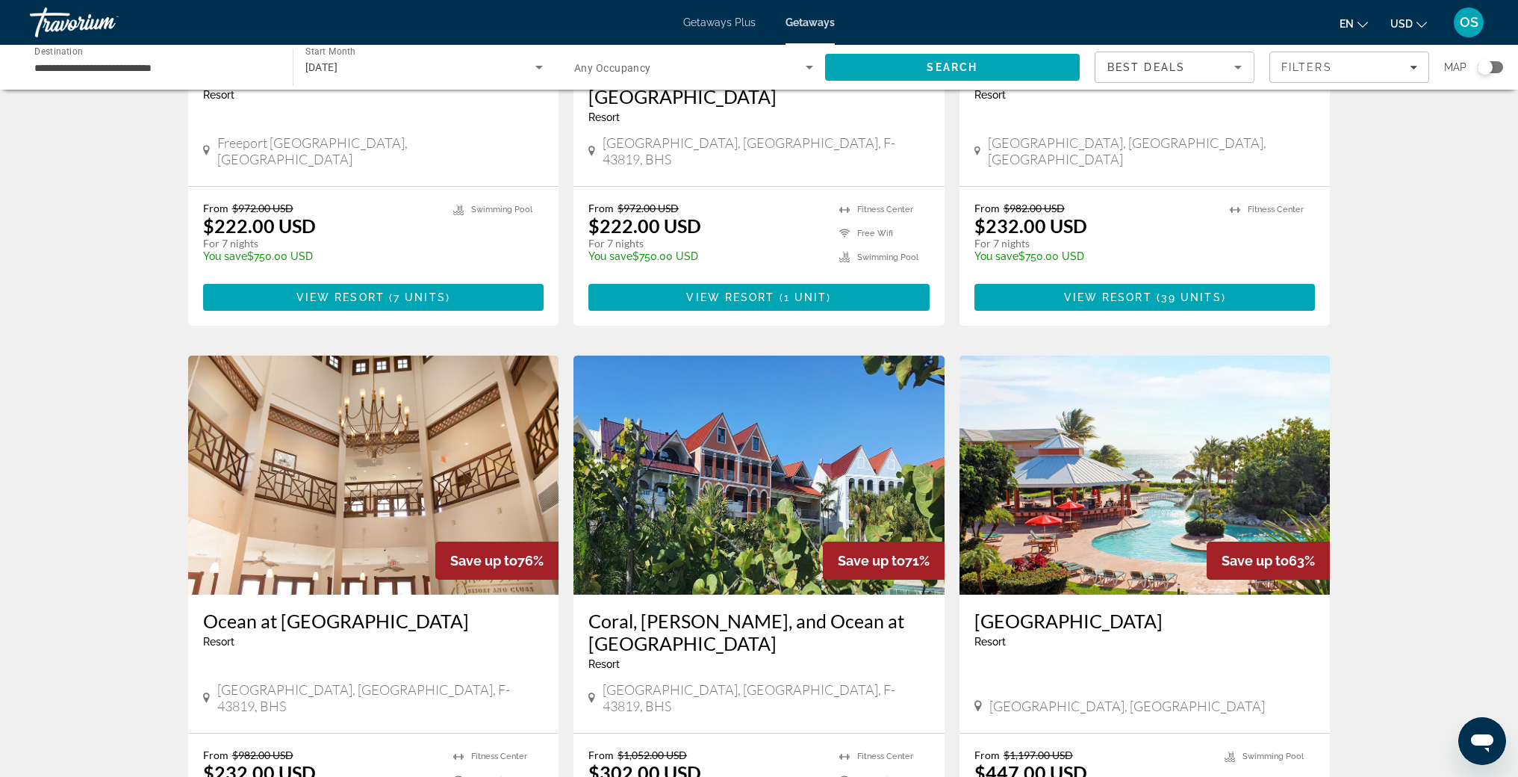
scroll to position [909, 0]
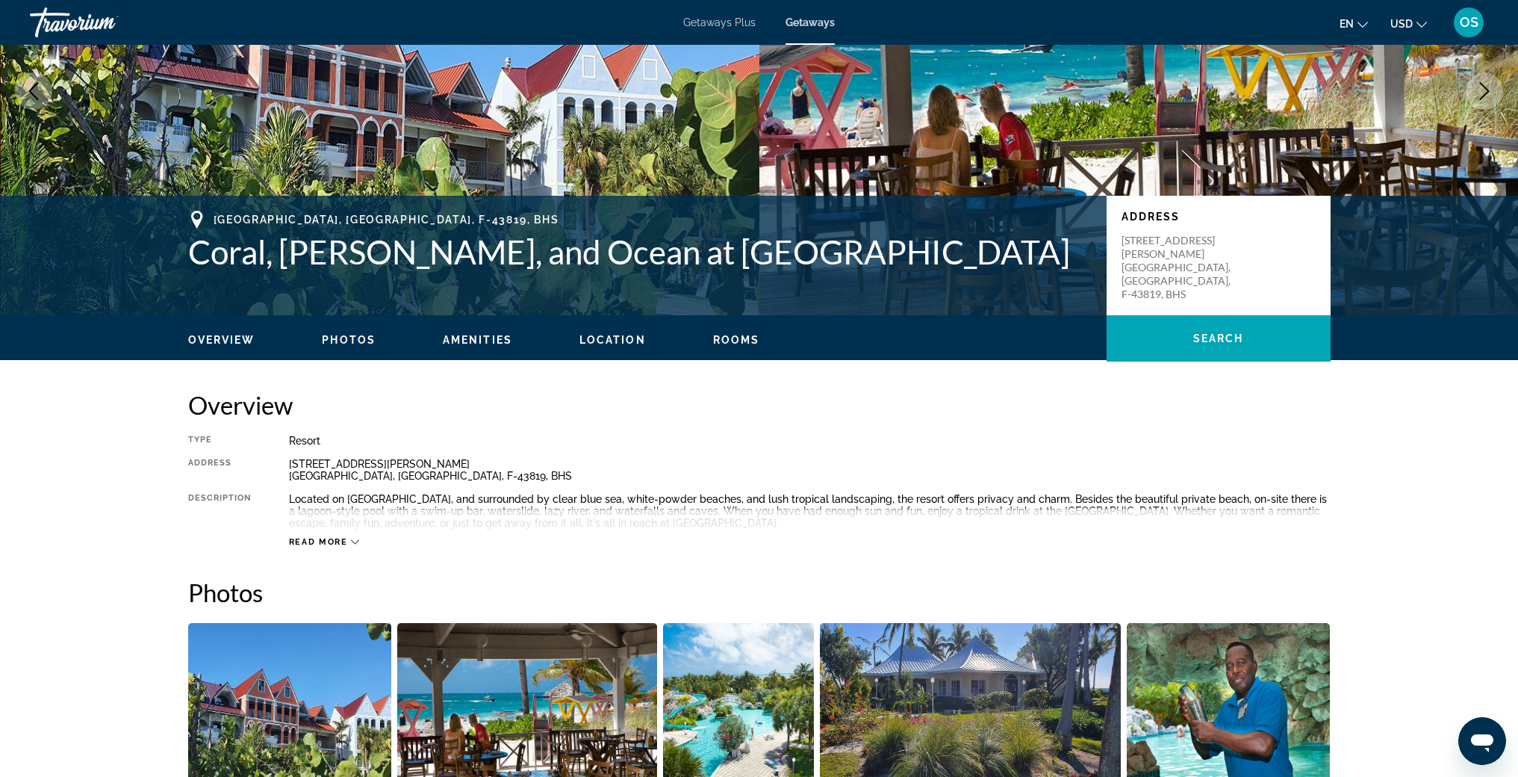
scroll to position [205, 0]
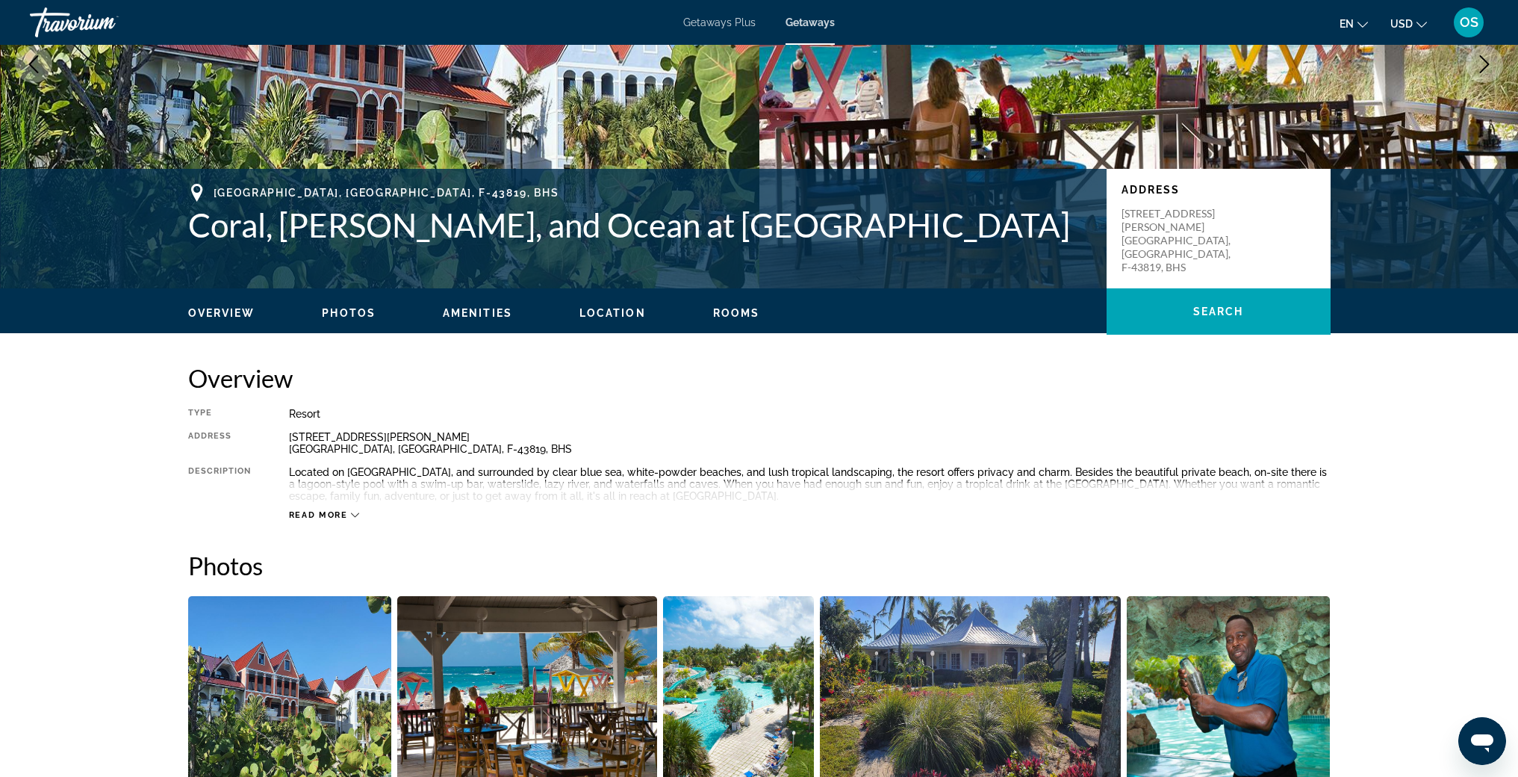
click at [314, 710] on img "Open full-screen image slider" at bounding box center [290, 688] width 204 height 185
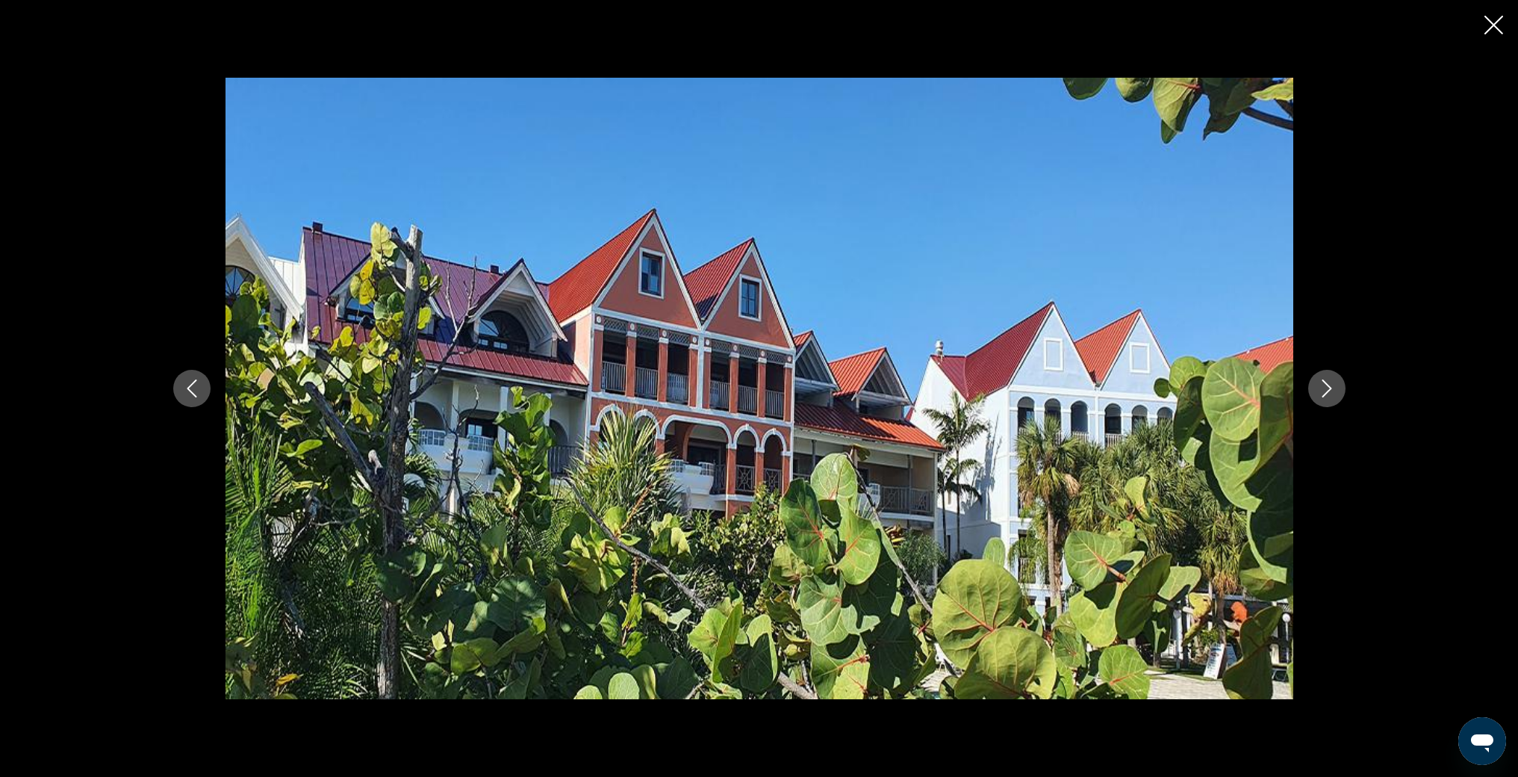
click at [1327, 394] on icon "Next image" at bounding box center [1327, 388] width 18 height 18
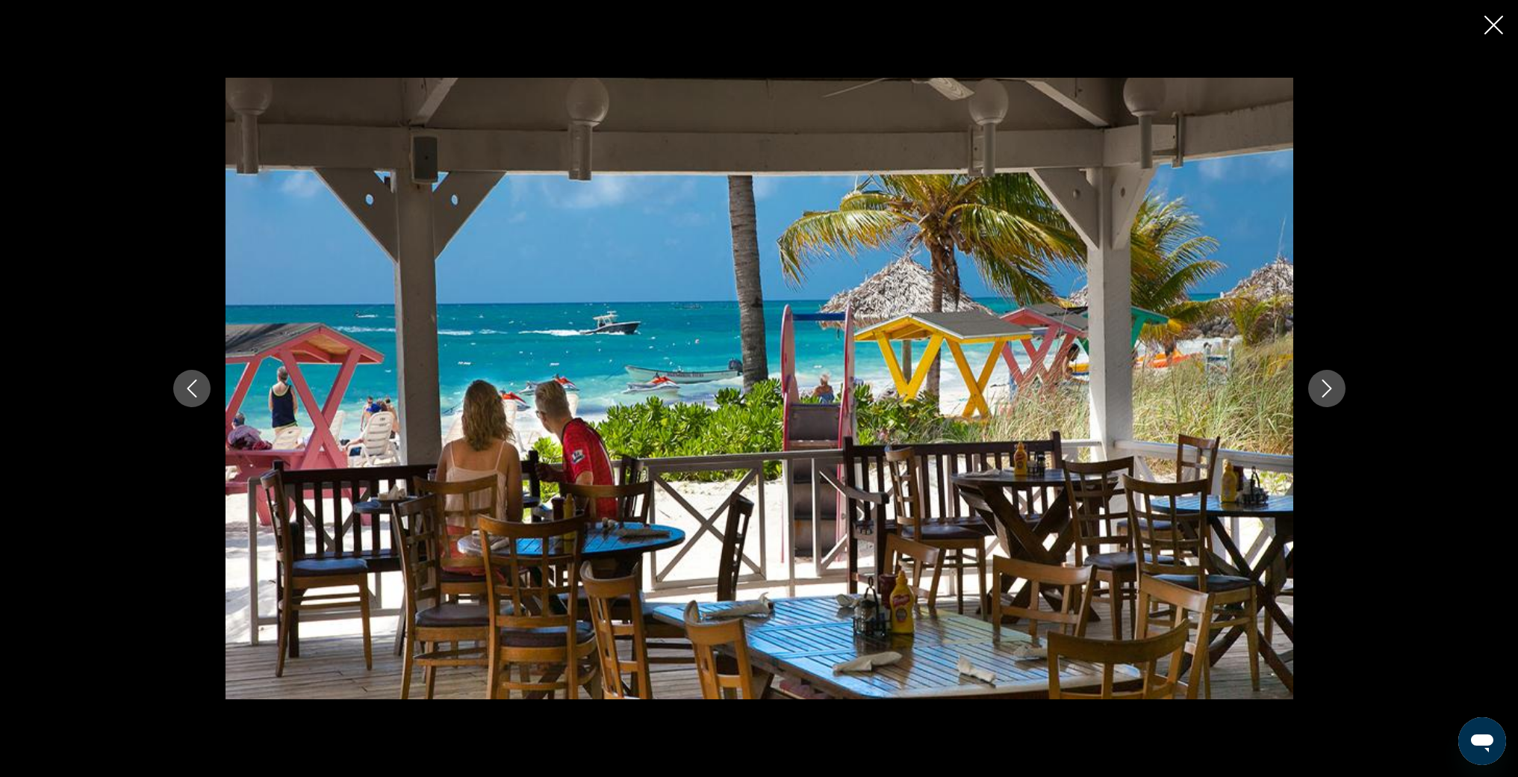
click at [1327, 394] on icon "Next image" at bounding box center [1327, 388] width 18 height 18
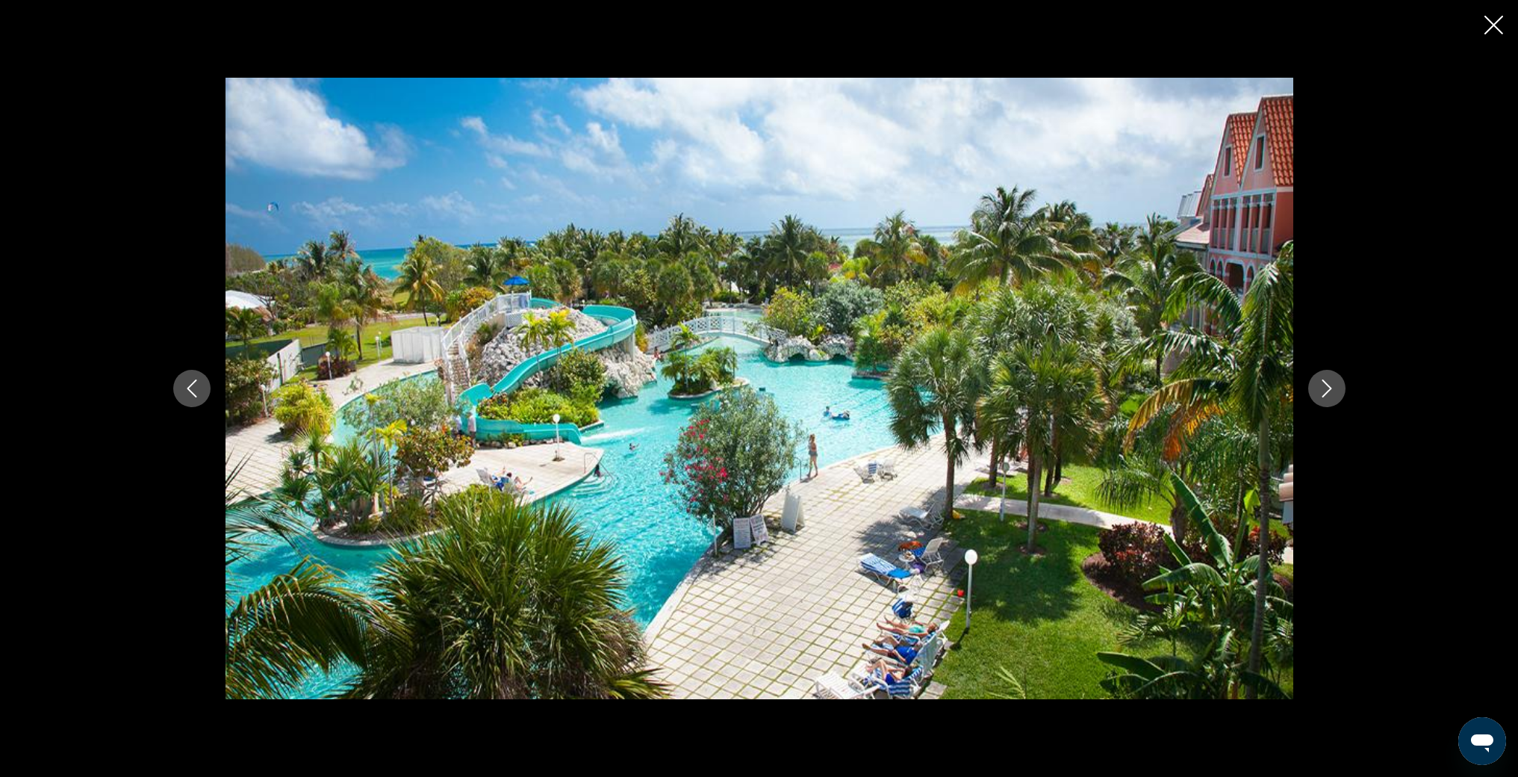
click at [1327, 394] on icon "Next image" at bounding box center [1327, 388] width 18 height 18
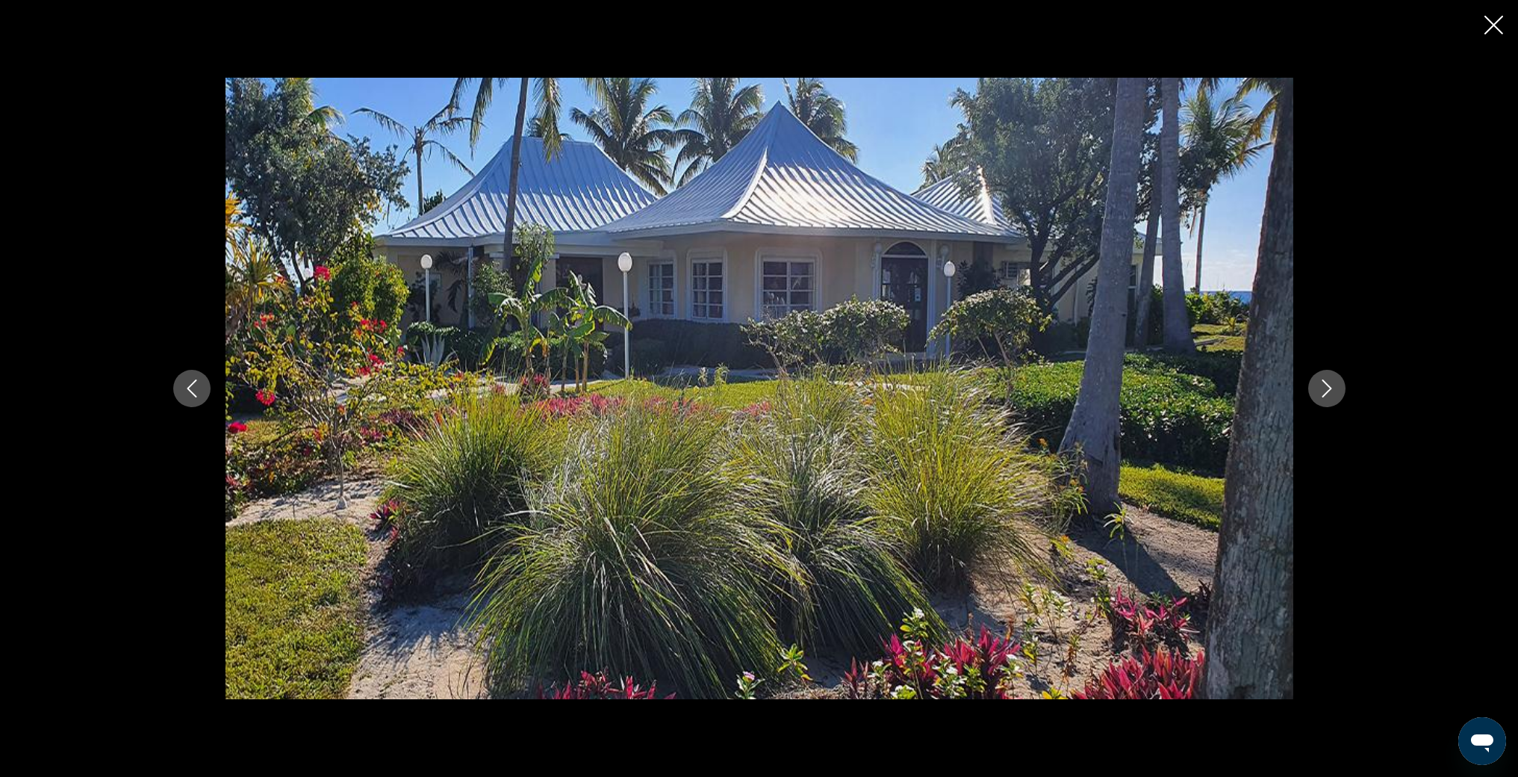
click at [1327, 394] on icon "Next image" at bounding box center [1327, 388] width 18 height 18
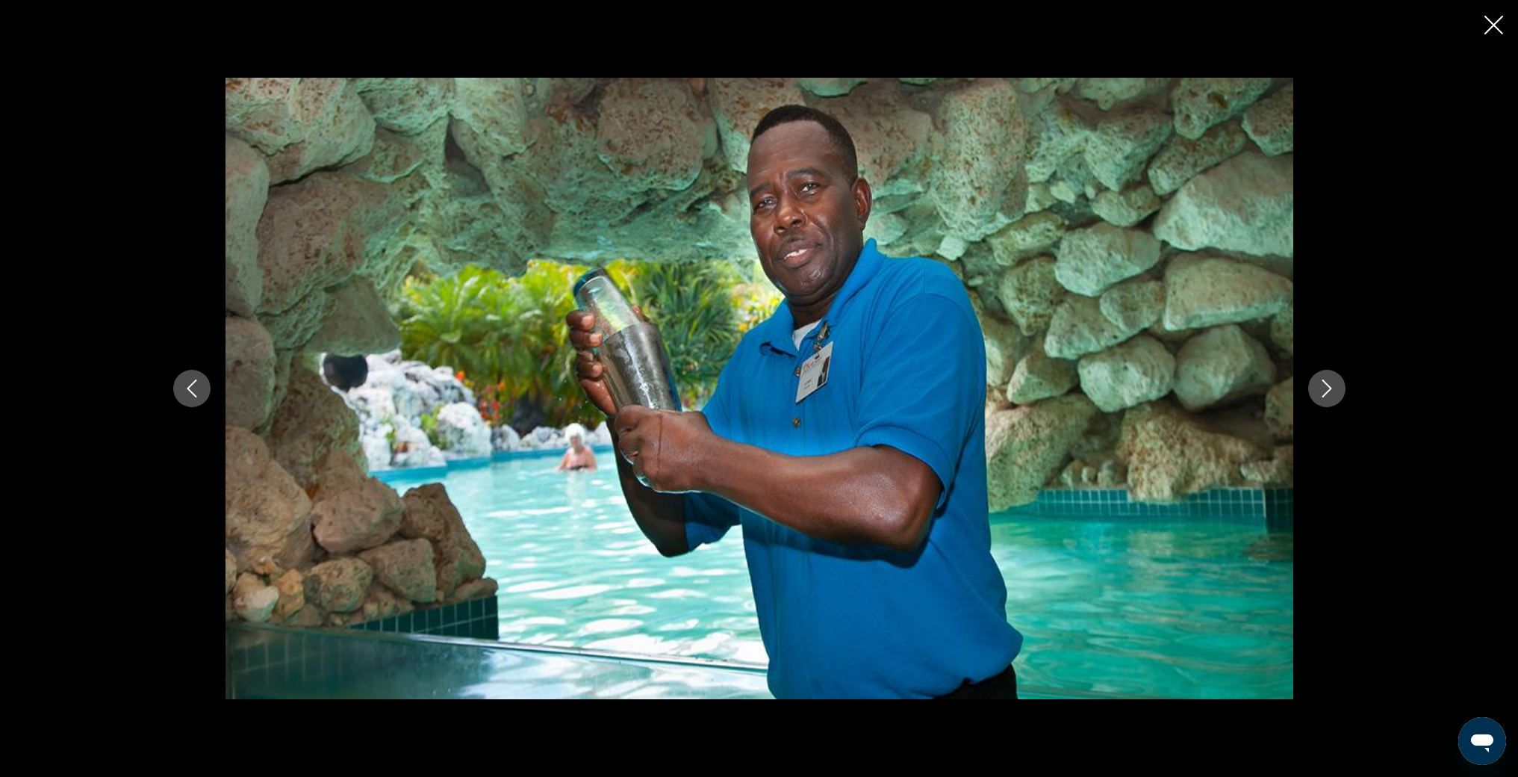
click at [1327, 394] on icon "Next image" at bounding box center [1327, 388] width 18 height 18
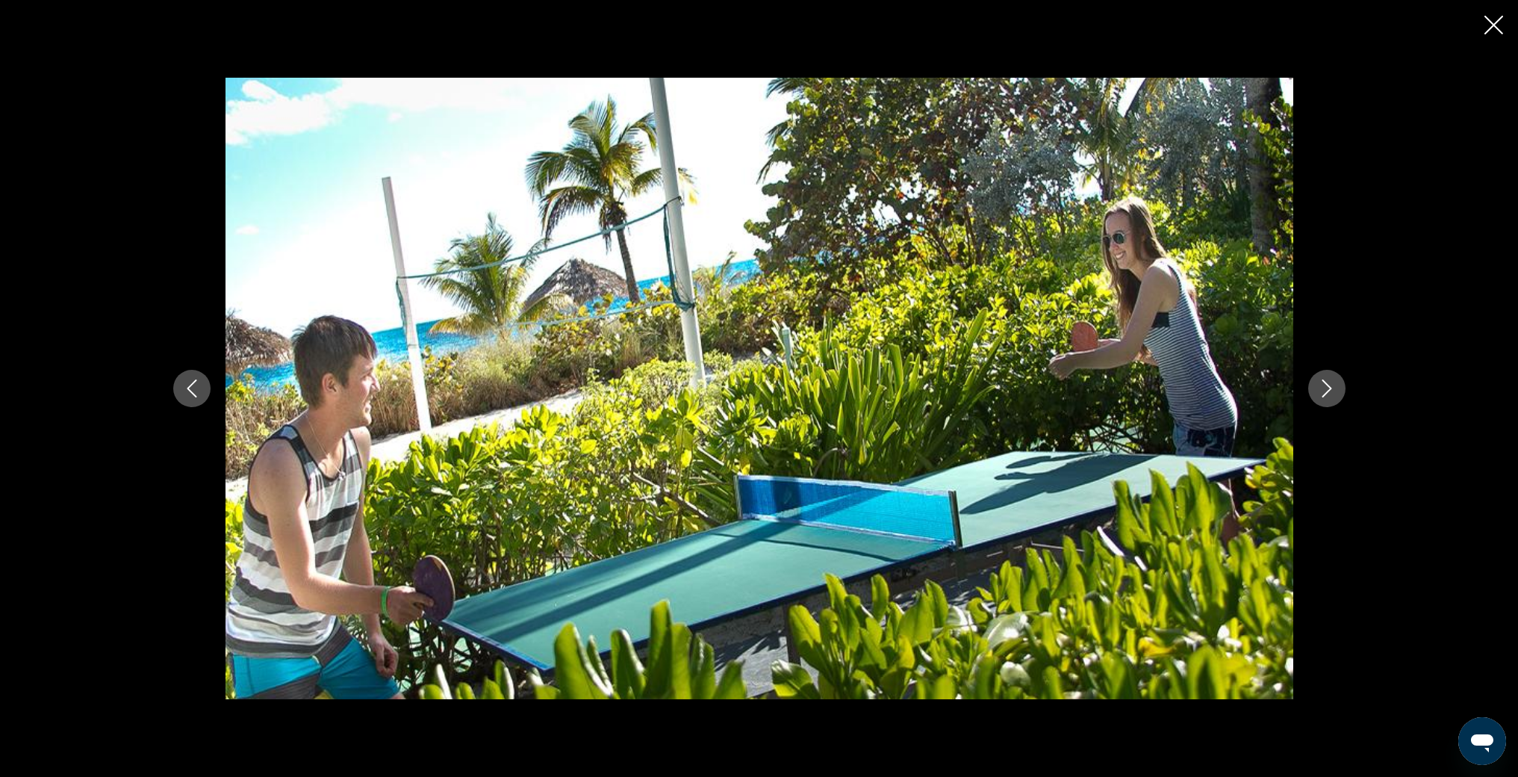
click at [1327, 394] on icon "Next image" at bounding box center [1327, 388] width 18 height 18
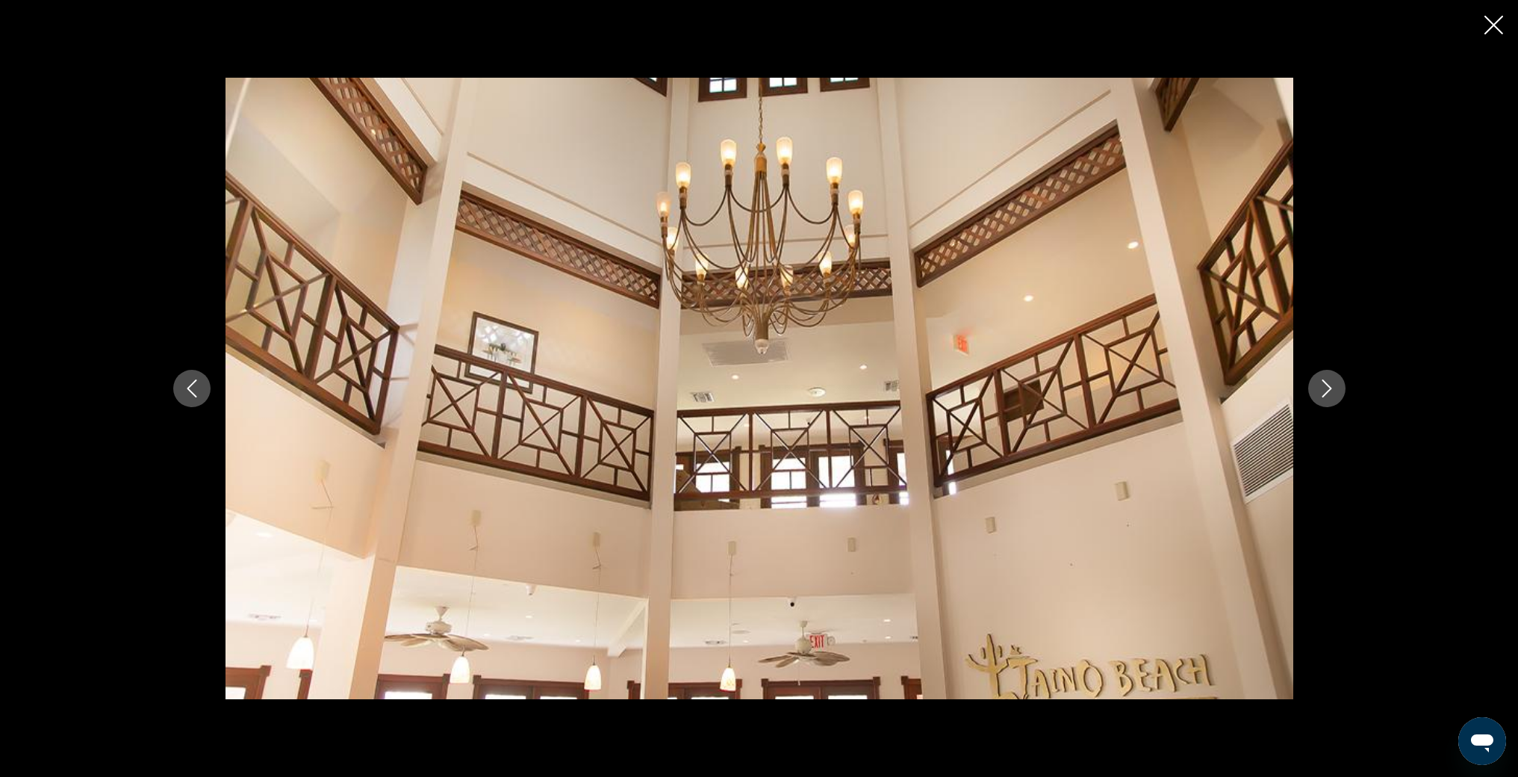
click at [1327, 394] on icon "Next image" at bounding box center [1327, 388] width 18 height 18
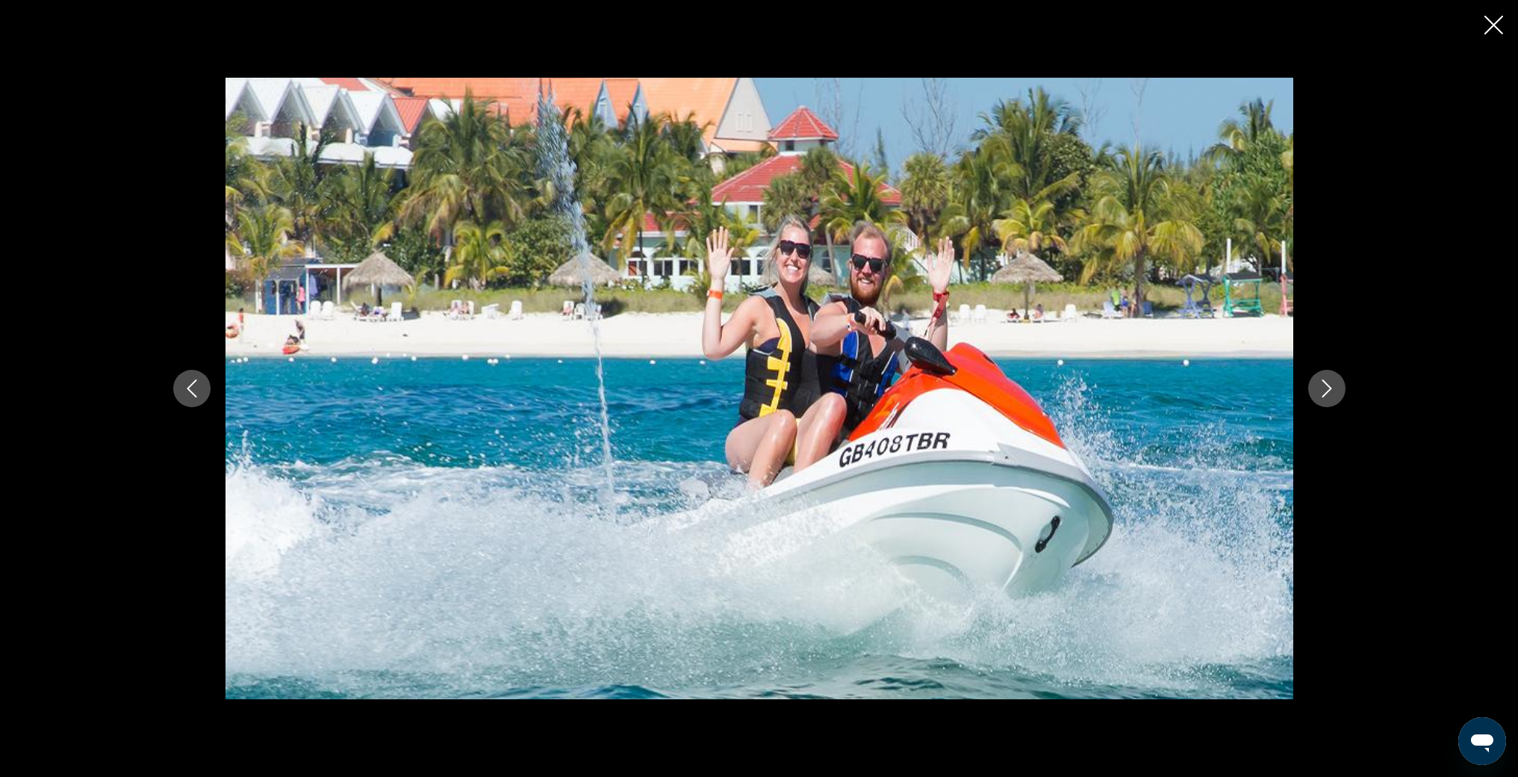
click at [1327, 394] on icon "Next image" at bounding box center [1327, 388] width 18 height 18
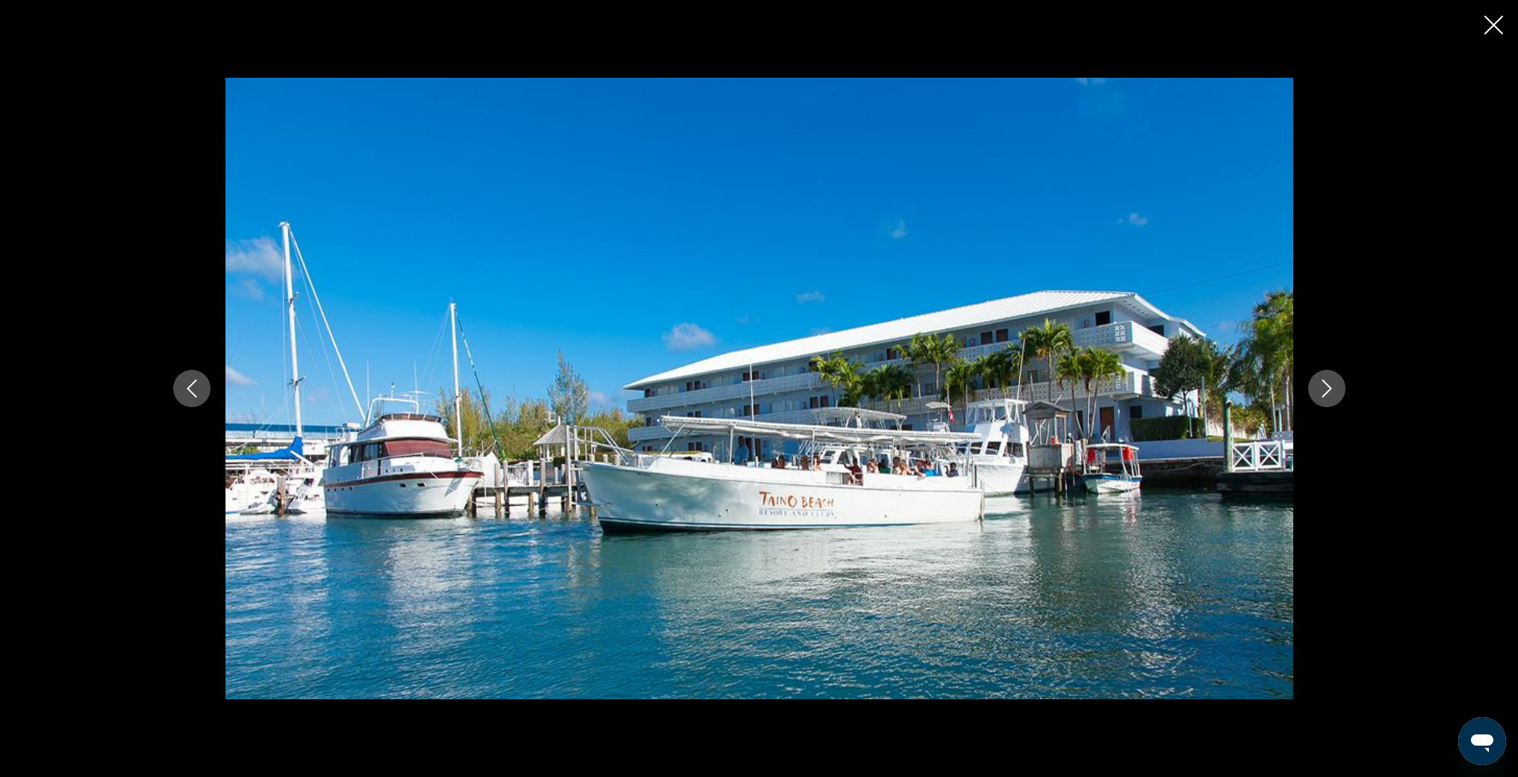
click at [1327, 394] on icon "Next image" at bounding box center [1327, 388] width 18 height 18
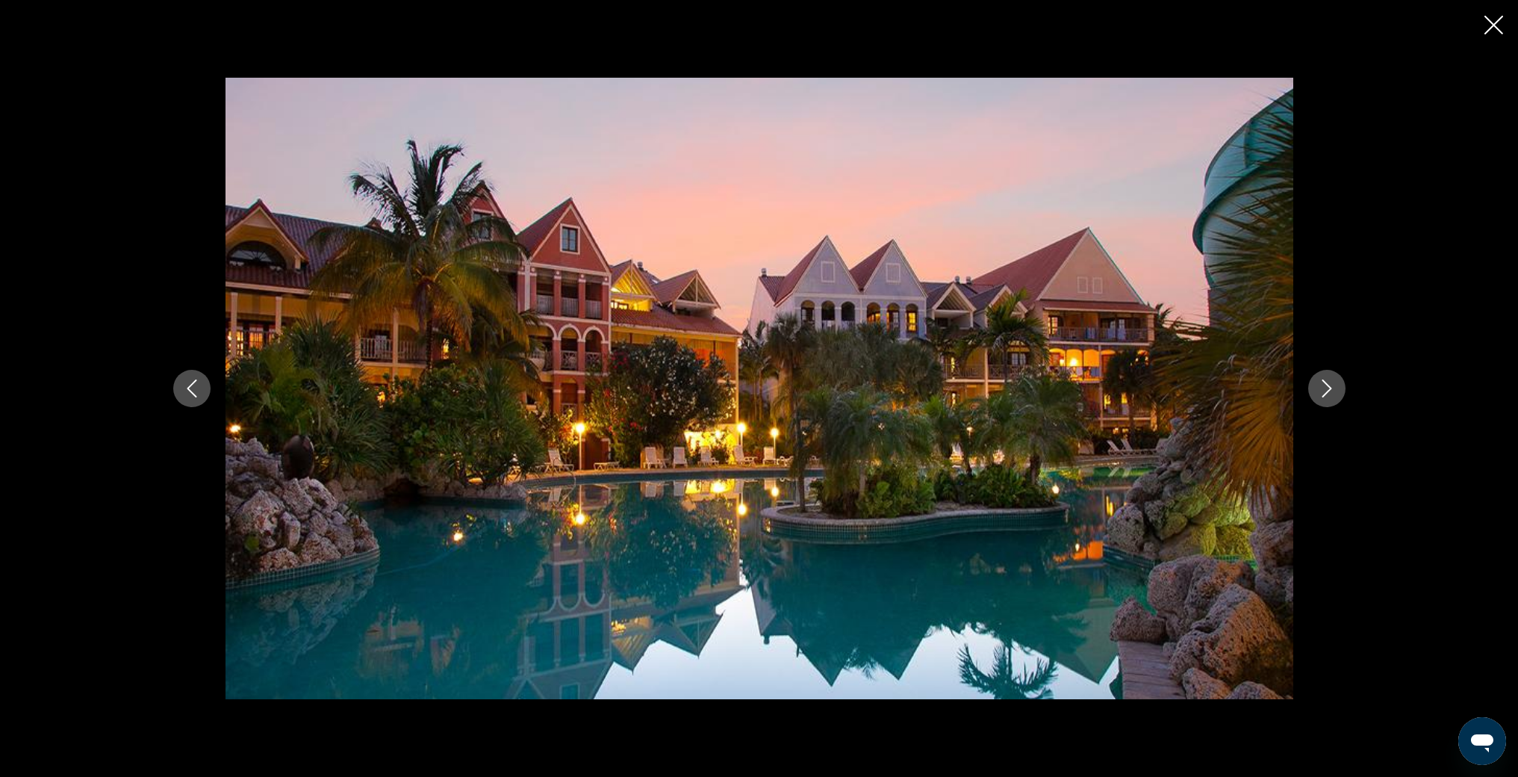
click at [1327, 394] on icon "Next image" at bounding box center [1327, 388] width 18 height 18
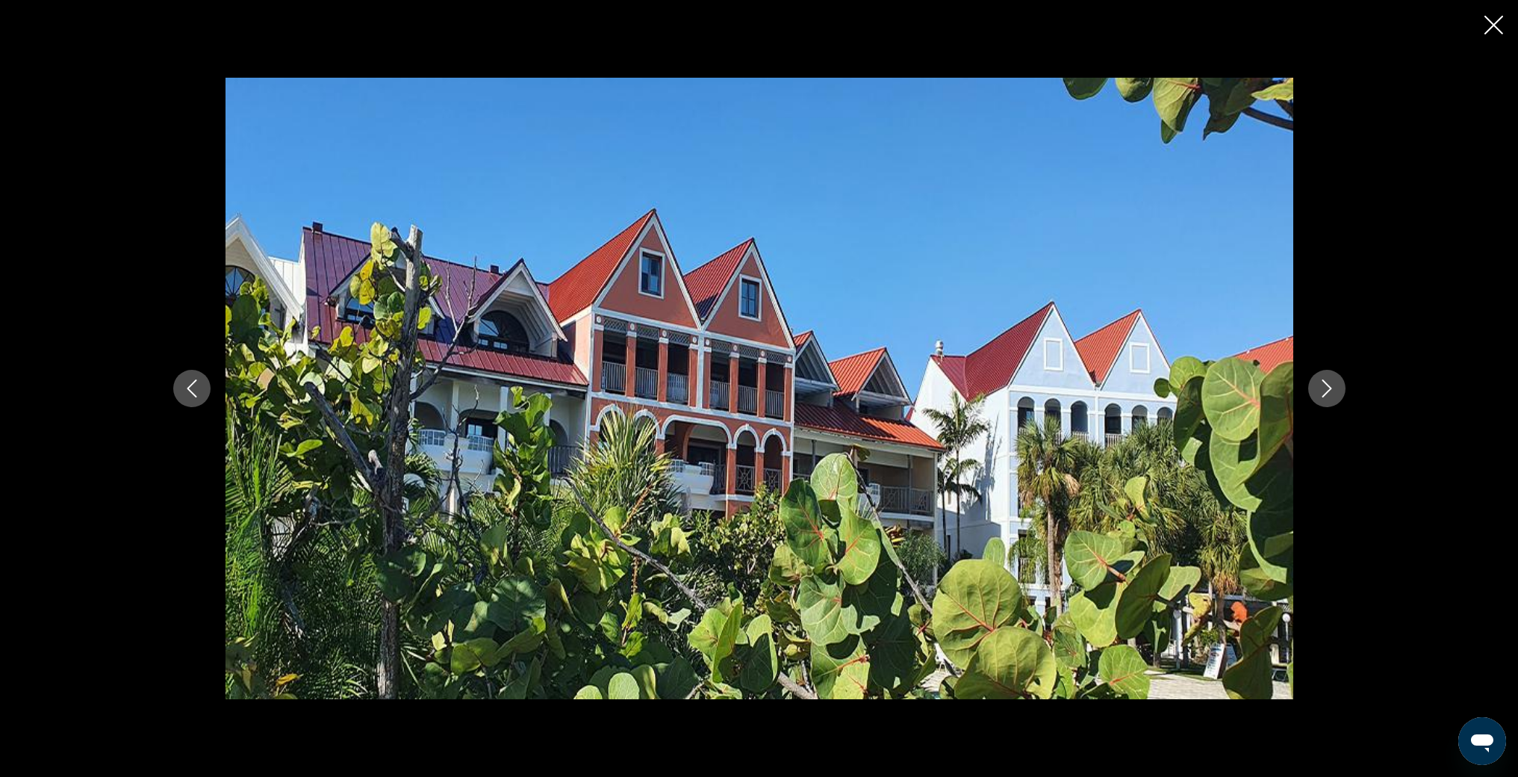
click at [1327, 394] on icon "Next image" at bounding box center [1327, 388] width 18 height 18
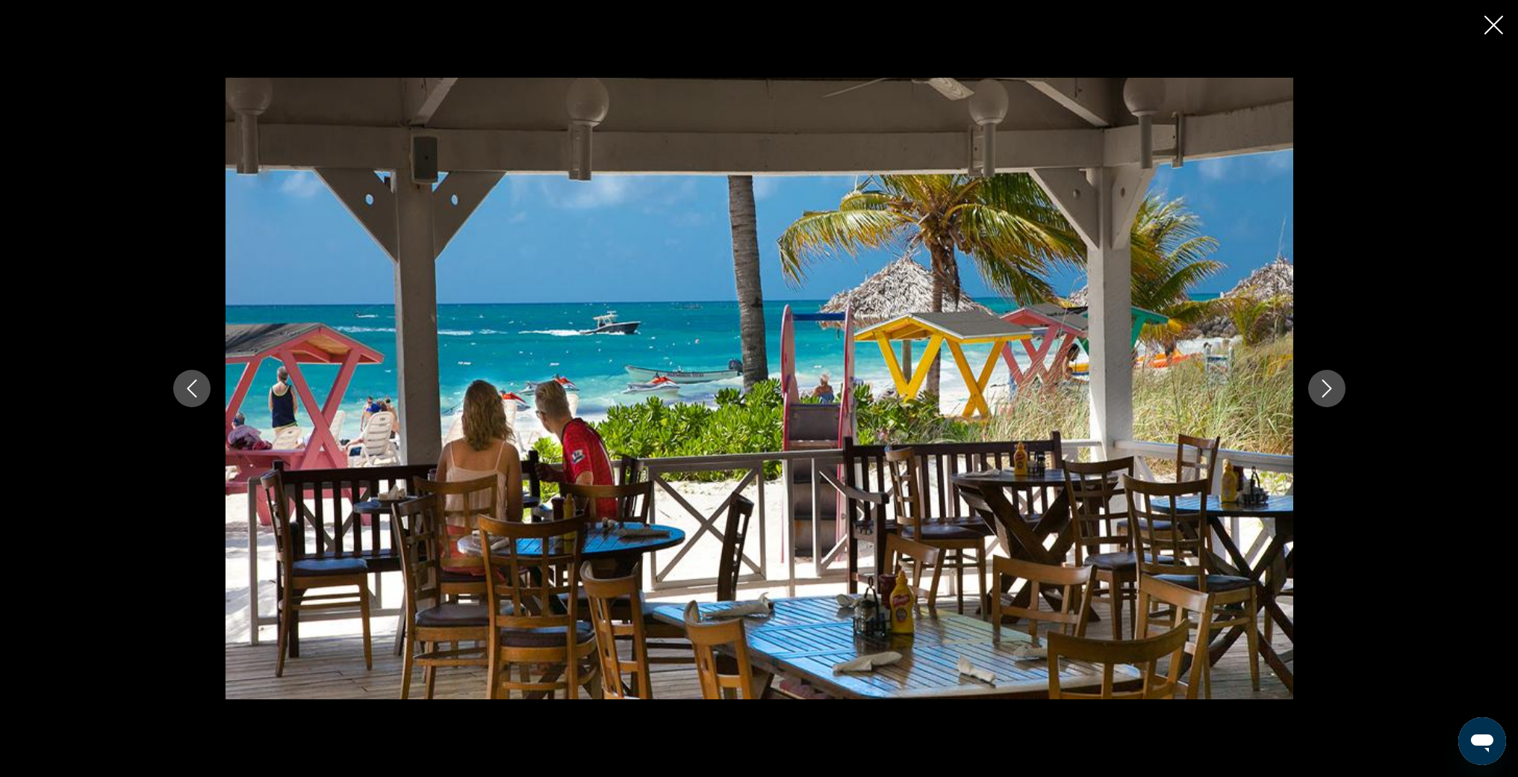
click at [1327, 394] on icon "Next image" at bounding box center [1327, 388] width 18 height 18
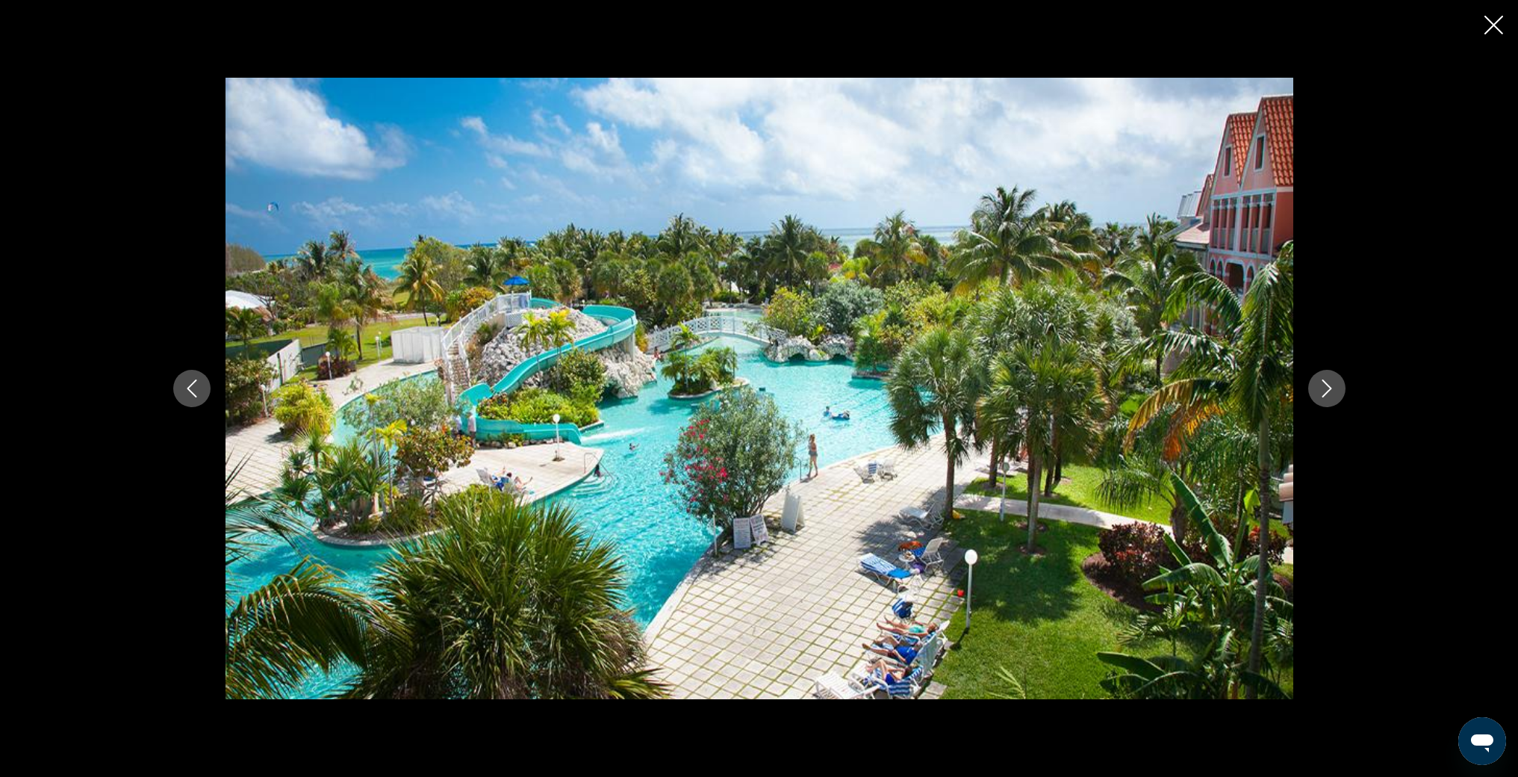
click at [1500, 13] on div "prev next" at bounding box center [759, 388] width 1518 height 777
click at [1498, 19] on icon "Close slideshow" at bounding box center [1494, 25] width 19 height 19
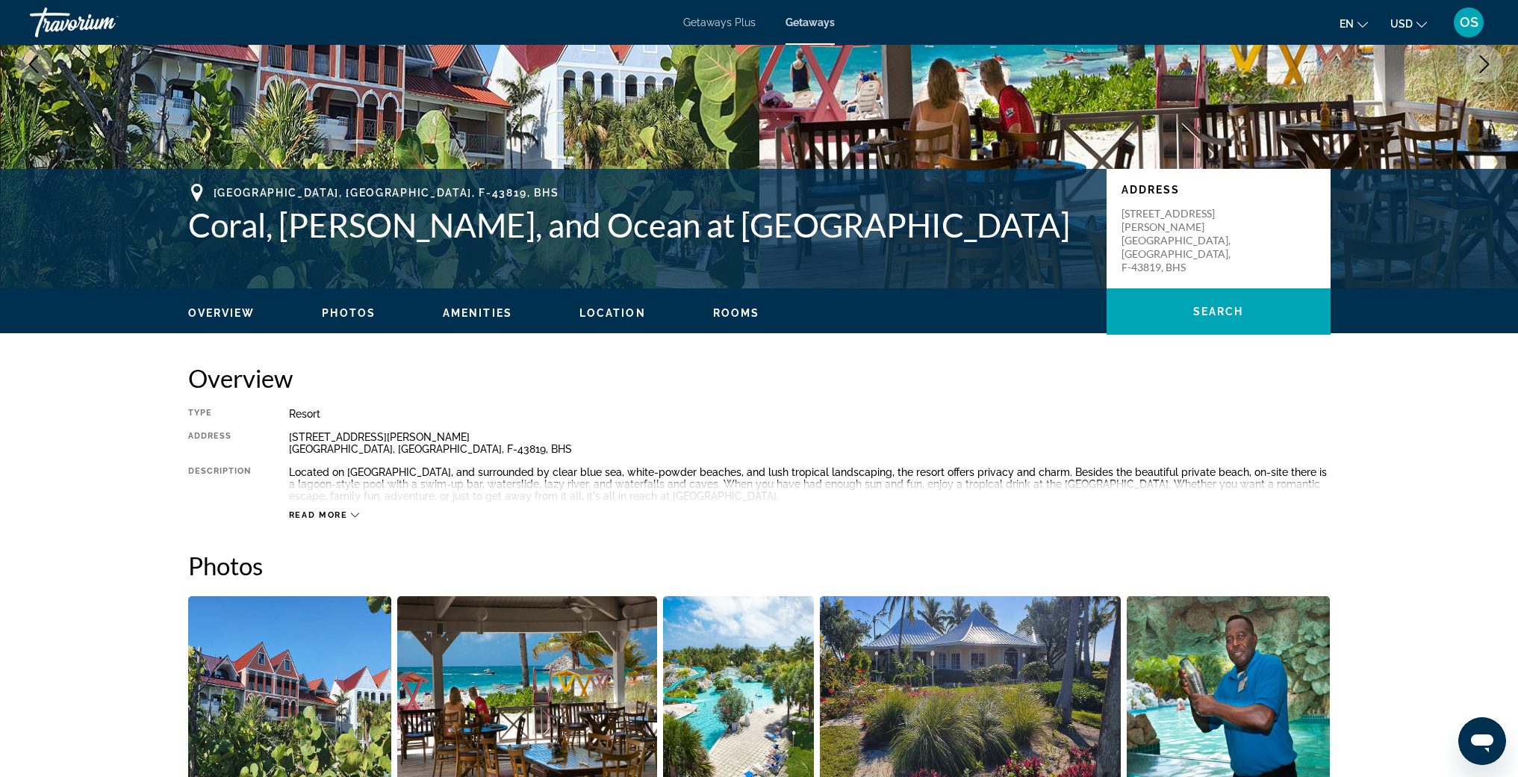
scroll to position [0, 0]
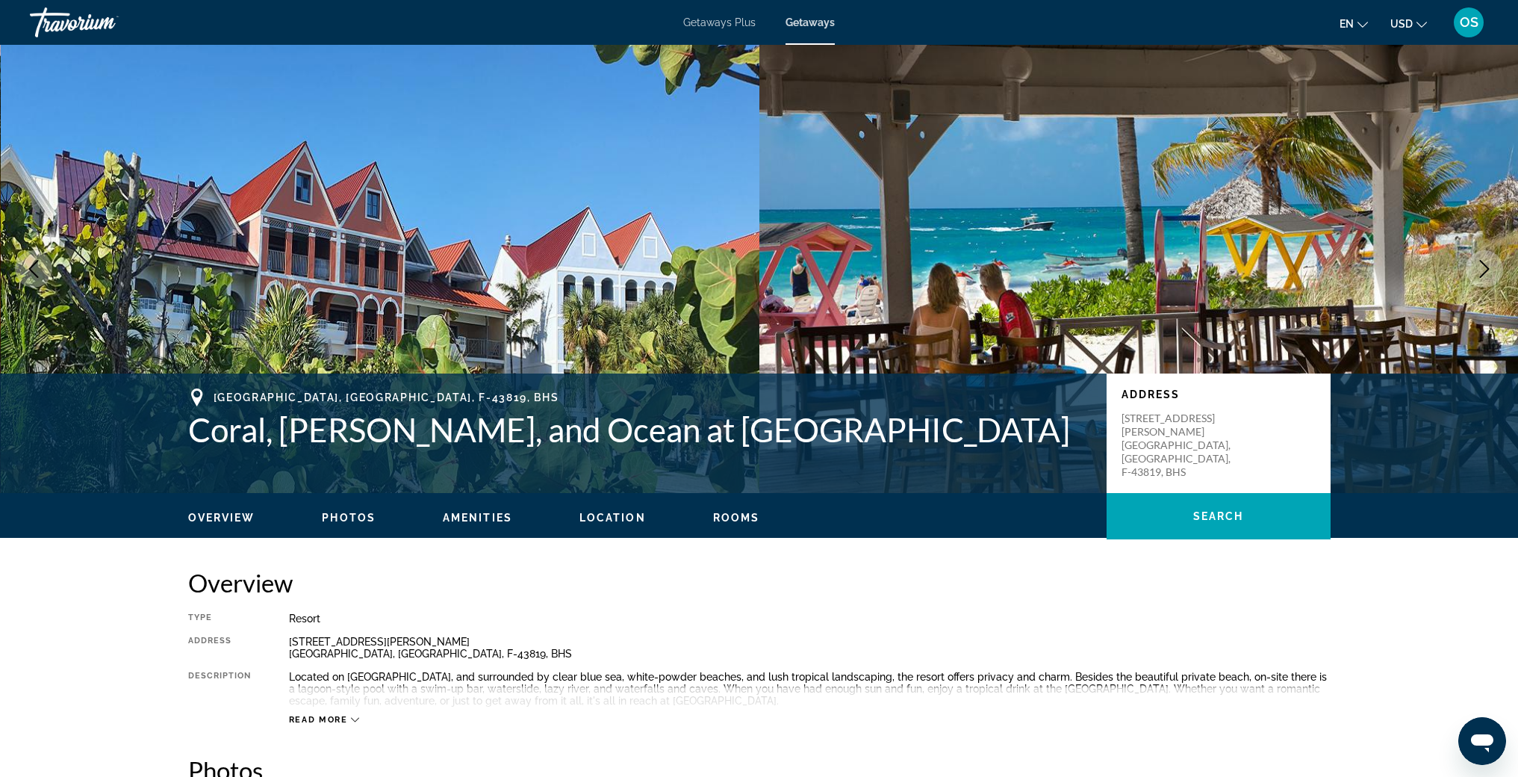
click at [809, 31] on div "Getaways Plus Getaways en English Español Français Italiano Português русский U…" at bounding box center [759, 22] width 1518 height 39
click at [810, 19] on span "Getaways" at bounding box center [810, 22] width 49 height 12
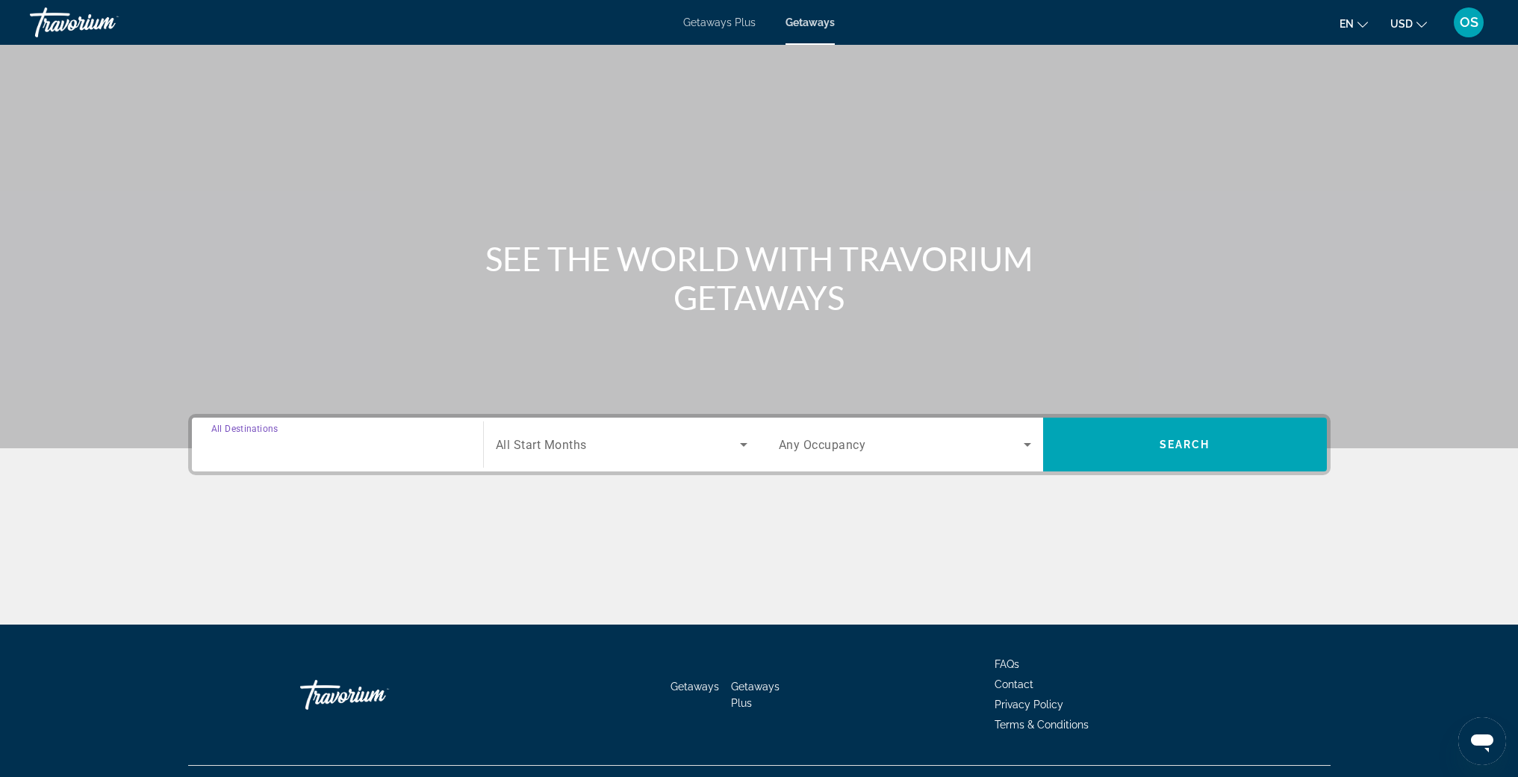
click at [346, 443] on input "Destination All Destinations" at bounding box center [337, 445] width 252 height 18
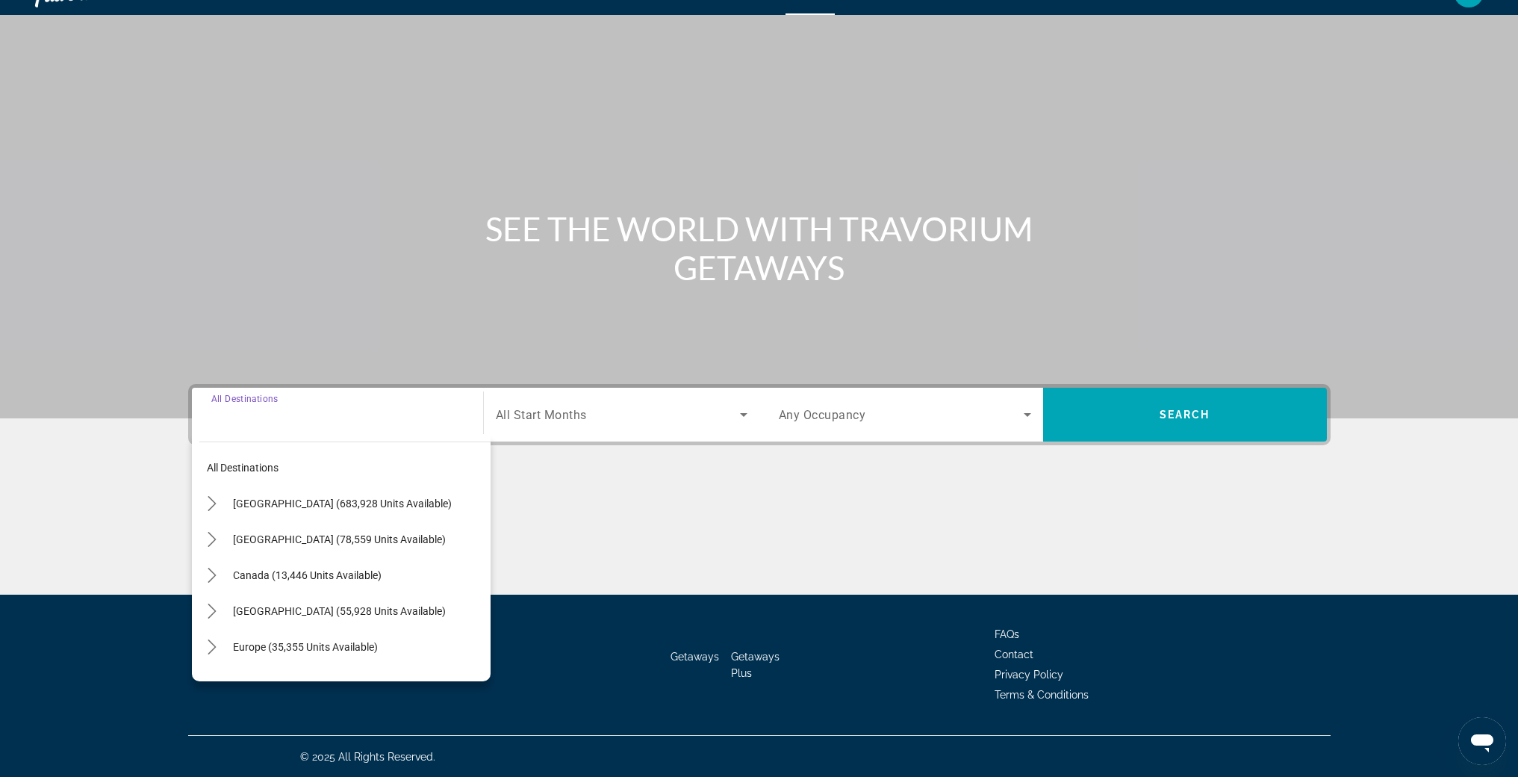
scroll to position [31, 0]
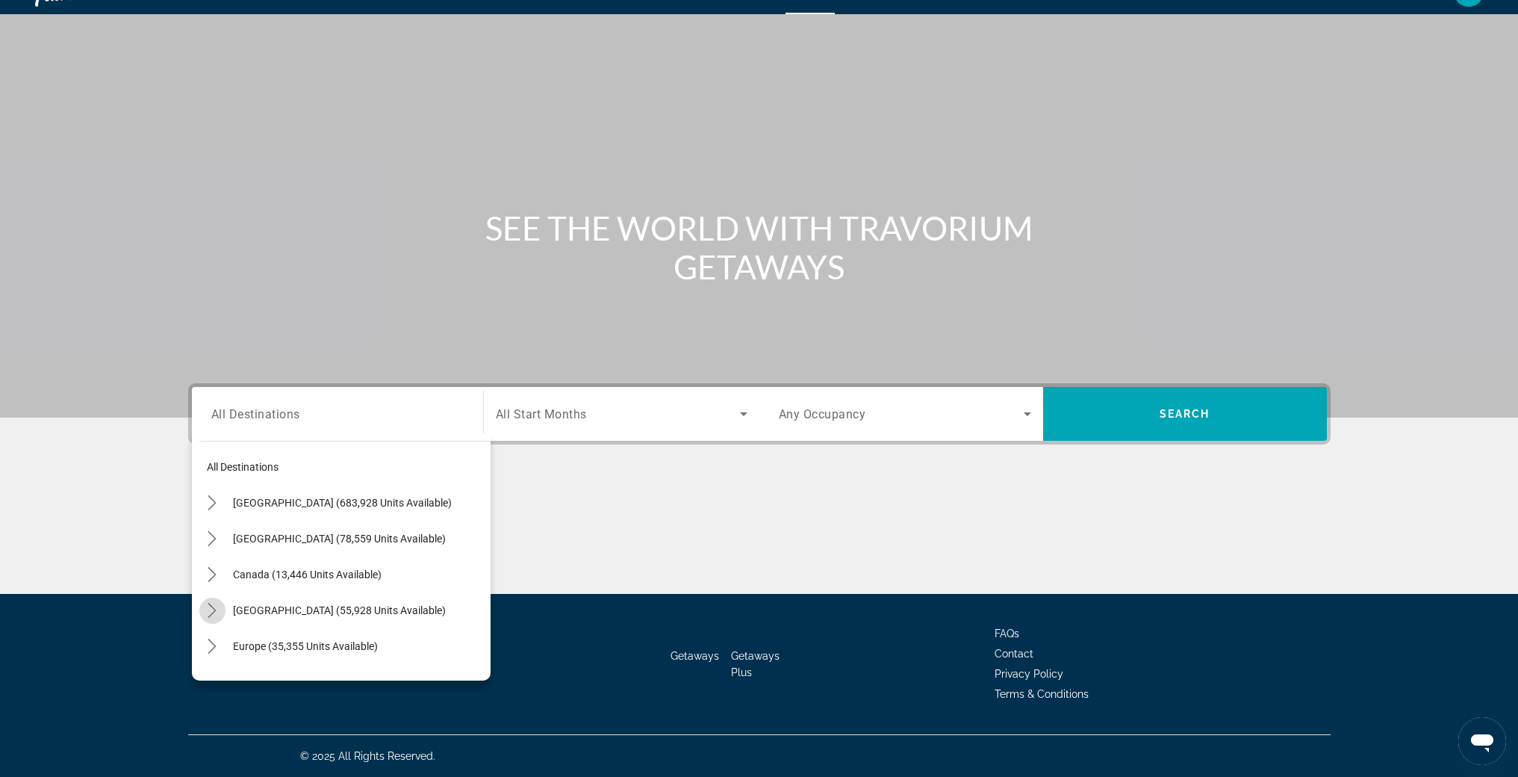
click at [212, 611] on icon "Toggle Caribbean & Atlantic Islands (55,928 units available) submenu" at bounding box center [212, 610] width 15 height 15
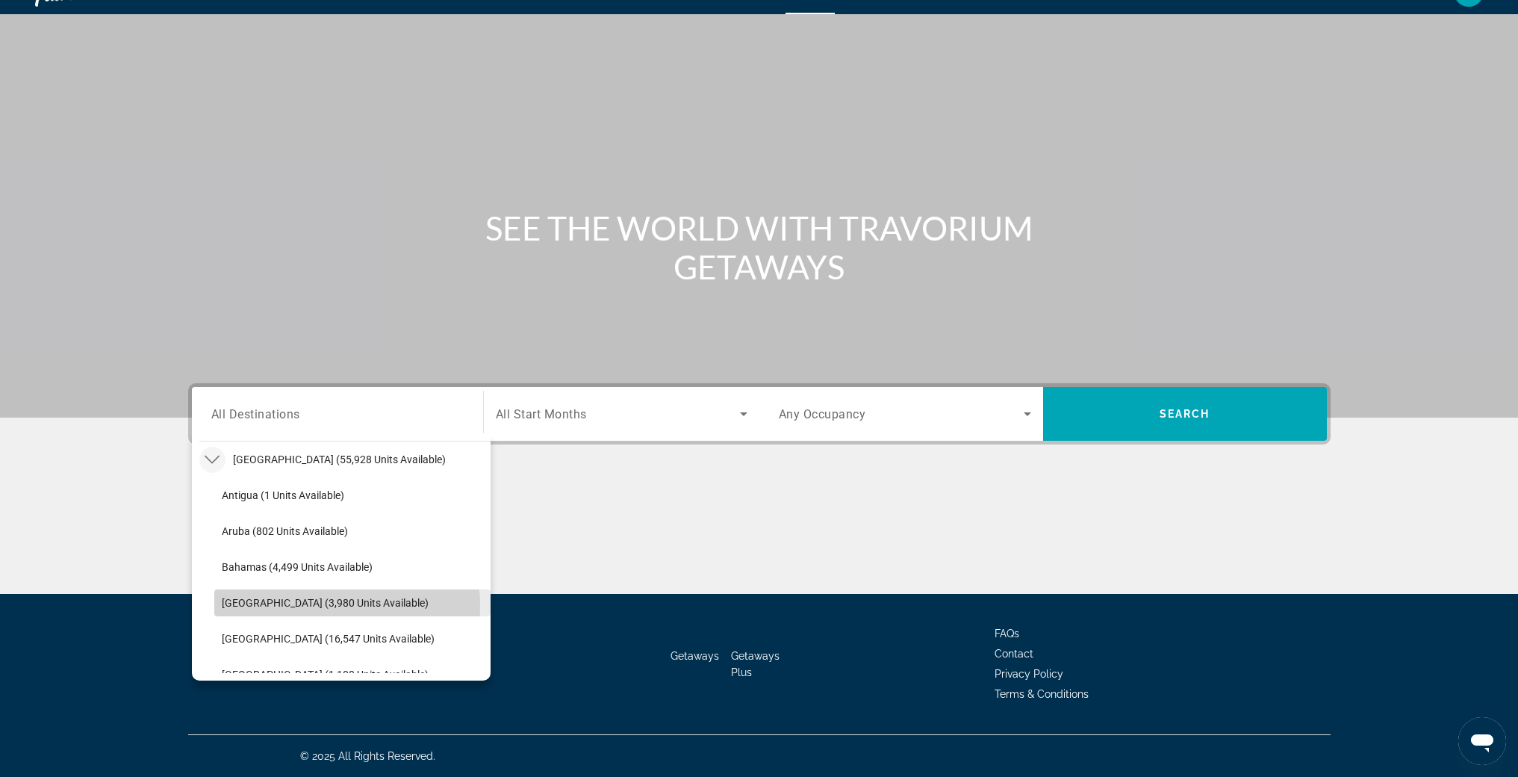
click at [300, 606] on span "[GEOGRAPHIC_DATA] (3,980 units available)" at bounding box center [325, 603] width 207 height 12
type input "**********"
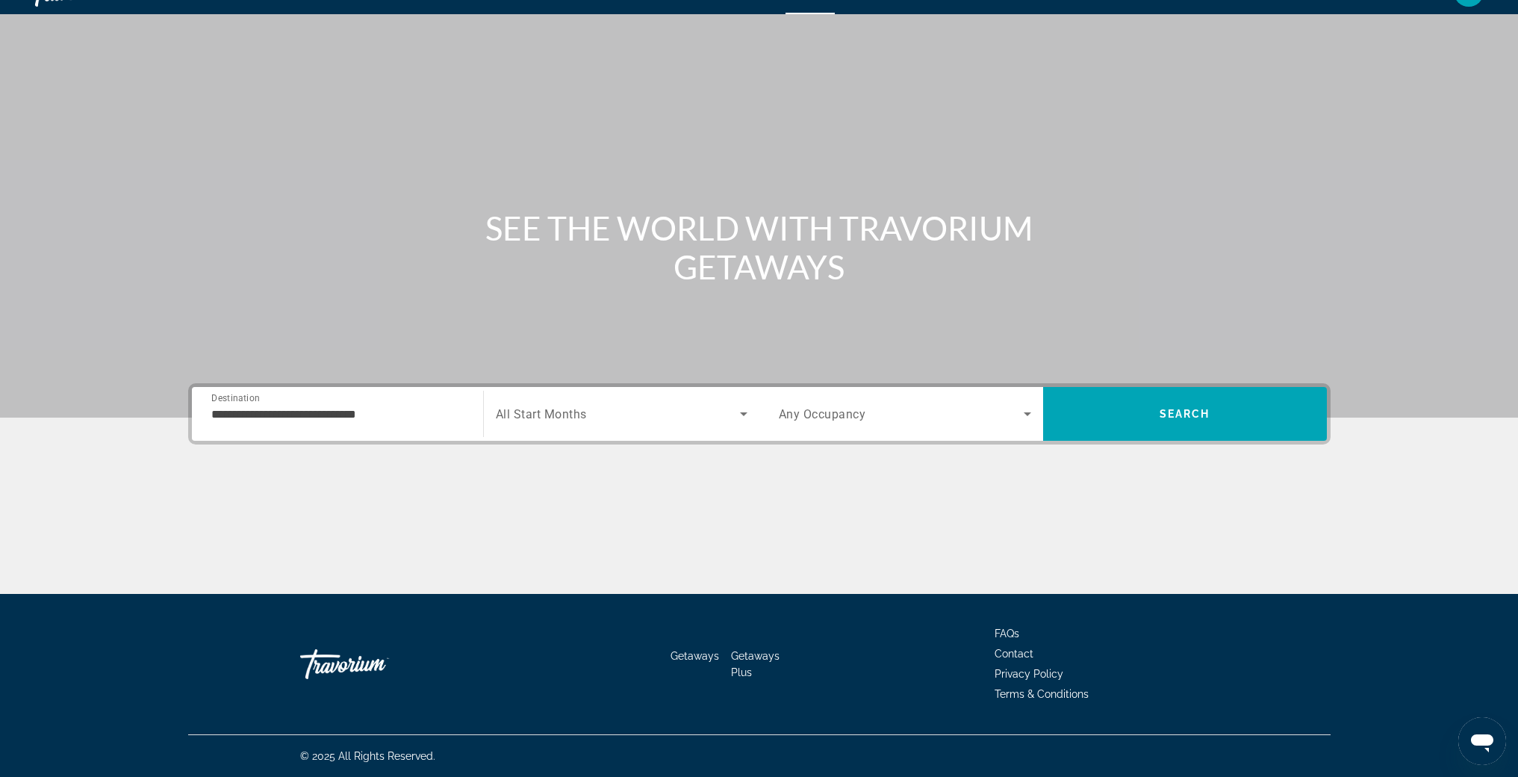
click at [563, 414] on span "All Start Months" at bounding box center [541, 414] width 91 height 14
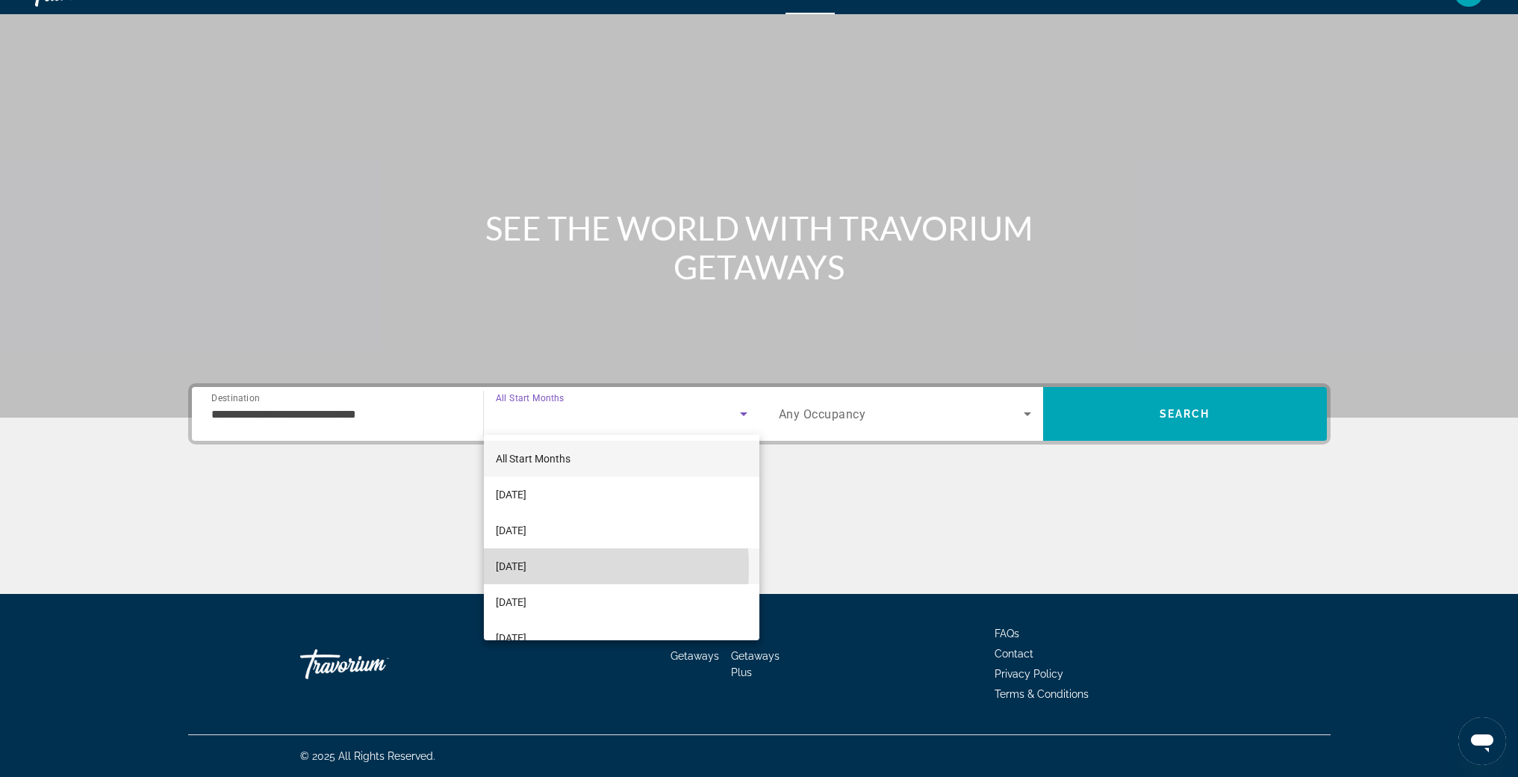
click at [527, 568] on span "[DATE]" at bounding box center [511, 566] width 31 height 18
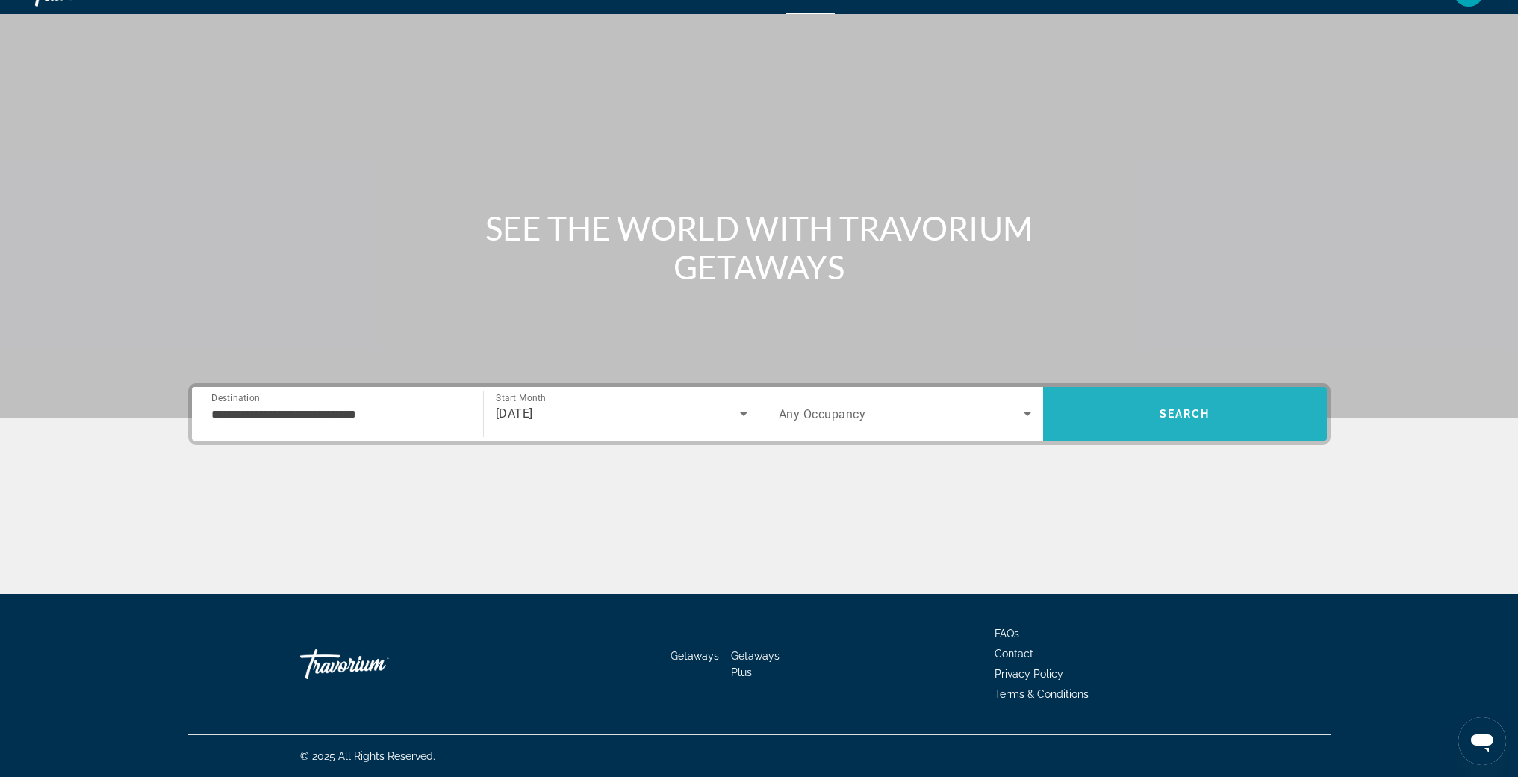
click at [1193, 421] on span "Search" at bounding box center [1185, 414] width 284 height 36
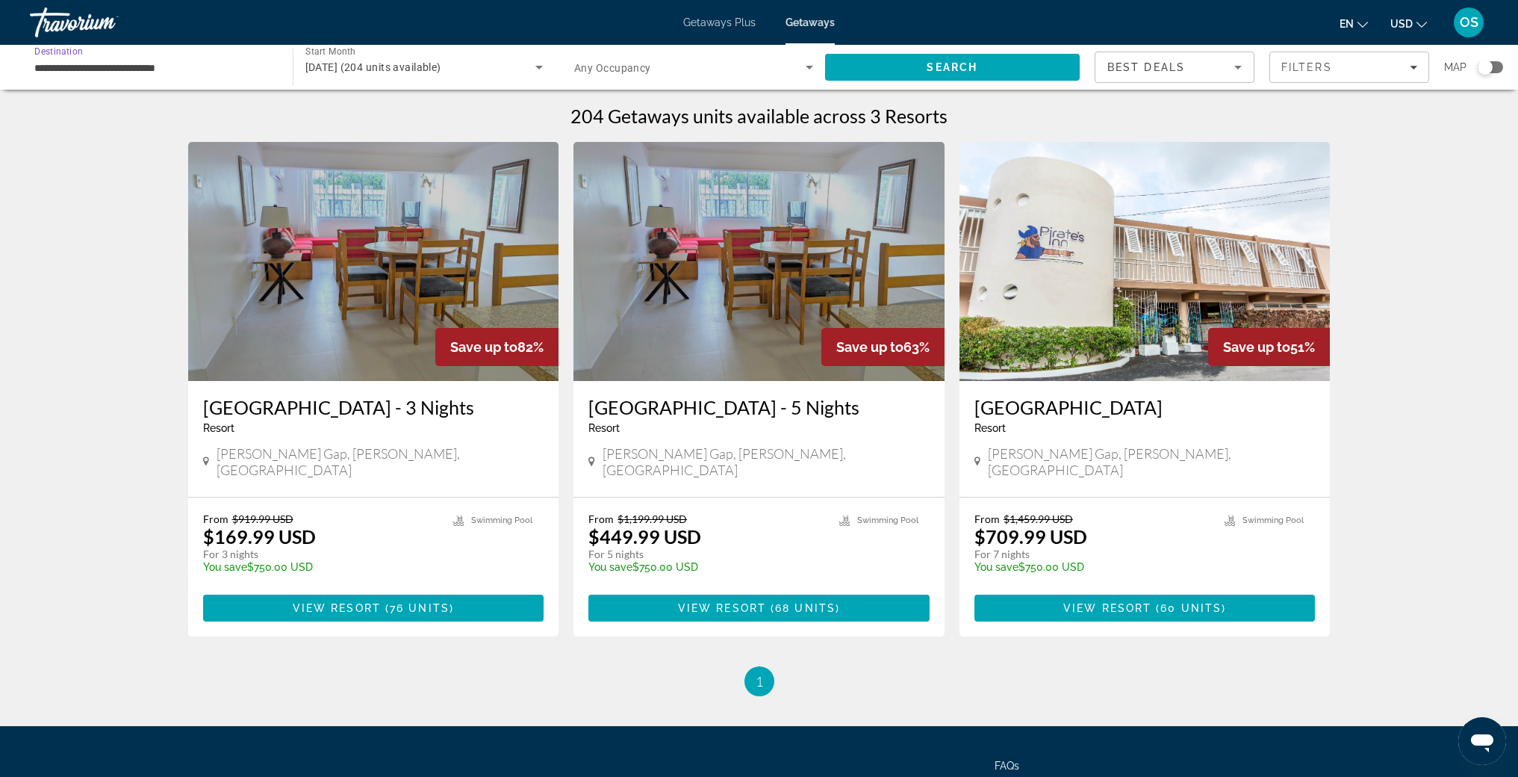
click at [154, 69] on input "**********" at bounding box center [153, 68] width 239 height 18
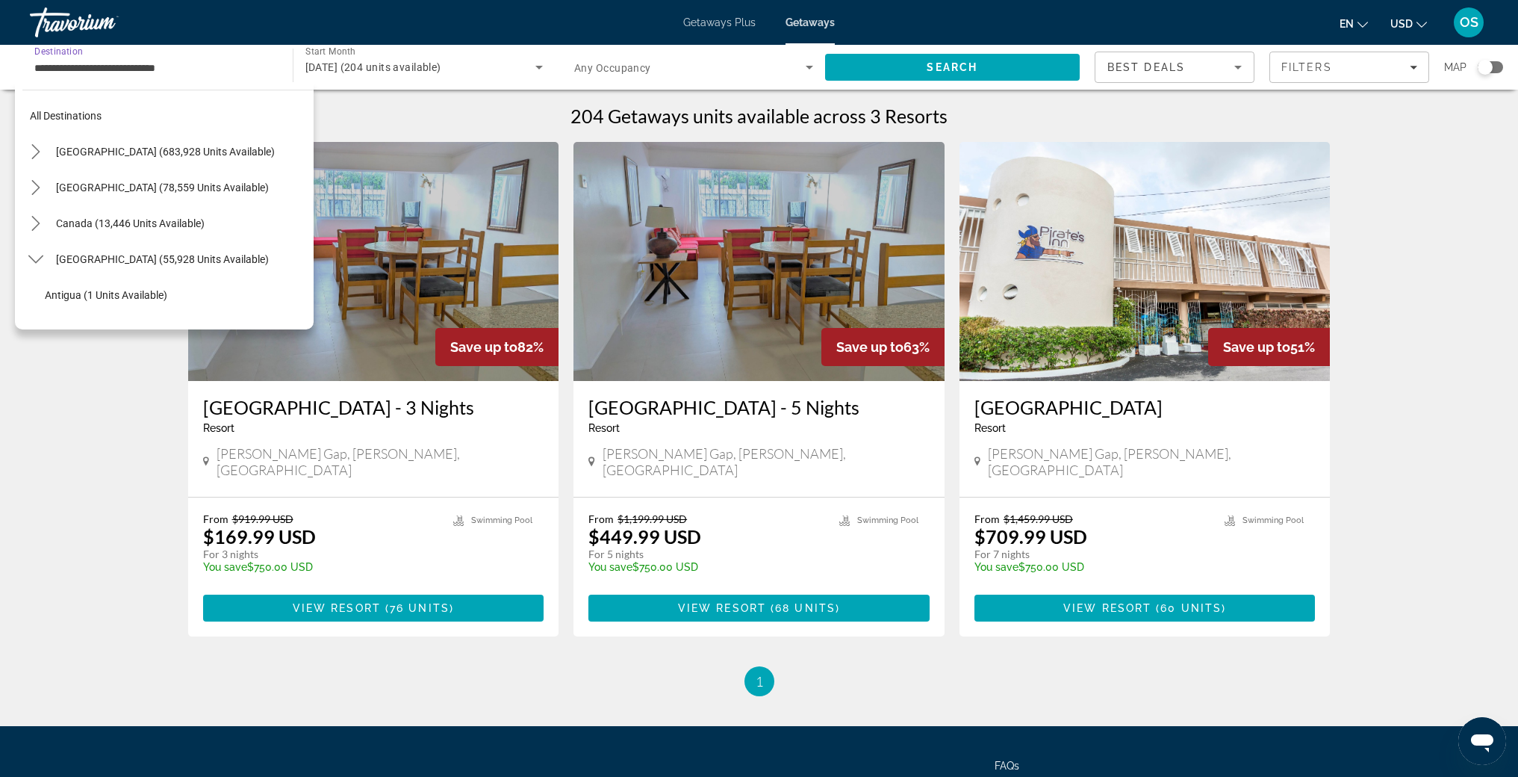
scroll to position [196, 0]
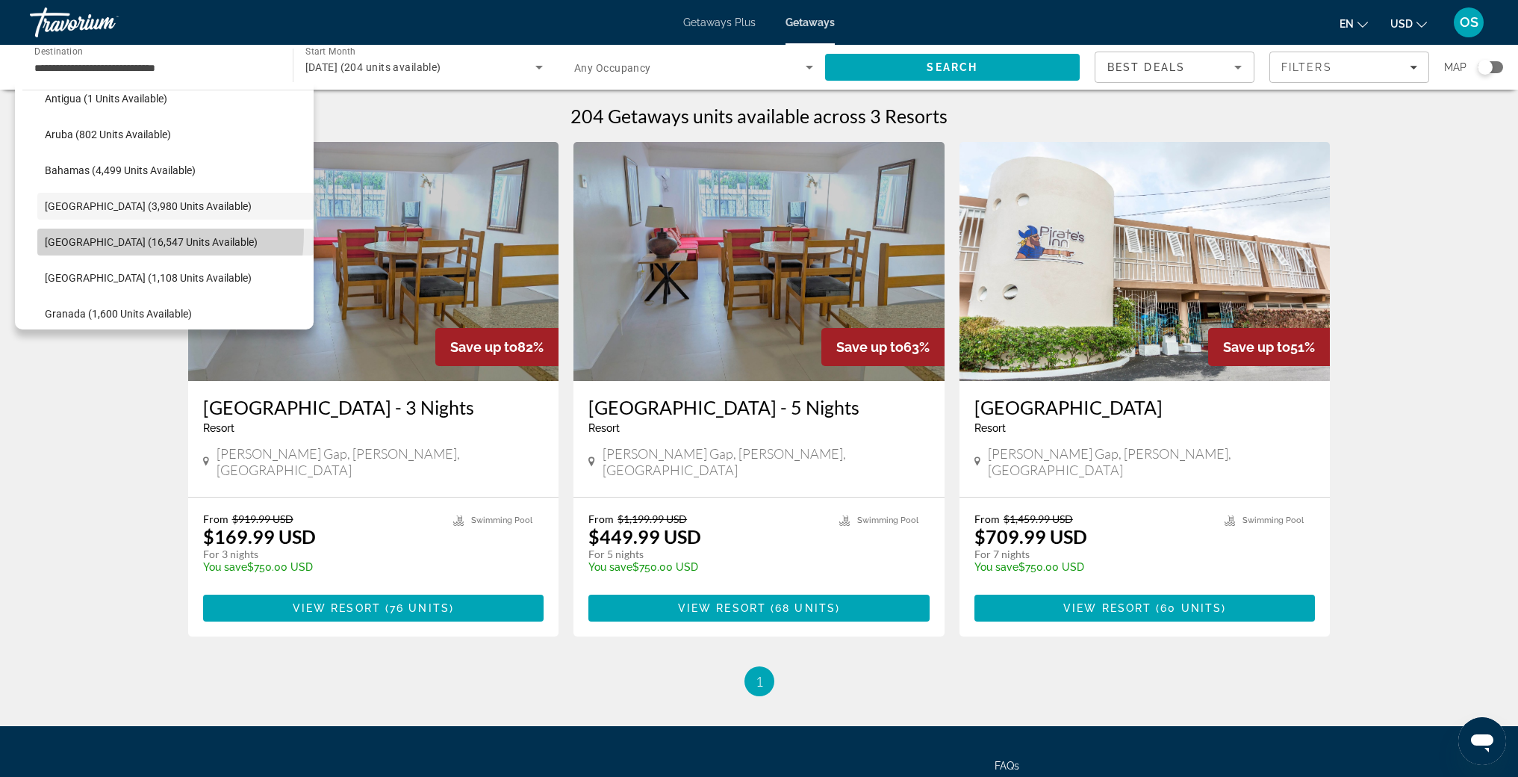
click at [118, 233] on span "Select destination: Cayman Islands (16,547 units available)" at bounding box center [175, 242] width 276 height 36
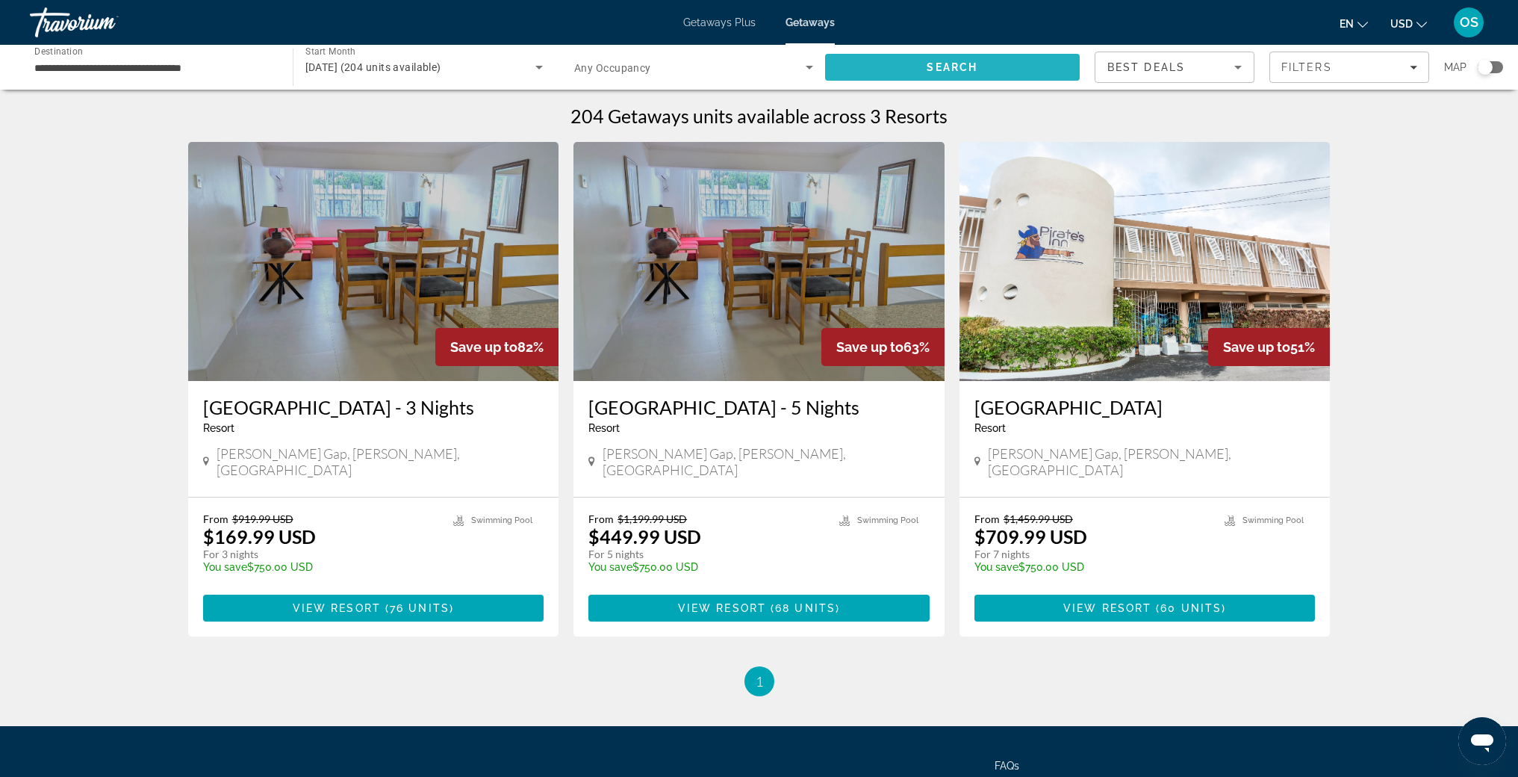
click at [878, 64] on span "Search" at bounding box center [952, 67] width 255 height 36
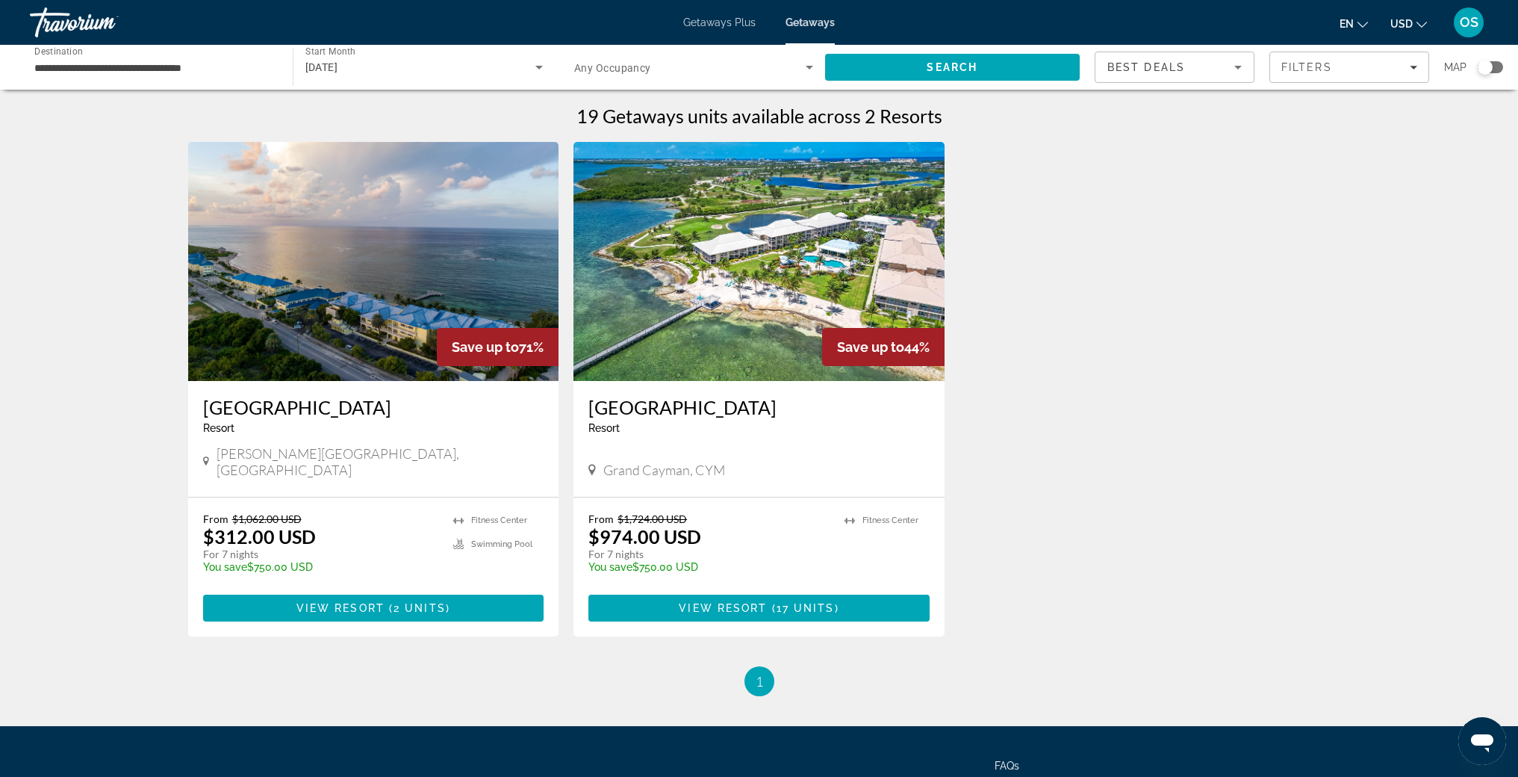
click at [164, 67] on input "**********" at bounding box center [153, 68] width 239 height 18
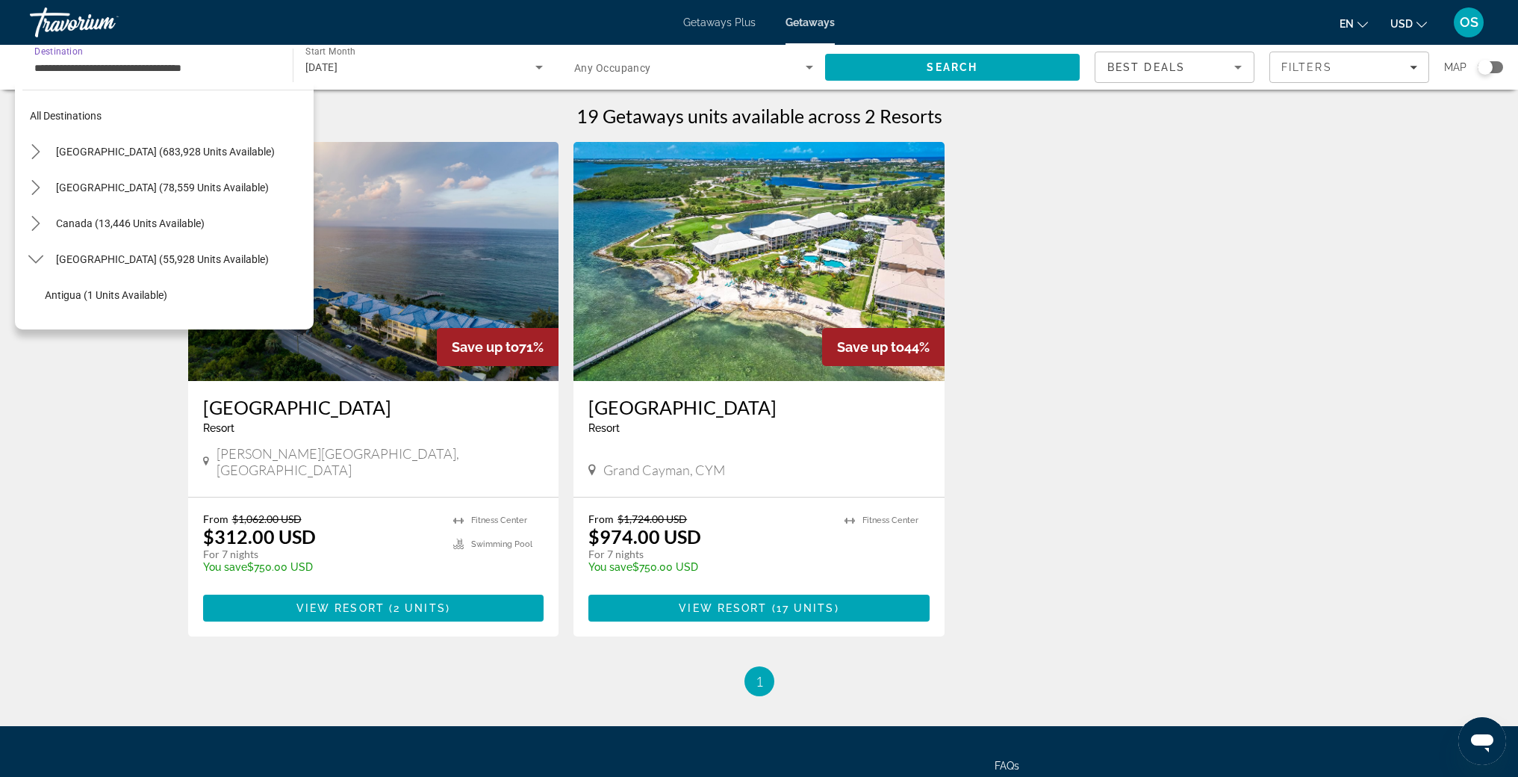
scroll to position [232, 0]
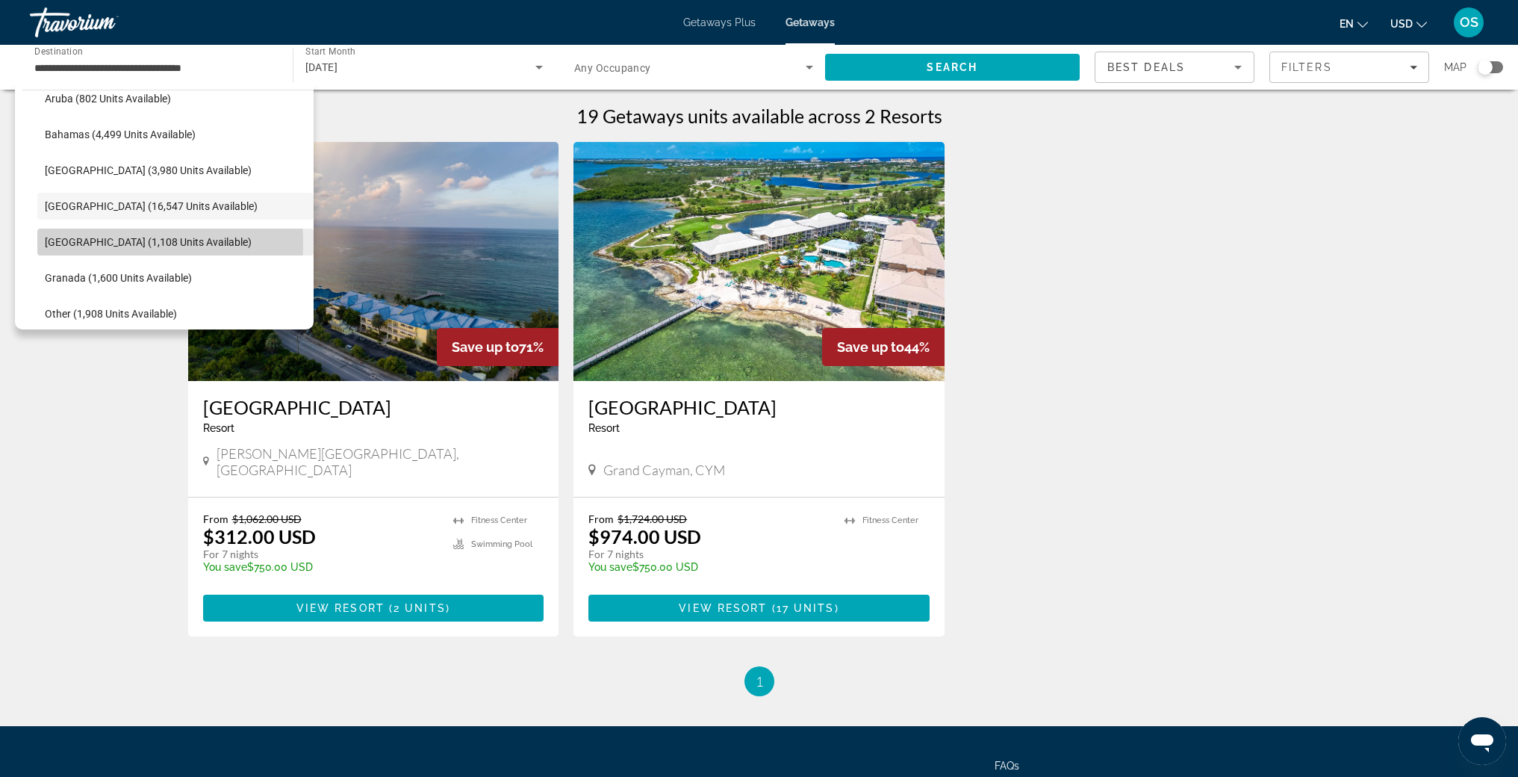
click at [111, 242] on span "[GEOGRAPHIC_DATA] (1,108 units available)" at bounding box center [148, 242] width 207 height 12
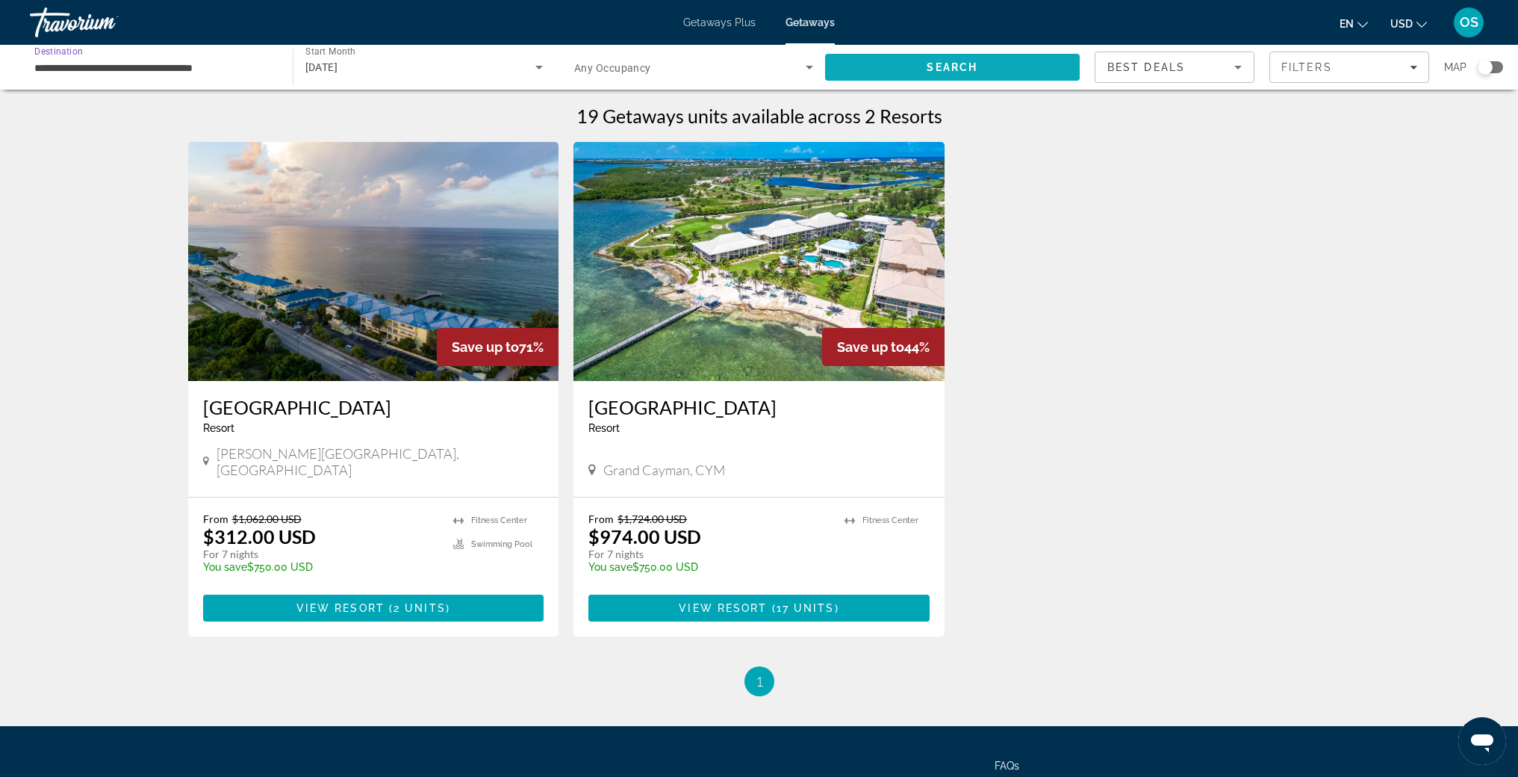
click at [887, 63] on span "Search" at bounding box center [952, 67] width 255 height 36
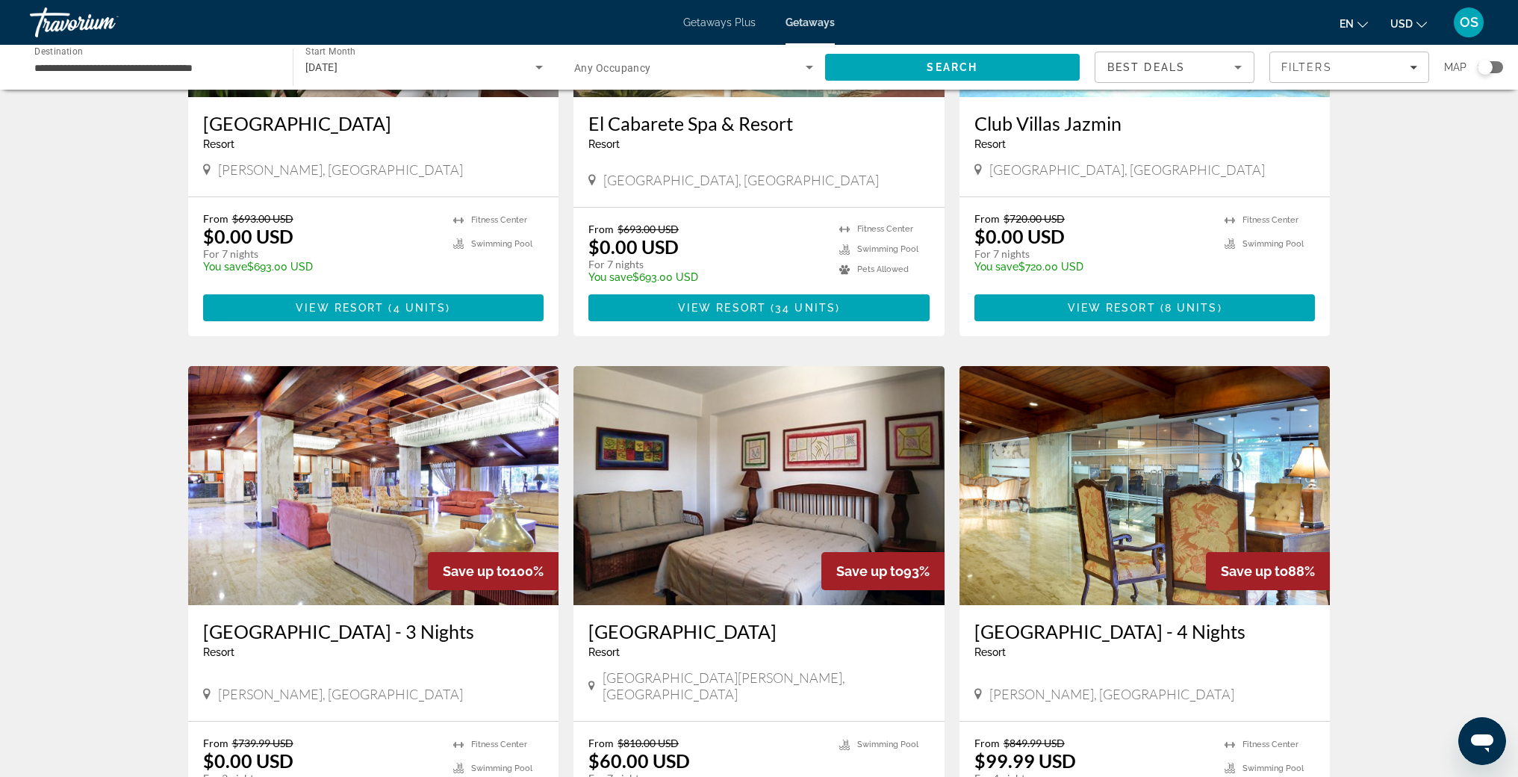
scroll to position [460, 0]
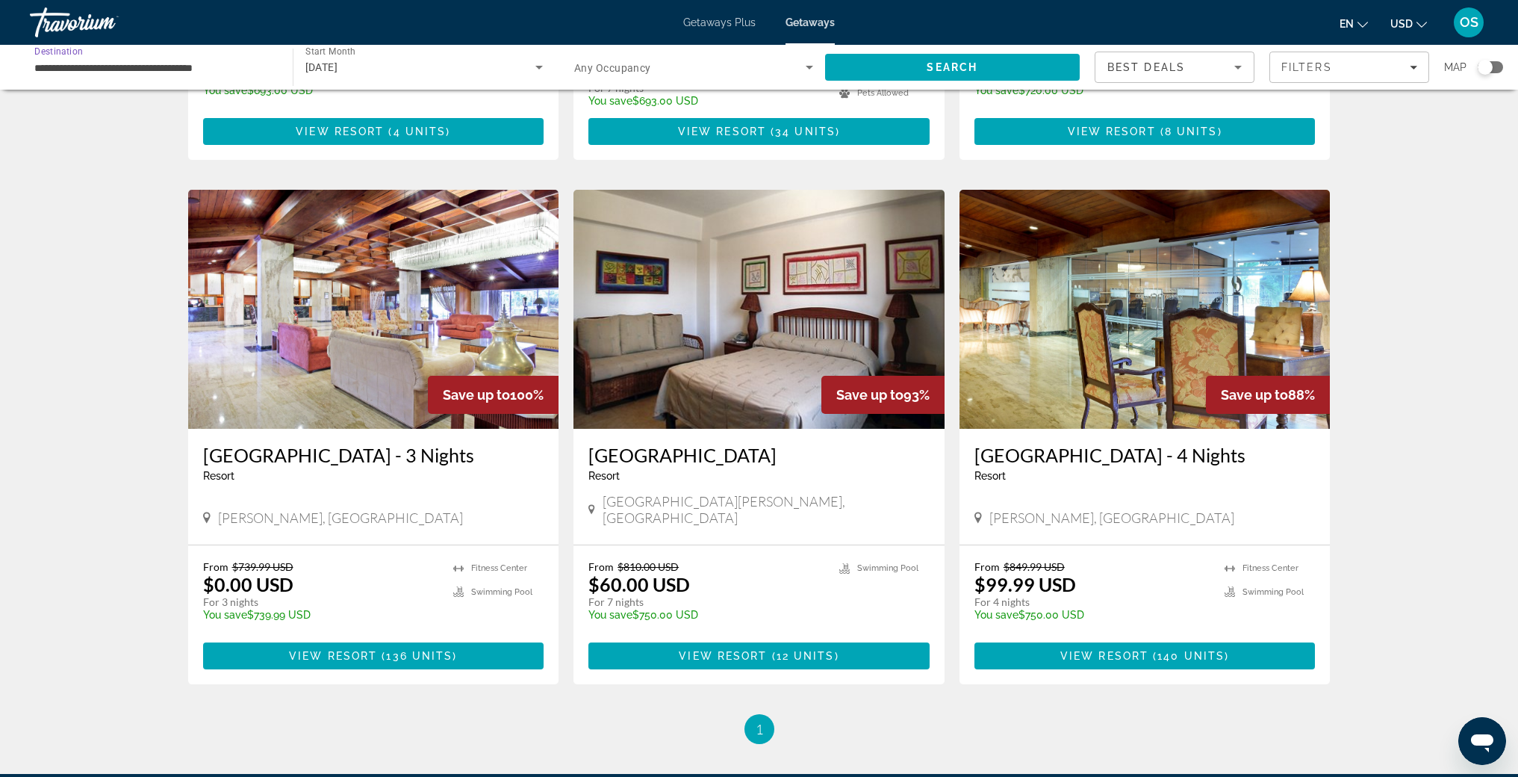
click at [136, 65] on input "**********" at bounding box center [153, 68] width 239 height 18
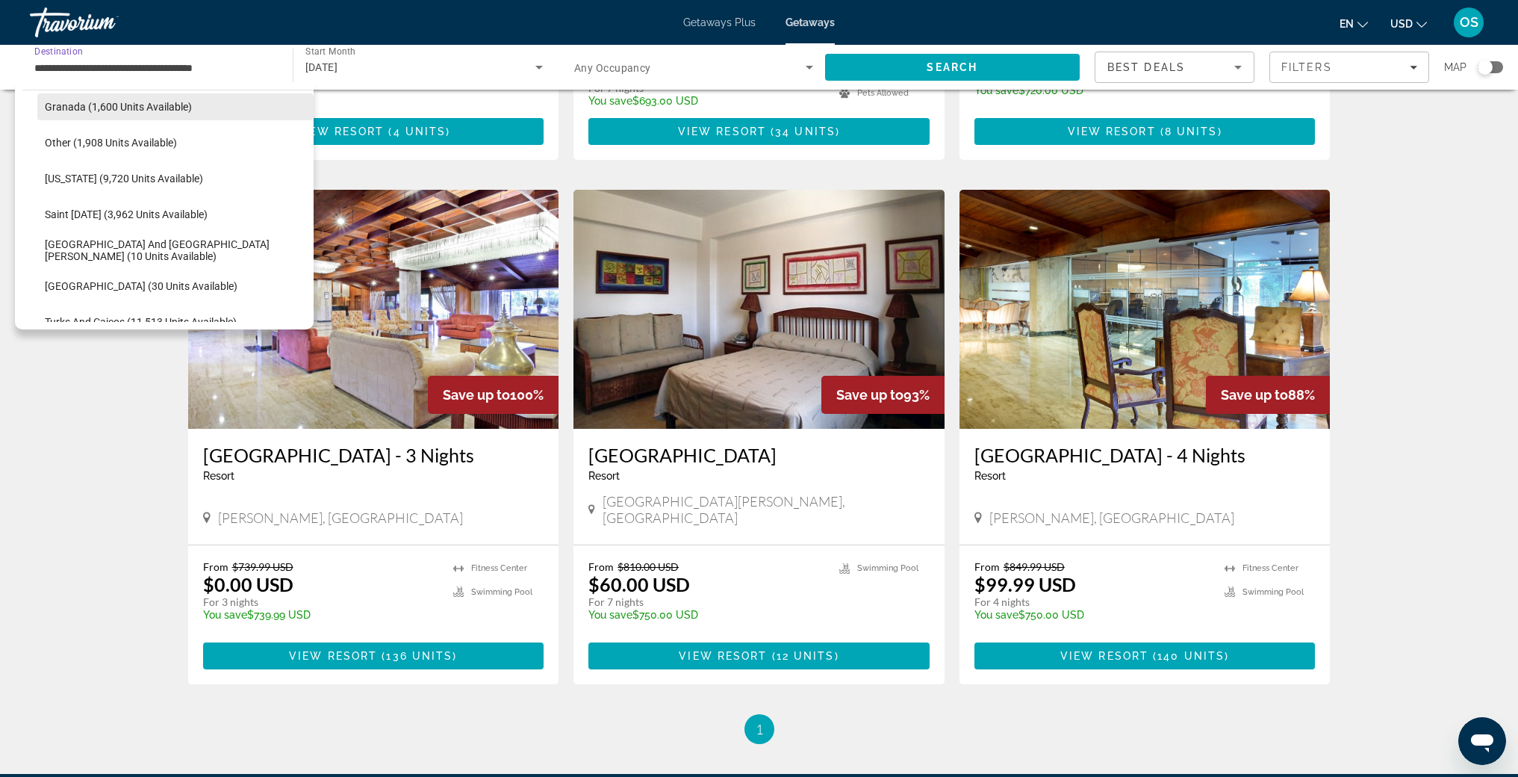
scroll to position [406, 0]
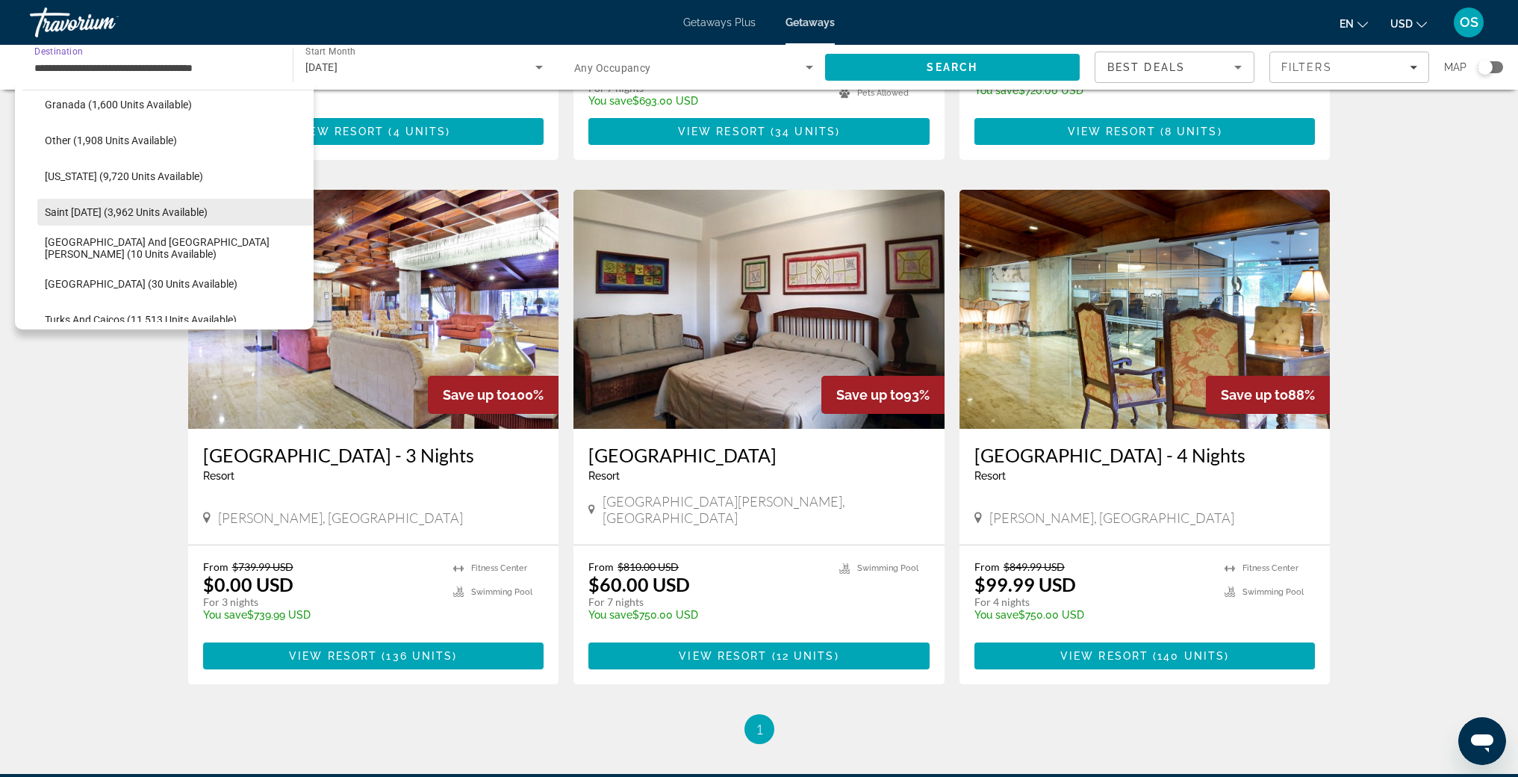
click at [150, 211] on span "Saint [DATE] (3,962 units available)" at bounding box center [126, 212] width 163 height 12
type input "**********"
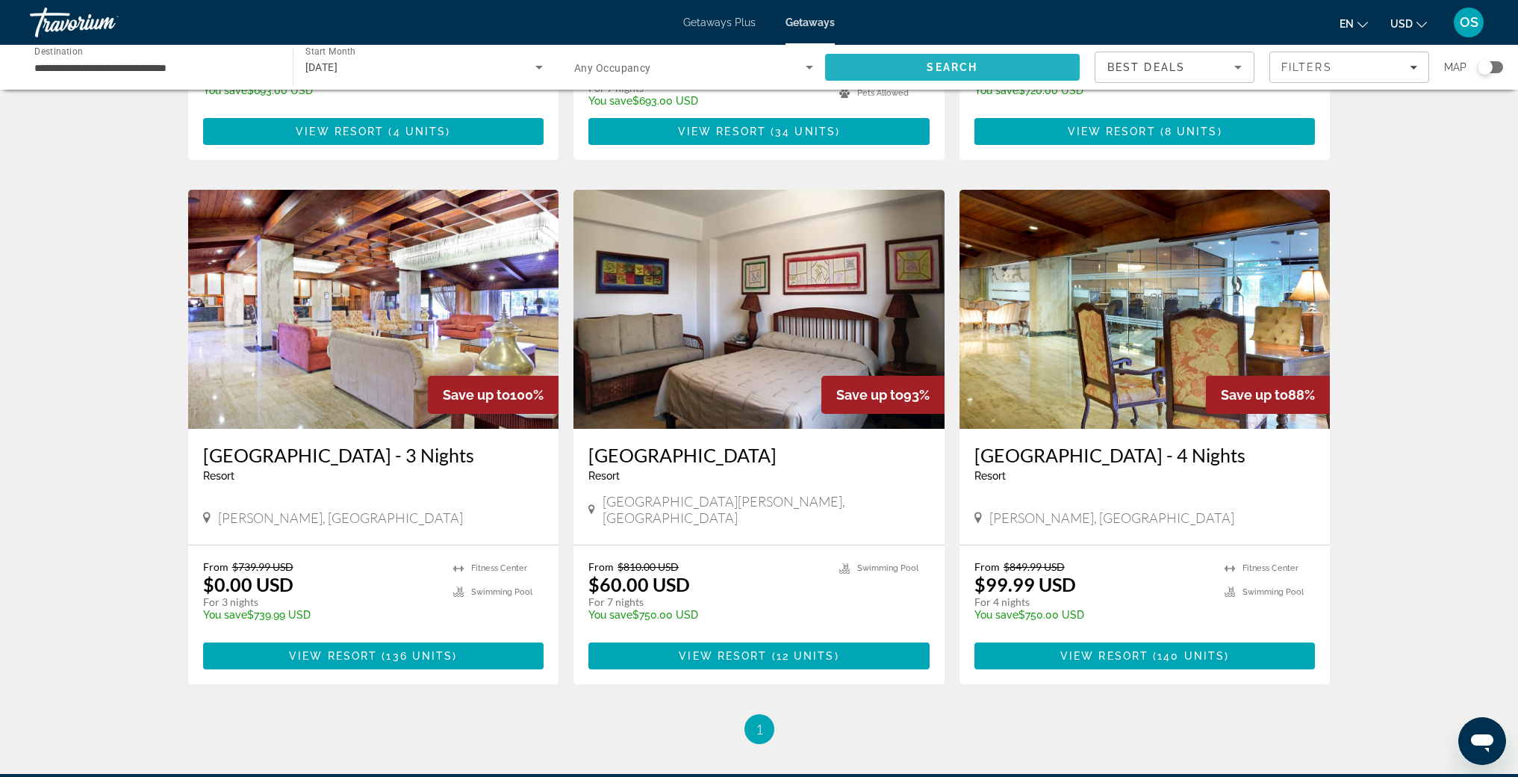
click at [947, 65] on span "Search" at bounding box center [952, 67] width 51 height 12
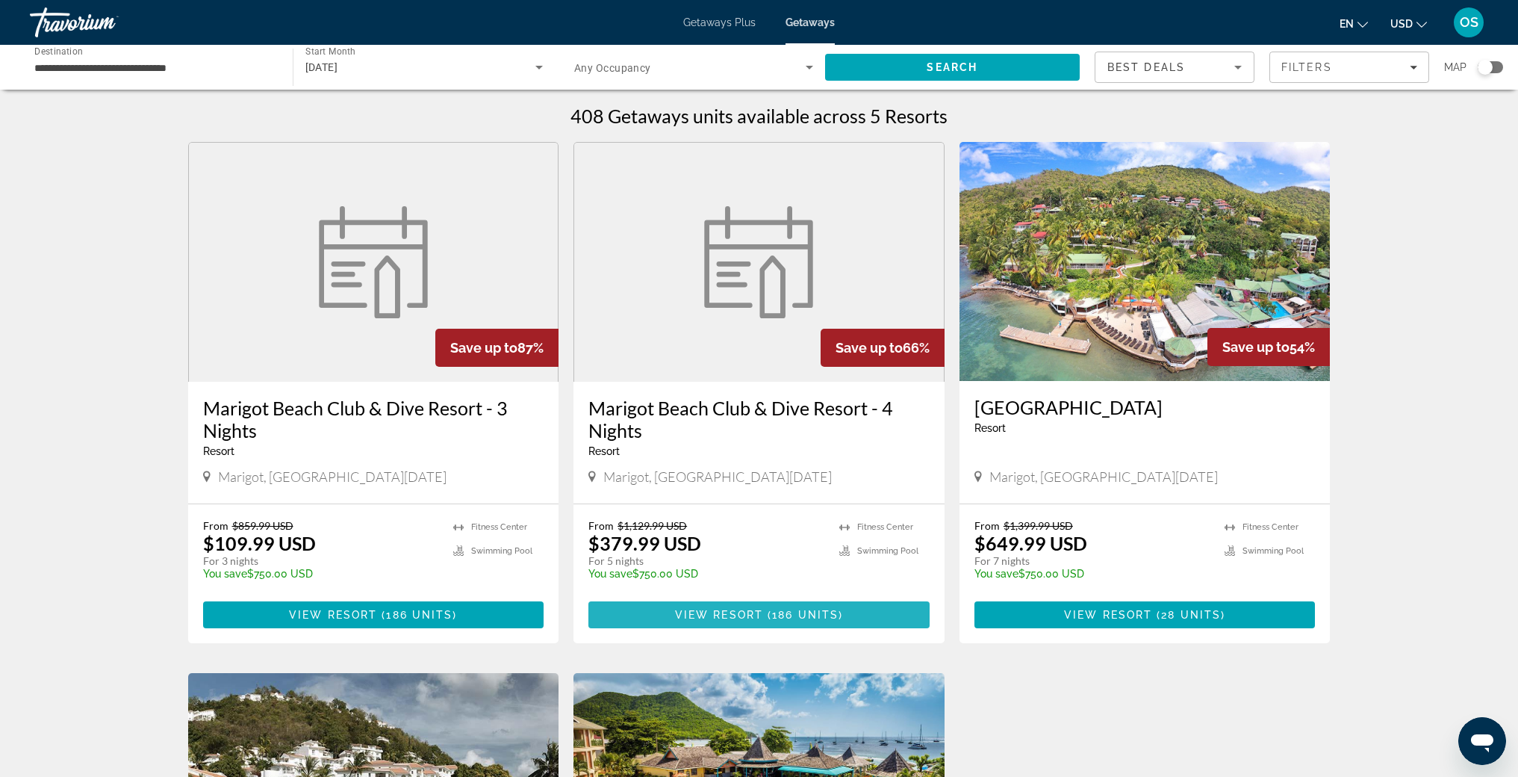
click at [772, 614] on span "186 units" at bounding box center [805, 615] width 66 height 12
click at [88, 63] on input "**********" at bounding box center [153, 68] width 239 height 18
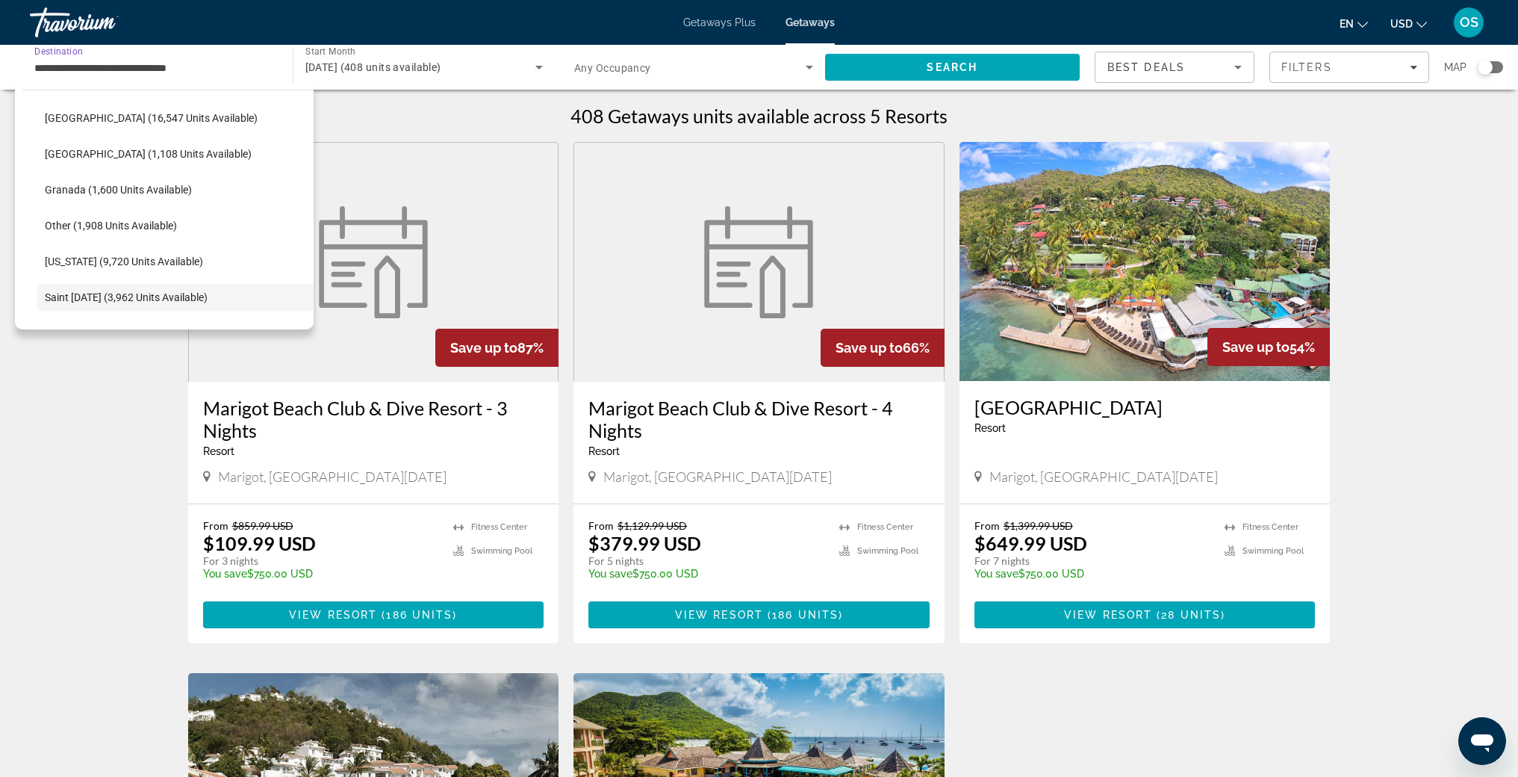
scroll to position [317, 0]
click at [139, 226] on span "Other (1,908 units available)" at bounding box center [111, 229] width 132 height 12
type input "**********"
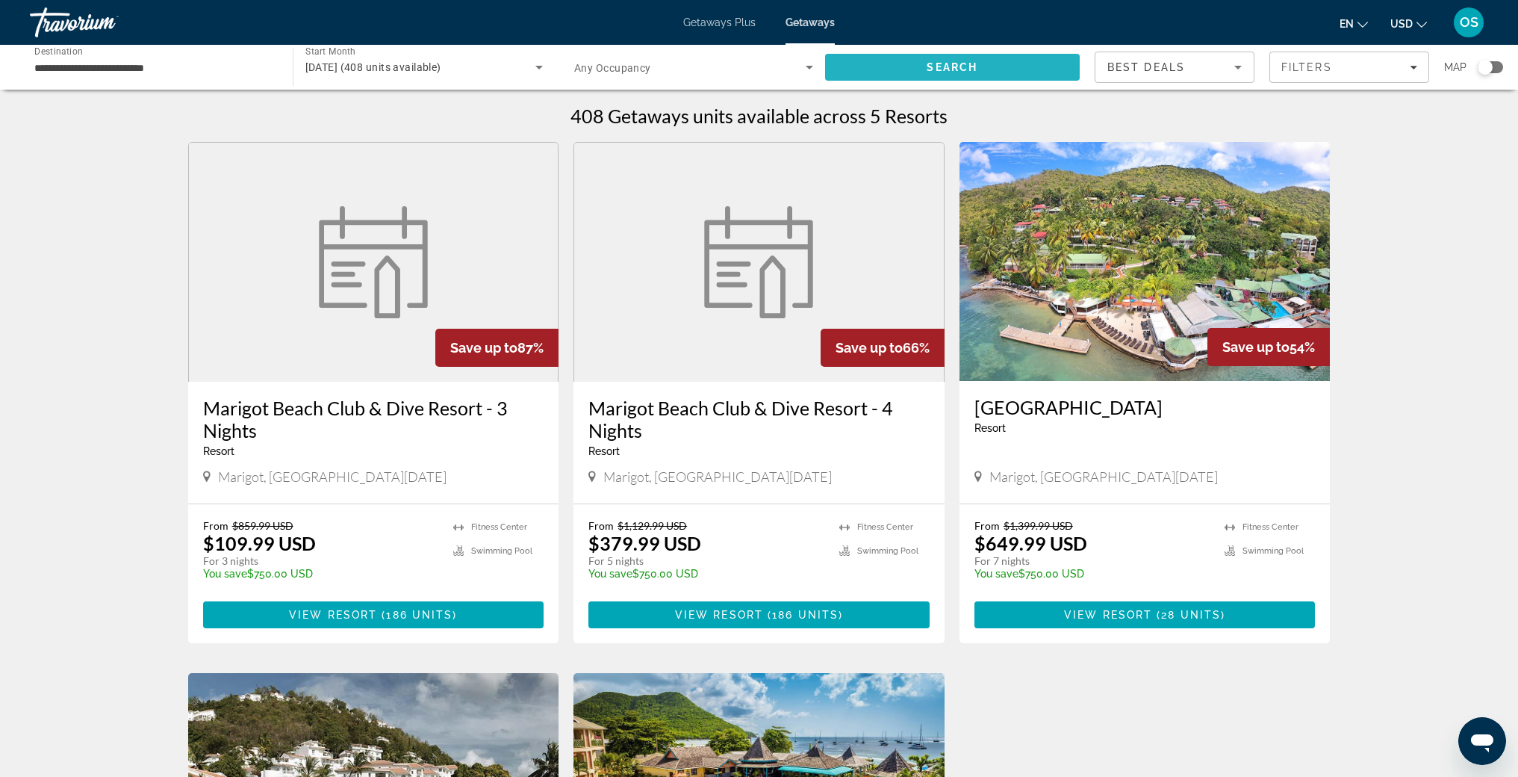
click at [935, 74] on span "Search" at bounding box center [952, 67] width 255 height 36
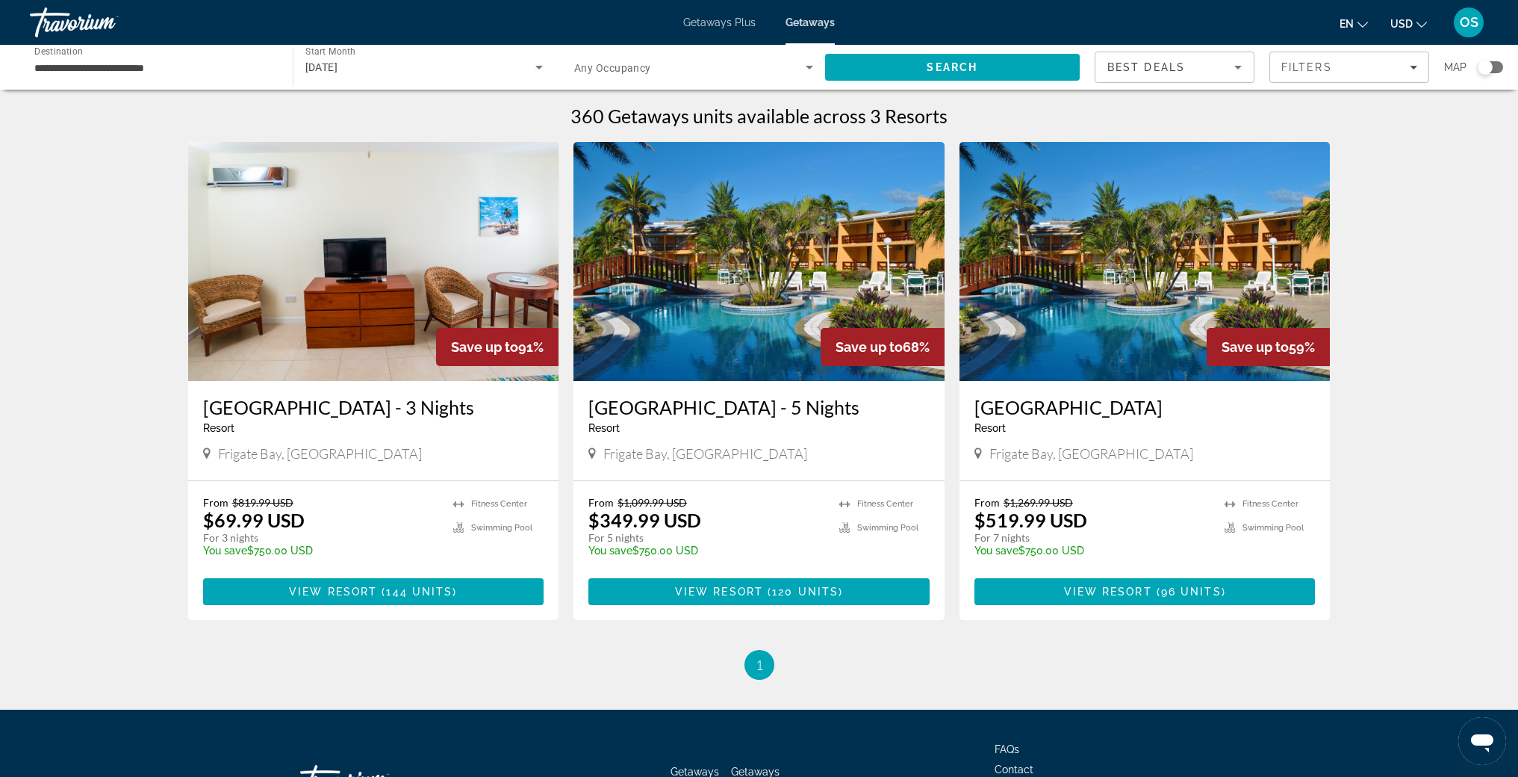
click at [1076, 267] on img "Main content" at bounding box center [1145, 261] width 371 height 239
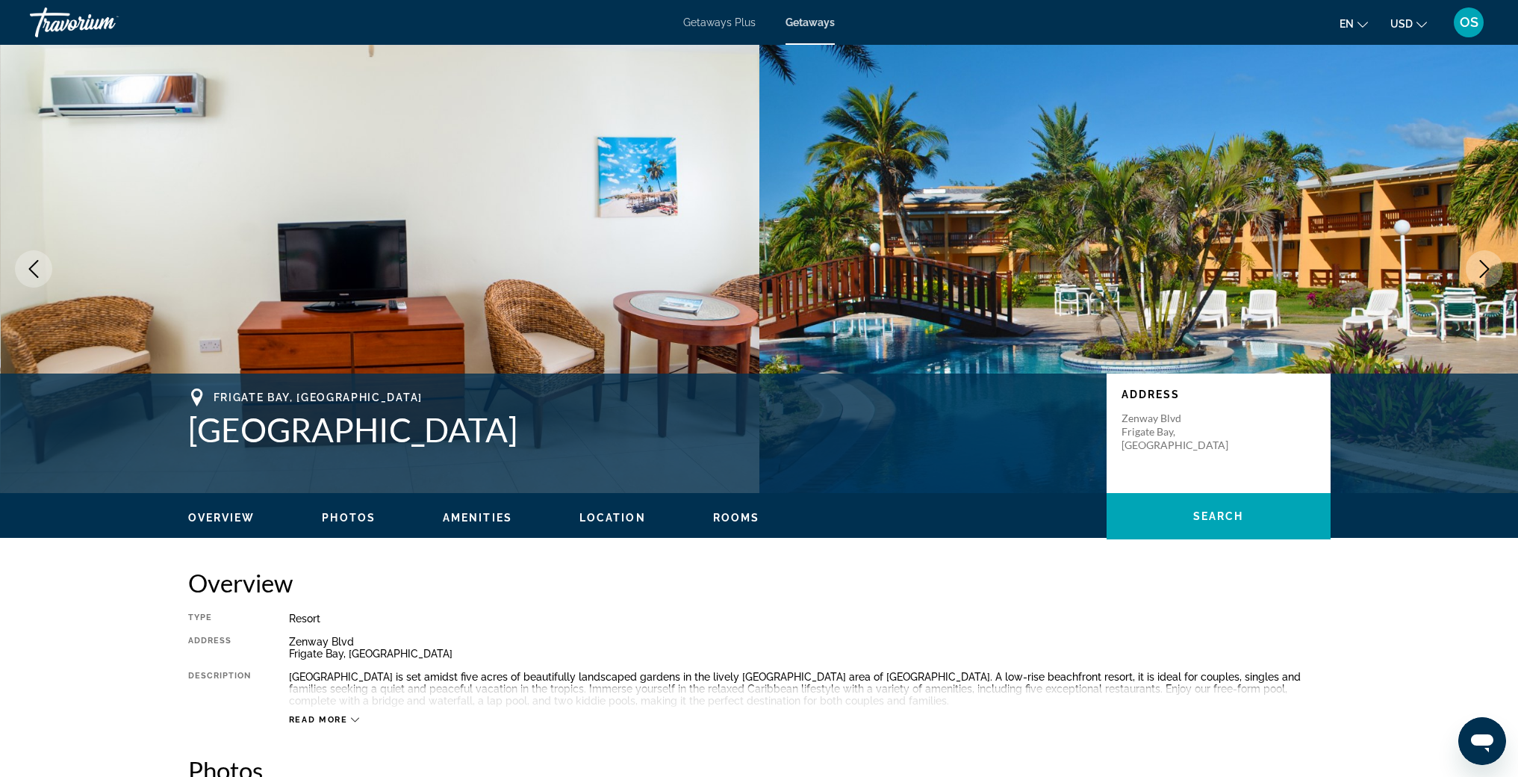
click at [1487, 275] on icon "Next image" at bounding box center [1485, 269] width 18 height 18
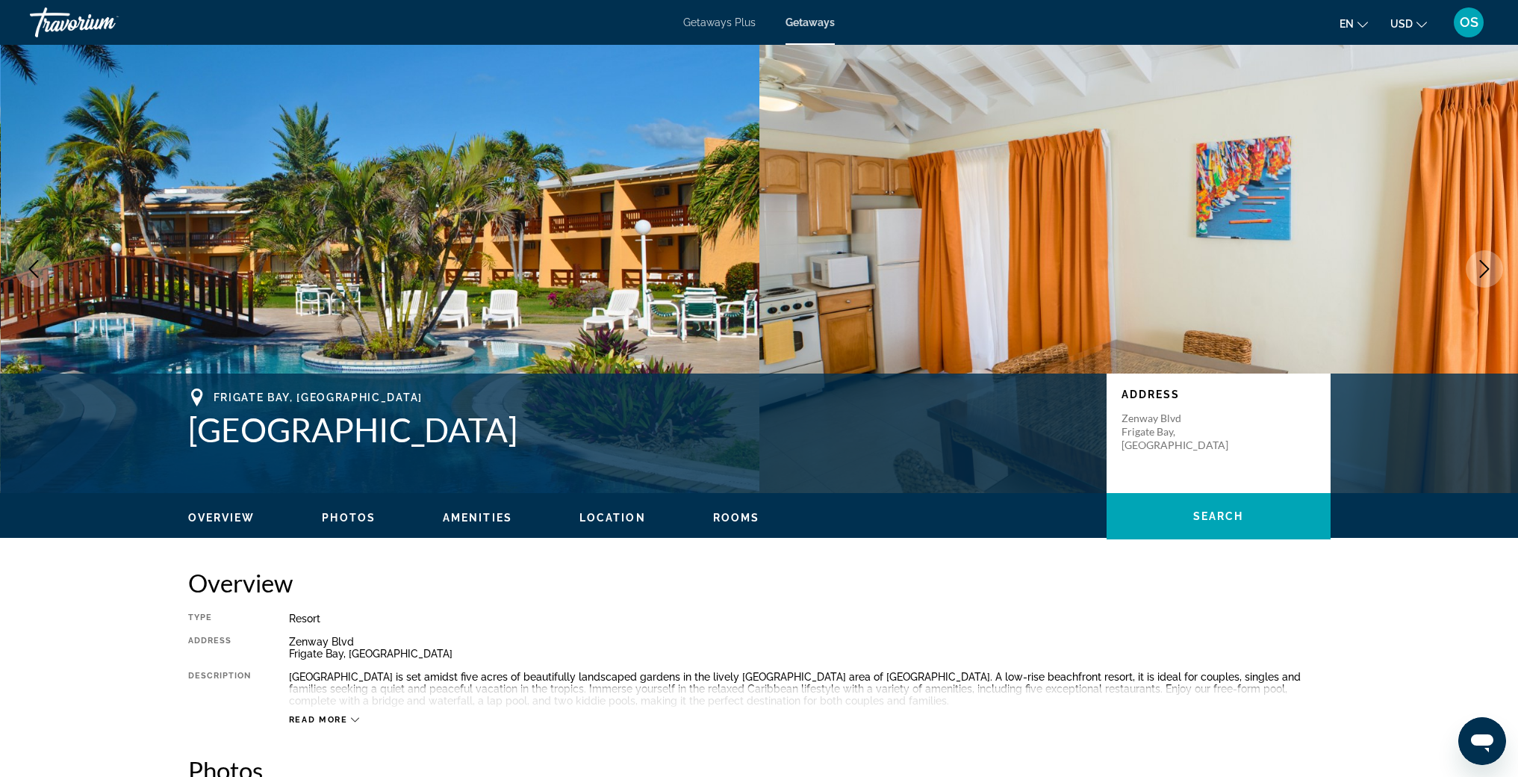
click at [1486, 275] on icon "Next image" at bounding box center [1485, 269] width 18 height 18
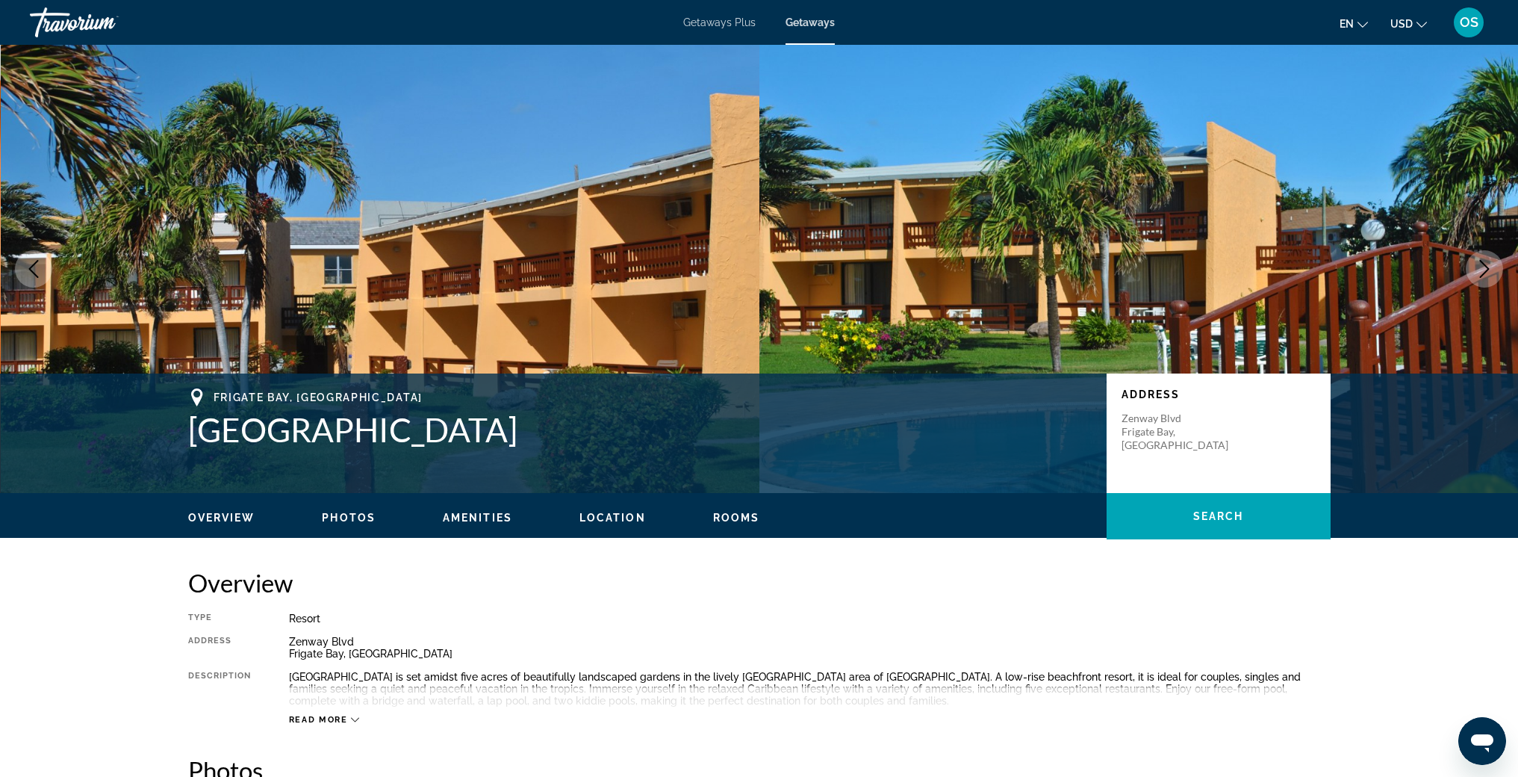
click at [1486, 275] on icon "Next image" at bounding box center [1485, 269] width 18 height 18
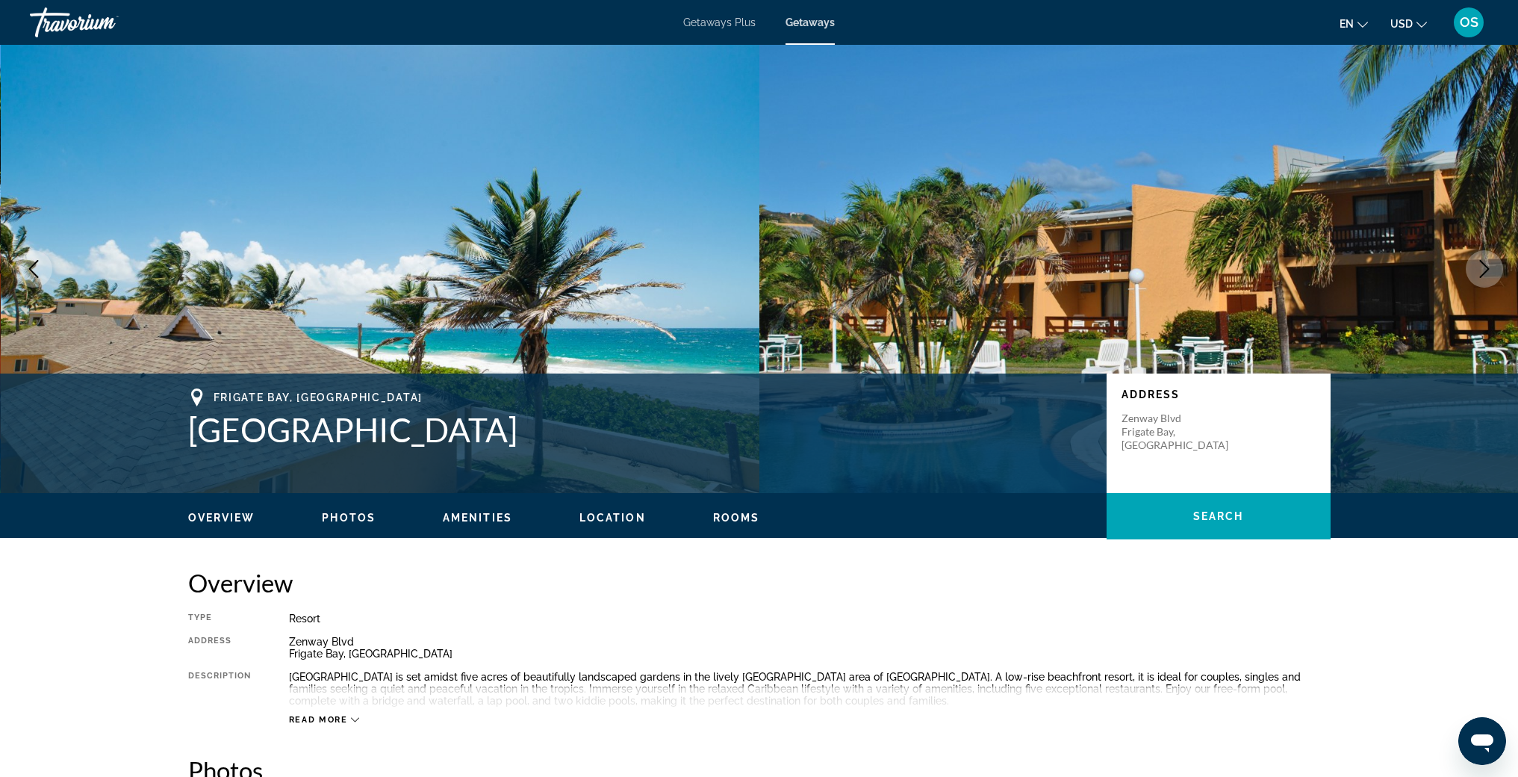
click at [1486, 275] on icon "Next image" at bounding box center [1485, 269] width 18 height 18
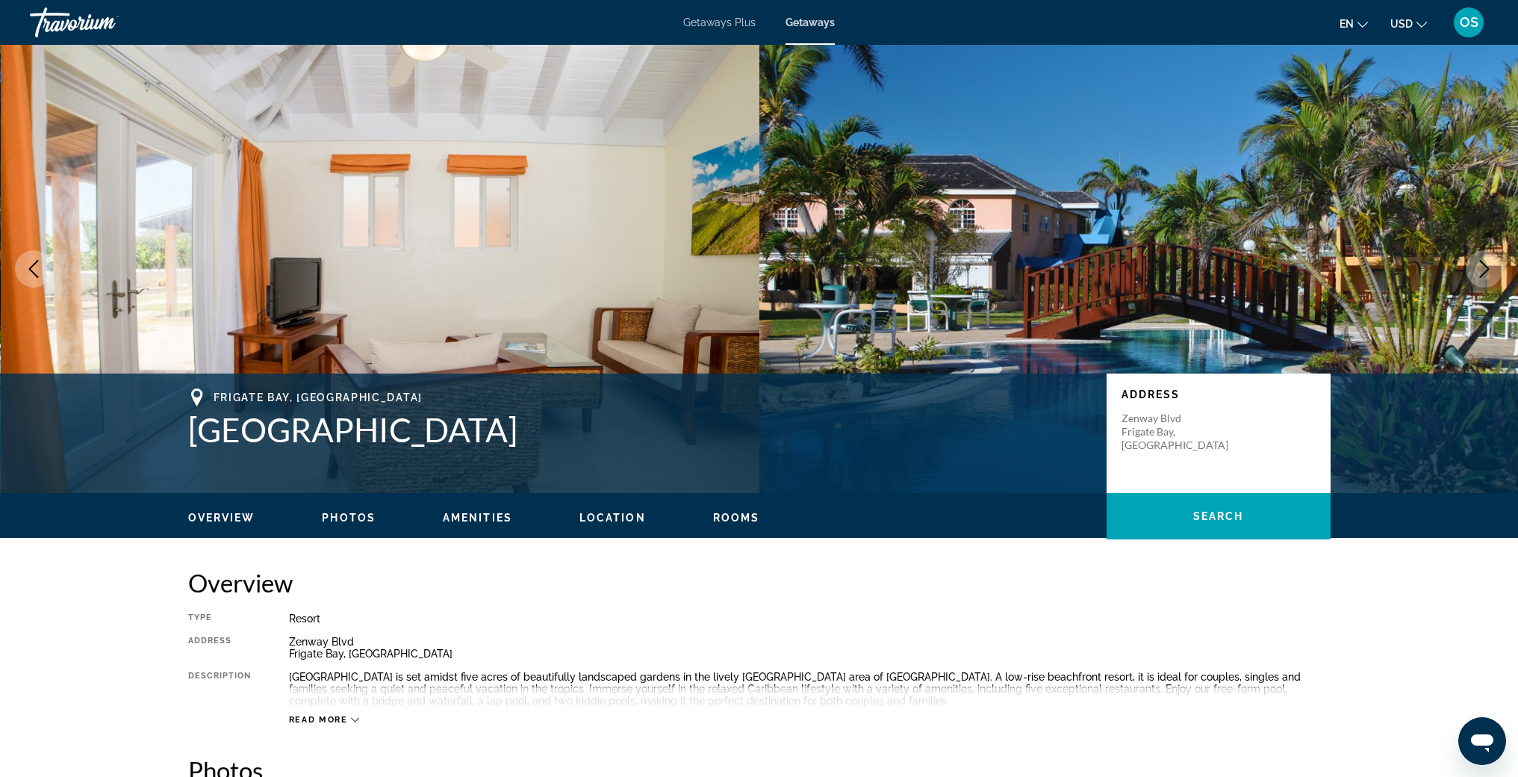
click at [1486, 275] on icon "Next image" at bounding box center [1485, 269] width 18 height 18
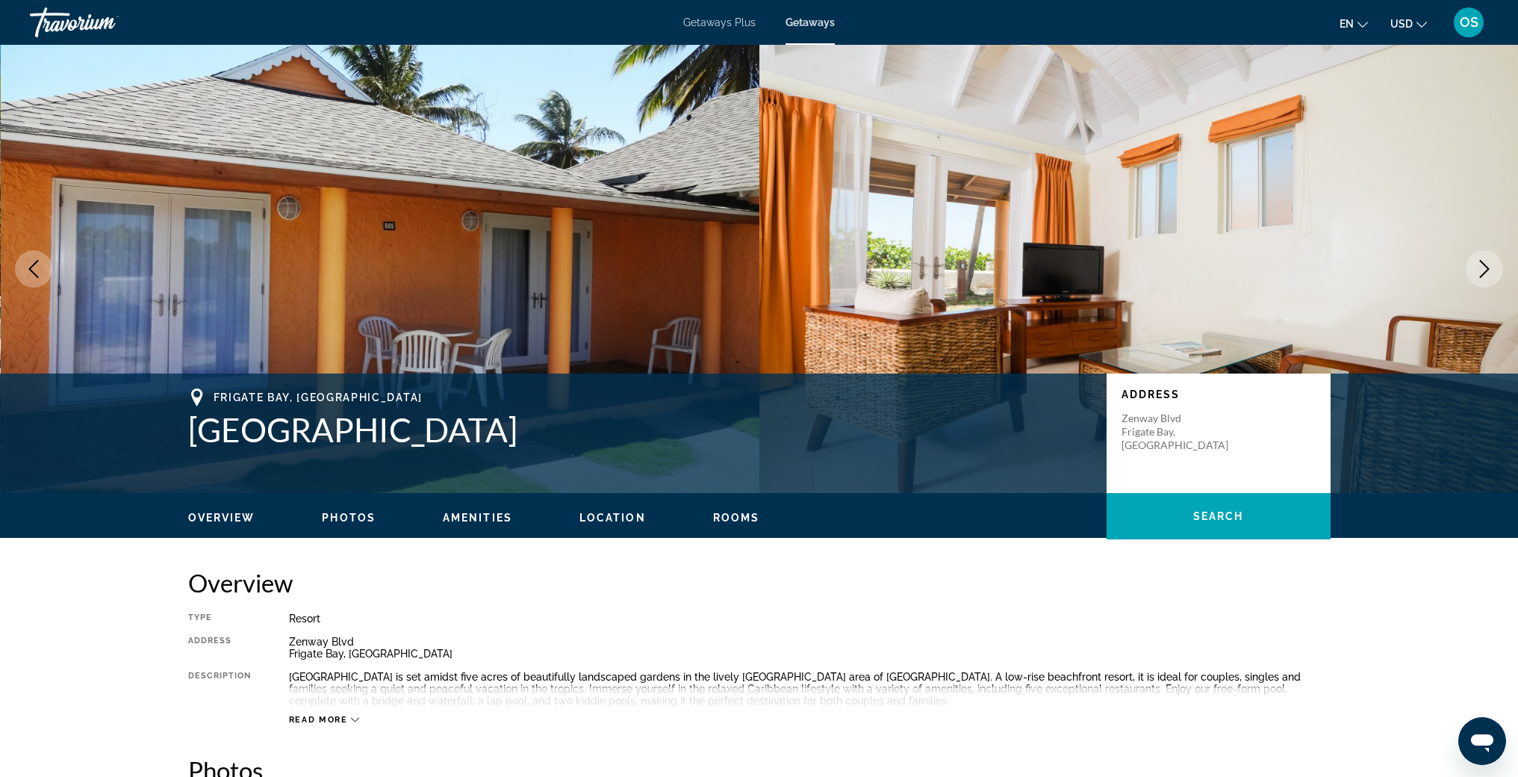
click at [803, 20] on span "Getaways" at bounding box center [810, 22] width 49 height 12
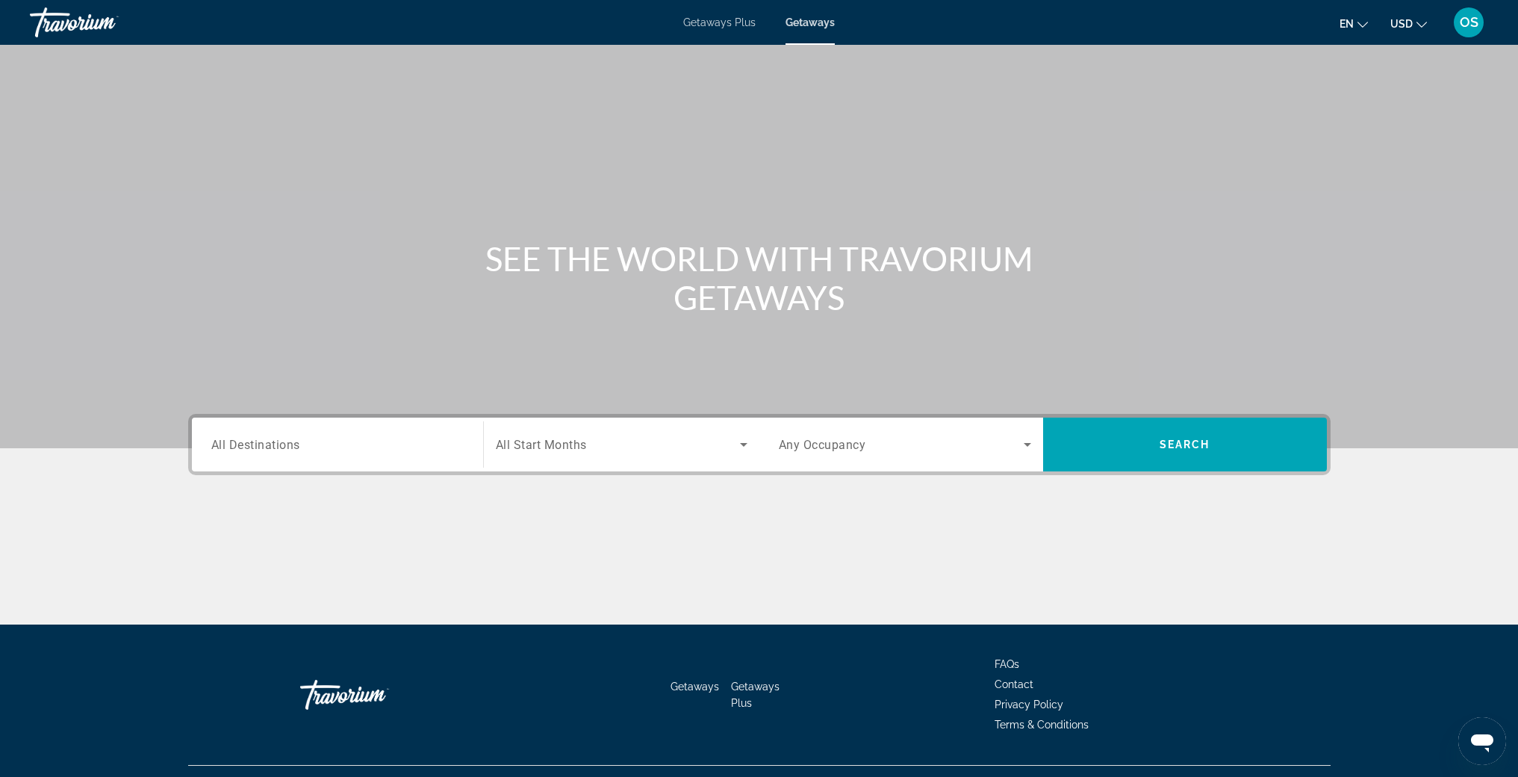
click at [262, 439] on span "All Destinations" at bounding box center [255, 444] width 89 height 14
click at [262, 439] on input "Destination All Destinations" at bounding box center [337, 445] width 252 height 18
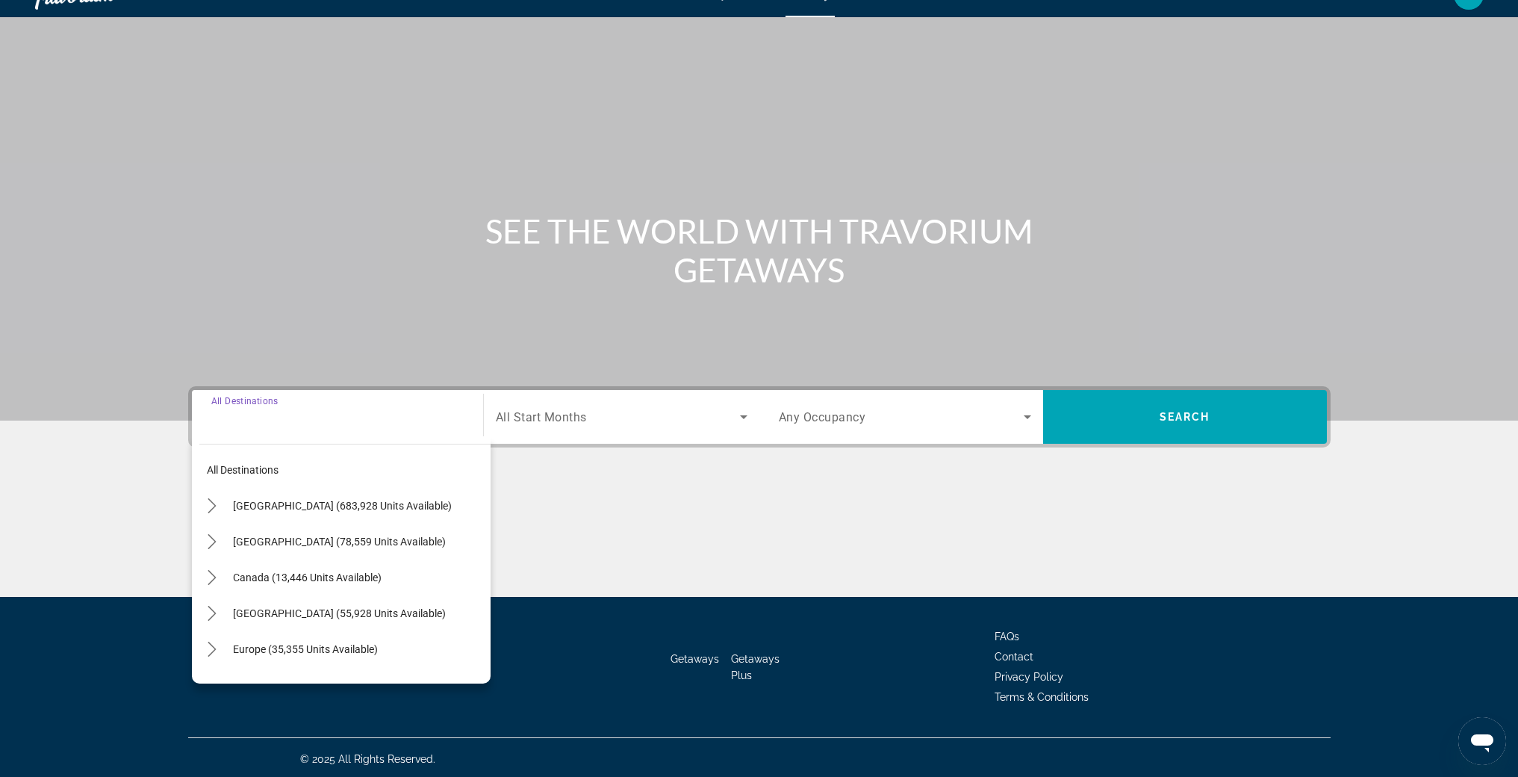
scroll to position [31, 0]
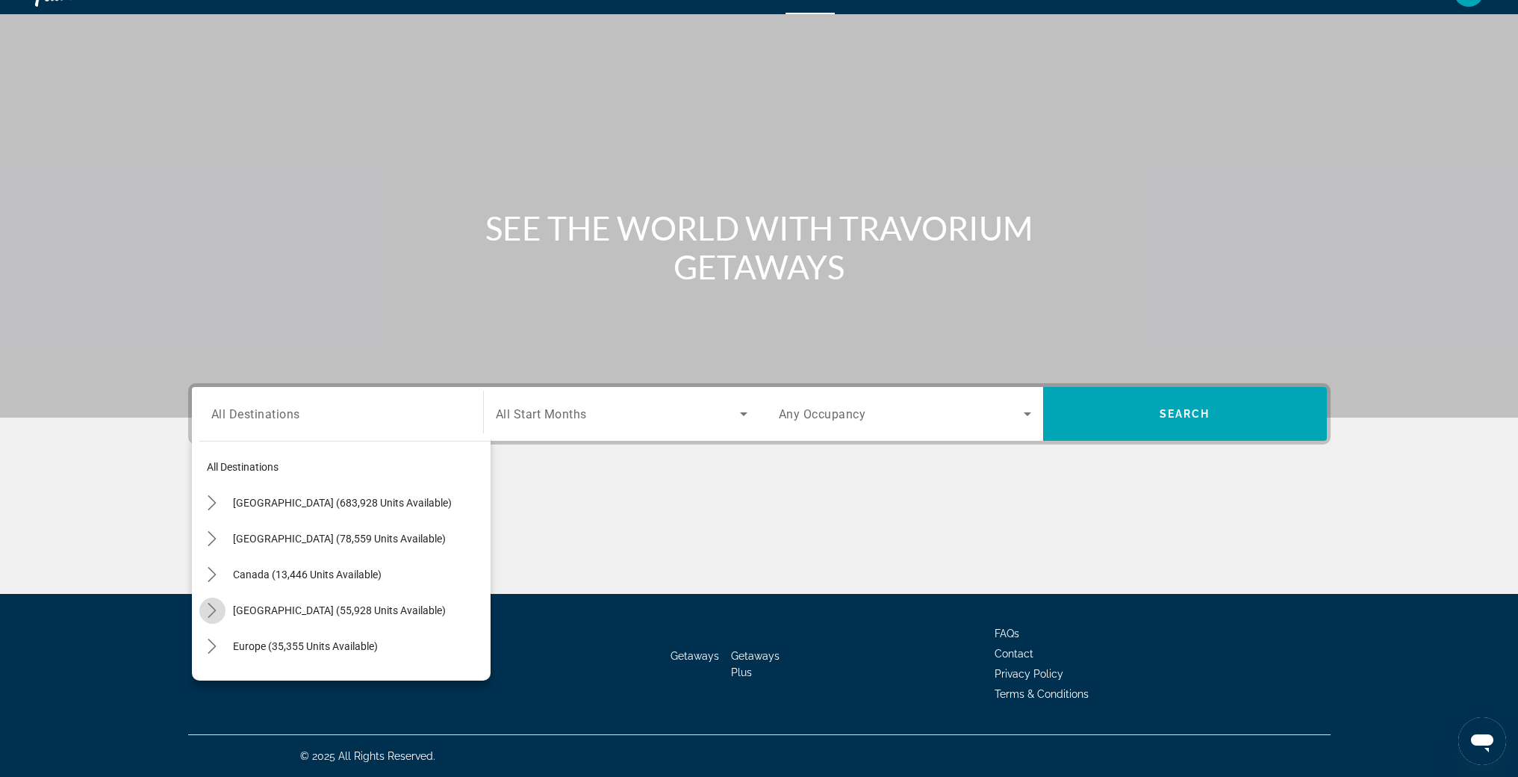
click at [210, 605] on icon "Toggle Caribbean & Atlantic Islands (55,928 units available) submenu" at bounding box center [212, 610] width 8 height 15
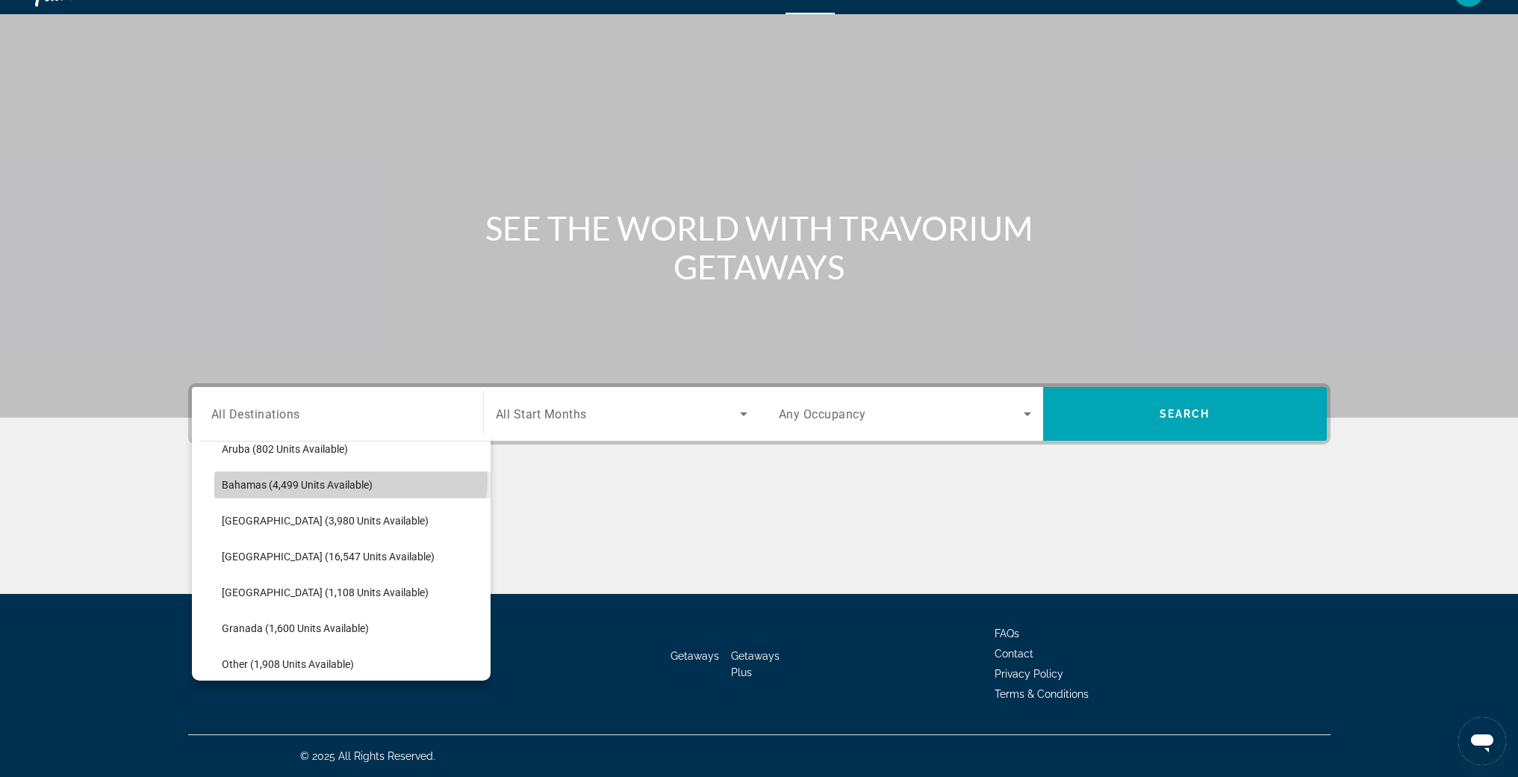
click at [350, 479] on span "Bahamas (4,499 units available)" at bounding box center [297, 485] width 151 height 12
type input "**********"
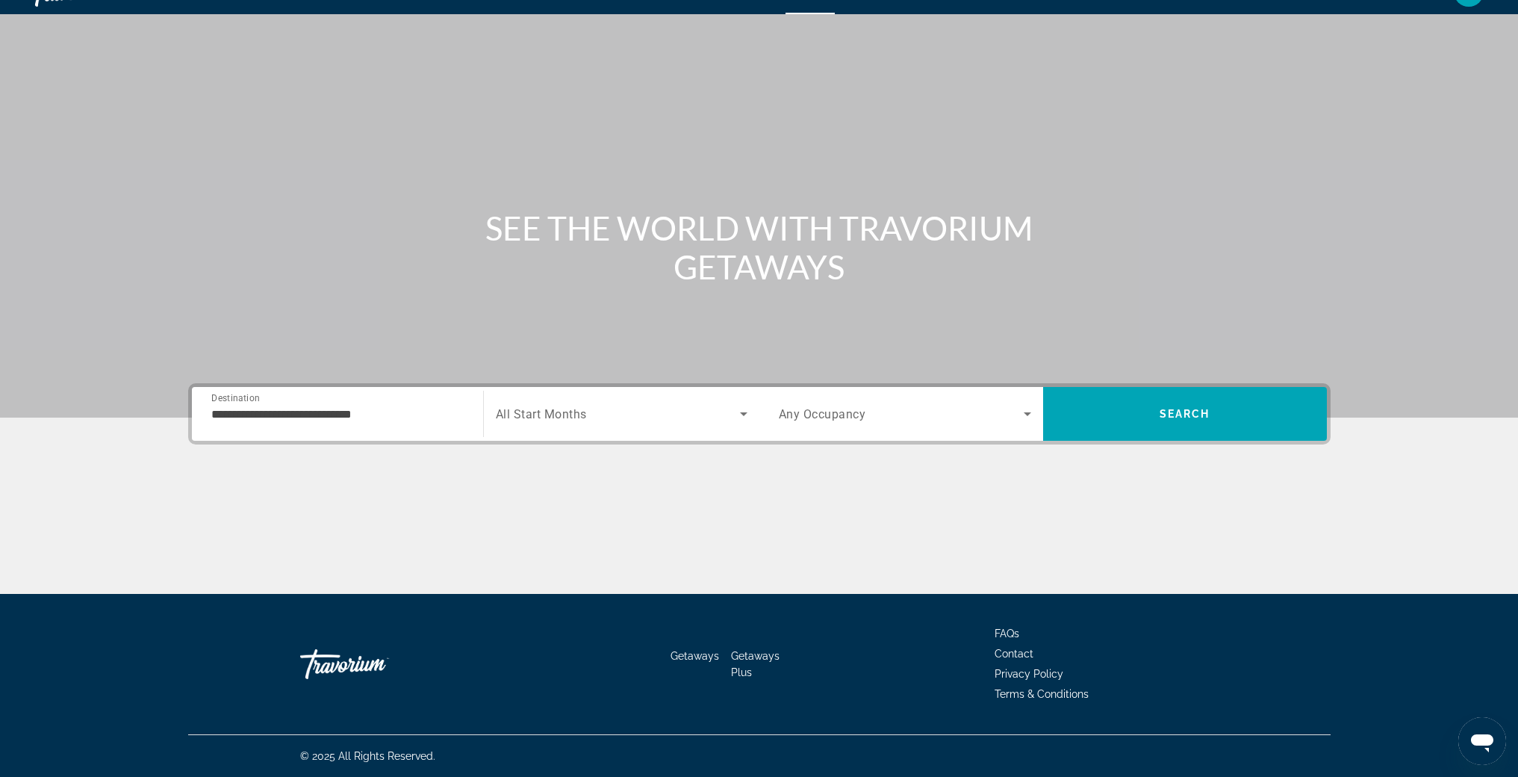
click at [573, 414] on span "All Start Months" at bounding box center [541, 414] width 91 height 14
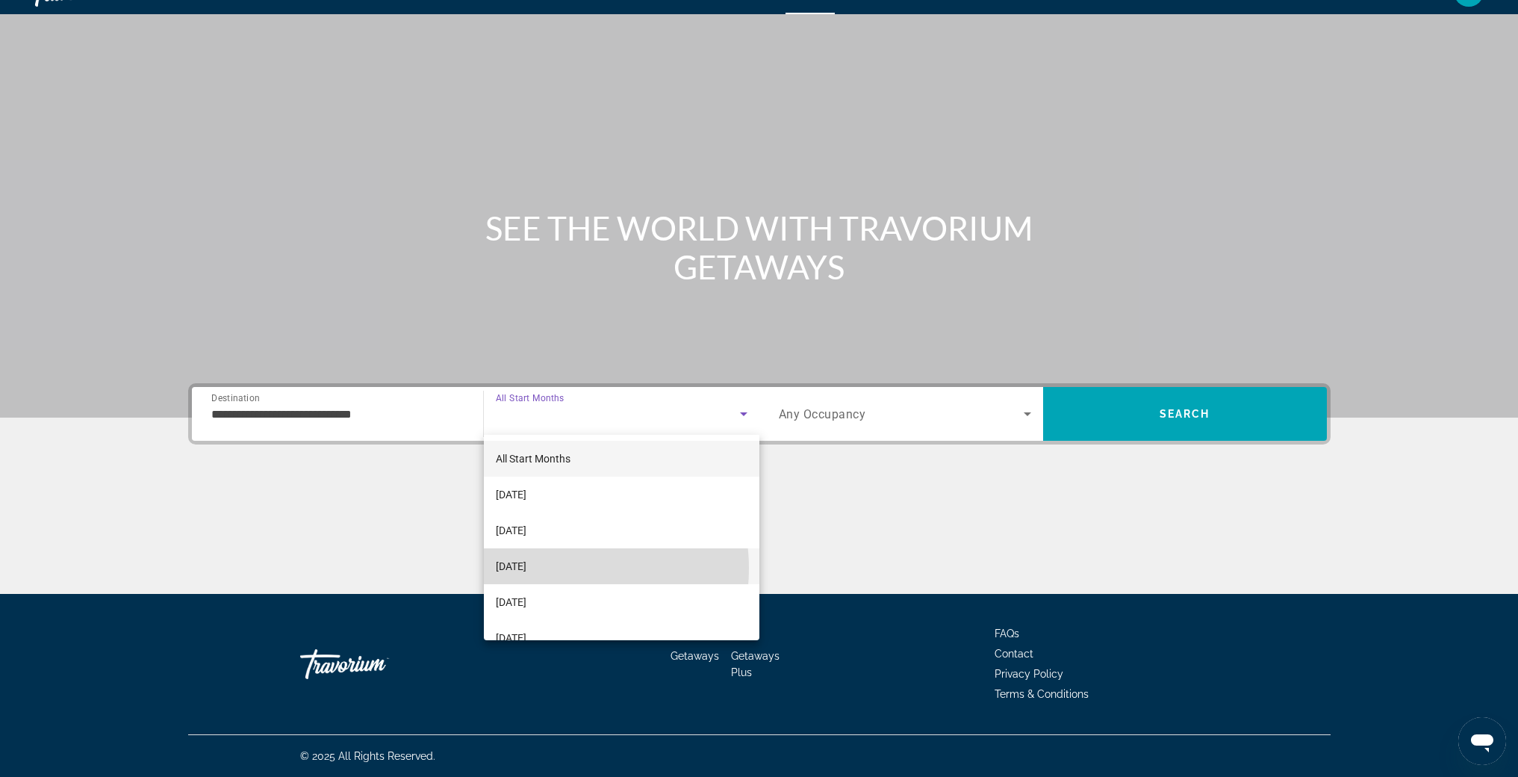
click at [527, 568] on span "[DATE]" at bounding box center [511, 566] width 31 height 18
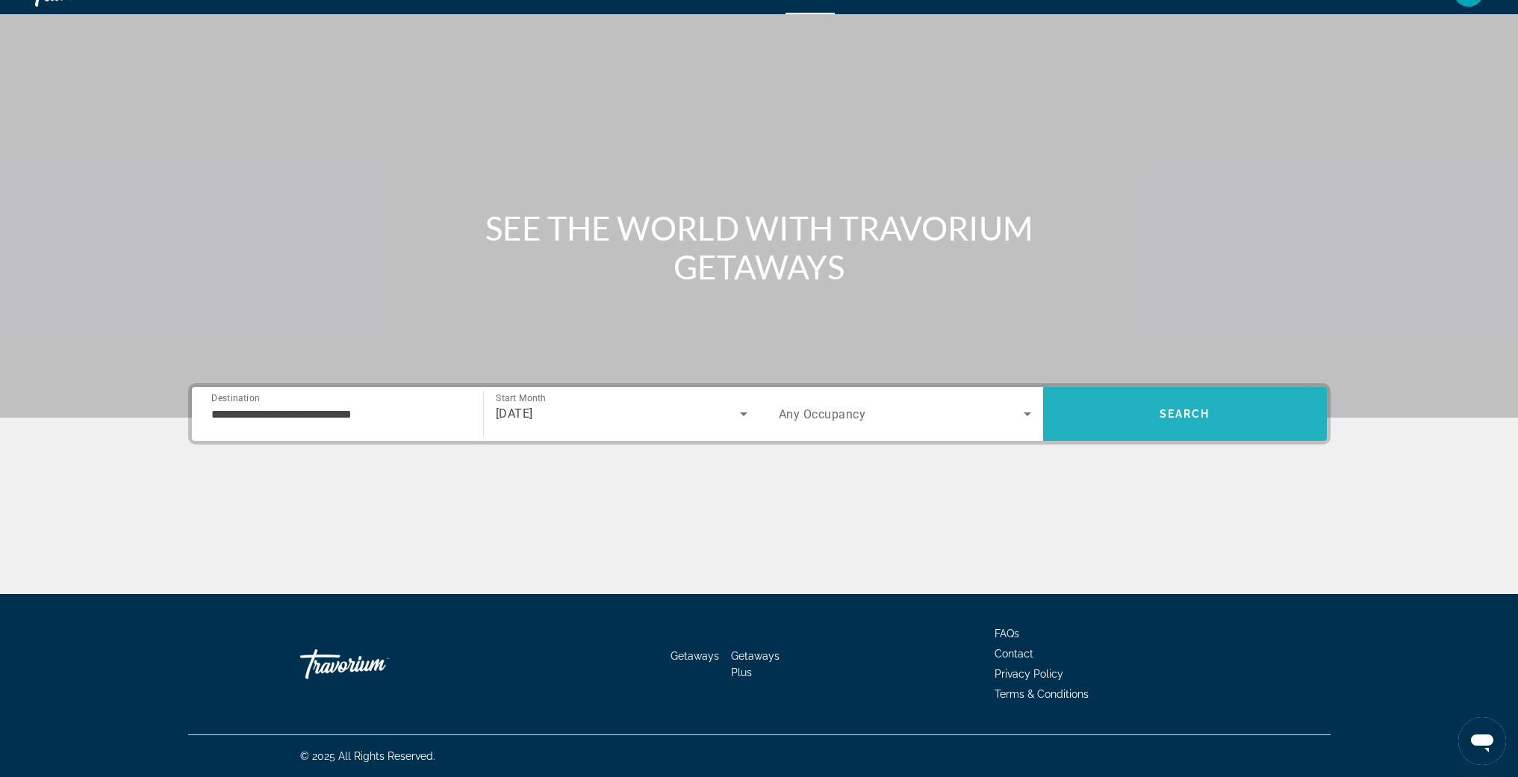
click at [1181, 409] on span "Search" at bounding box center [1185, 414] width 51 height 12
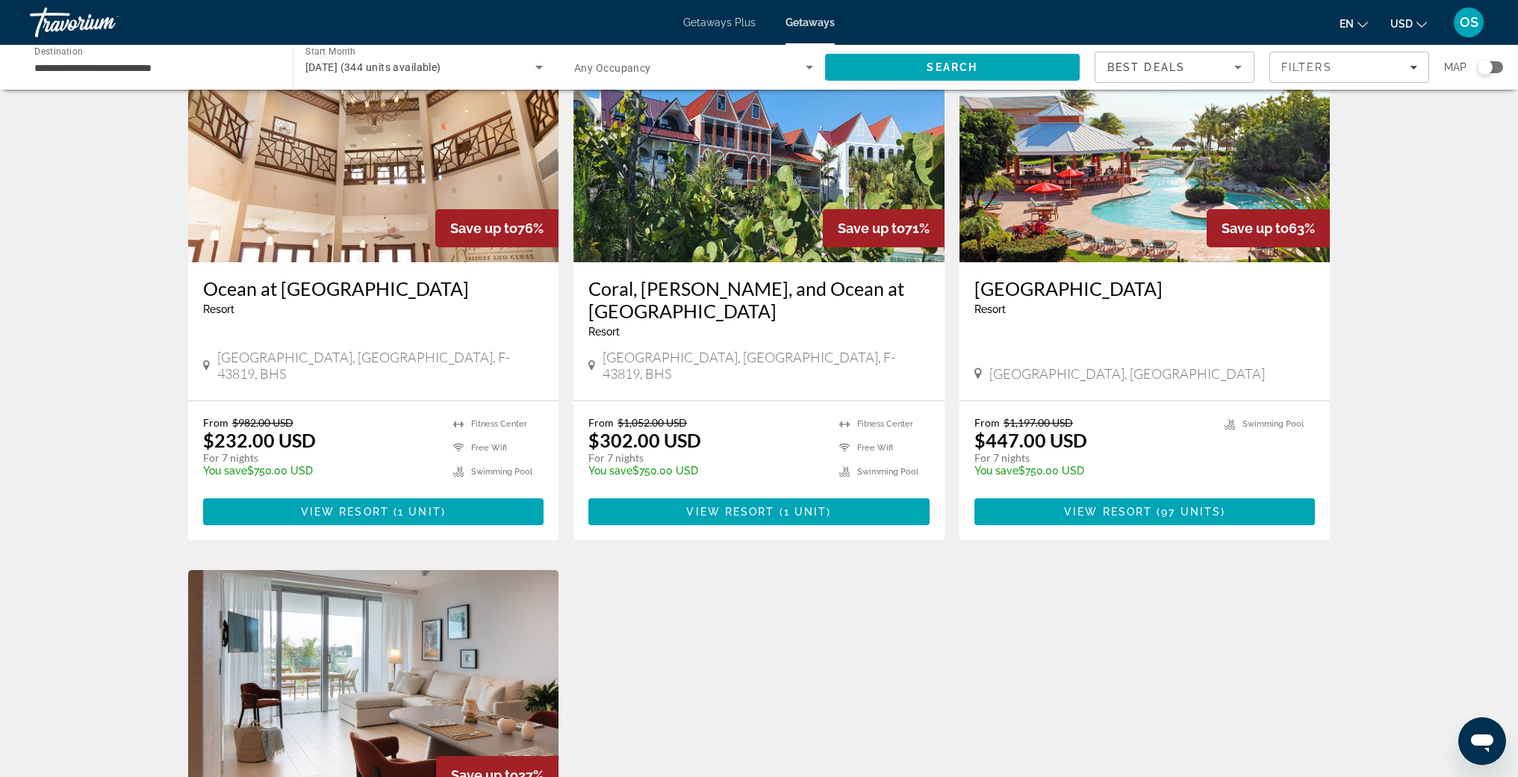
scroll to position [1200, 0]
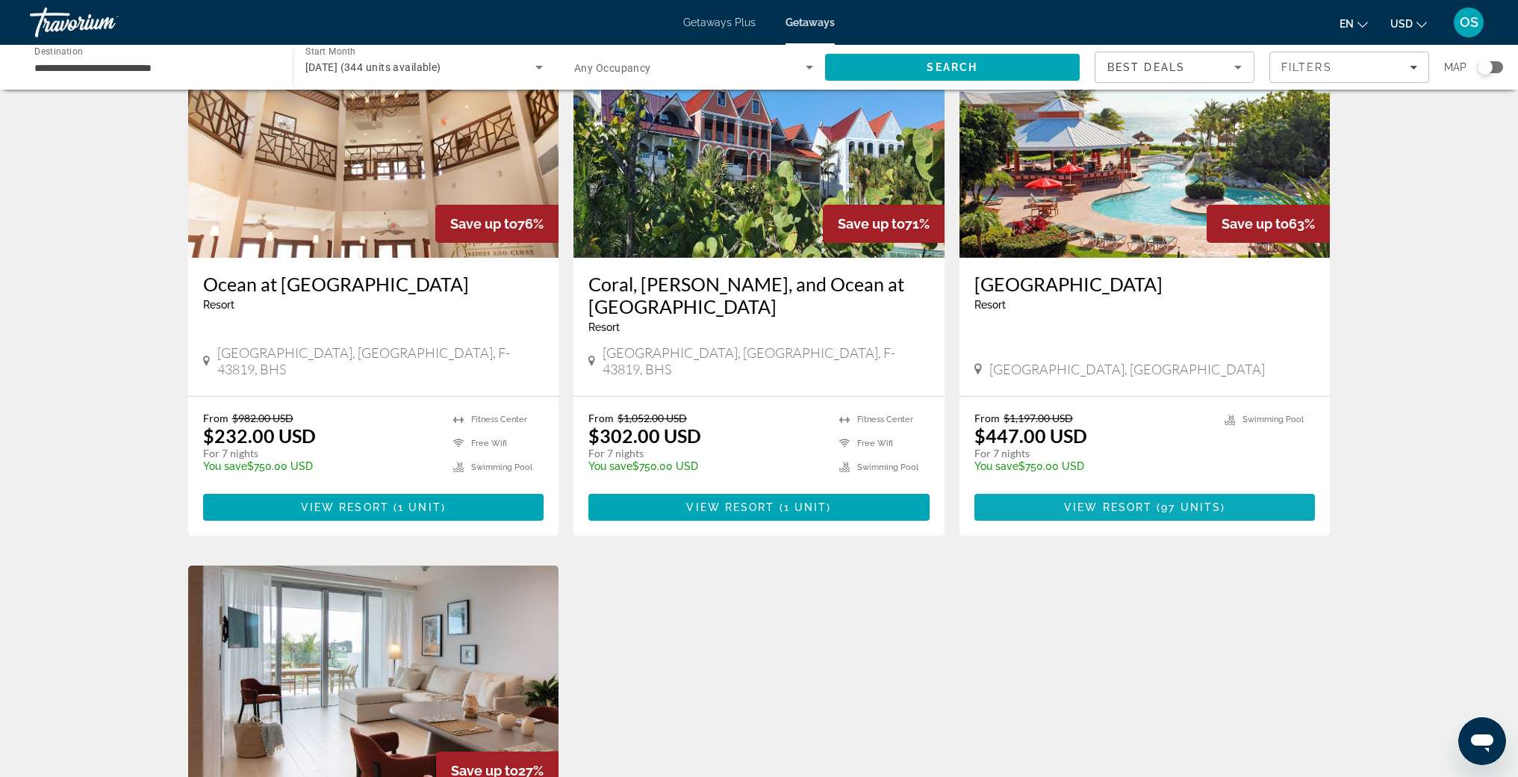
click at [1147, 501] on span "View Resort" at bounding box center [1108, 507] width 88 height 12
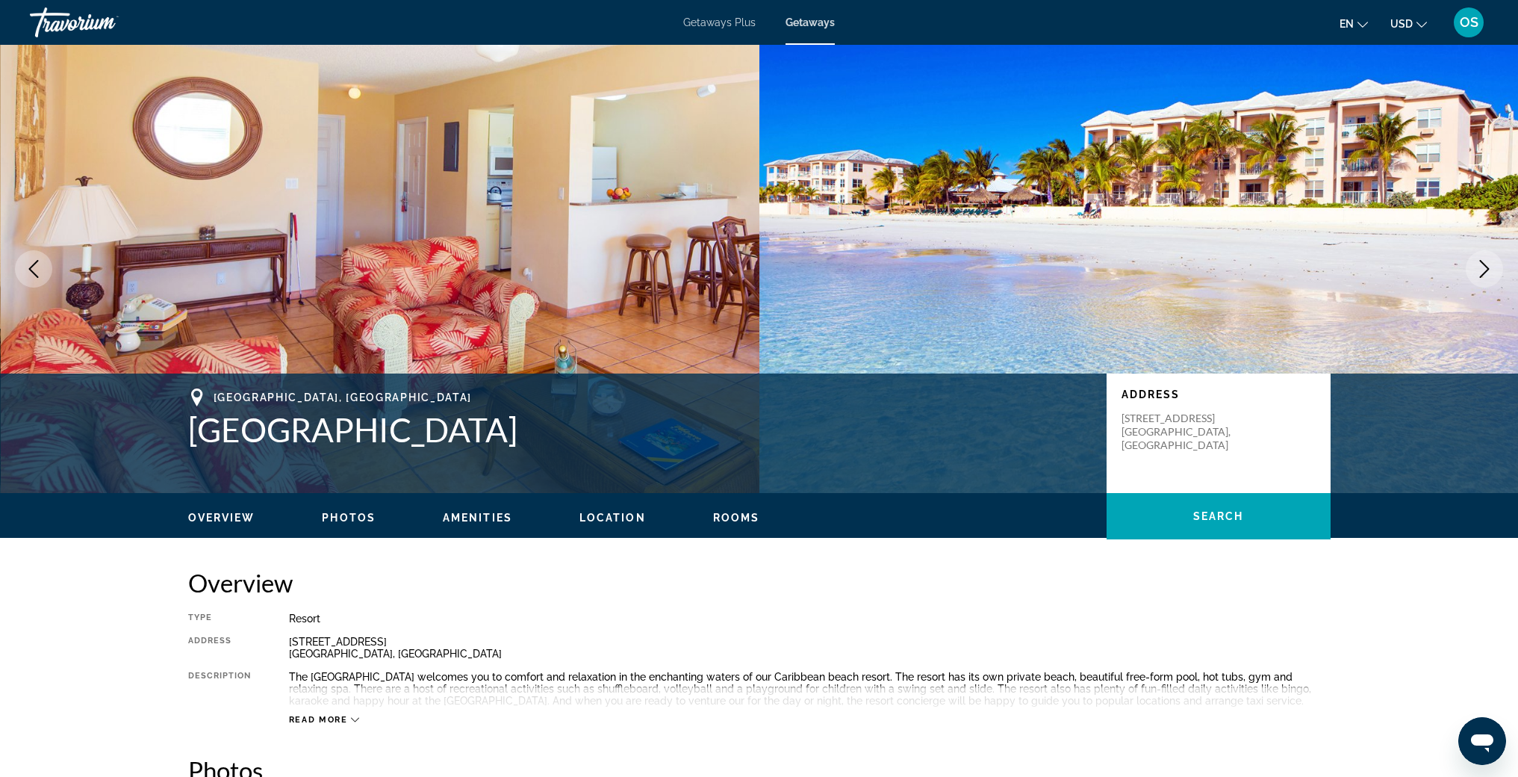
click at [1481, 271] on icon "Next image" at bounding box center [1485, 269] width 18 height 18
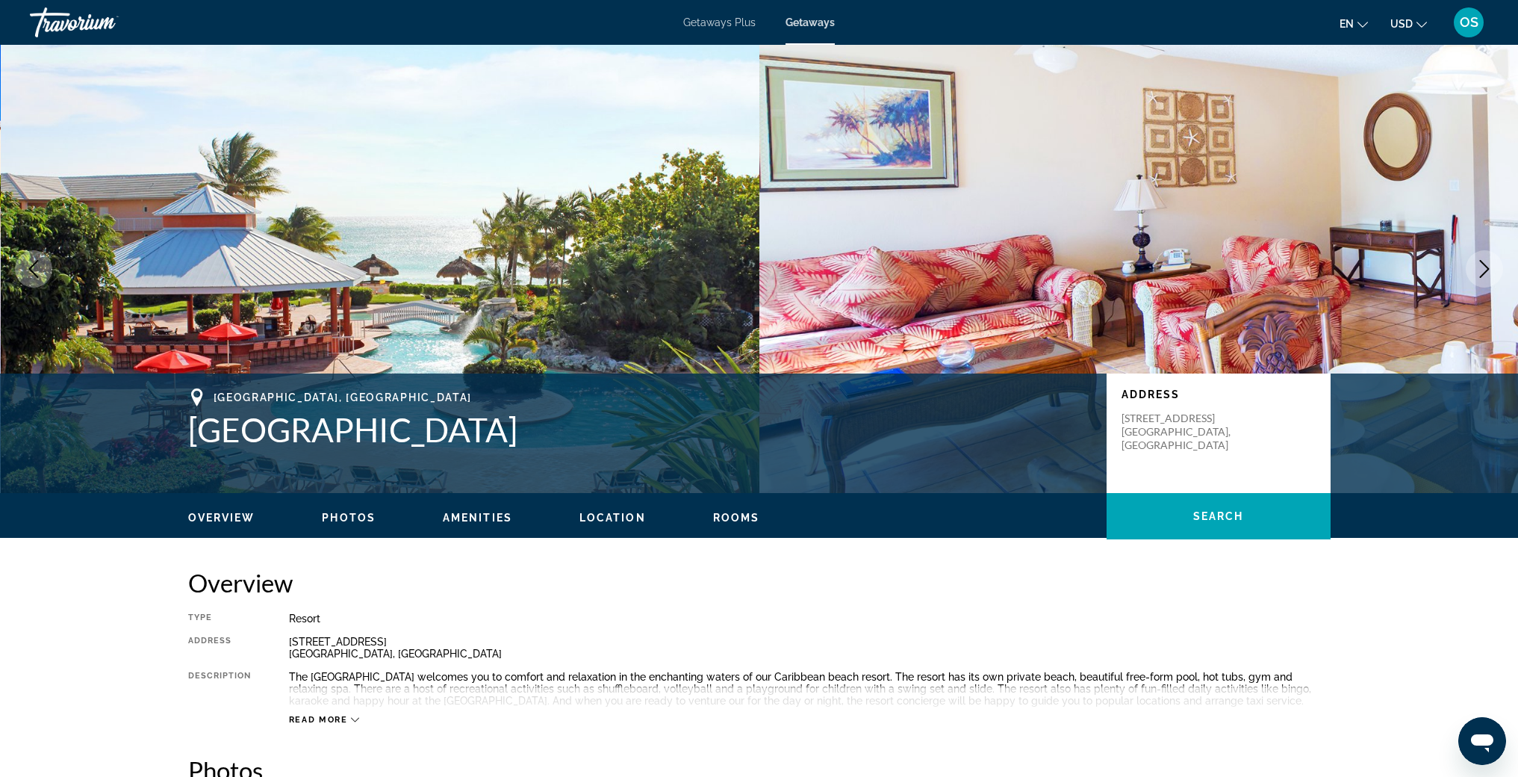
click at [1481, 271] on icon "Next image" at bounding box center [1485, 269] width 18 height 18
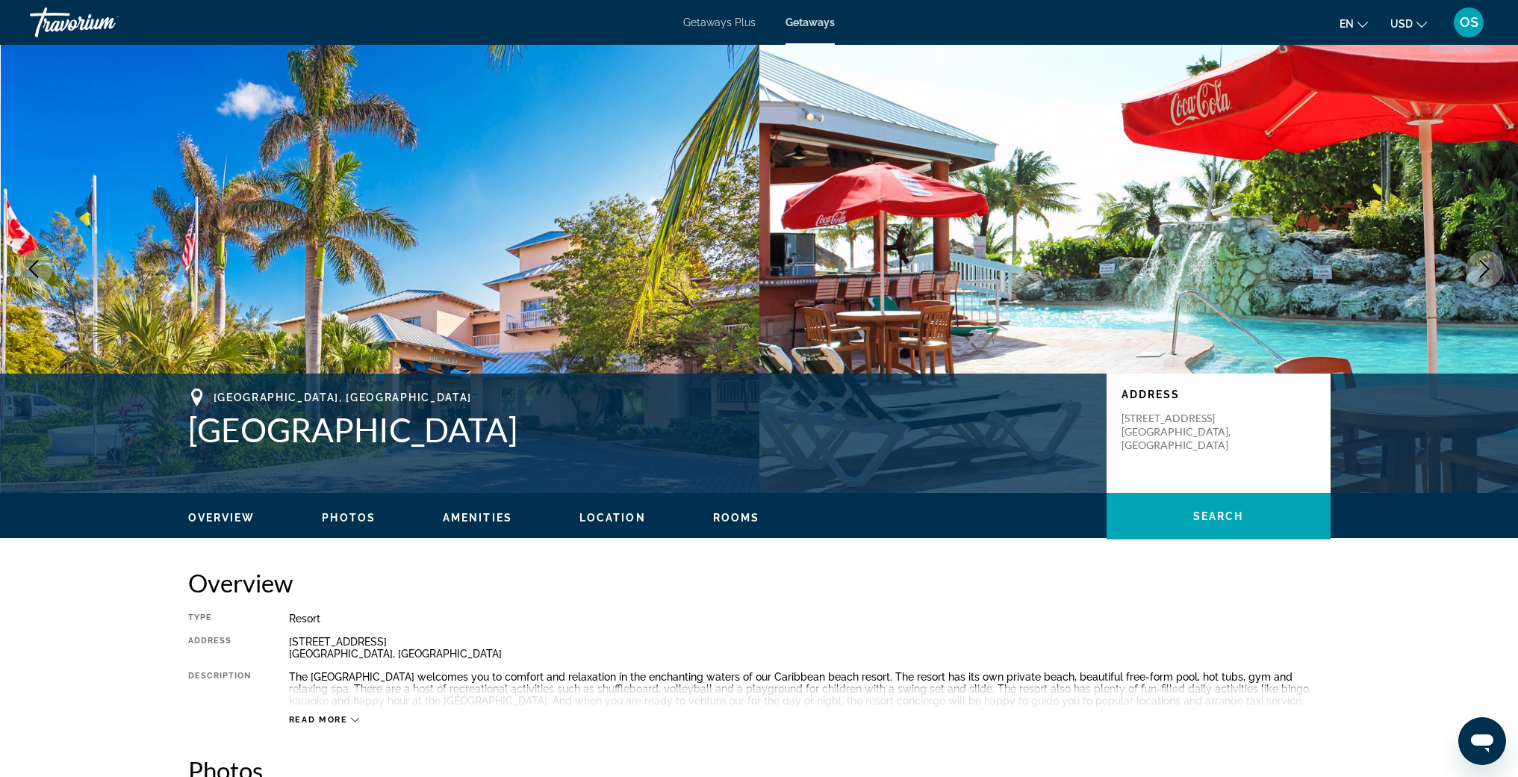
click at [1480, 271] on icon "Next image" at bounding box center [1485, 269] width 18 height 18
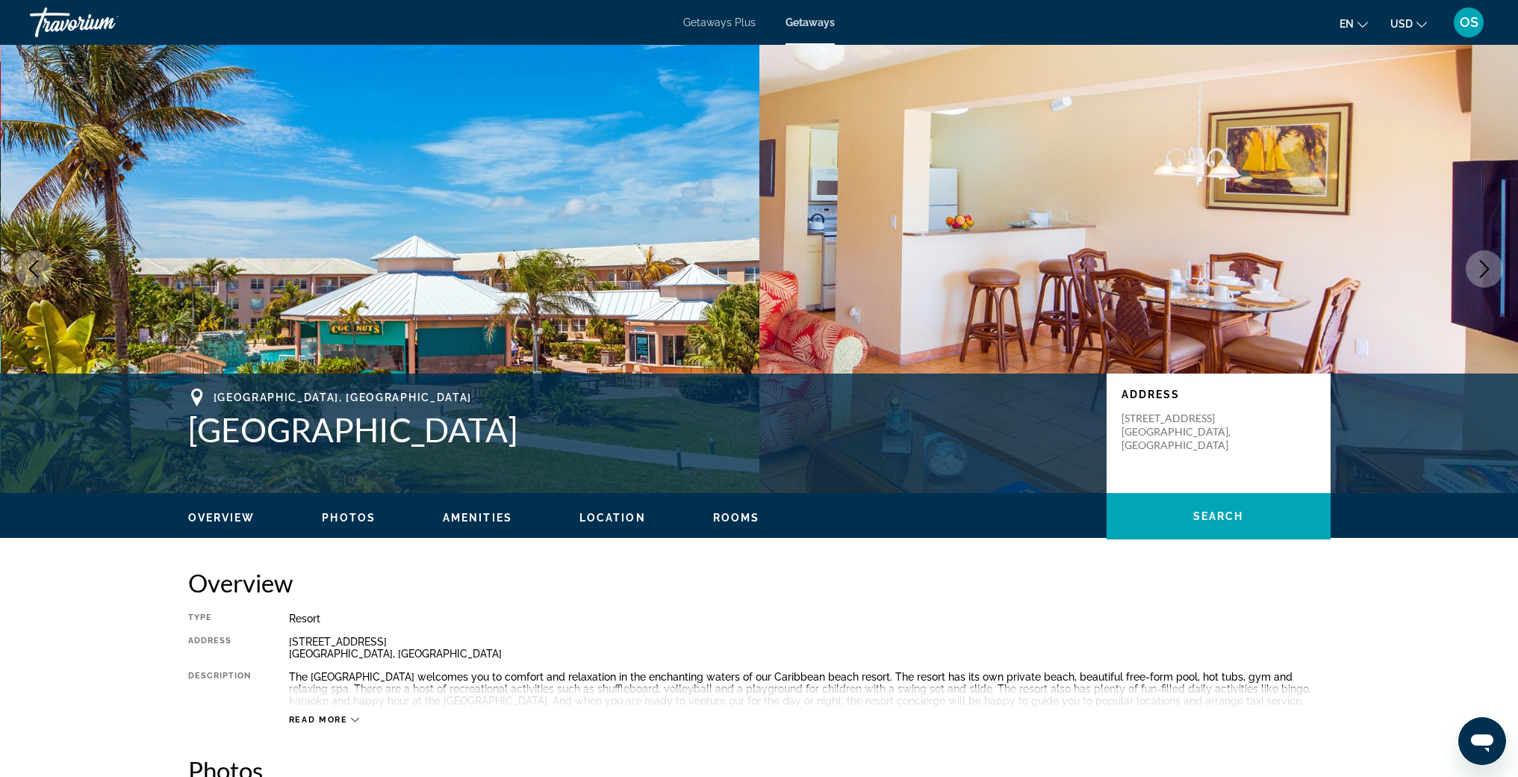
click at [1480, 272] on icon "Next image" at bounding box center [1485, 269] width 18 height 18
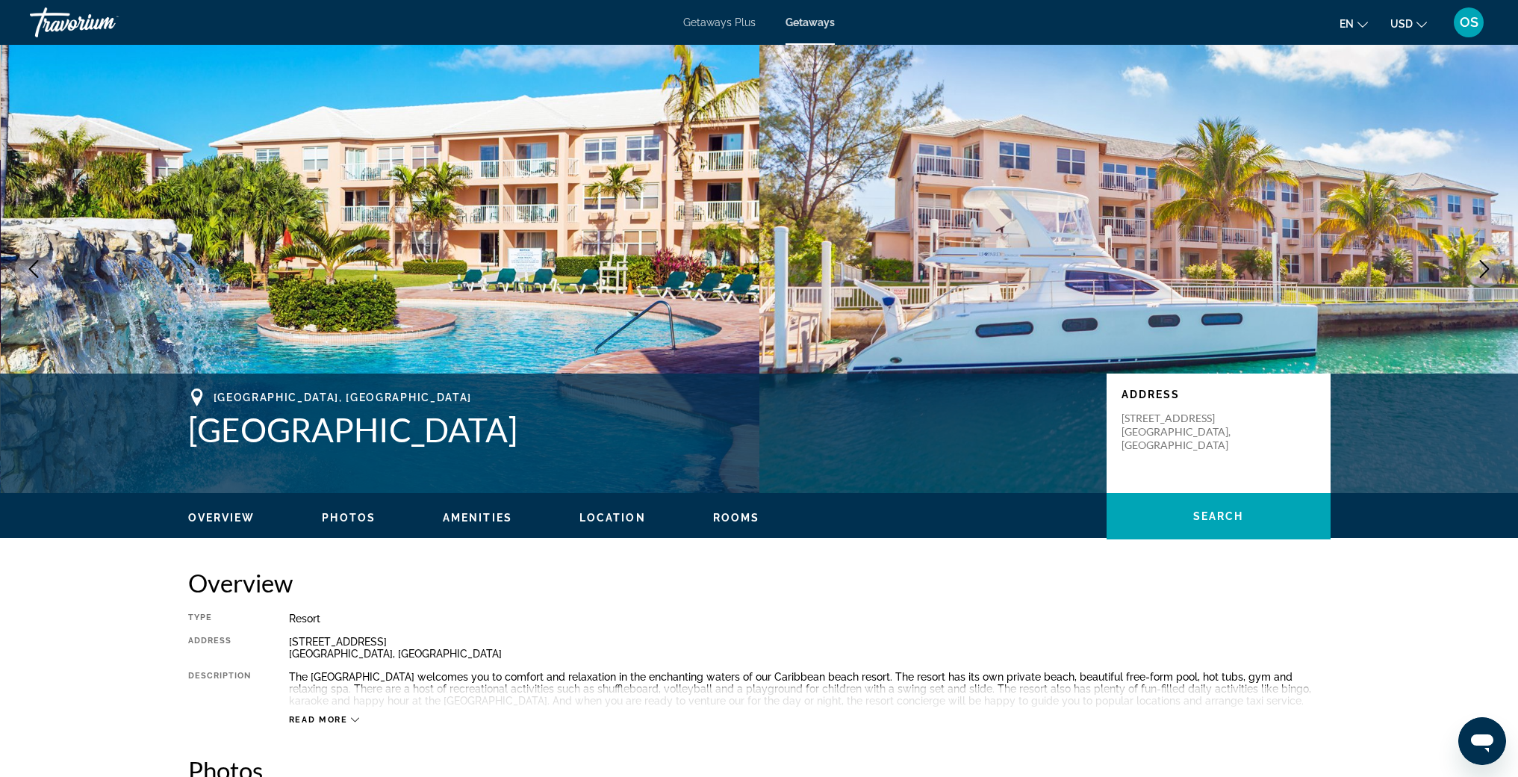
click at [87, 20] on div "Travorium" at bounding box center [104, 22] width 149 height 39
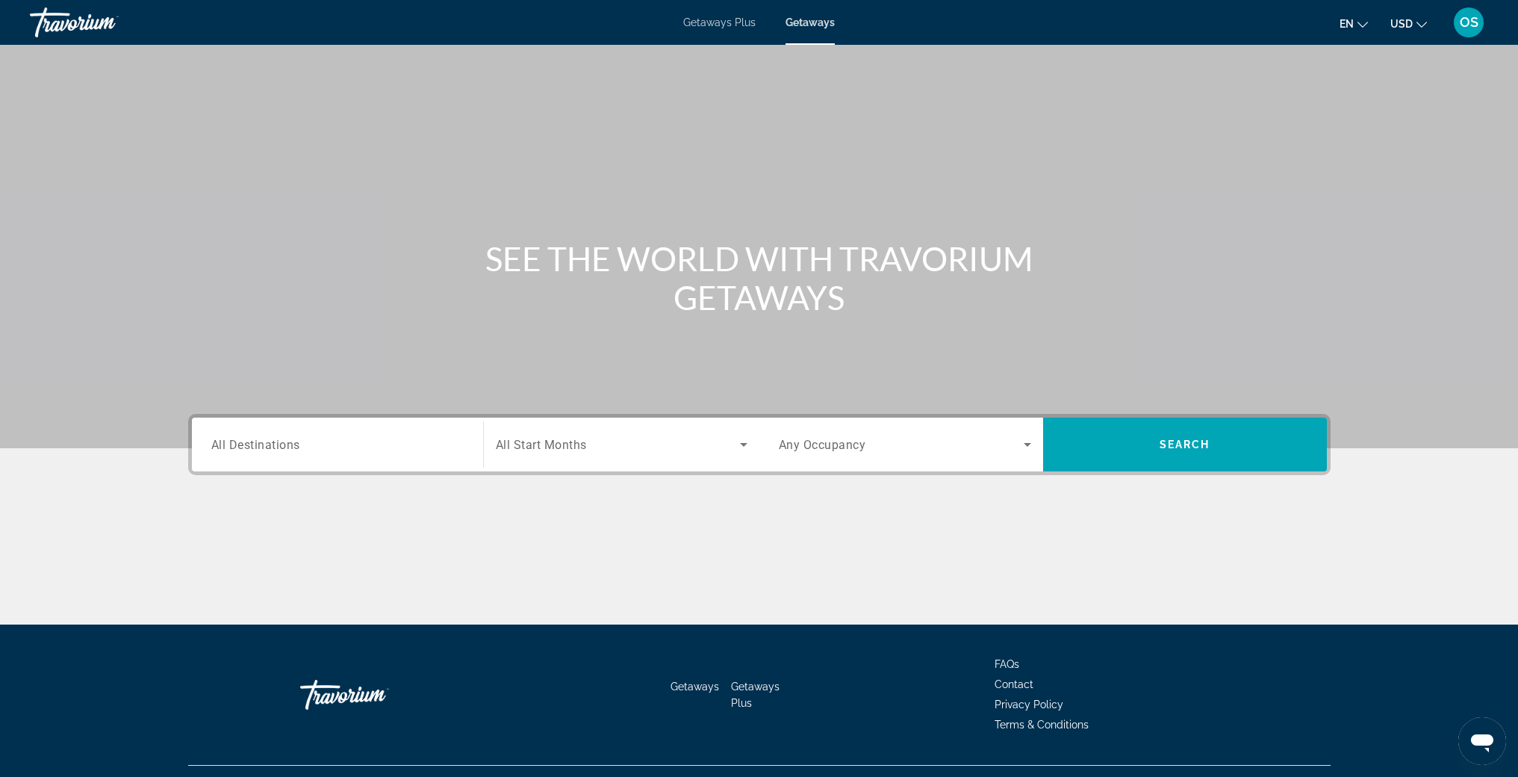
click at [313, 447] on input "Destination All Destinations" at bounding box center [337, 445] width 252 height 18
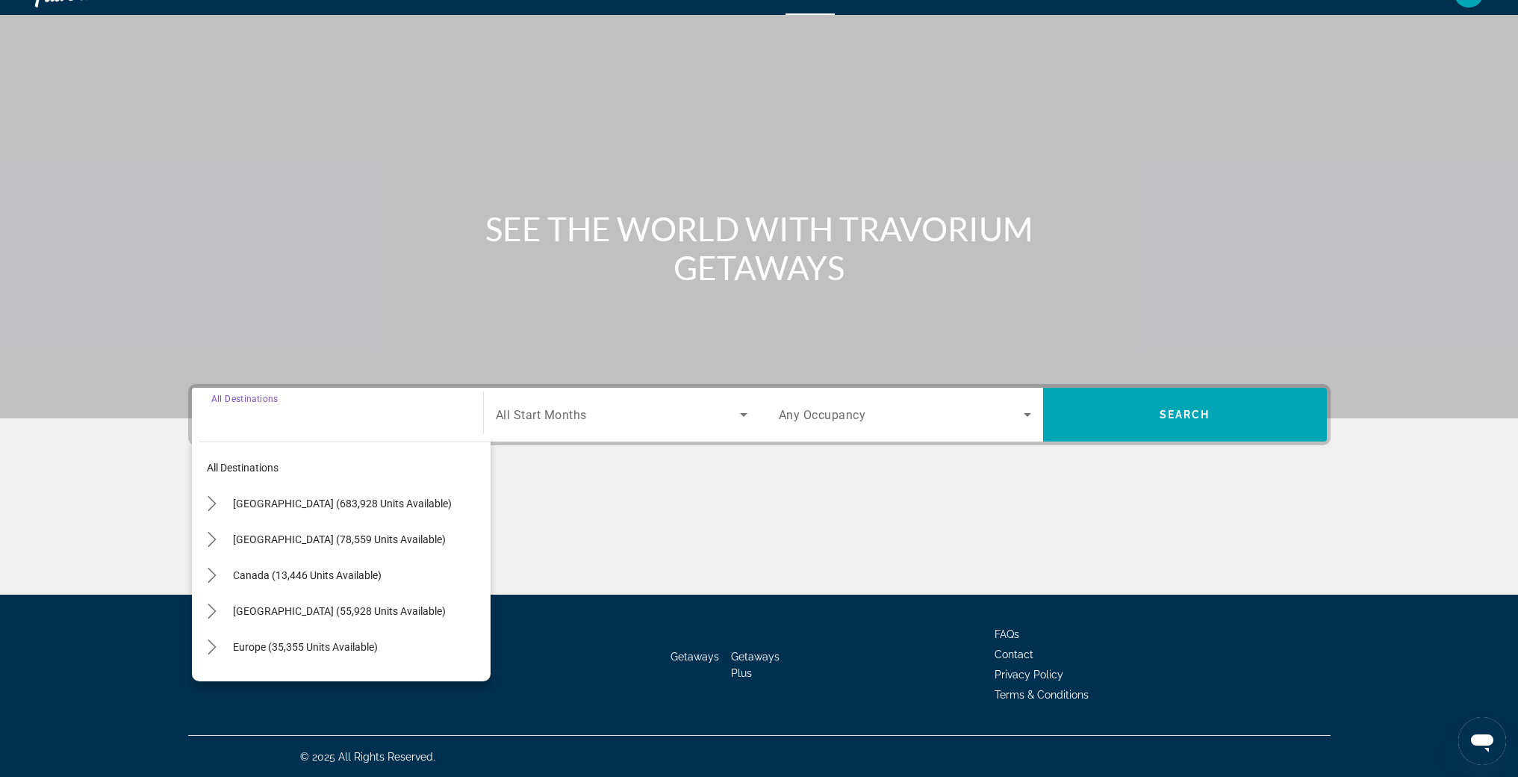
scroll to position [31, 0]
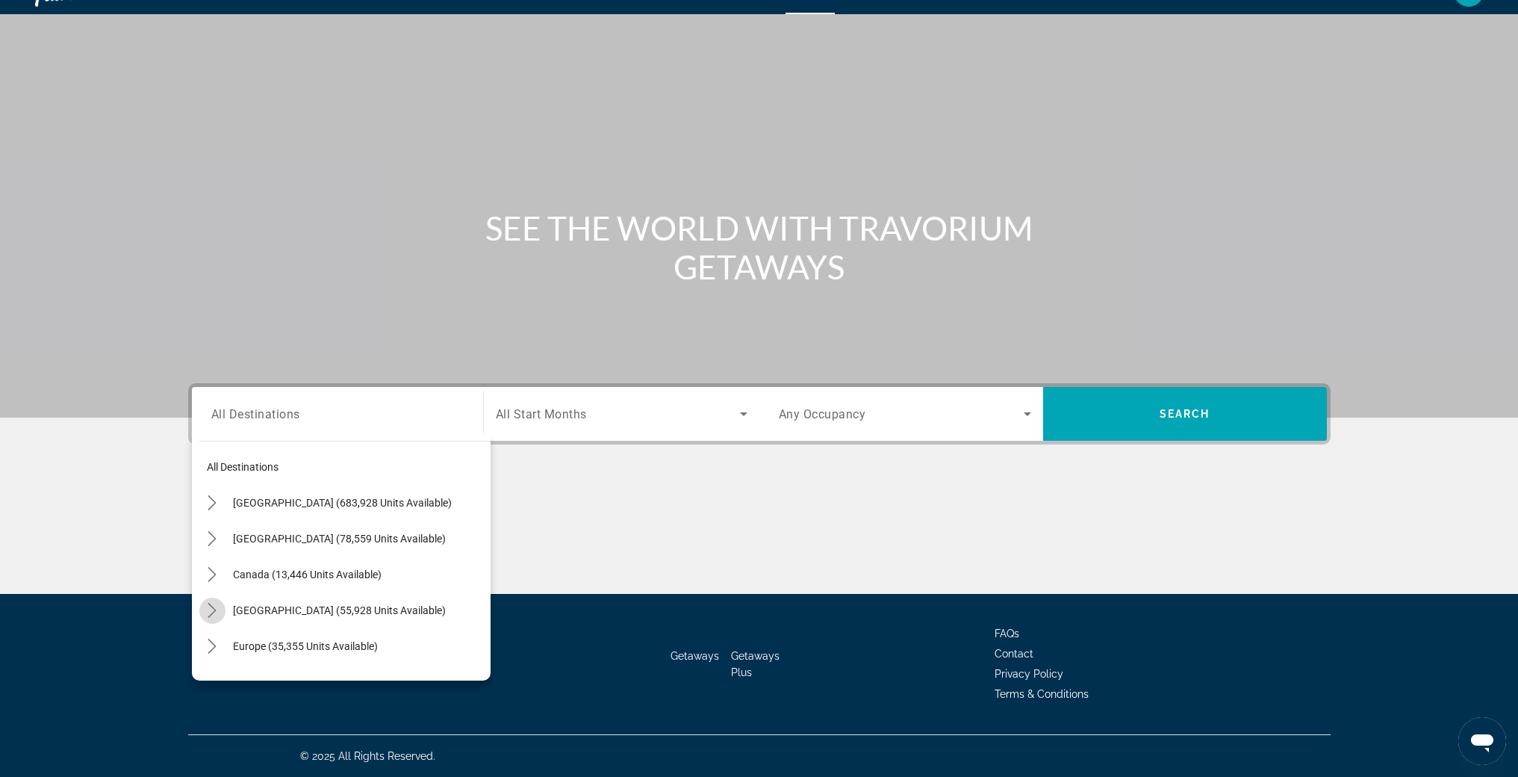
click at [218, 609] on icon "Toggle Caribbean & Atlantic Islands (55,928 units available) submenu" at bounding box center [212, 610] width 15 height 15
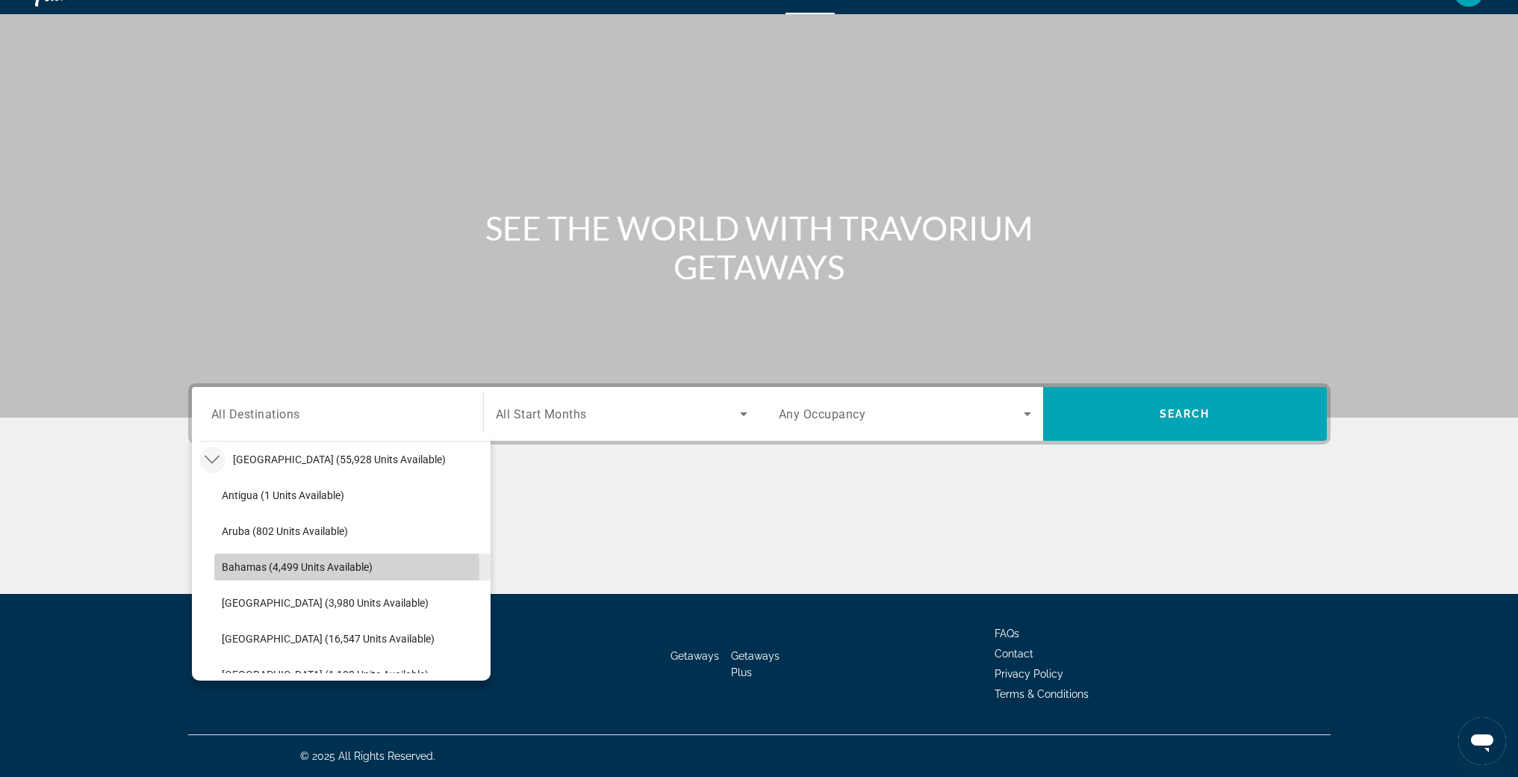
click at [258, 571] on span "Bahamas (4,499 units available)" at bounding box center [297, 567] width 151 height 12
type input "**********"
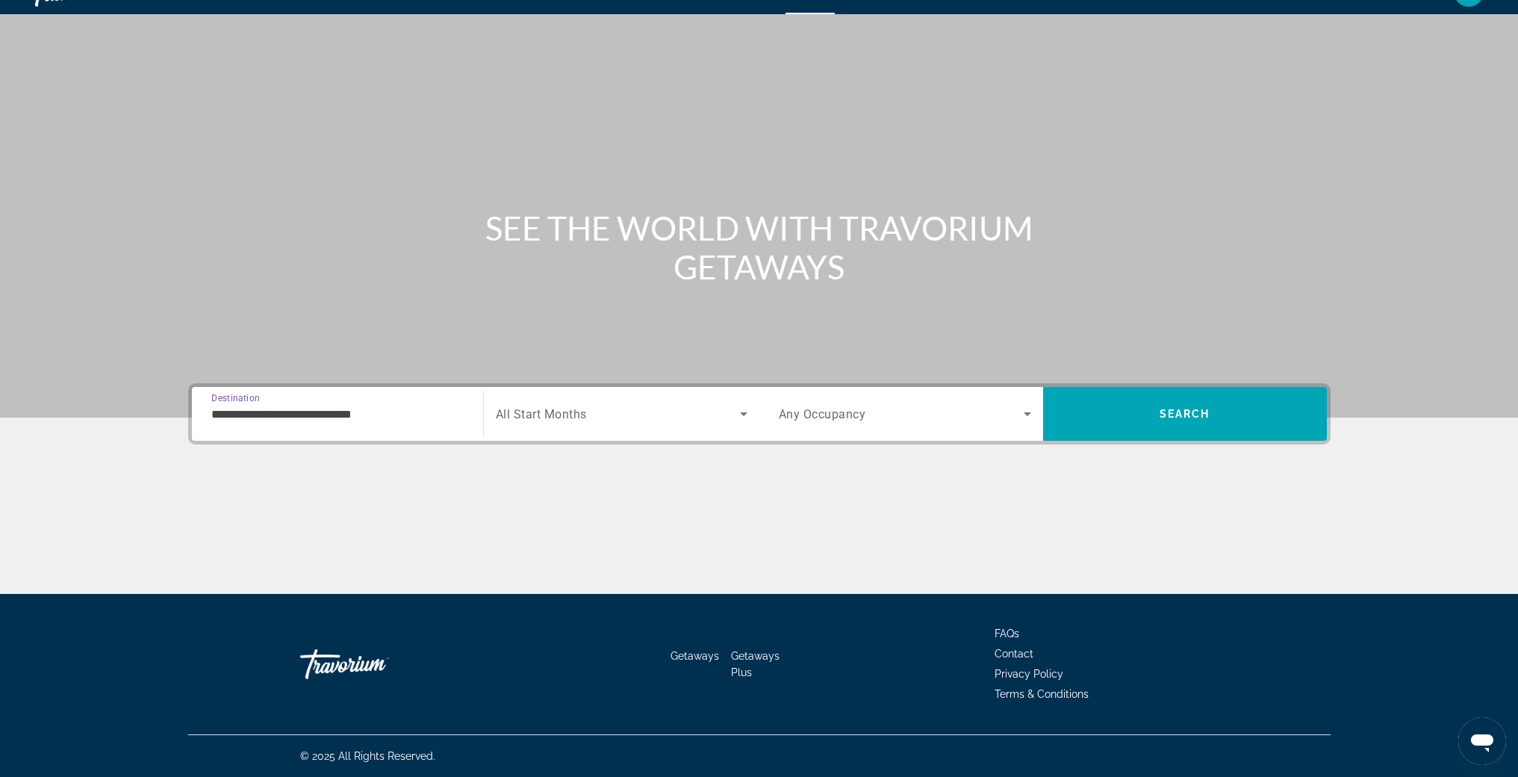
click at [563, 418] on span "All Start Months" at bounding box center [541, 414] width 91 height 14
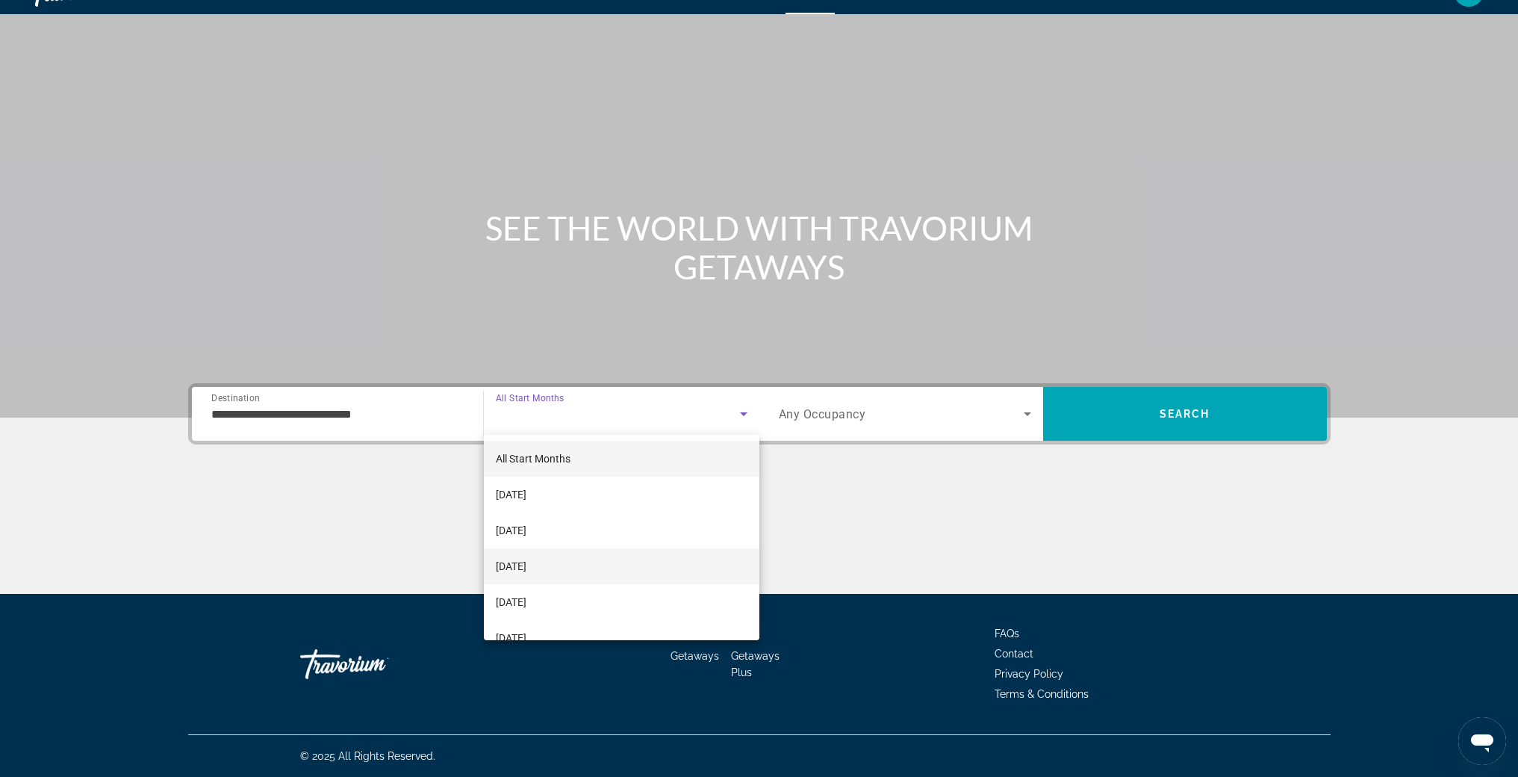
click at [527, 572] on span "[DATE]" at bounding box center [511, 566] width 31 height 18
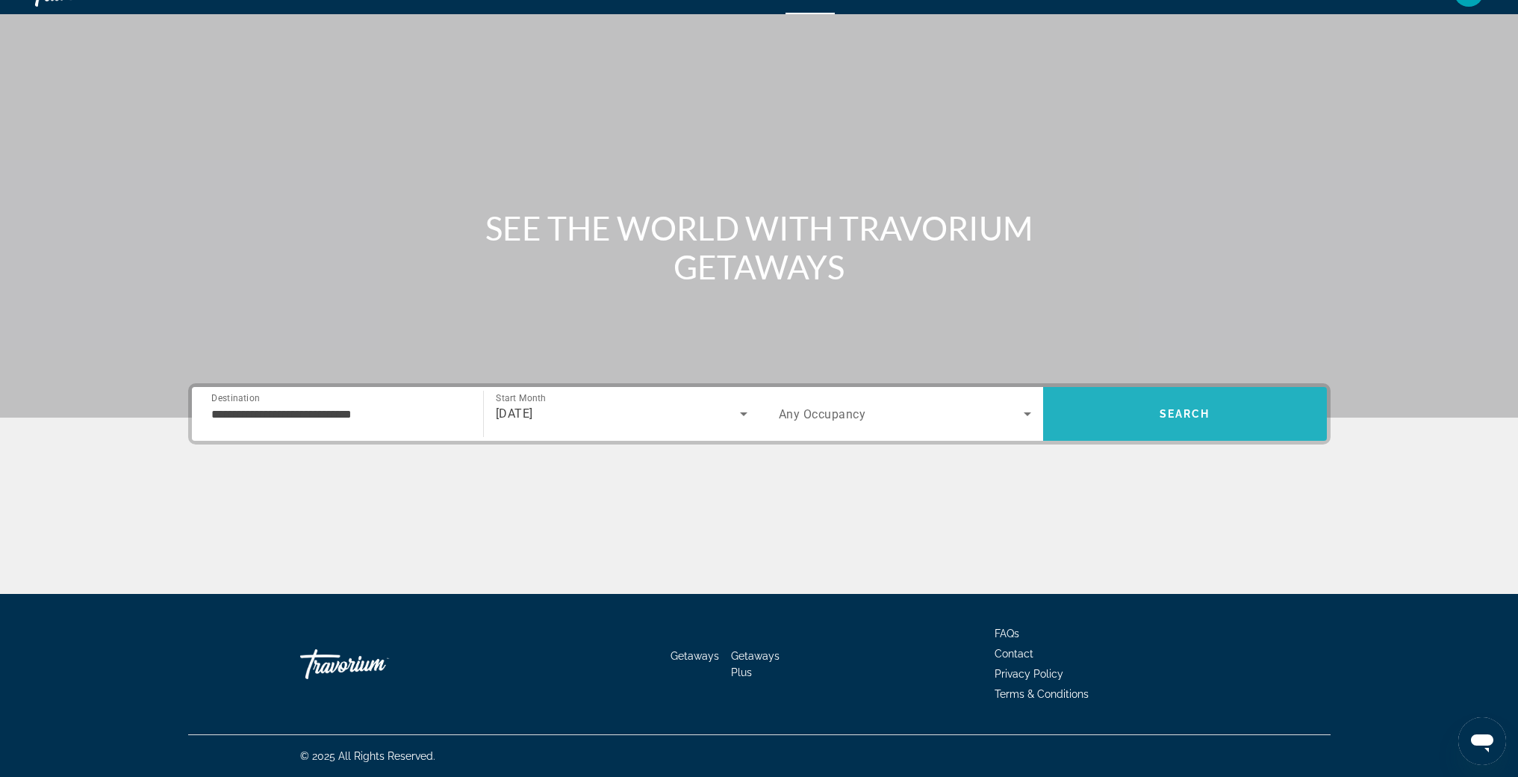
click at [1204, 418] on span "Search" at bounding box center [1185, 414] width 51 height 12
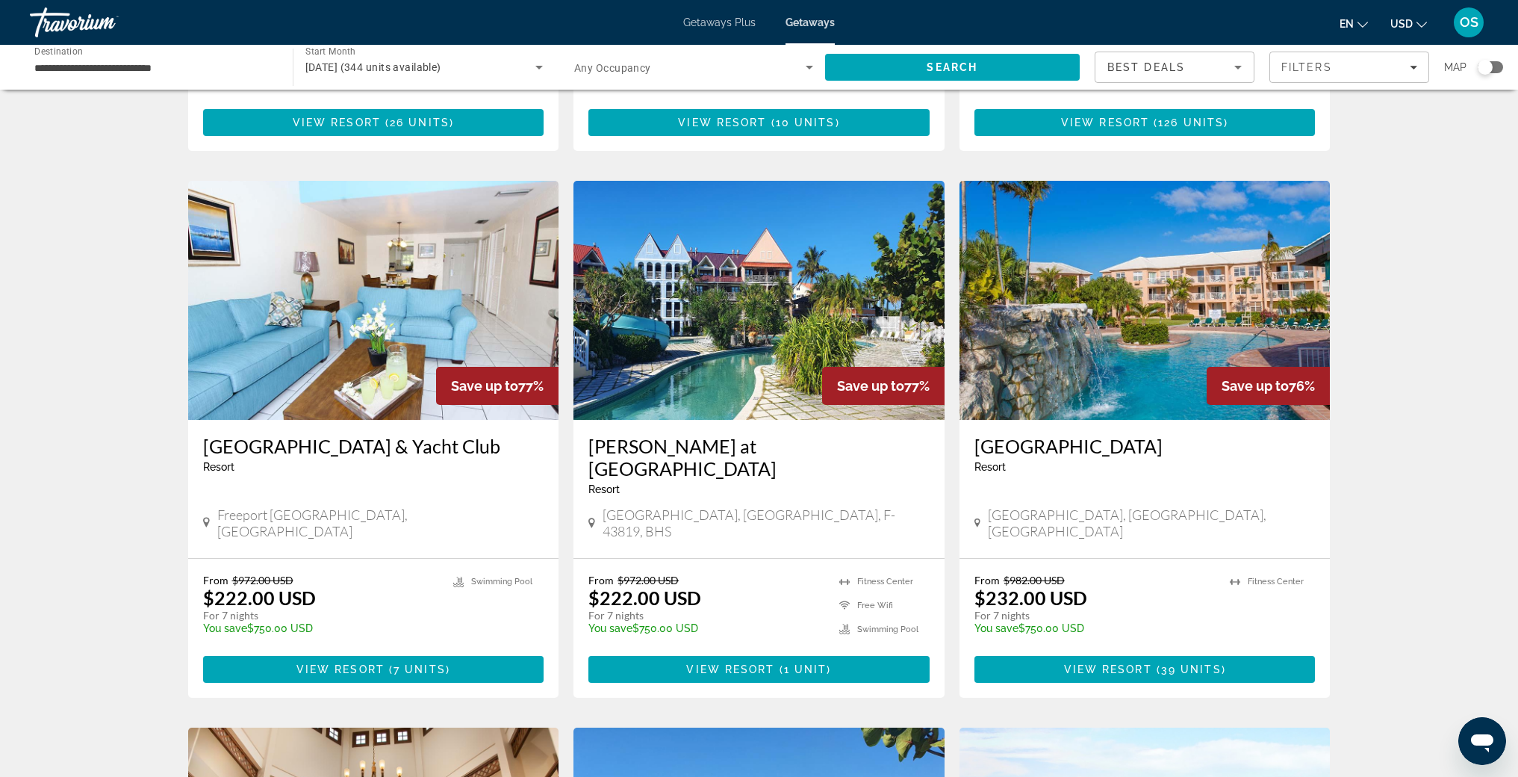
scroll to position [495, 0]
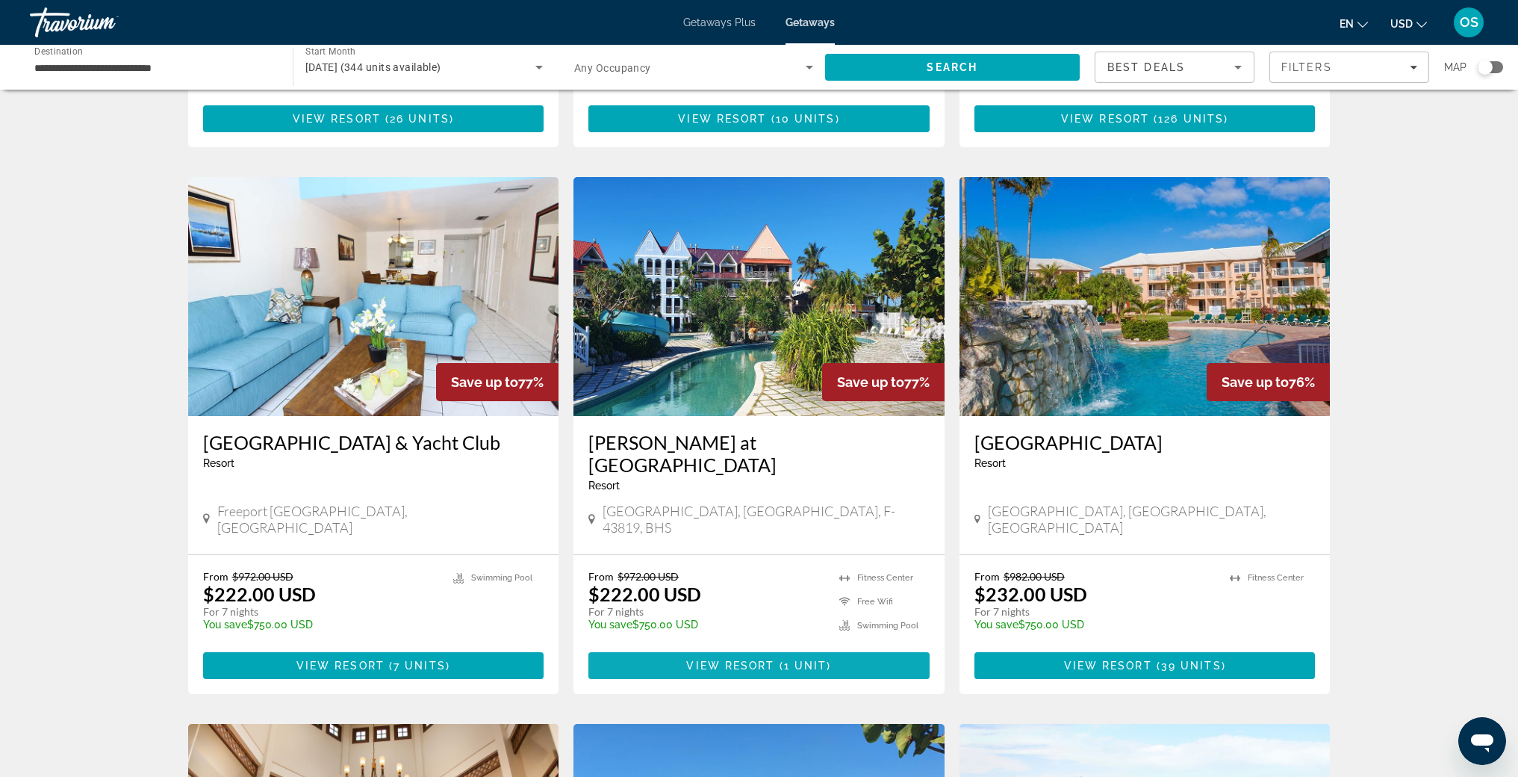
click at [783, 660] on span "( 1 unit )" at bounding box center [803, 666] width 57 height 12
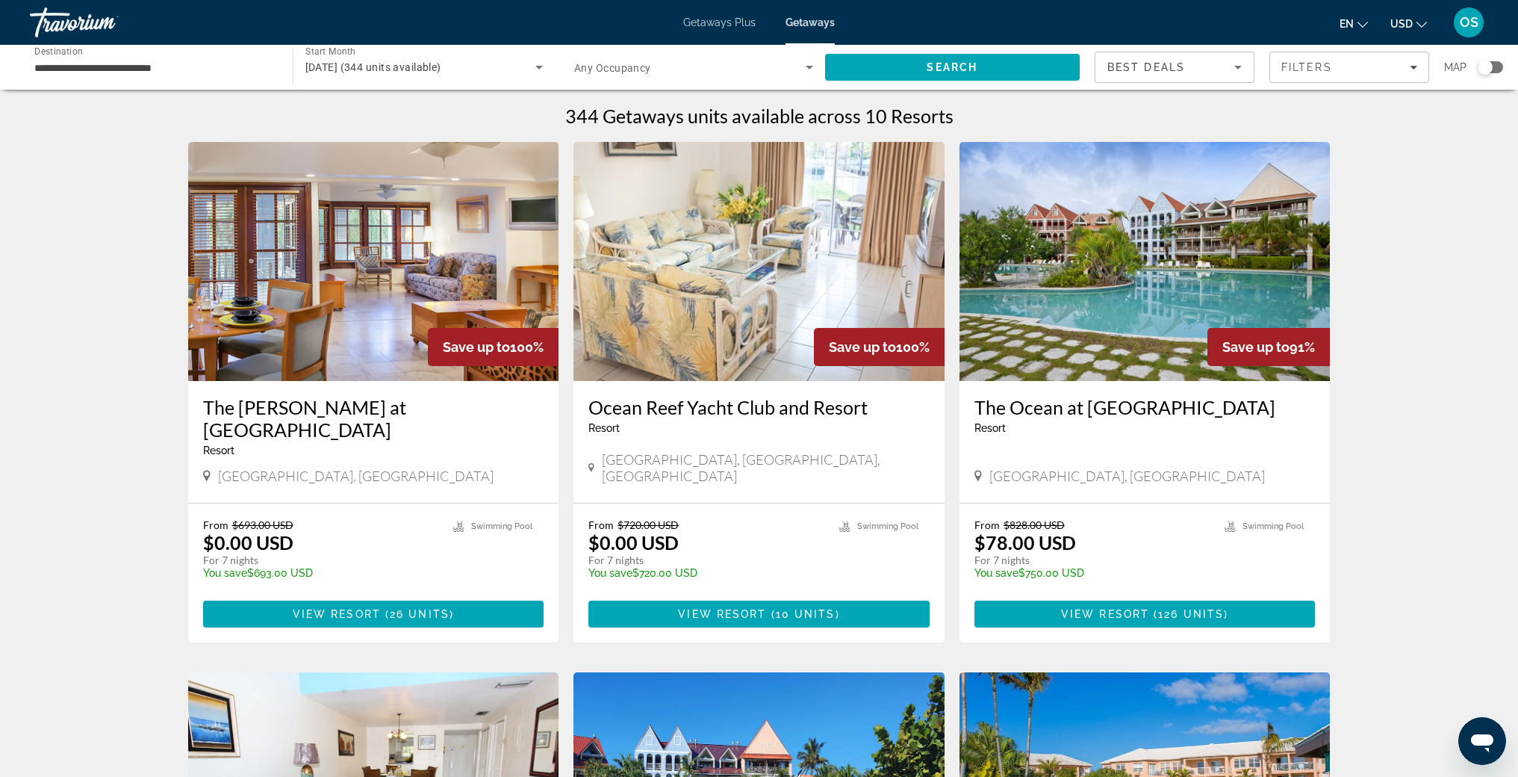
drag, startPoint x: 398, startPoint y: 593, endPoint x: 169, endPoint y: 6, distance: 630.3
click at [0, 0] on div "**********" at bounding box center [759, 388] width 1518 height 777
